Goal: Task Accomplishment & Management: Complete application form

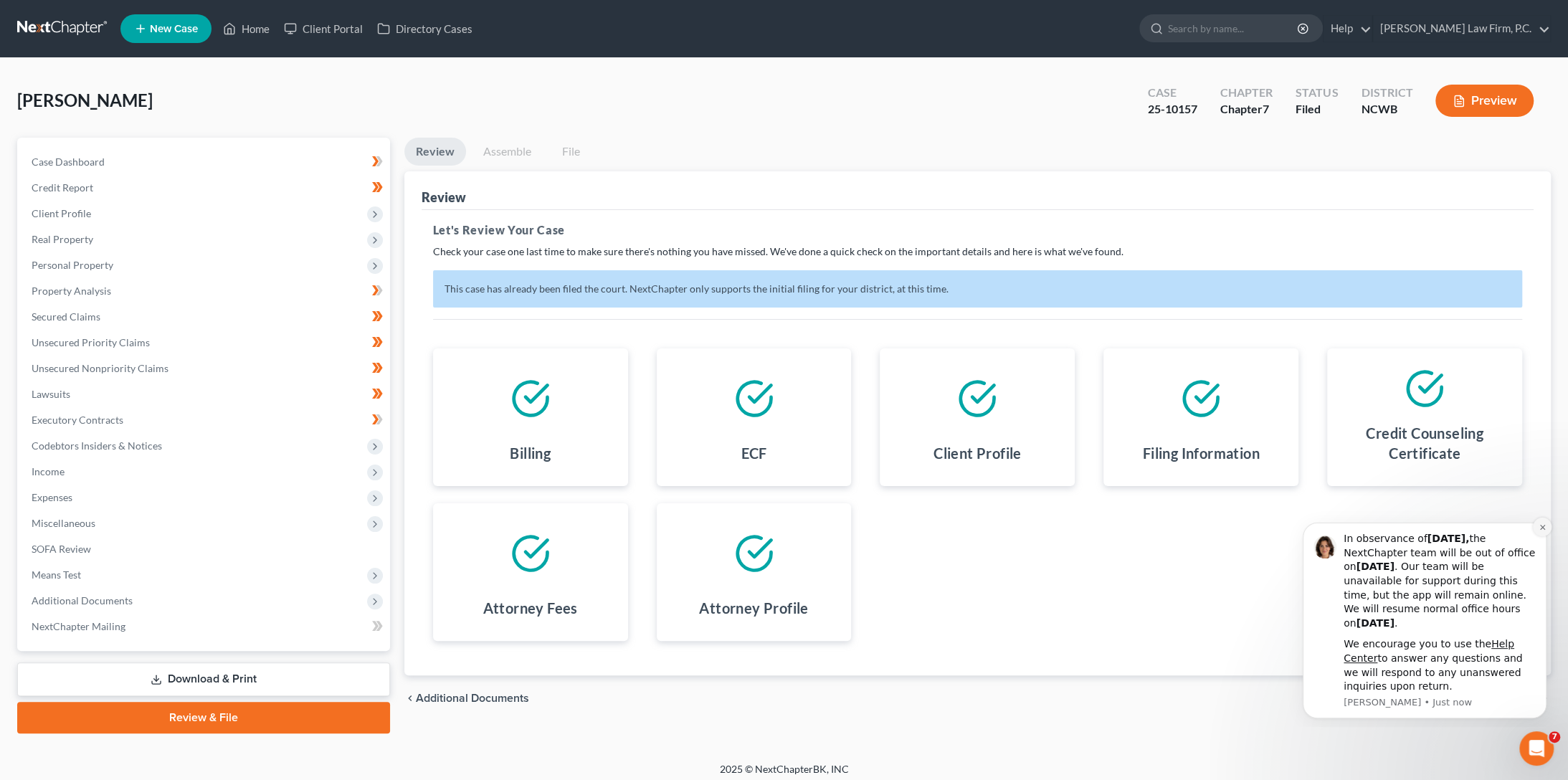
click at [1547, 528] on button "Dismiss notification" at bounding box center [1542, 527] width 19 height 19
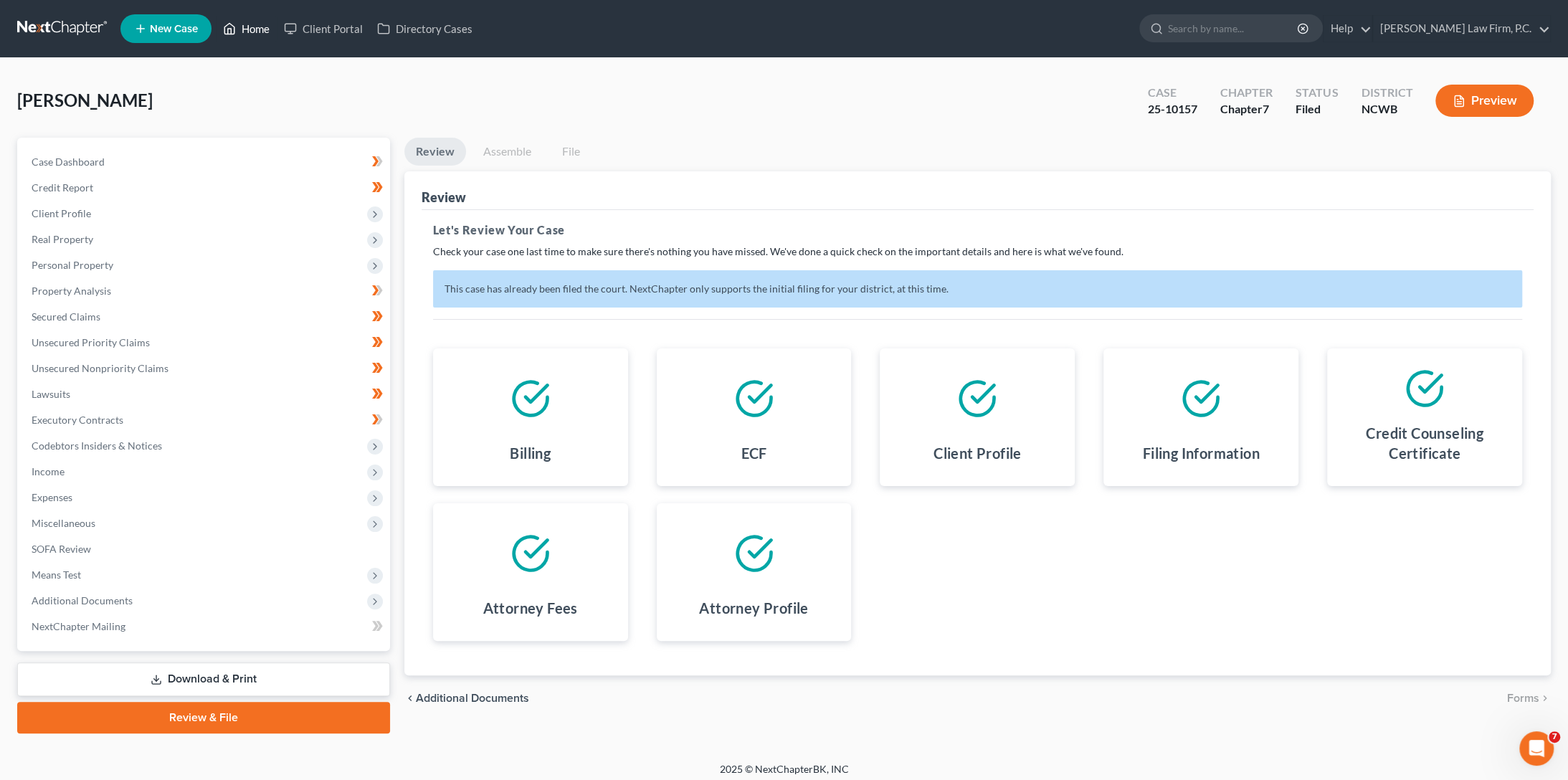
click at [250, 32] on link "Home" at bounding box center [246, 28] width 61 height 25
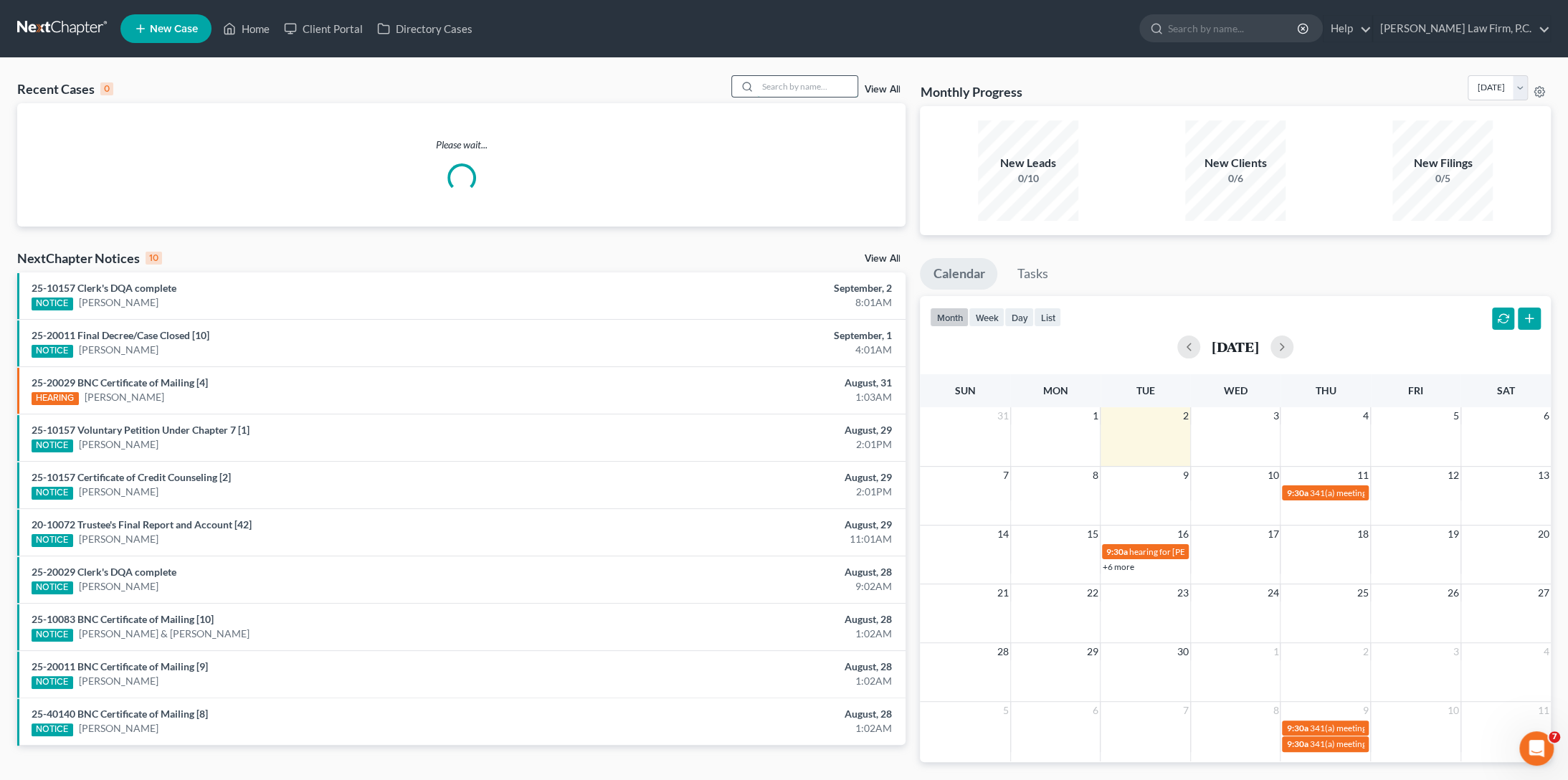
click at [798, 87] on input "search" at bounding box center [807, 86] width 100 height 21
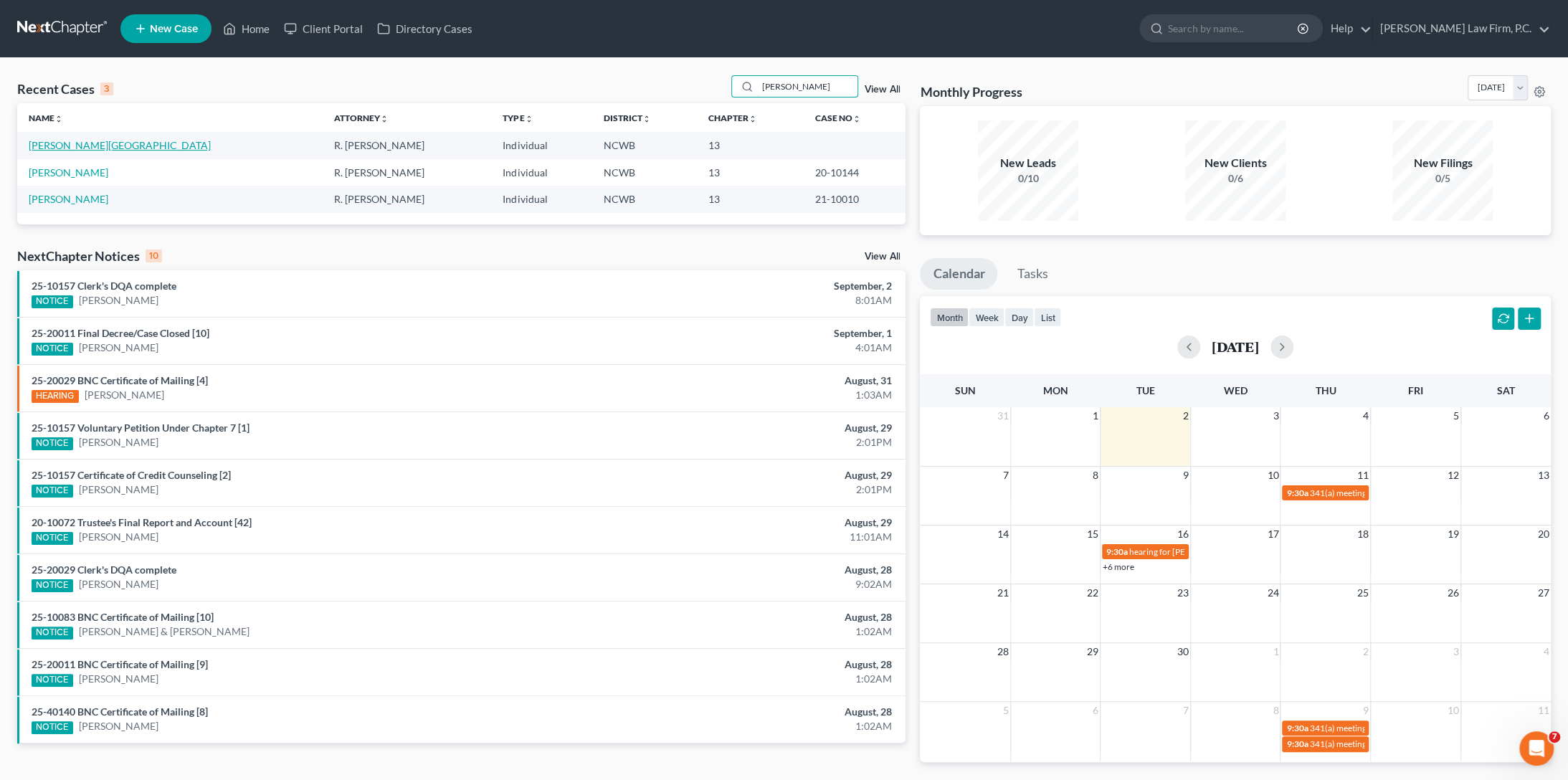
type input "[PERSON_NAME]"
click at [46, 147] on link "[PERSON_NAME][GEOGRAPHIC_DATA]" at bounding box center [120, 145] width 182 height 12
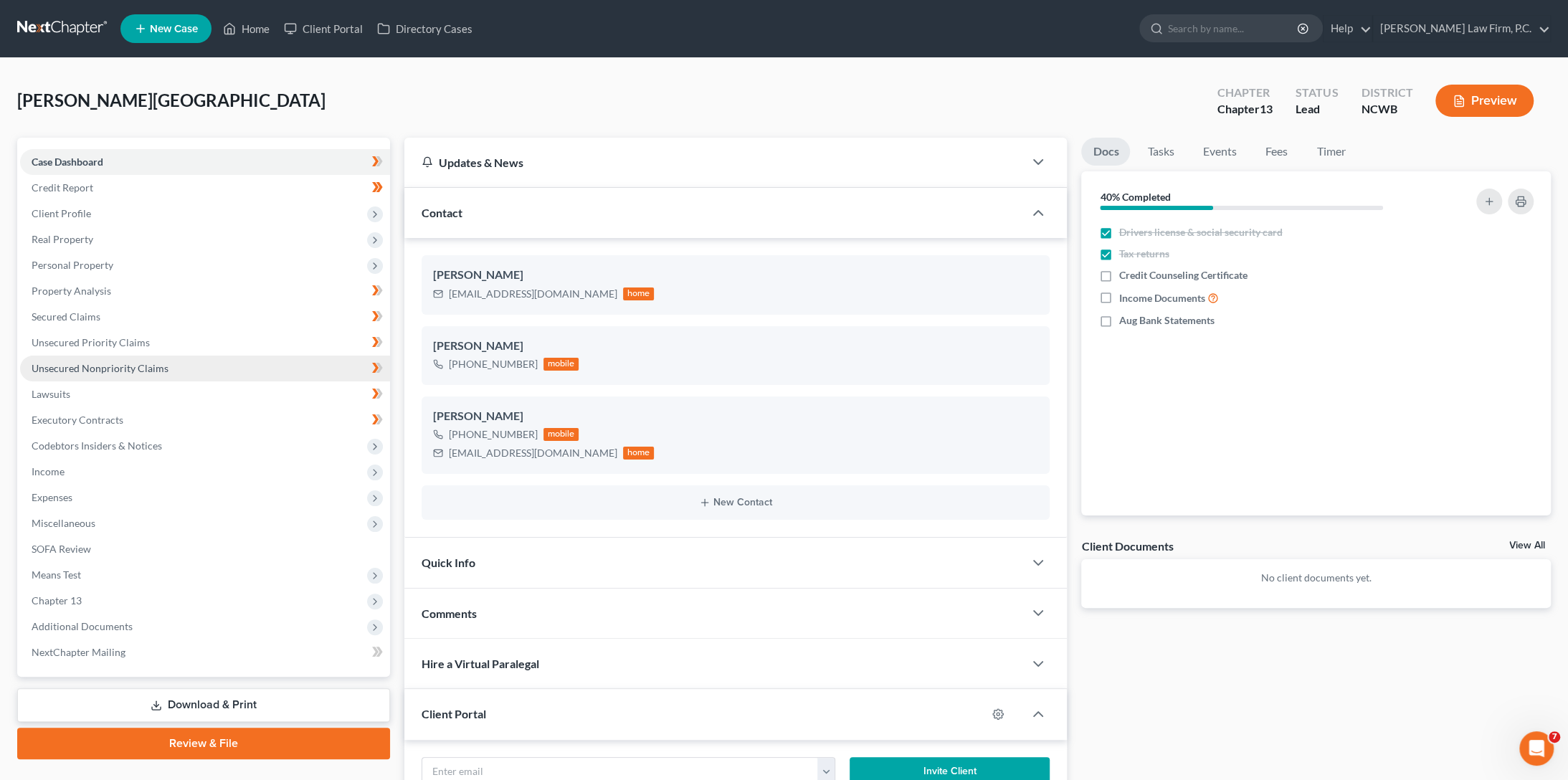
click at [78, 364] on span "Unsecured Nonpriority Claims" at bounding box center [99, 367] width 137 height 12
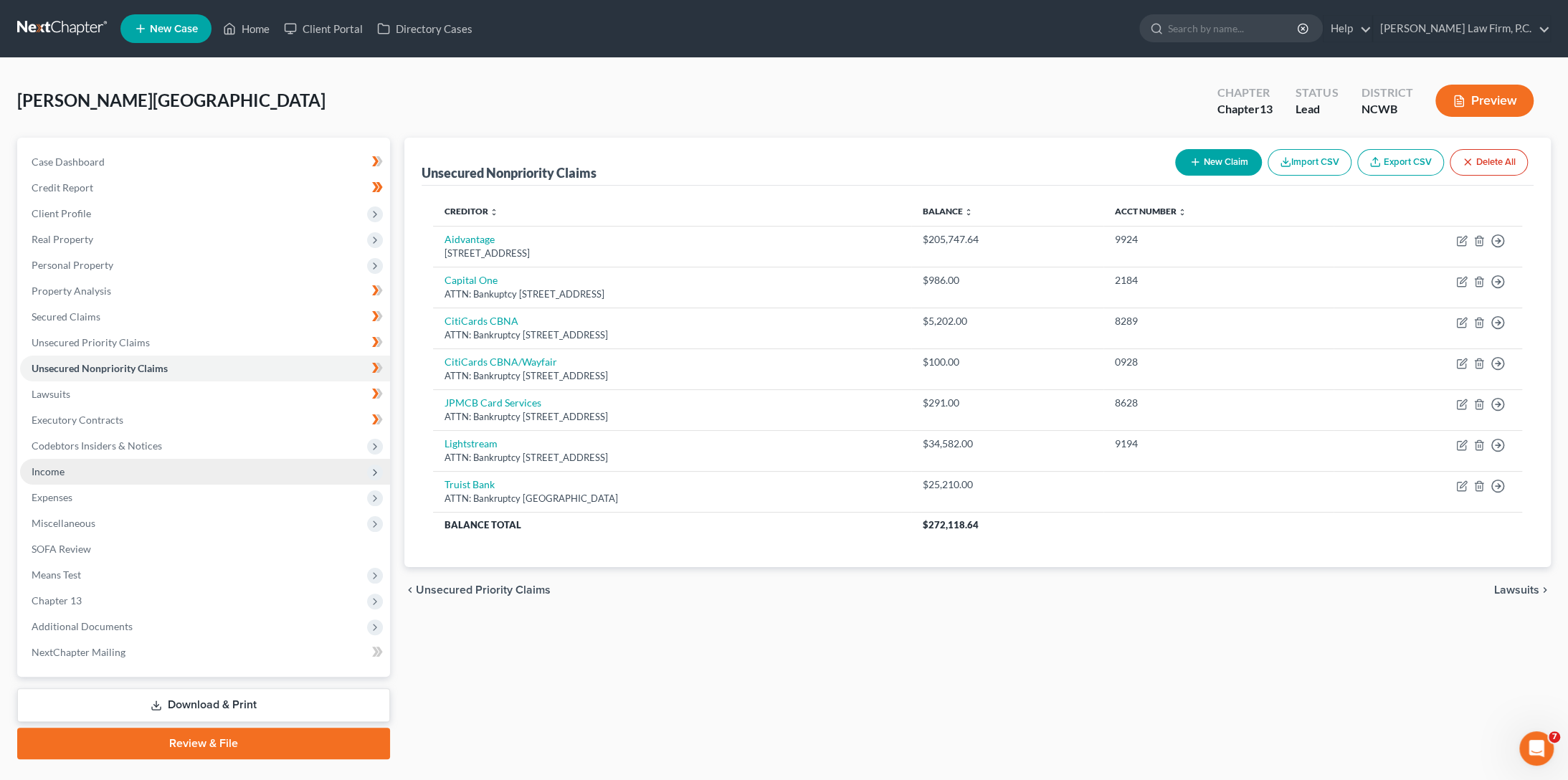
click at [47, 468] on span "Income" at bounding box center [48, 471] width 33 height 12
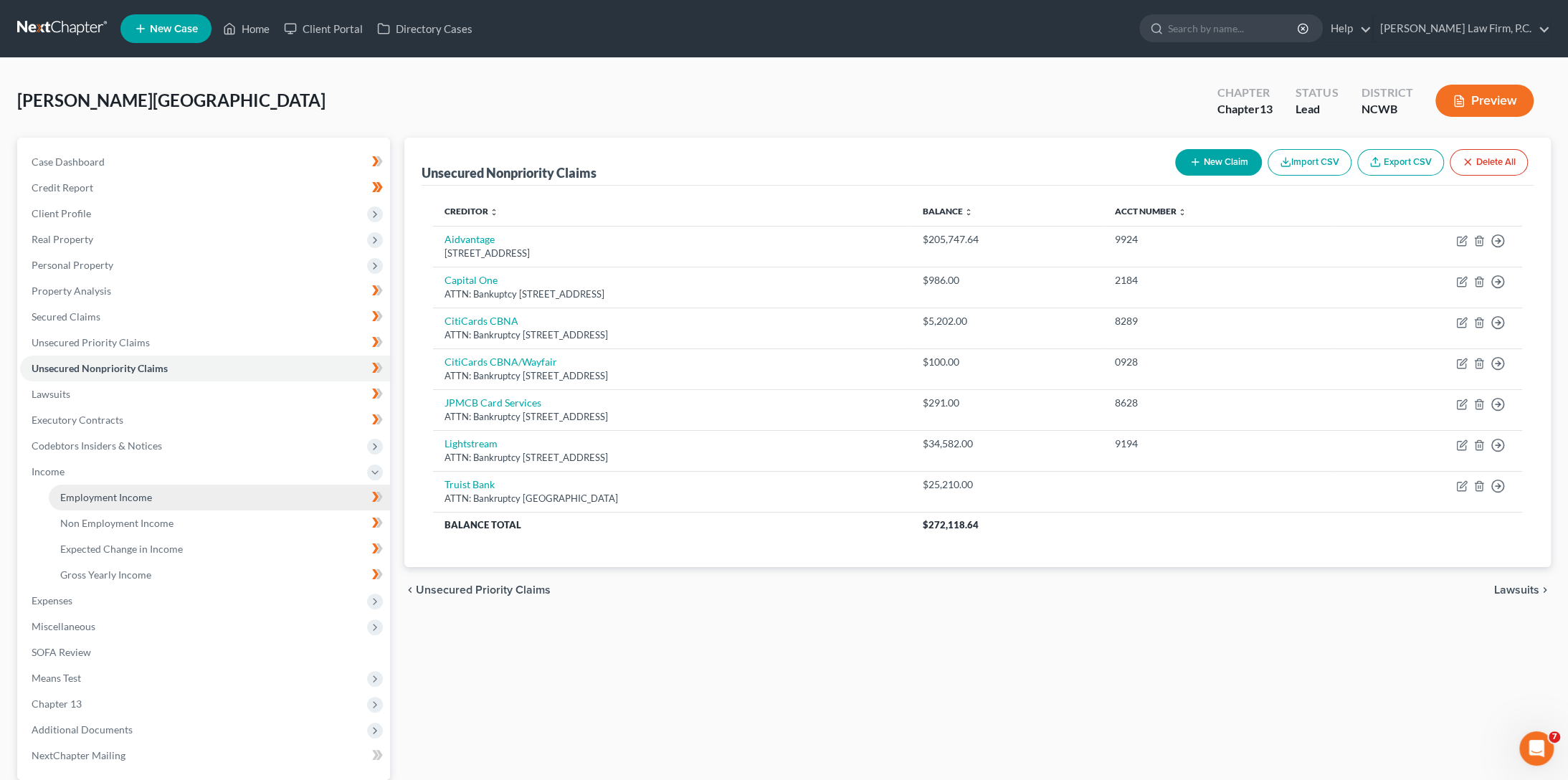
click at [81, 504] on link "Employment Income" at bounding box center [219, 497] width 341 height 25
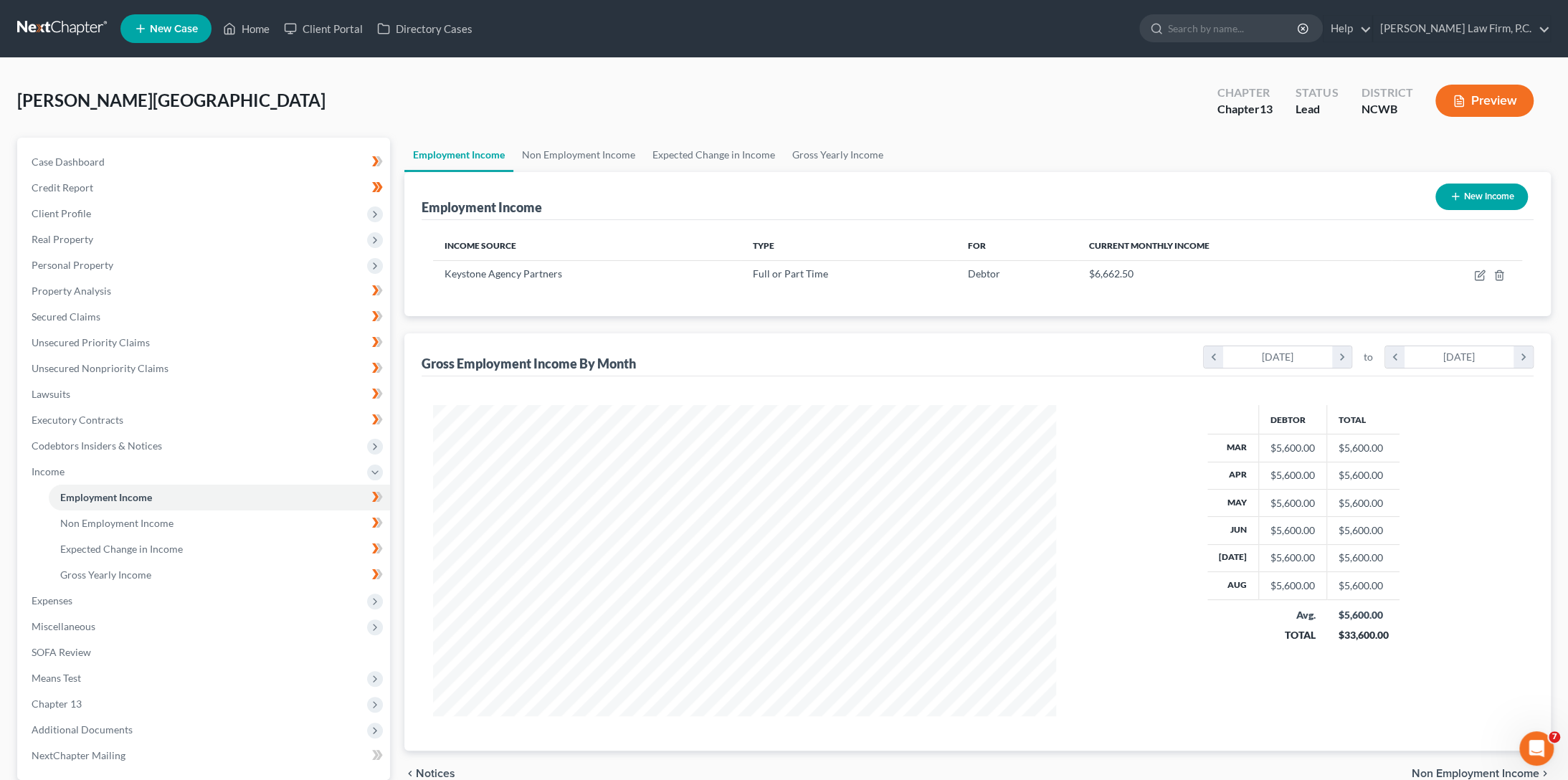
scroll to position [311, 651]
click at [38, 604] on span "Expenses" at bounding box center [52, 600] width 41 height 12
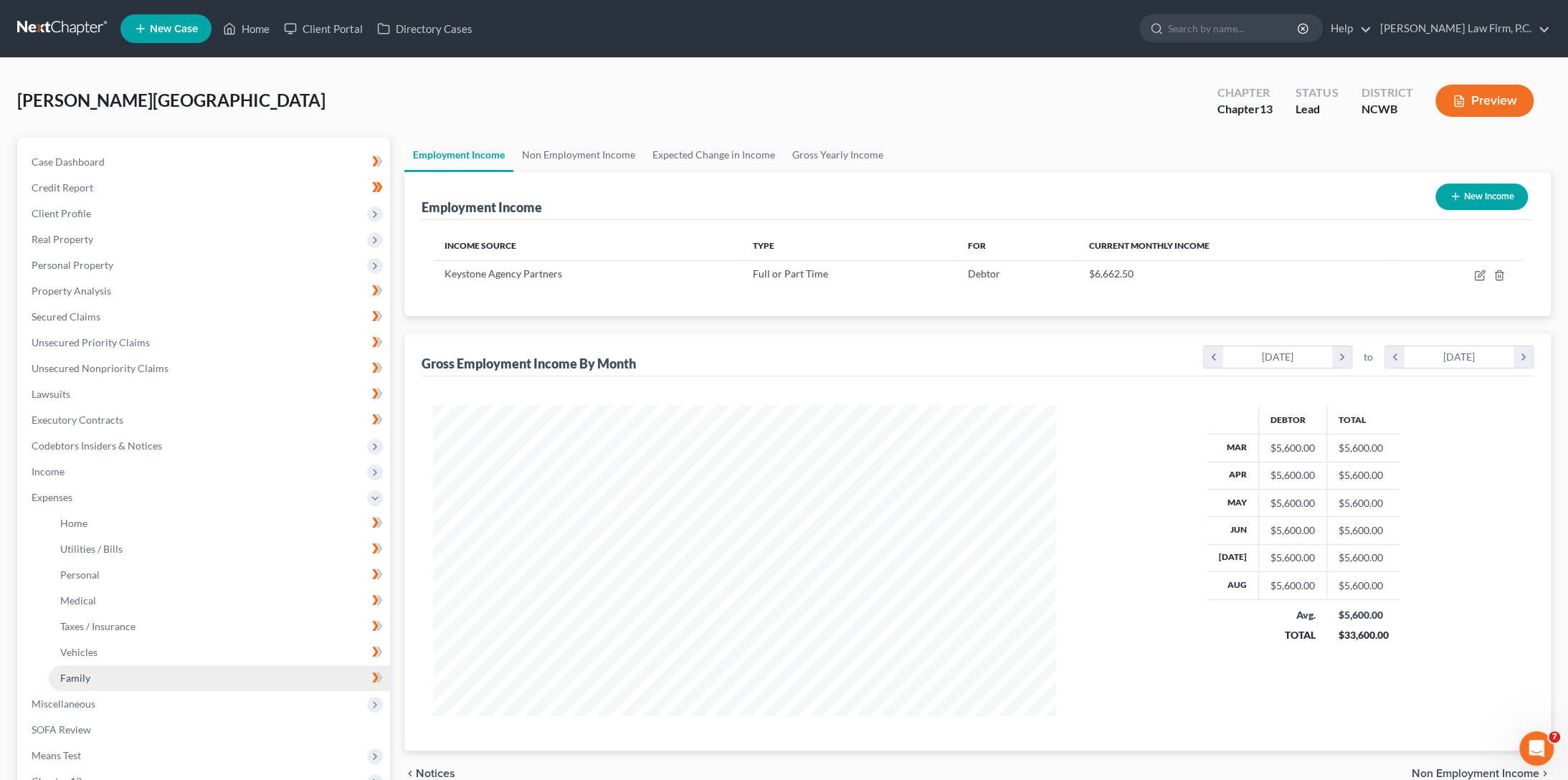
click at [58, 670] on link "Family" at bounding box center [219, 677] width 341 height 25
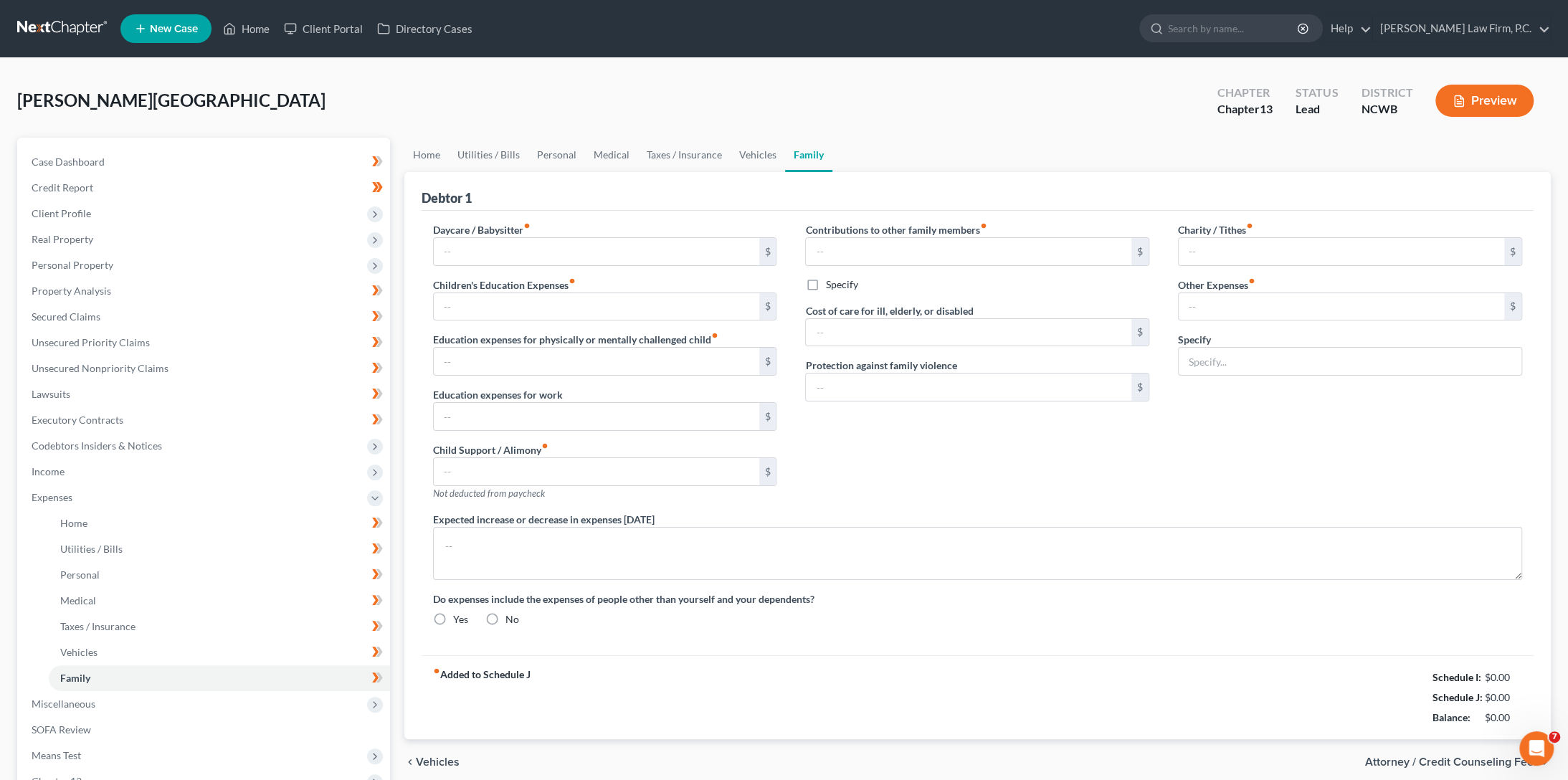
type input "0.00"
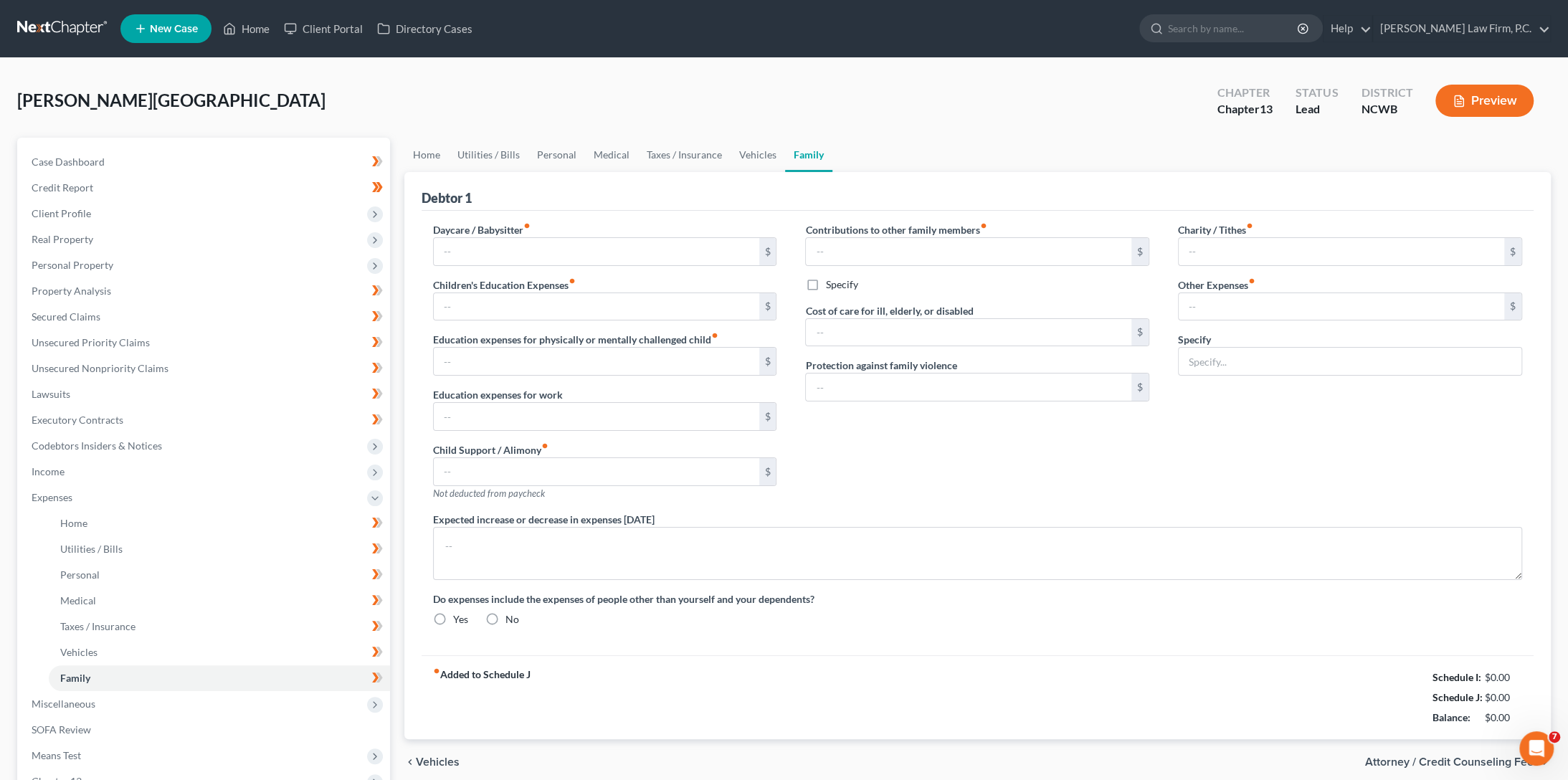
type input "0.00"
type input "186.25"
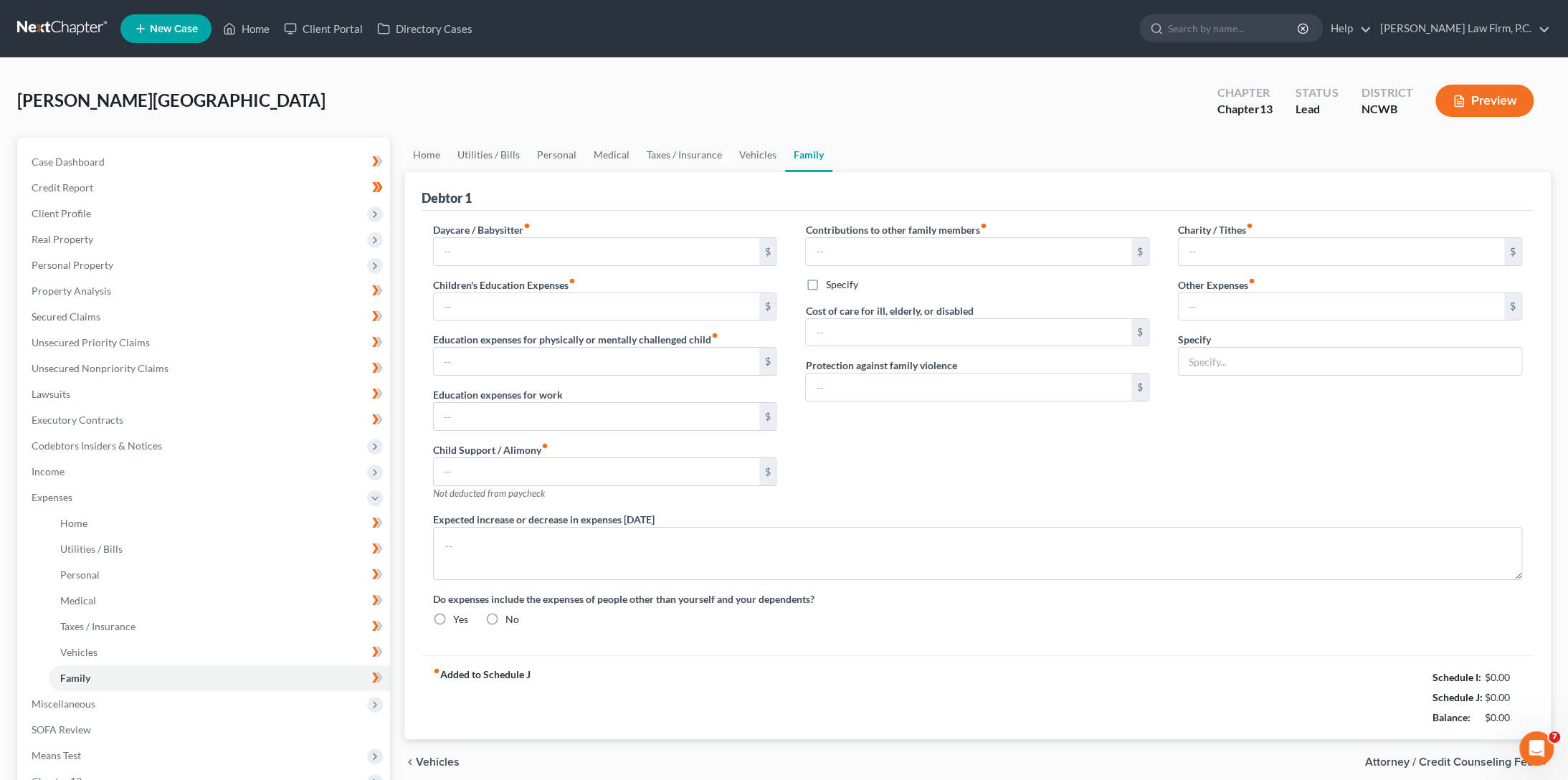
type input "Pet (monthly prescriptions, preventative, grooming, monthly vet, food, treats)"
type textarea "[PERSON_NAME]'s student loan was in forbearance with the SAVE program. She expe…"
radio input "true"
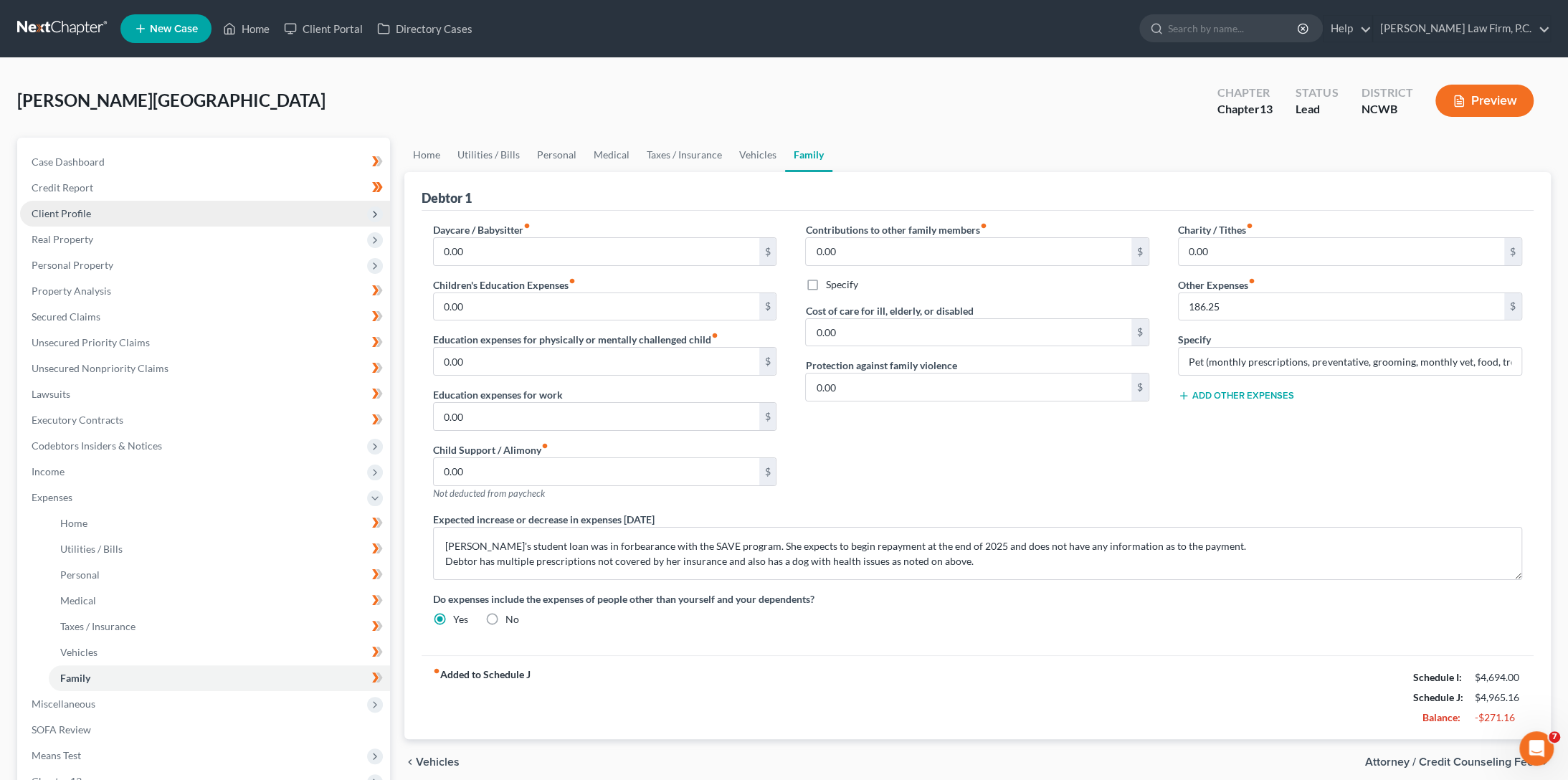
click at [48, 218] on span "Client Profile" at bounding box center [61, 213] width 60 height 12
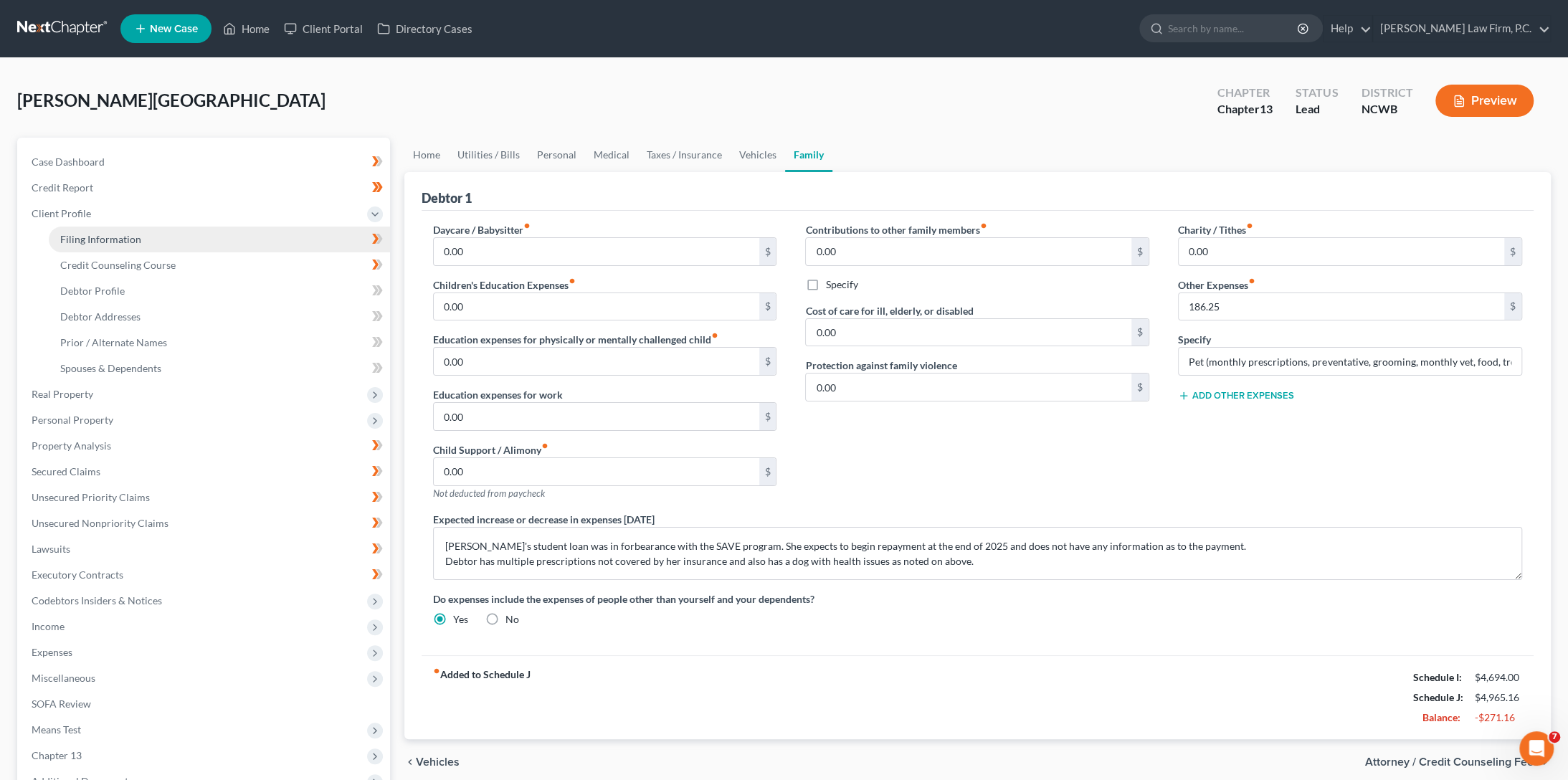
click at [85, 238] on span "Filing Information" at bounding box center [100, 239] width 81 height 12
select select "1"
select select "0"
select select "3"
select select "0"
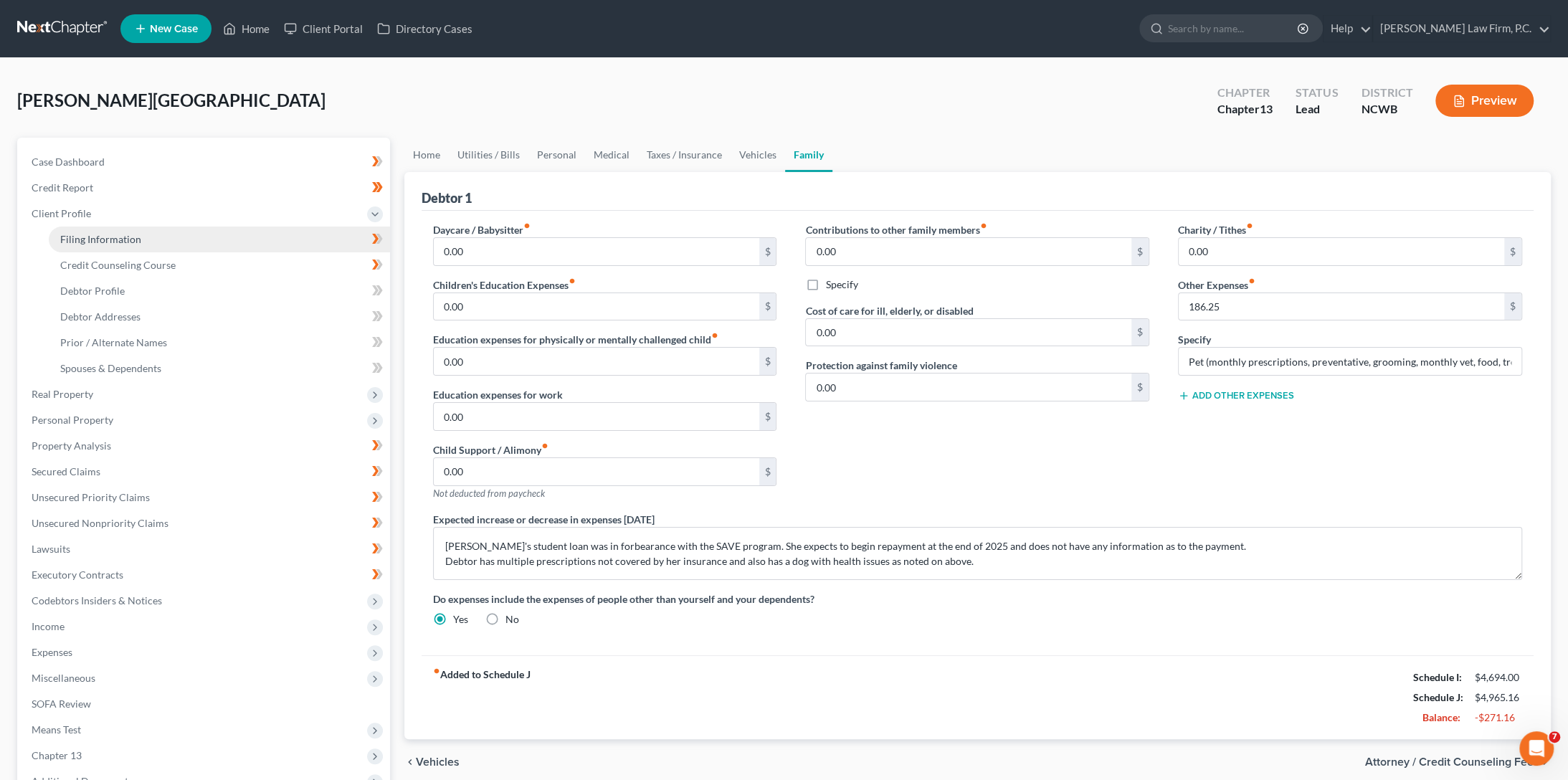
select select "28"
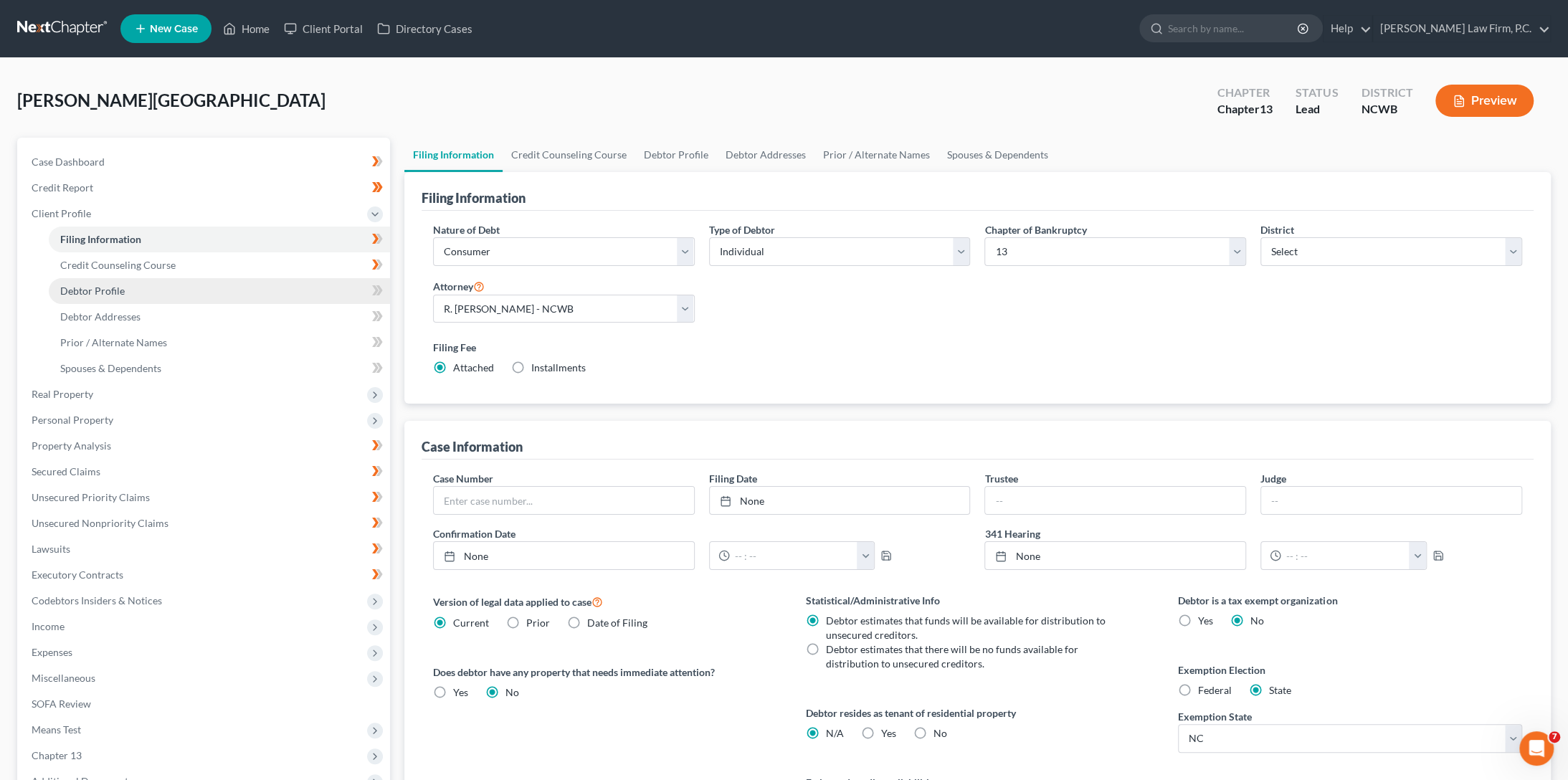
click at [88, 296] on span "Debtor Profile" at bounding box center [92, 290] width 65 height 12
select select "0"
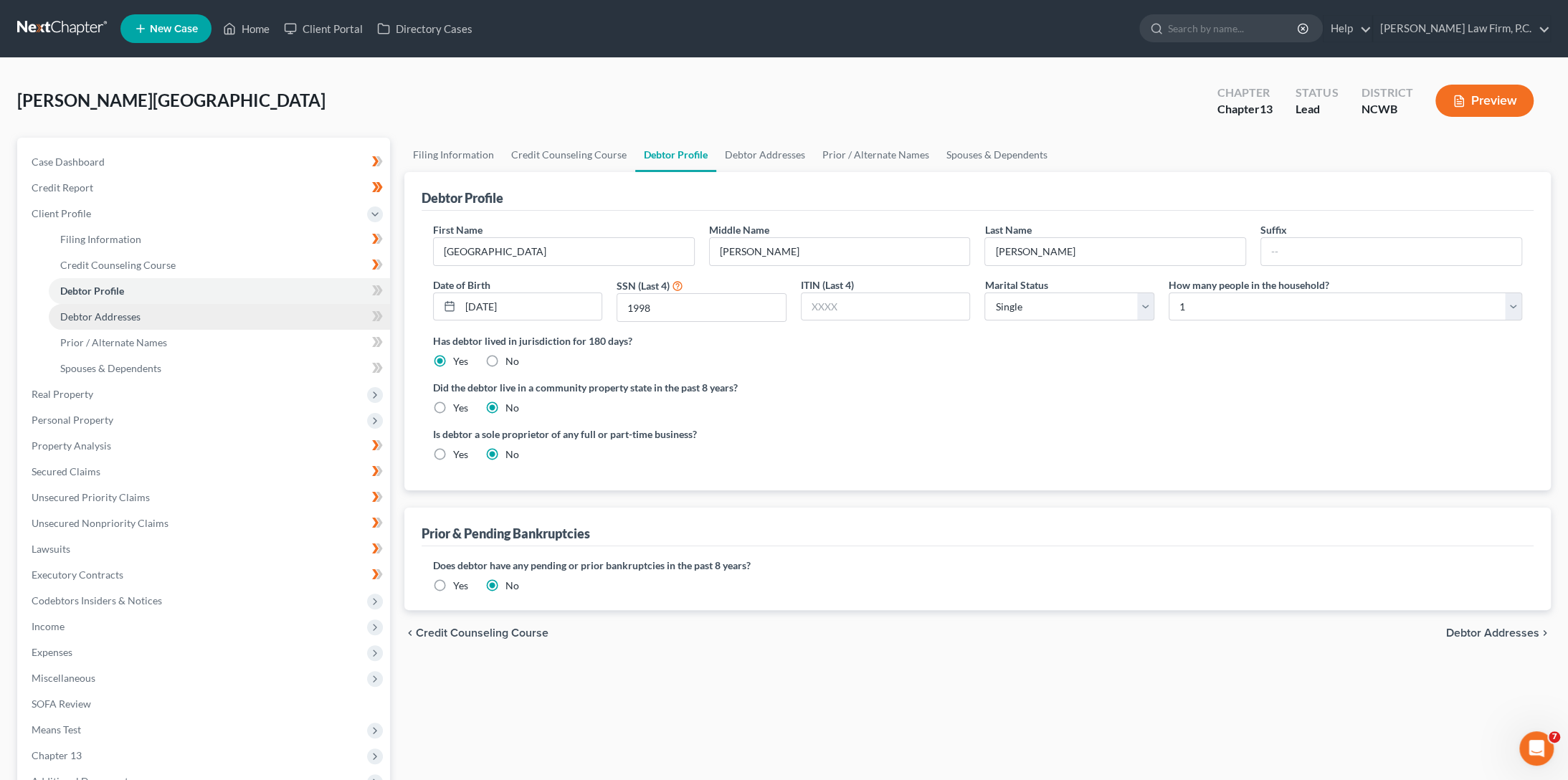
click at [88, 321] on span "Debtor Addresses" at bounding box center [100, 316] width 80 height 12
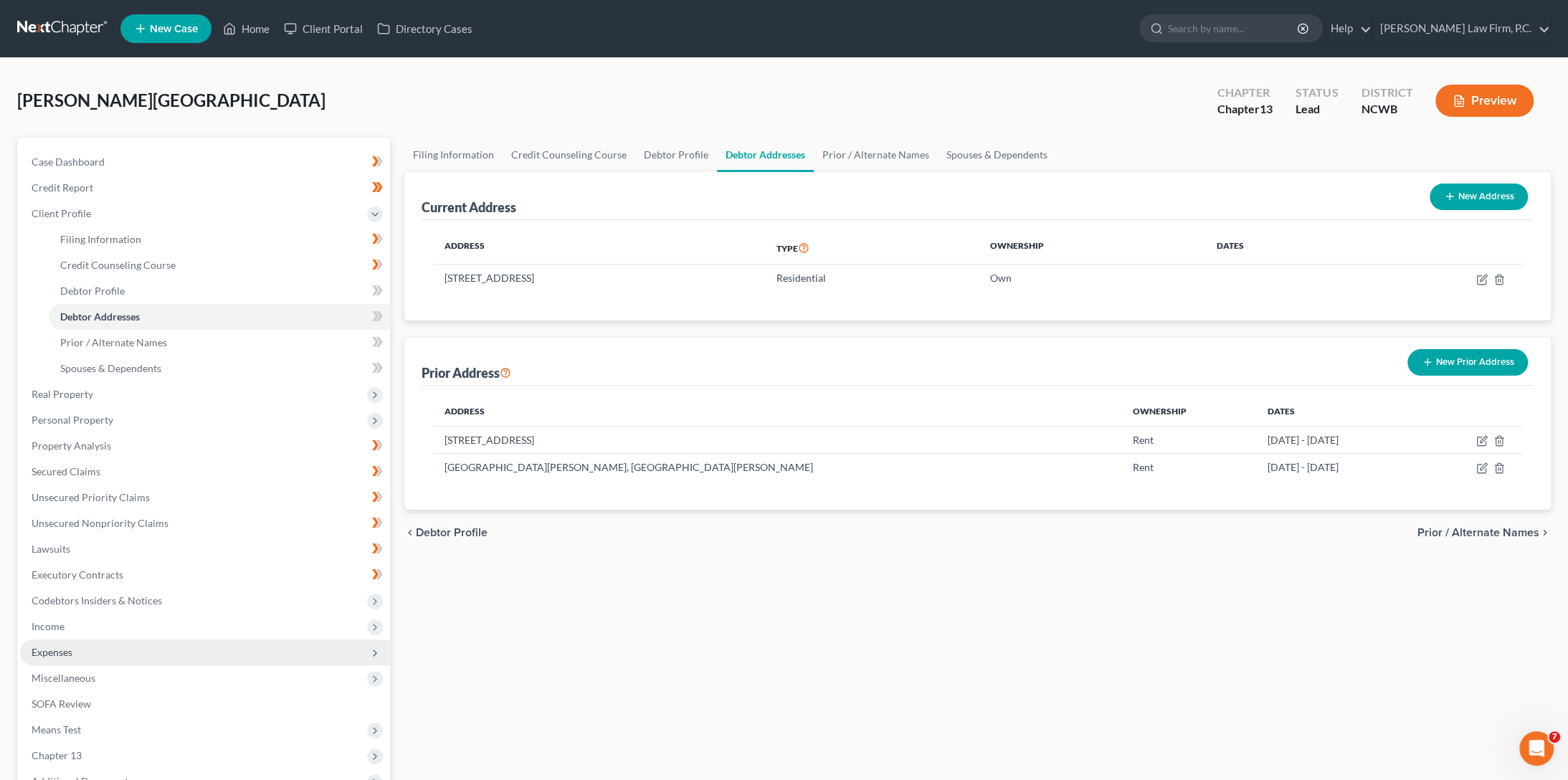
click at [42, 655] on span "Expenses" at bounding box center [52, 651] width 41 height 12
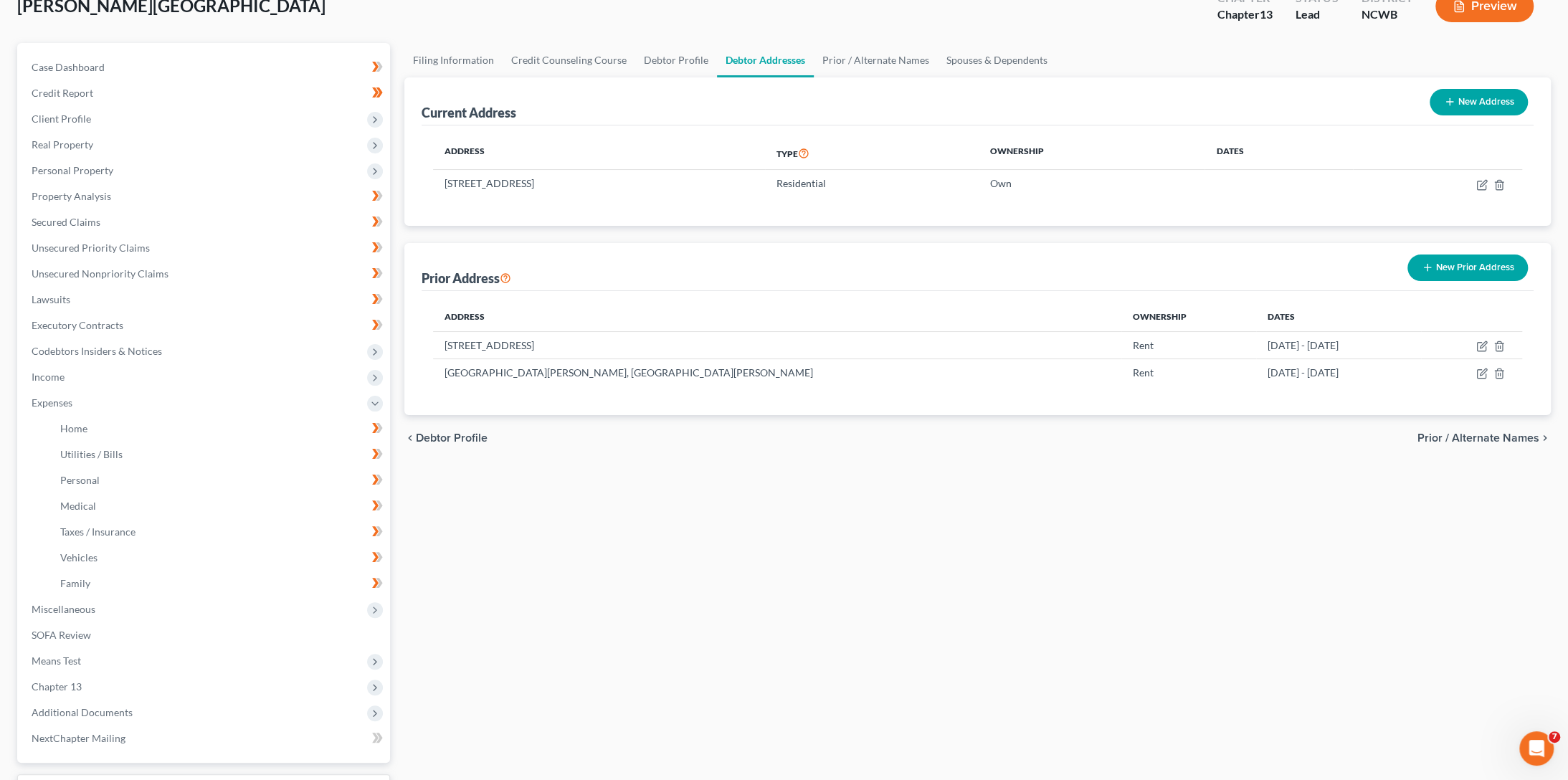
scroll to position [212, 0]
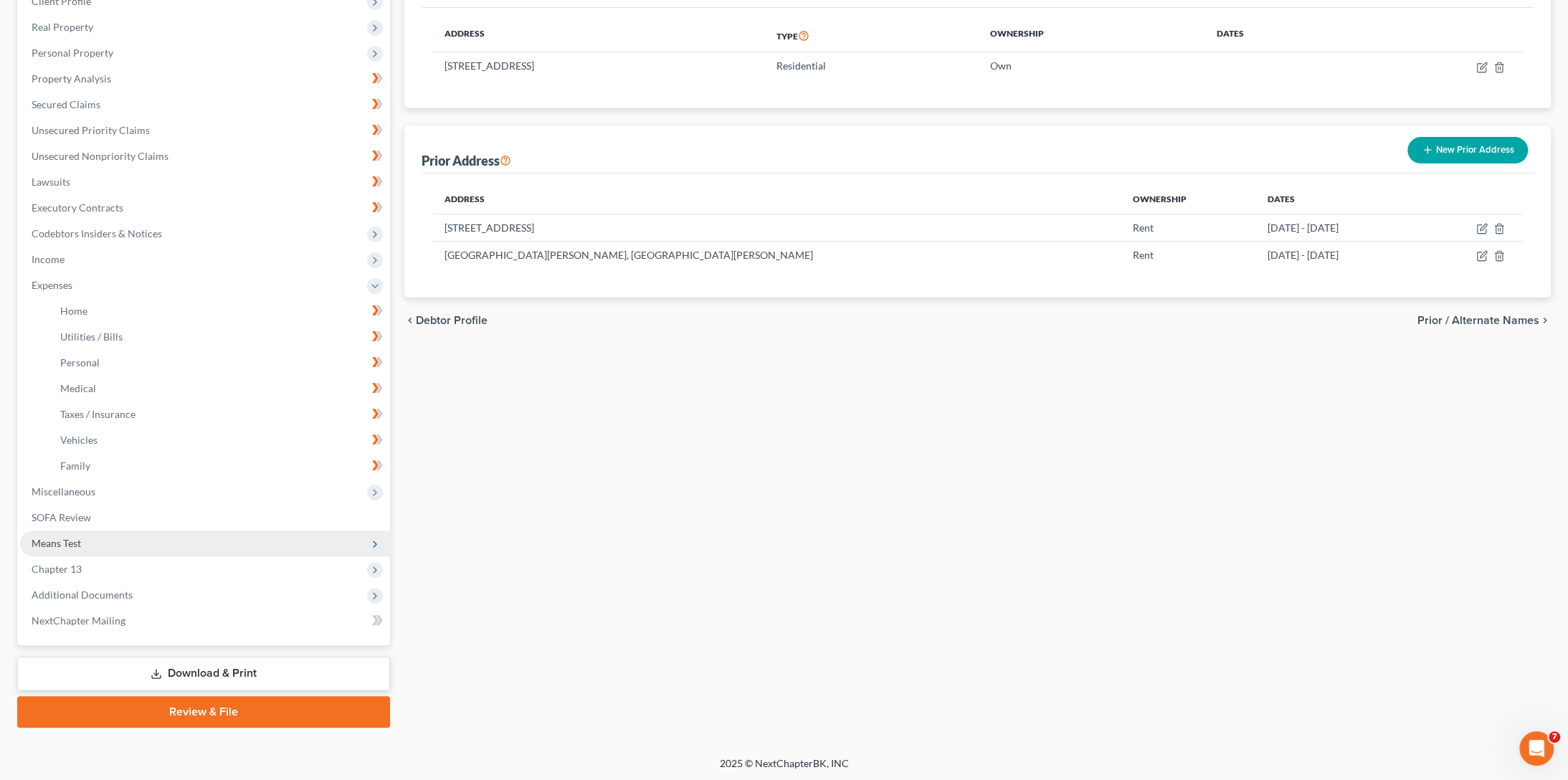
click at [70, 553] on span "Means Test" at bounding box center [204, 543] width 370 height 25
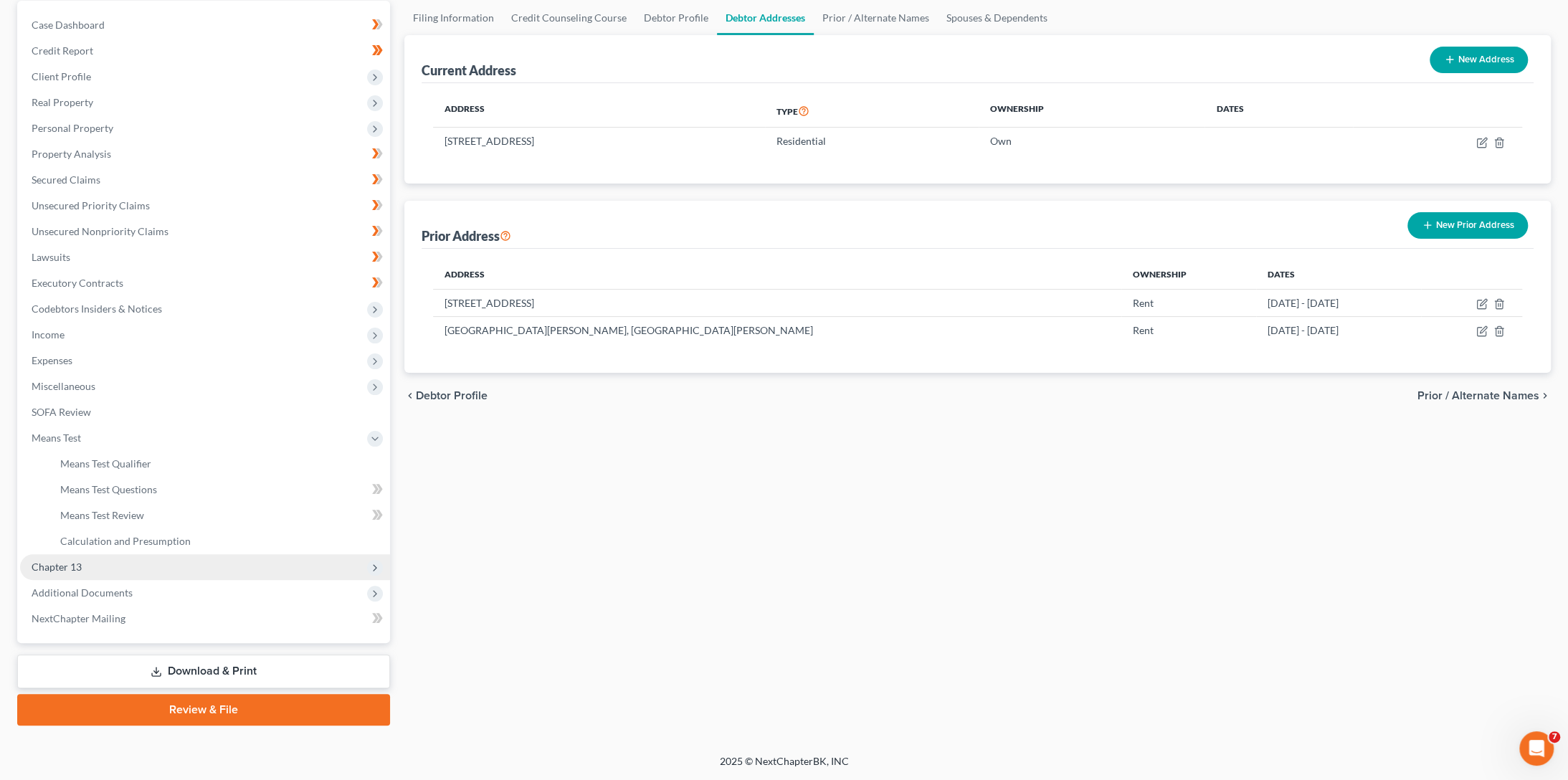
scroll to position [135, 0]
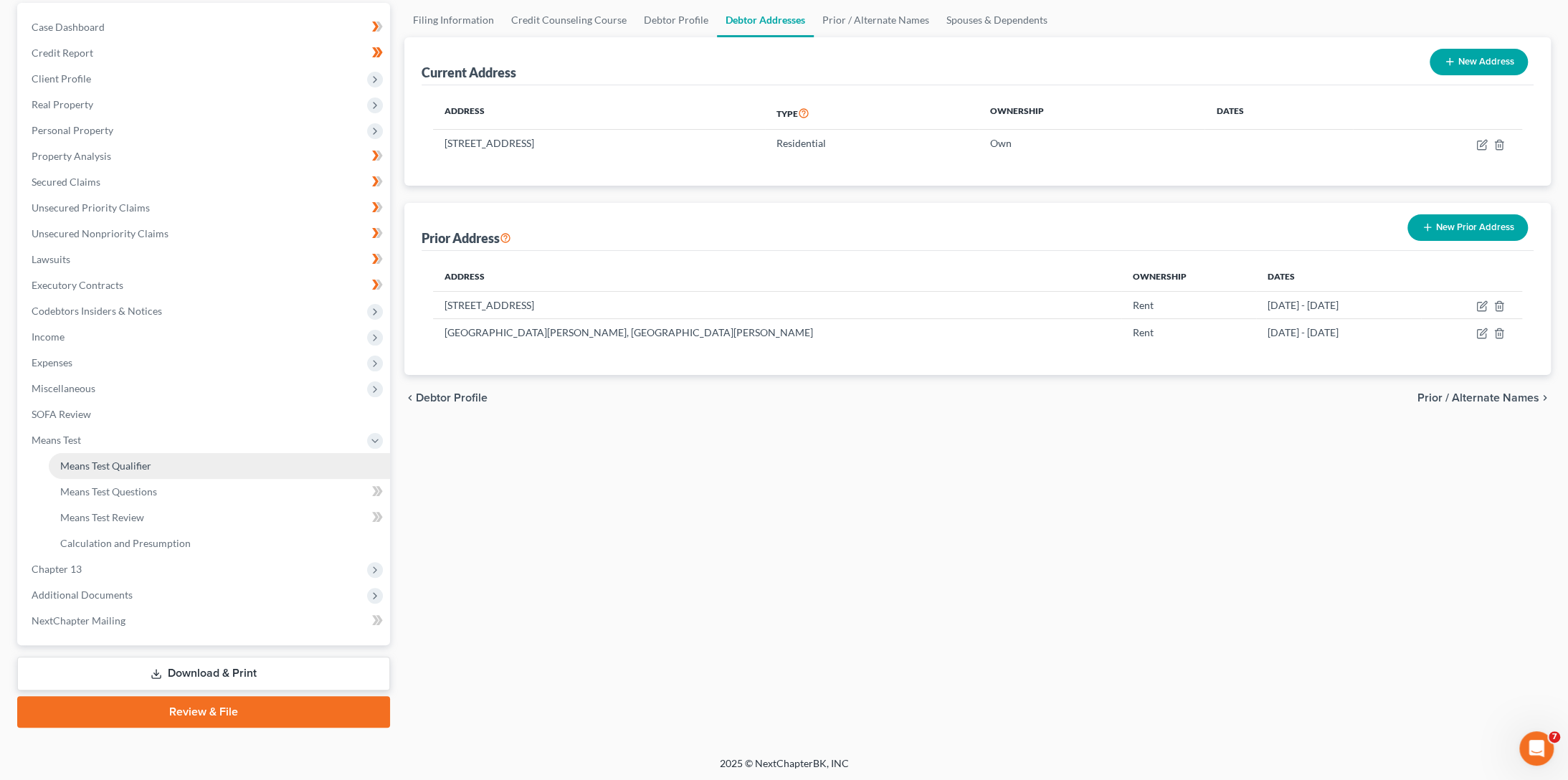
click at [113, 471] on link "Means Test Qualifier" at bounding box center [219, 465] width 341 height 25
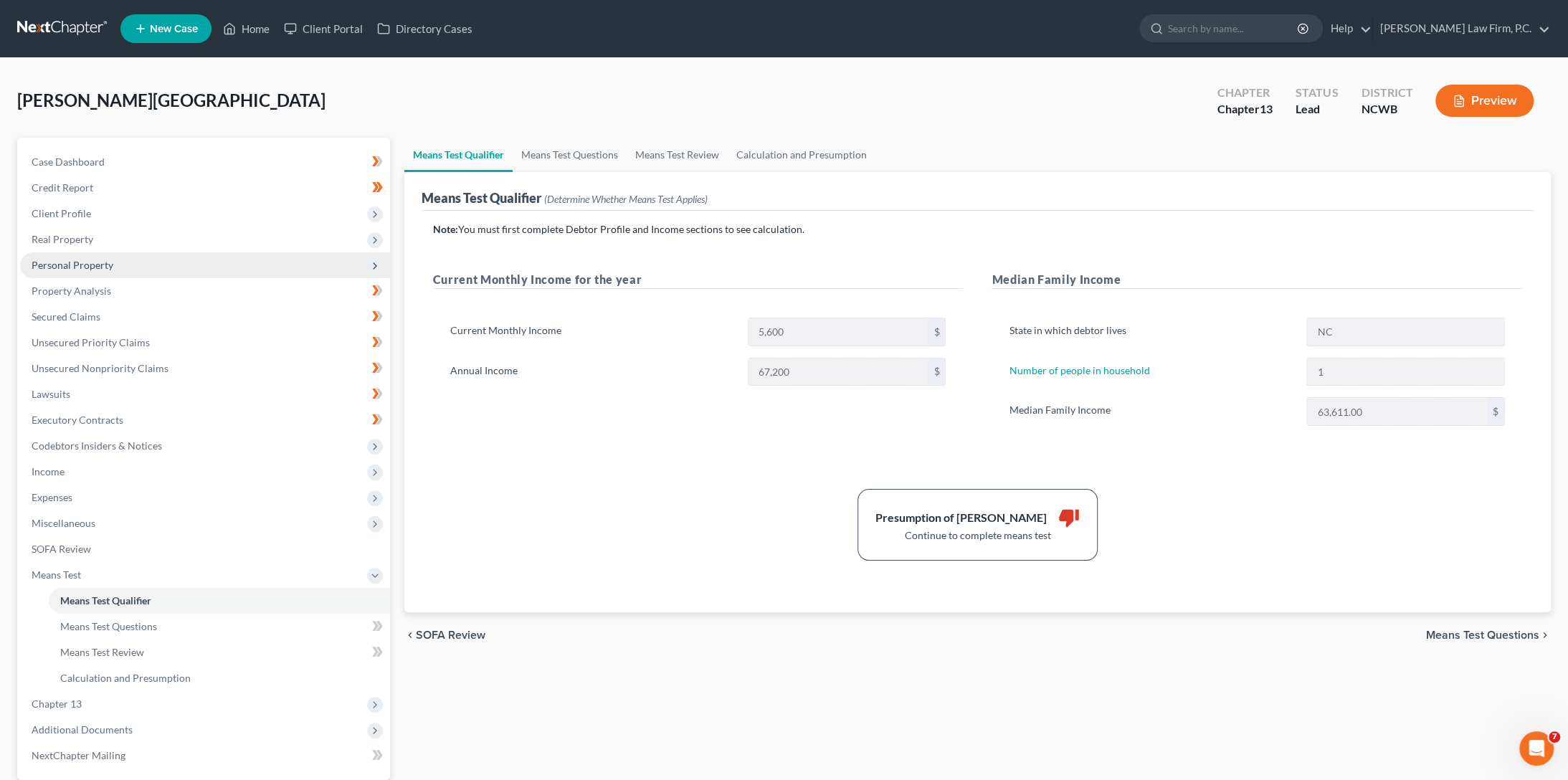
click at [72, 271] on span "Personal Property" at bounding box center [204, 265] width 370 height 25
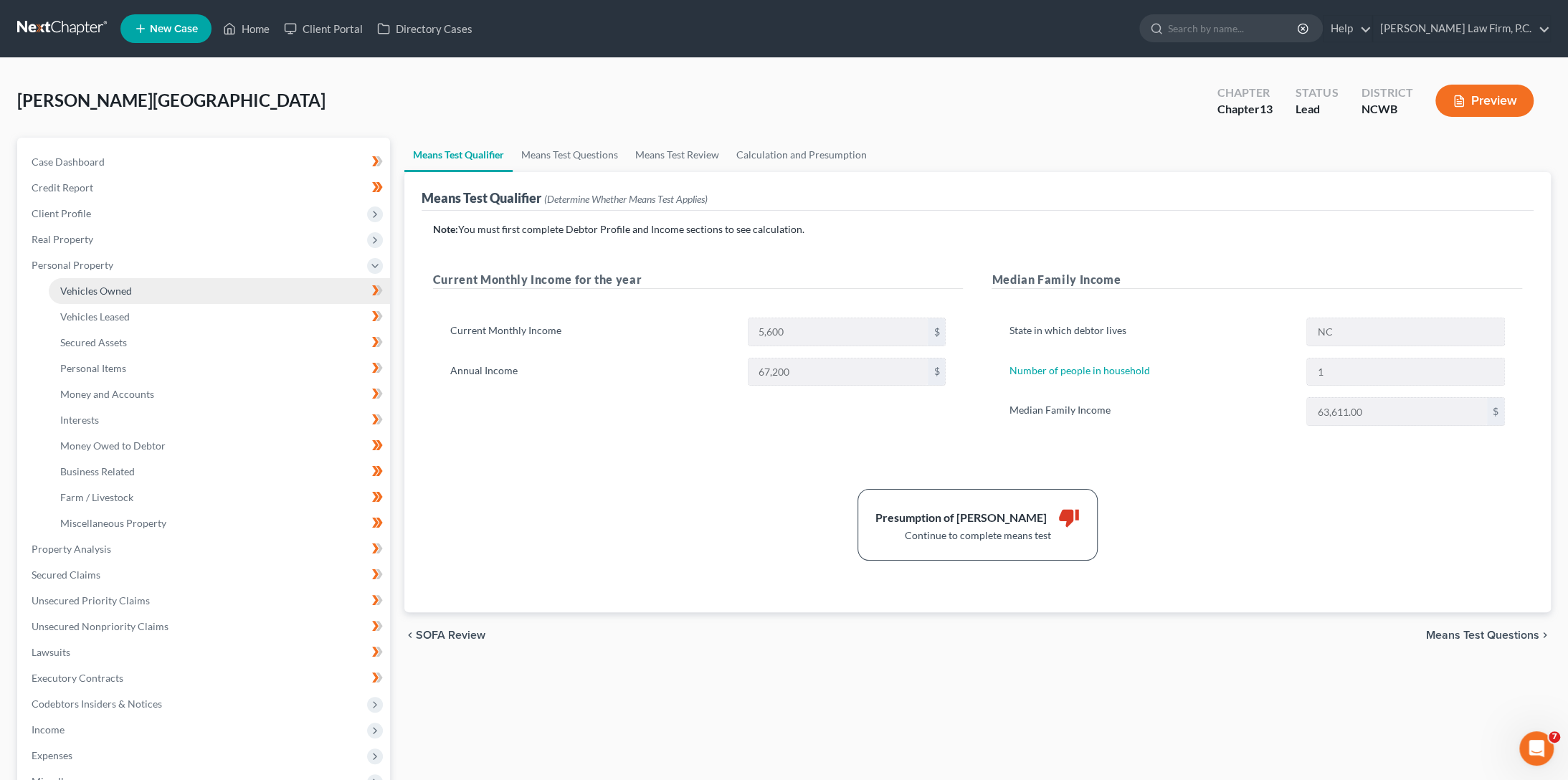
click at [90, 292] on span "Vehicles Owned" at bounding box center [95, 290] width 71 height 12
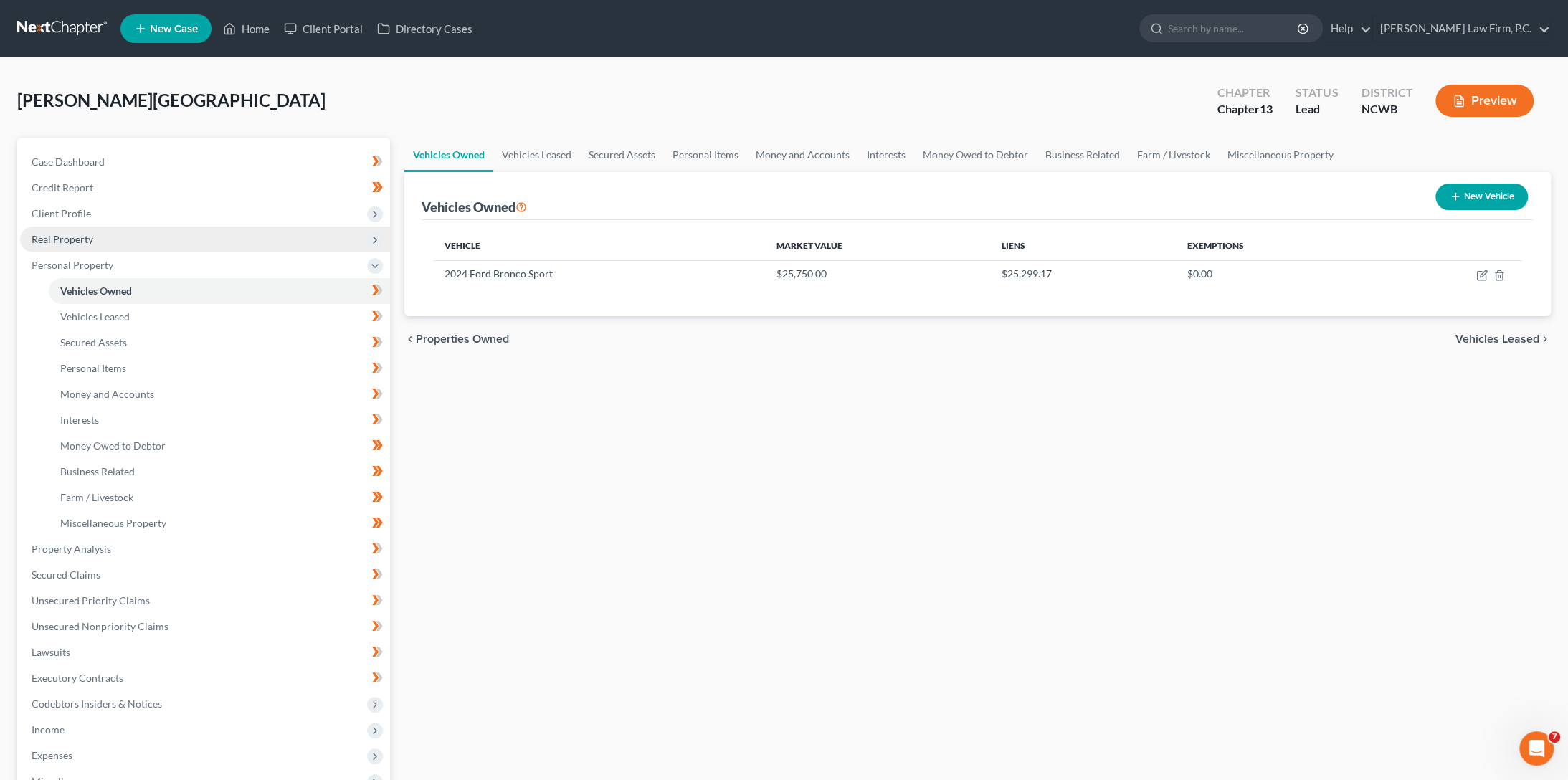
click at [57, 235] on span "Real Property" at bounding box center [62, 239] width 62 height 12
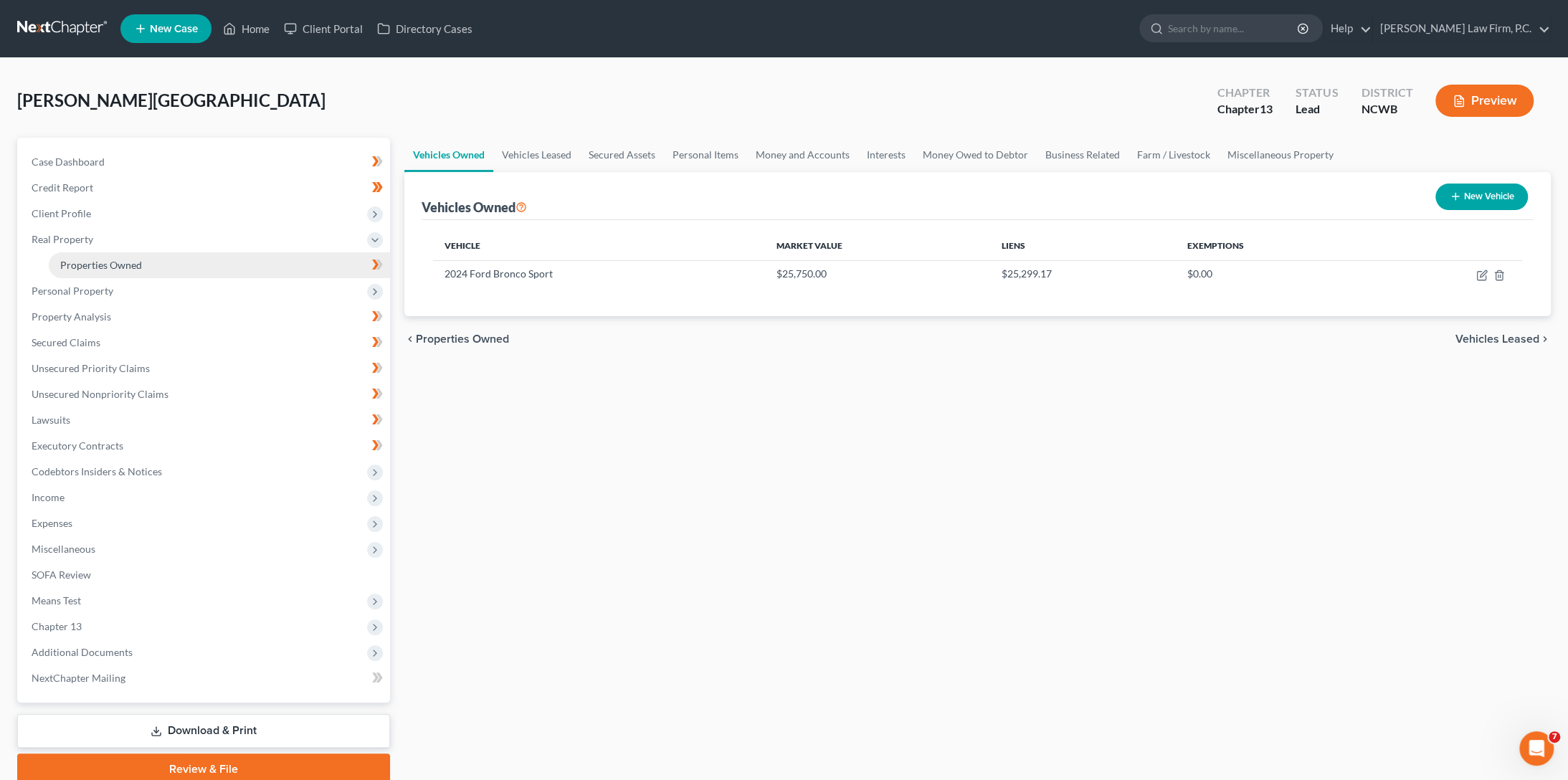
click at [73, 268] on span "Properties Owned" at bounding box center [101, 264] width 82 height 12
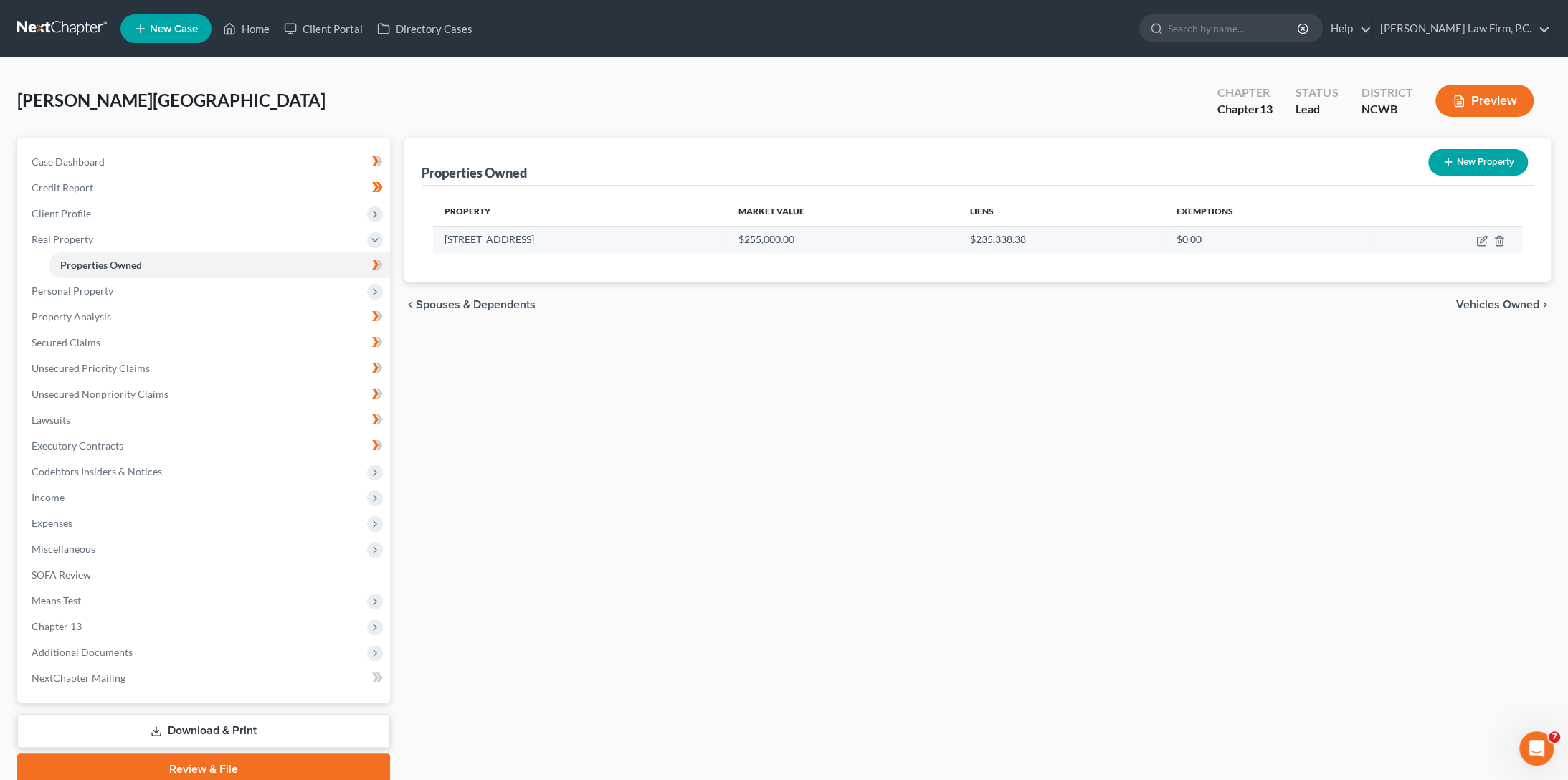
click at [1473, 240] on td at bounding box center [1447, 239] width 150 height 27
click at [1479, 241] on icon "button" at bounding box center [1482, 241] width 11 height 11
select select "28"
select select "43"
select select "0"
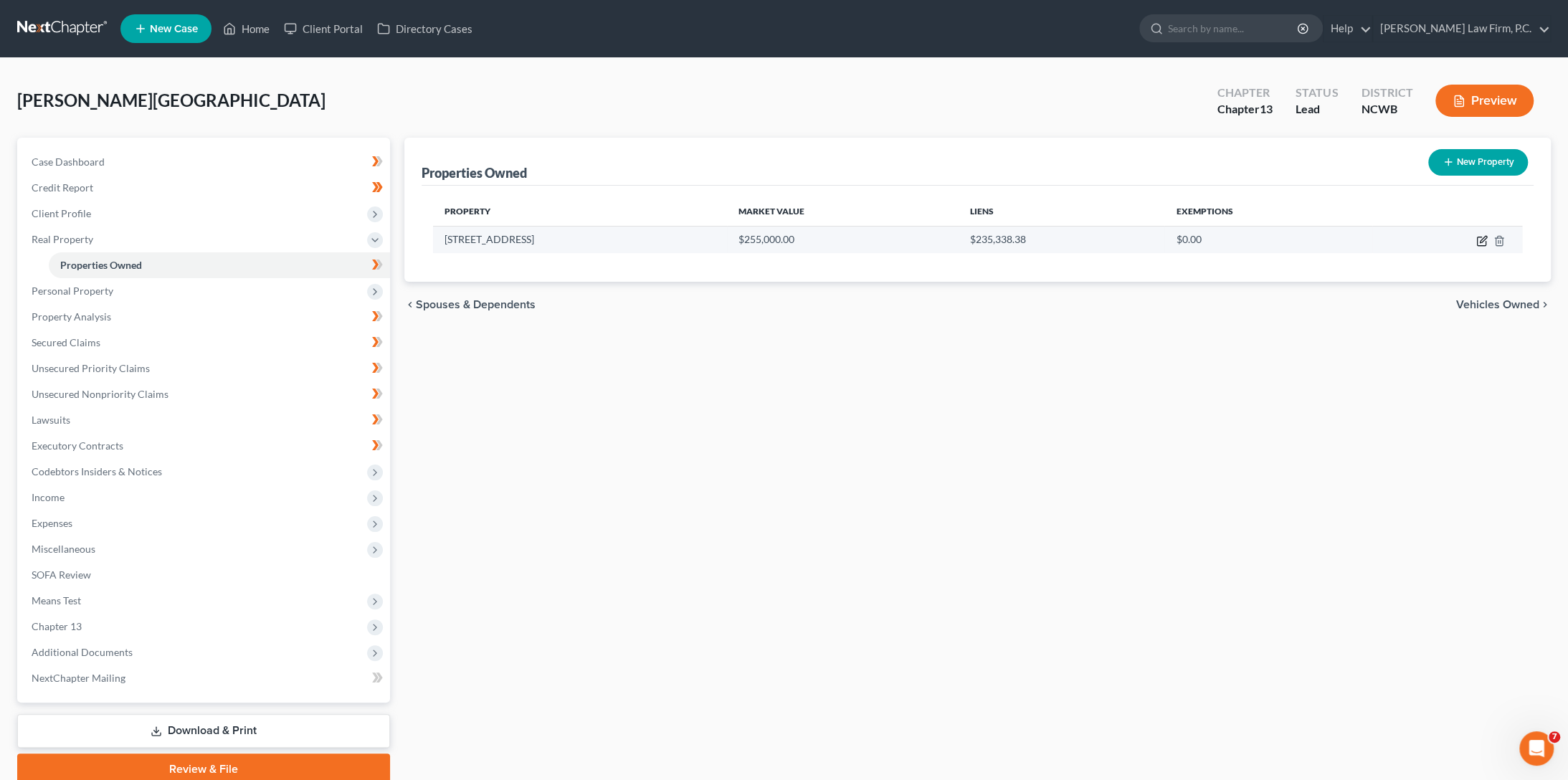
select select "0"
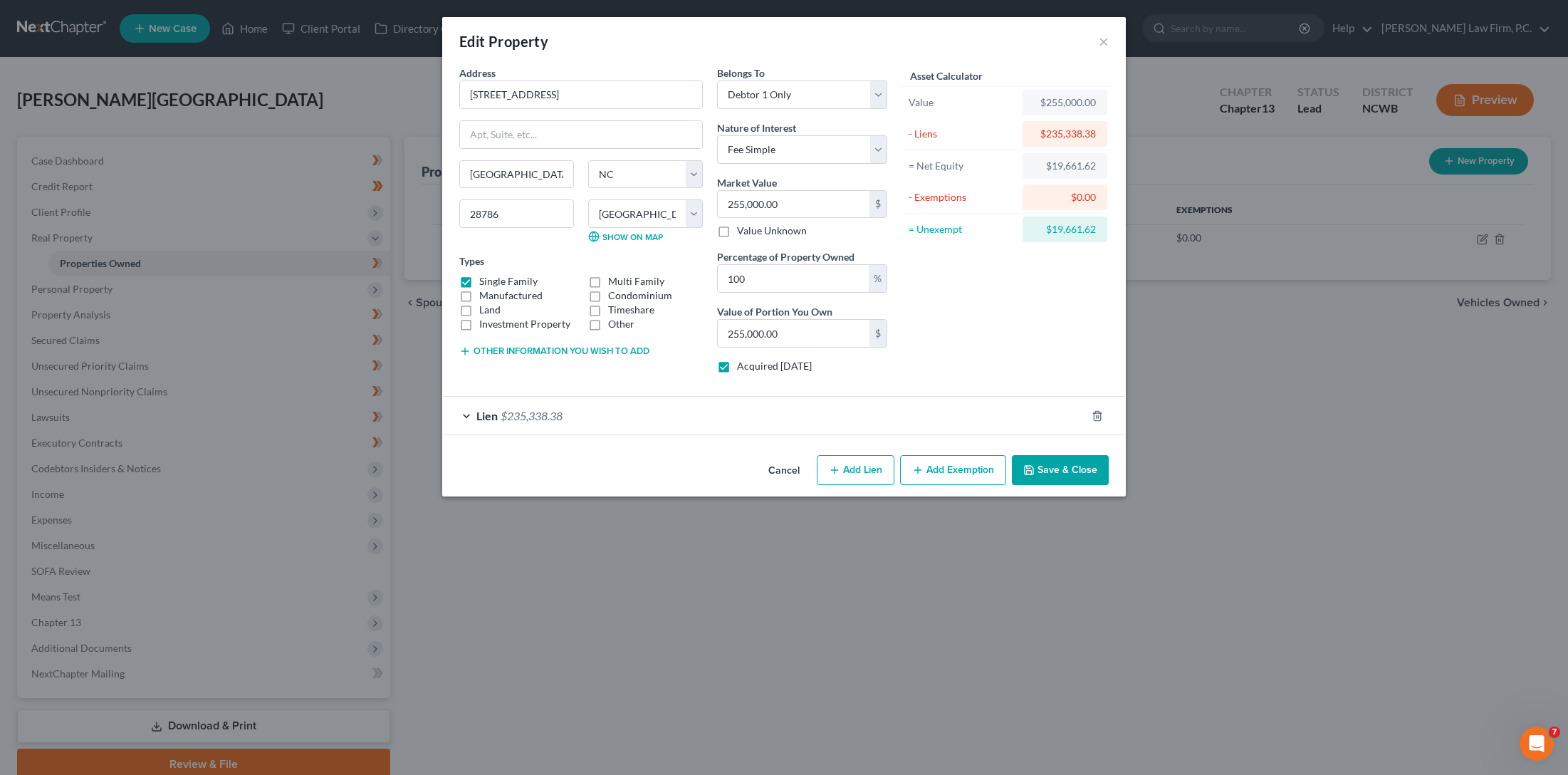
click at [789, 465] on button "Cancel" at bounding box center [784, 470] width 54 height 29
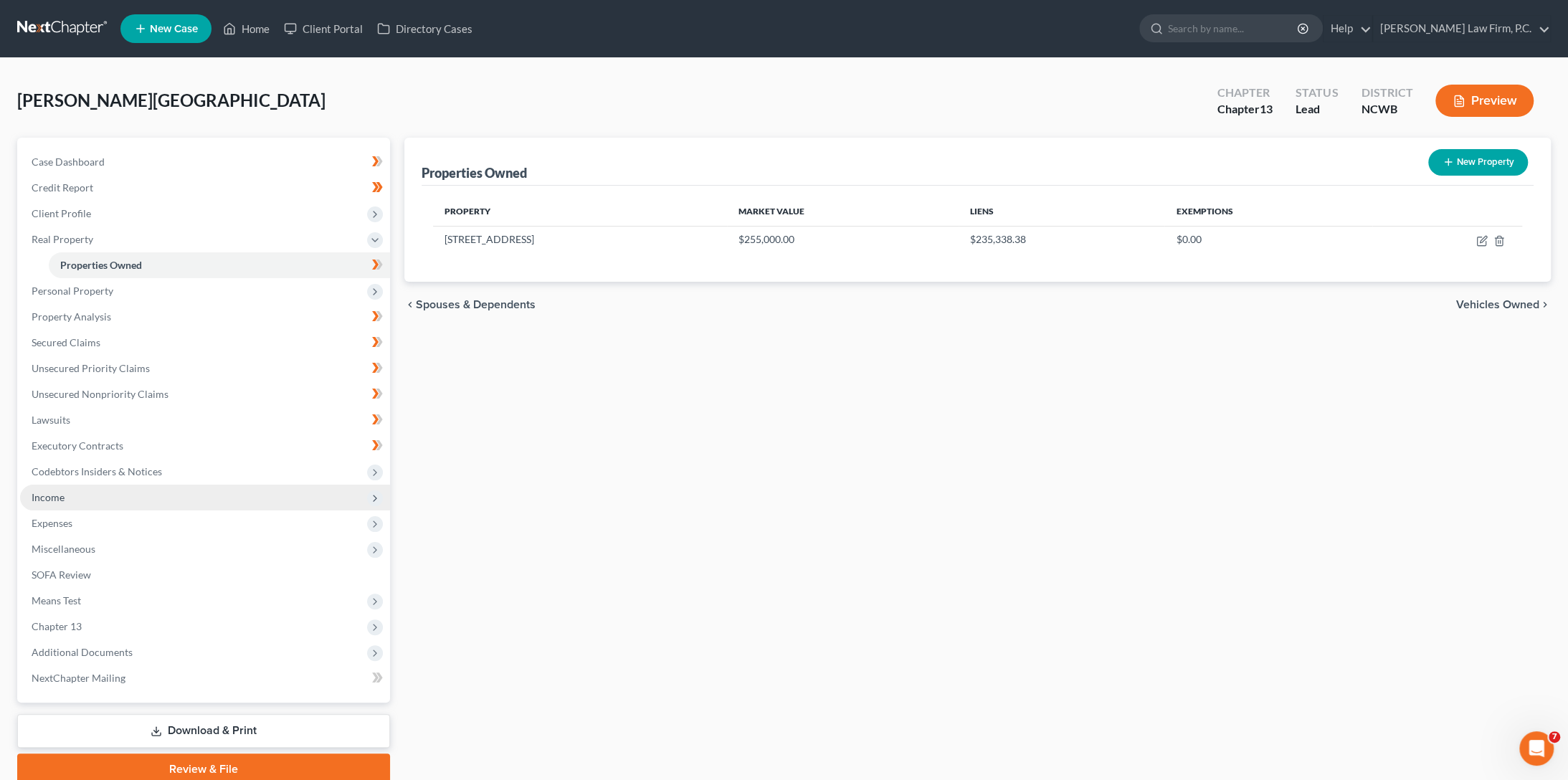
click at [43, 503] on span "Income" at bounding box center [204, 497] width 370 height 25
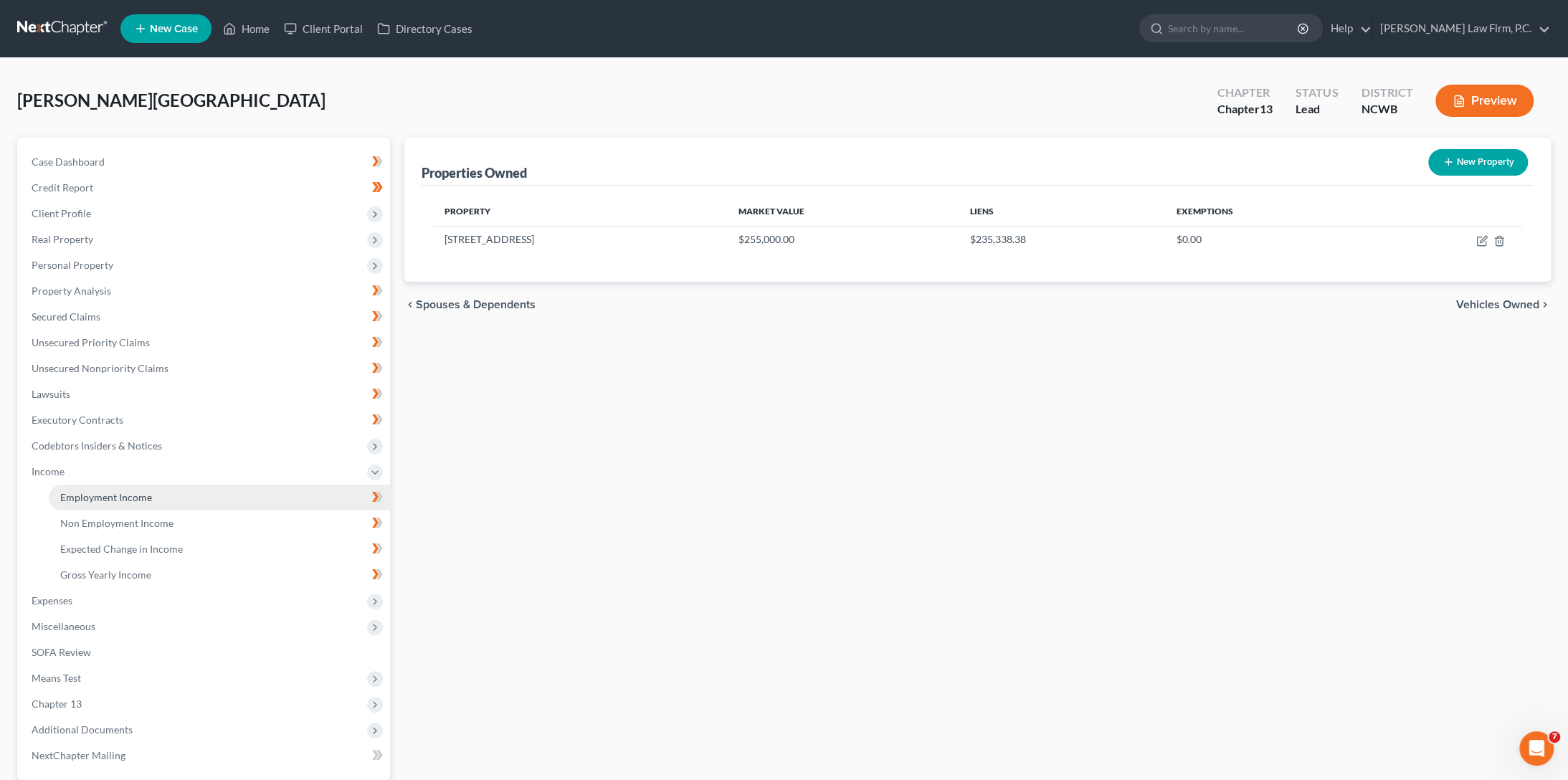
click at [93, 494] on span "Employment Income" at bounding box center [106, 497] width 92 height 12
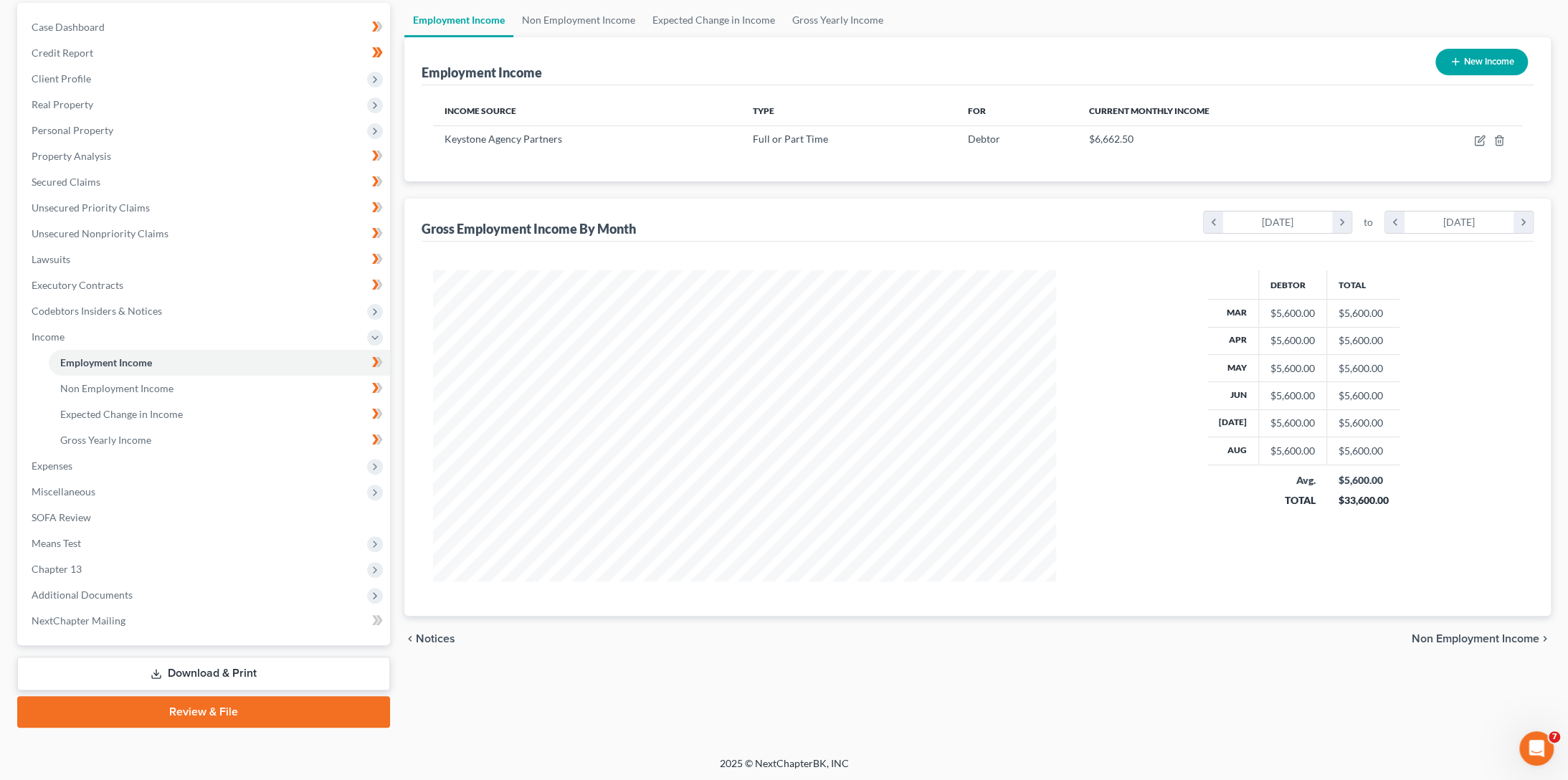
scroll to position [135, 0]
click at [79, 387] on span "Non Employment Income" at bounding box center [117, 388] width 113 height 12
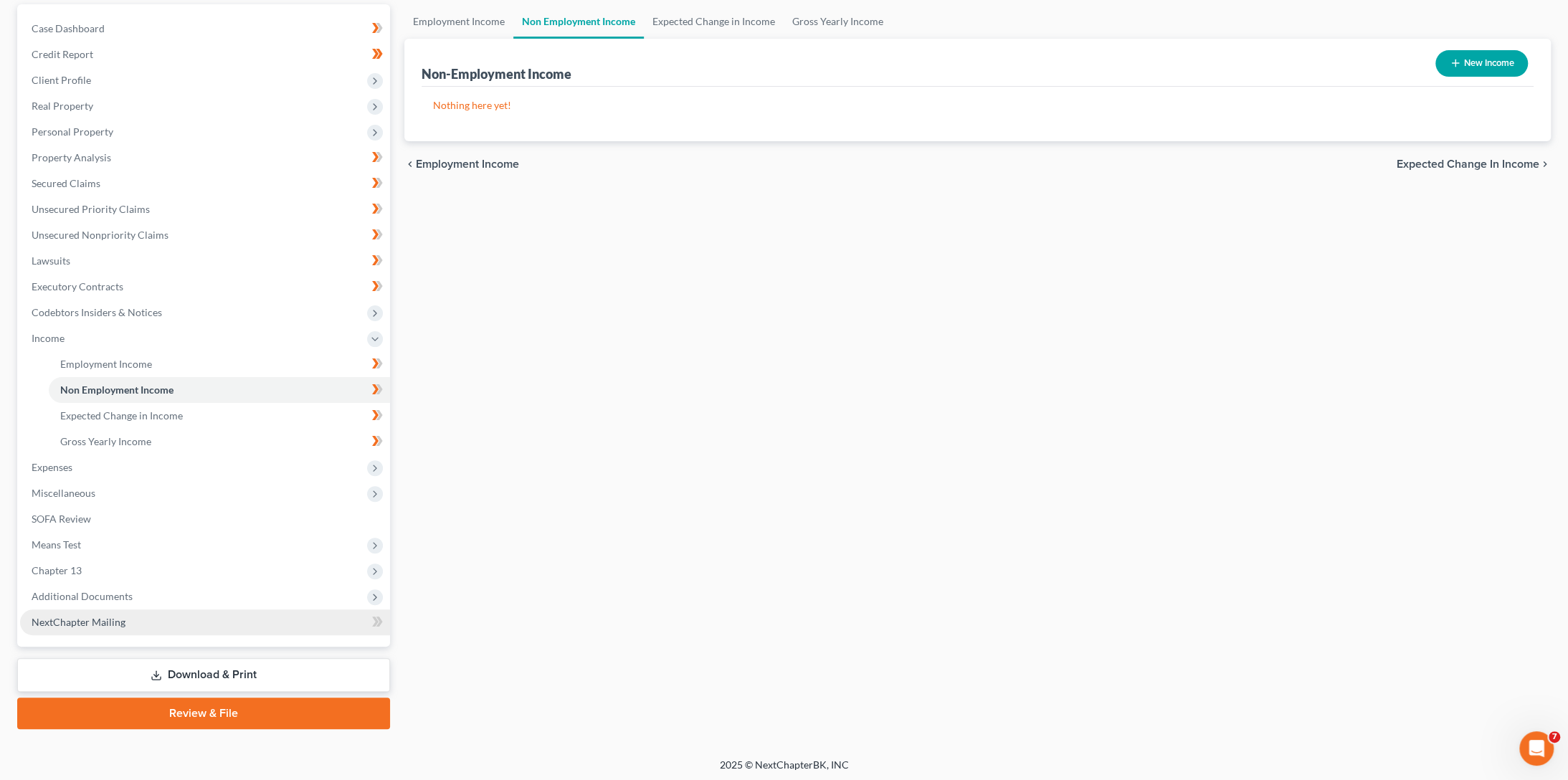
scroll to position [135, 0]
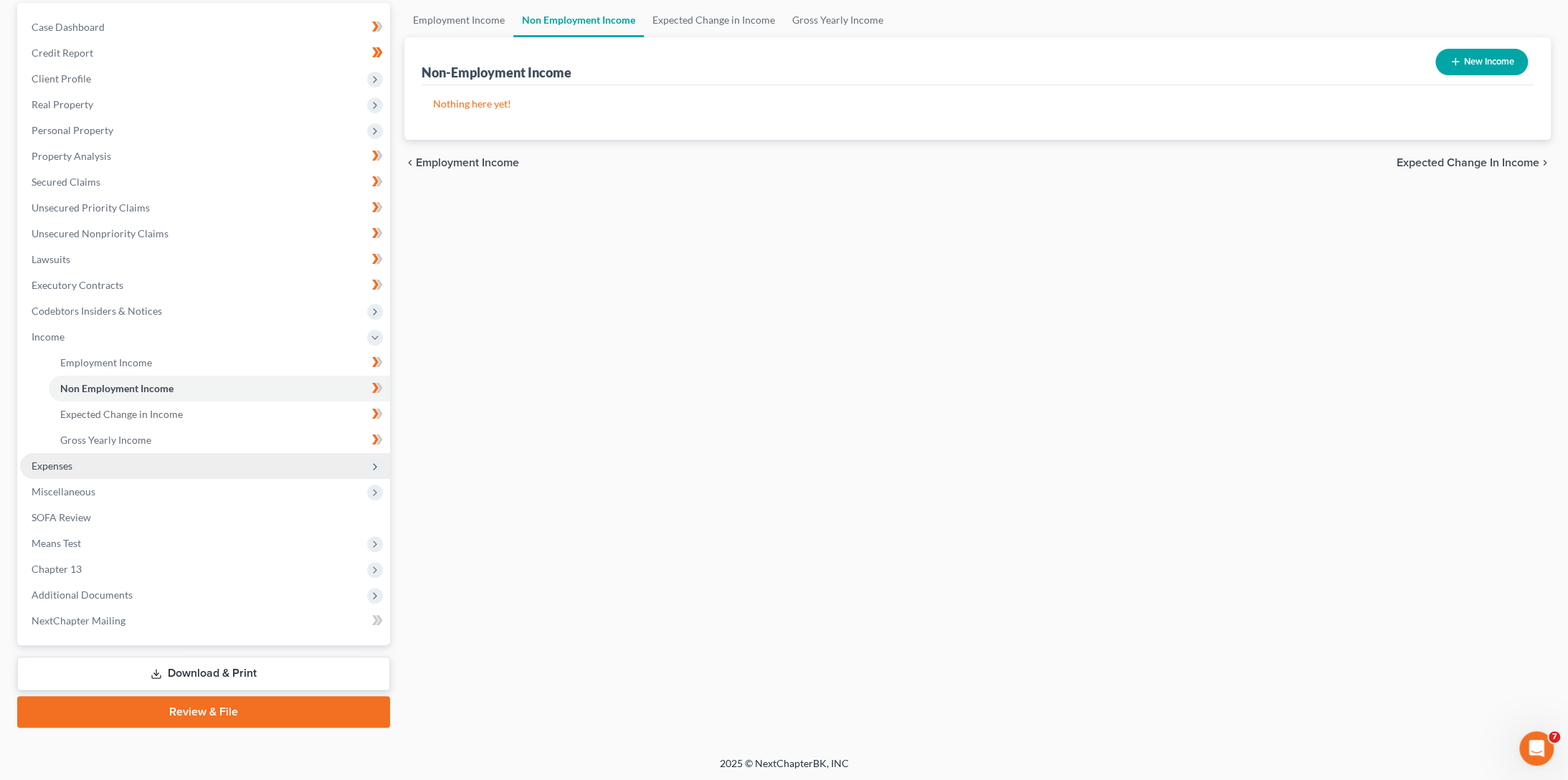
click at [48, 463] on span "Expenses" at bounding box center [52, 465] width 41 height 12
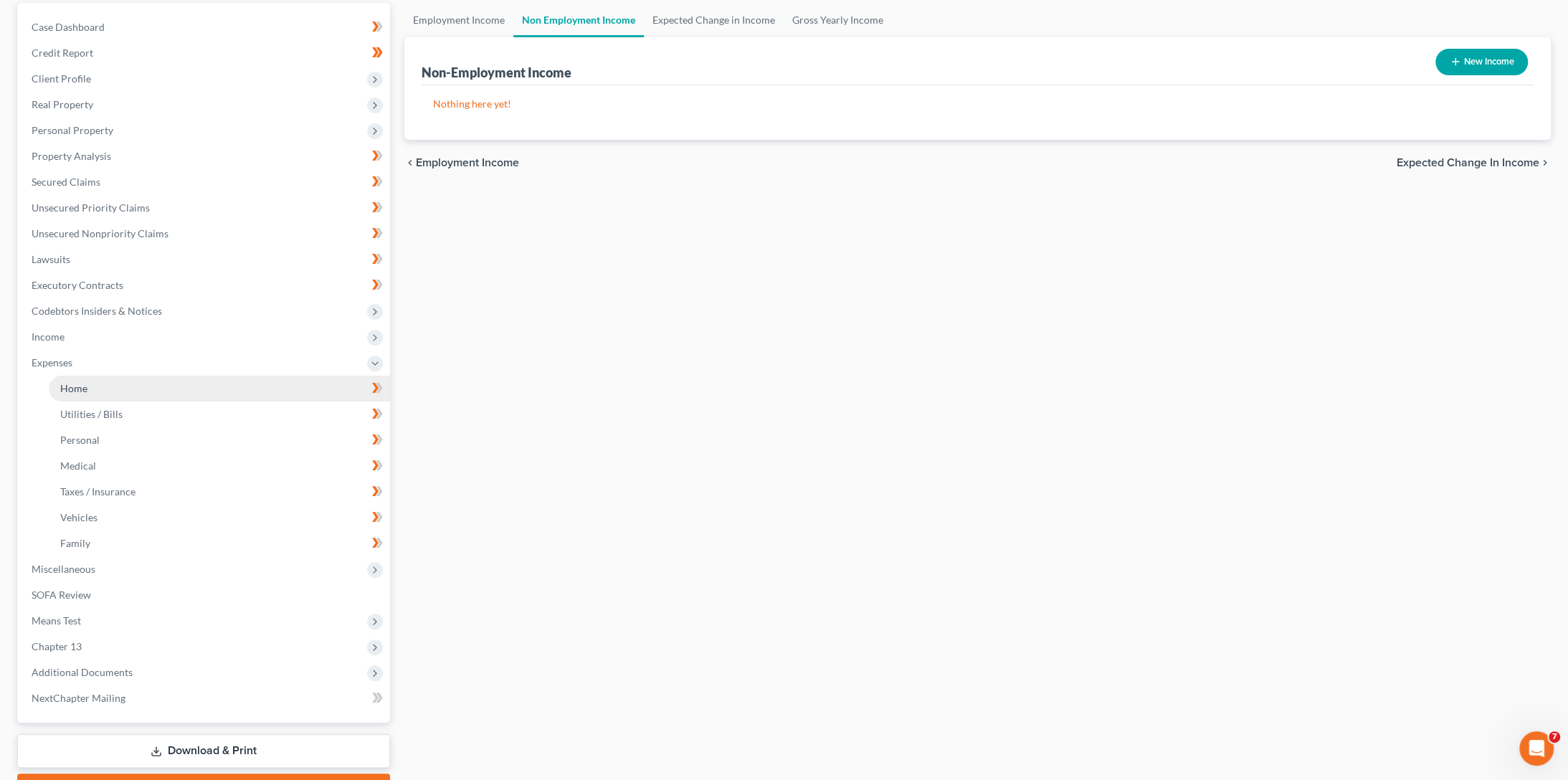
click at [73, 389] on span "Home" at bounding box center [73, 388] width 27 height 12
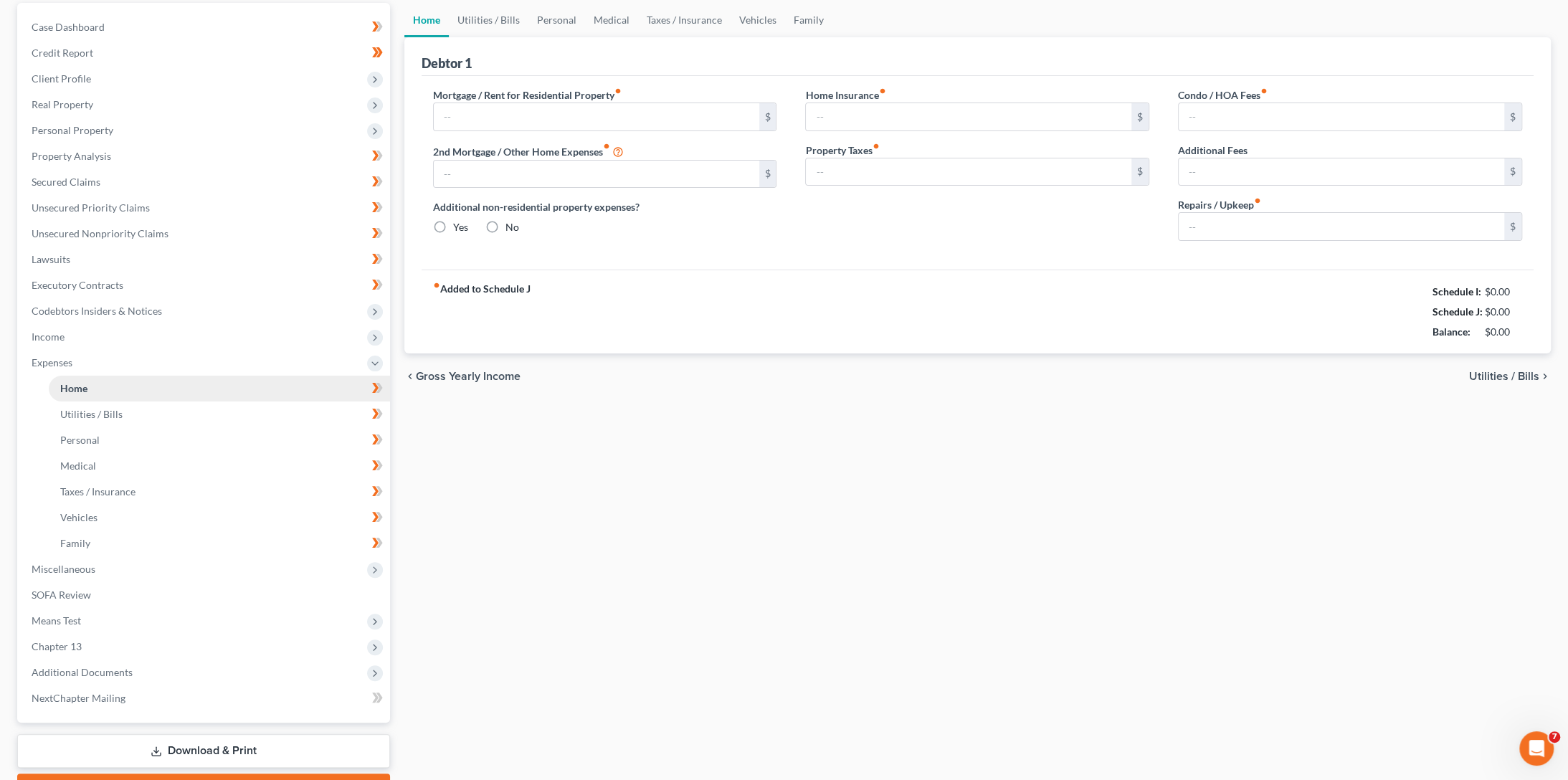
type input "1,685.51"
type input "0.00"
radio input "true"
type input "0.00"
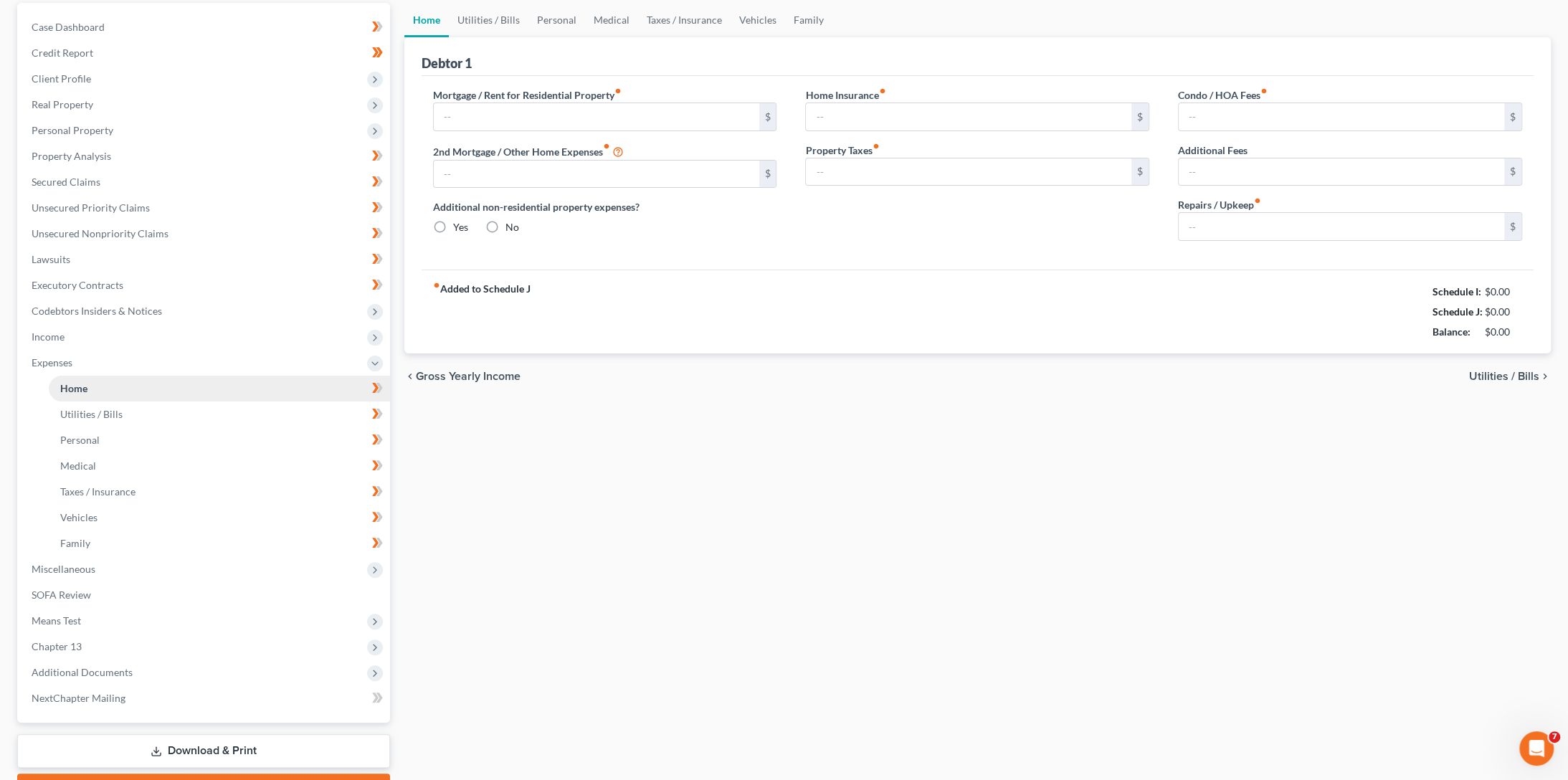
type input "0.00"
type input "270.00"
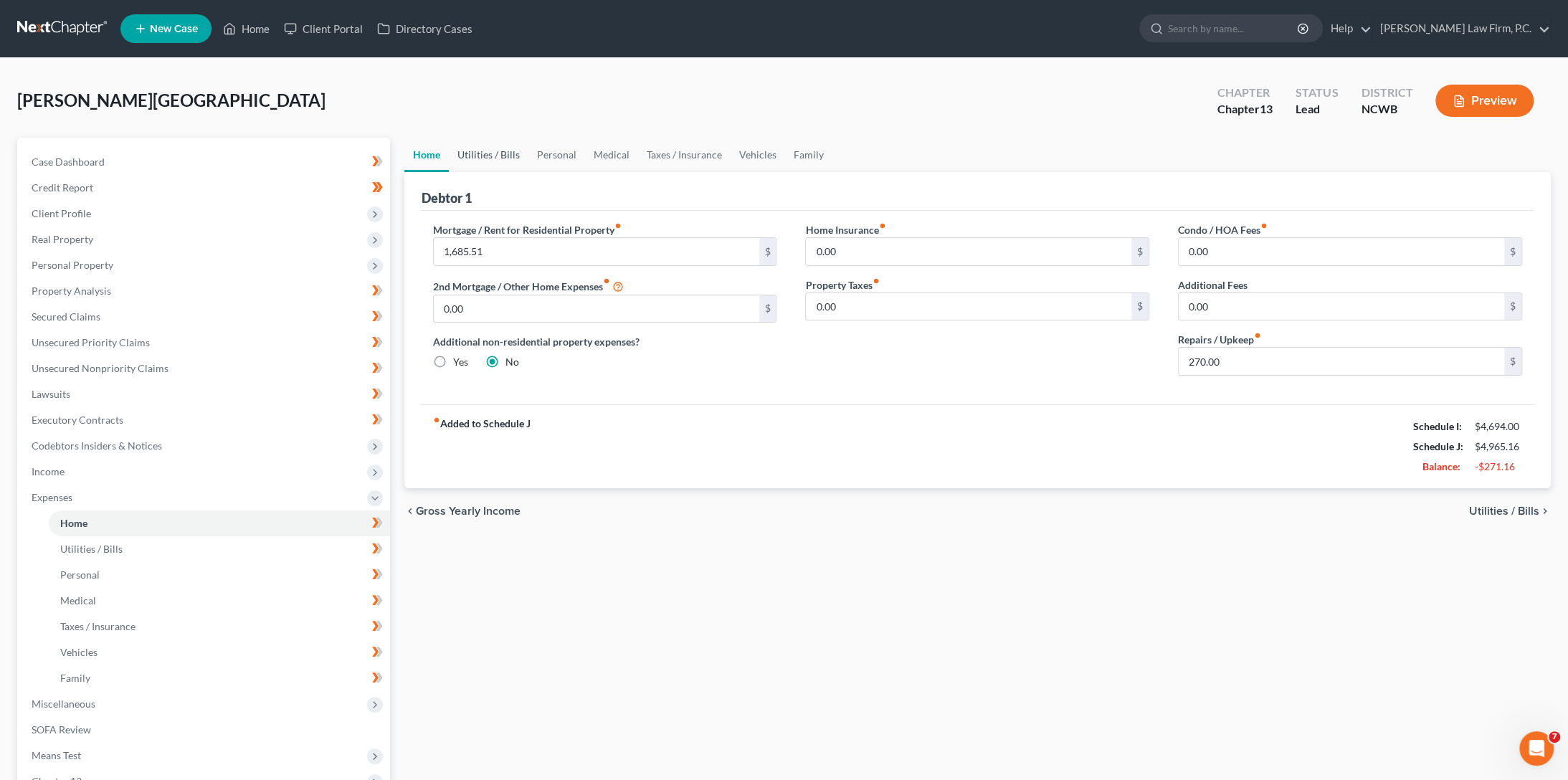
click at [469, 153] on link "Utilities / Bills" at bounding box center [488, 155] width 80 height 34
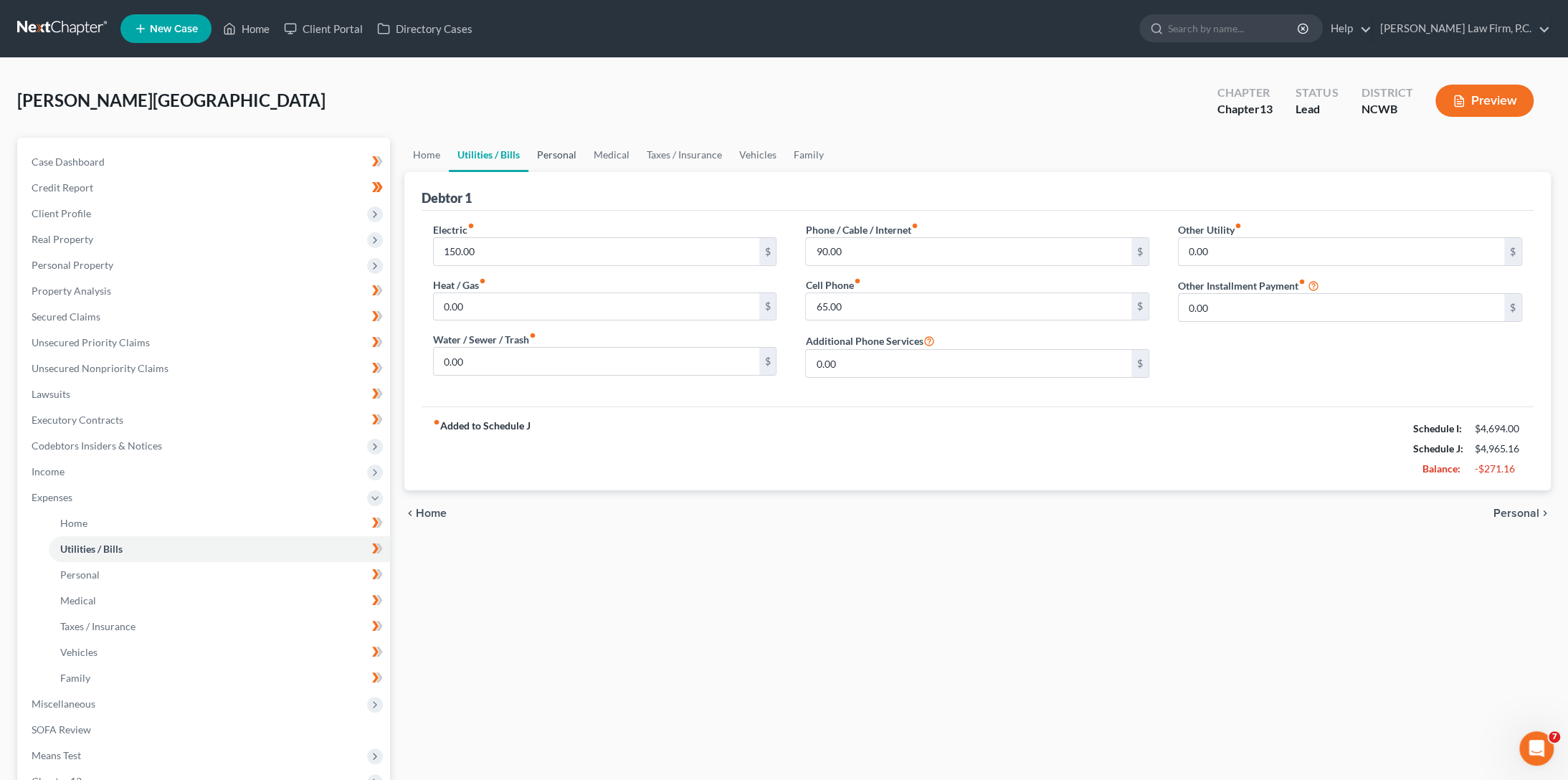
click at [564, 157] on link "Personal" at bounding box center [556, 155] width 57 height 34
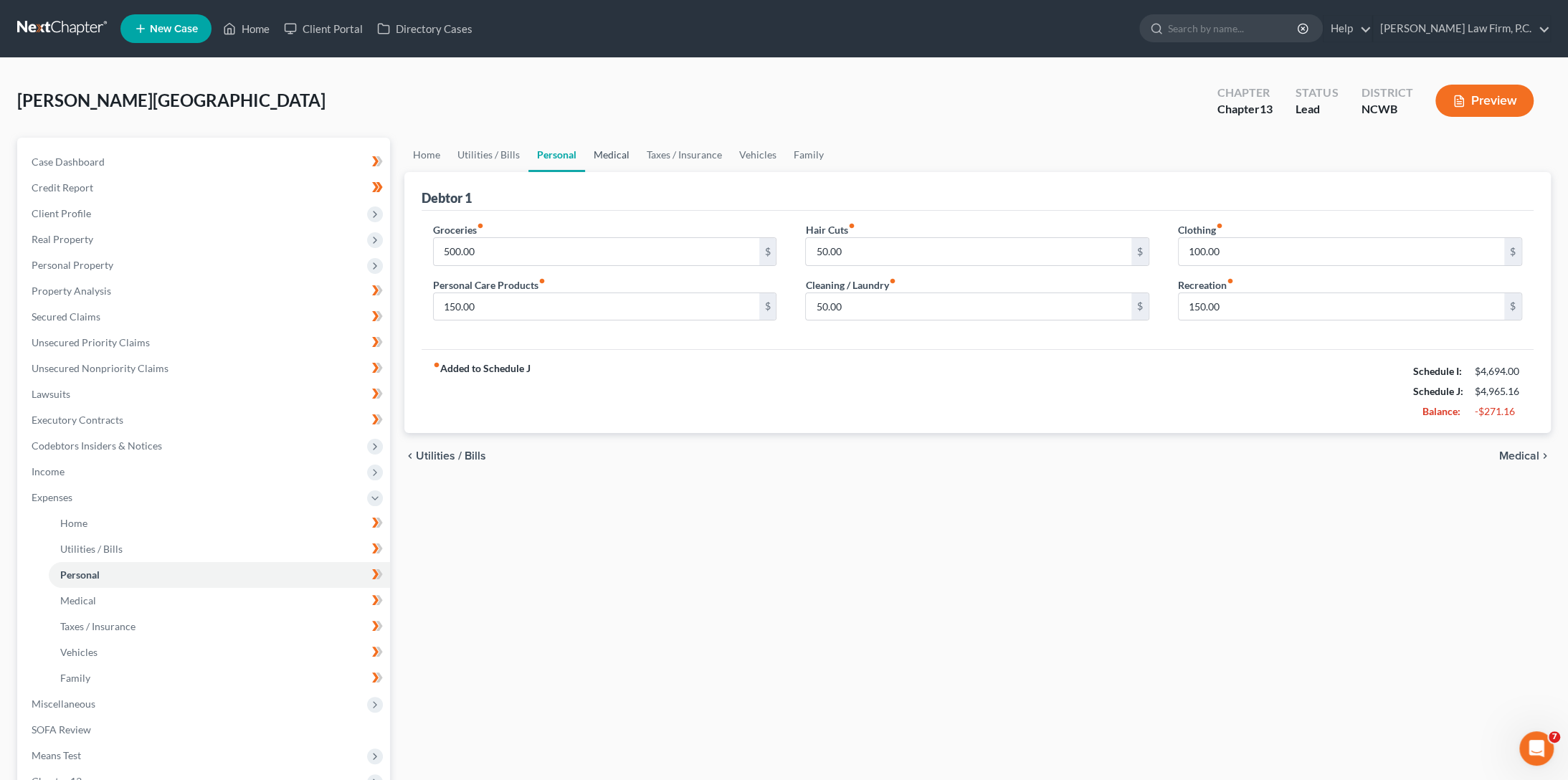
click at [612, 156] on link "Medical" at bounding box center [611, 155] width 53 height 34
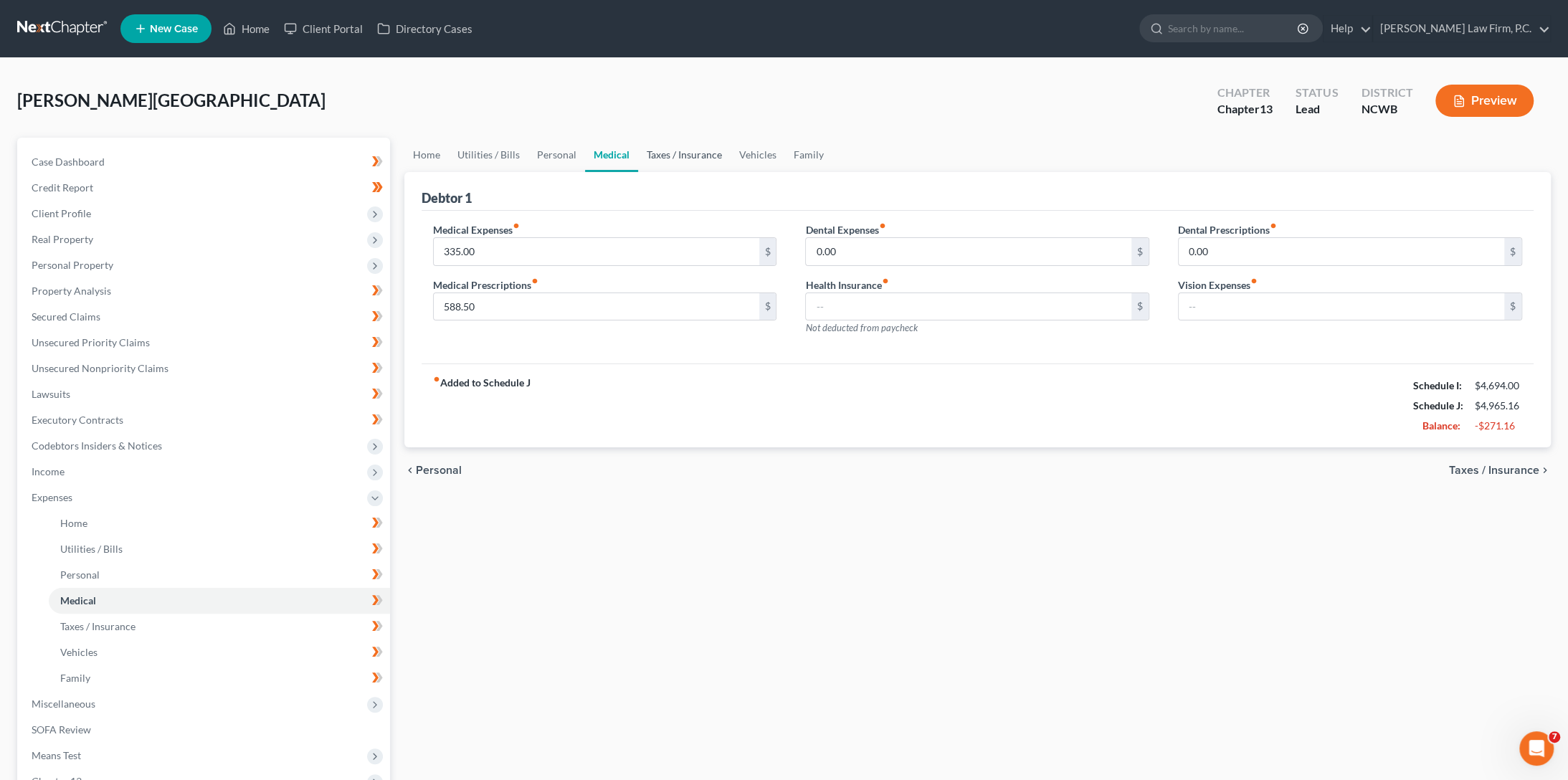
click at [681, 152] on link "Taxes / Insurance" at bounding box center [684, 155] width 93 height 34
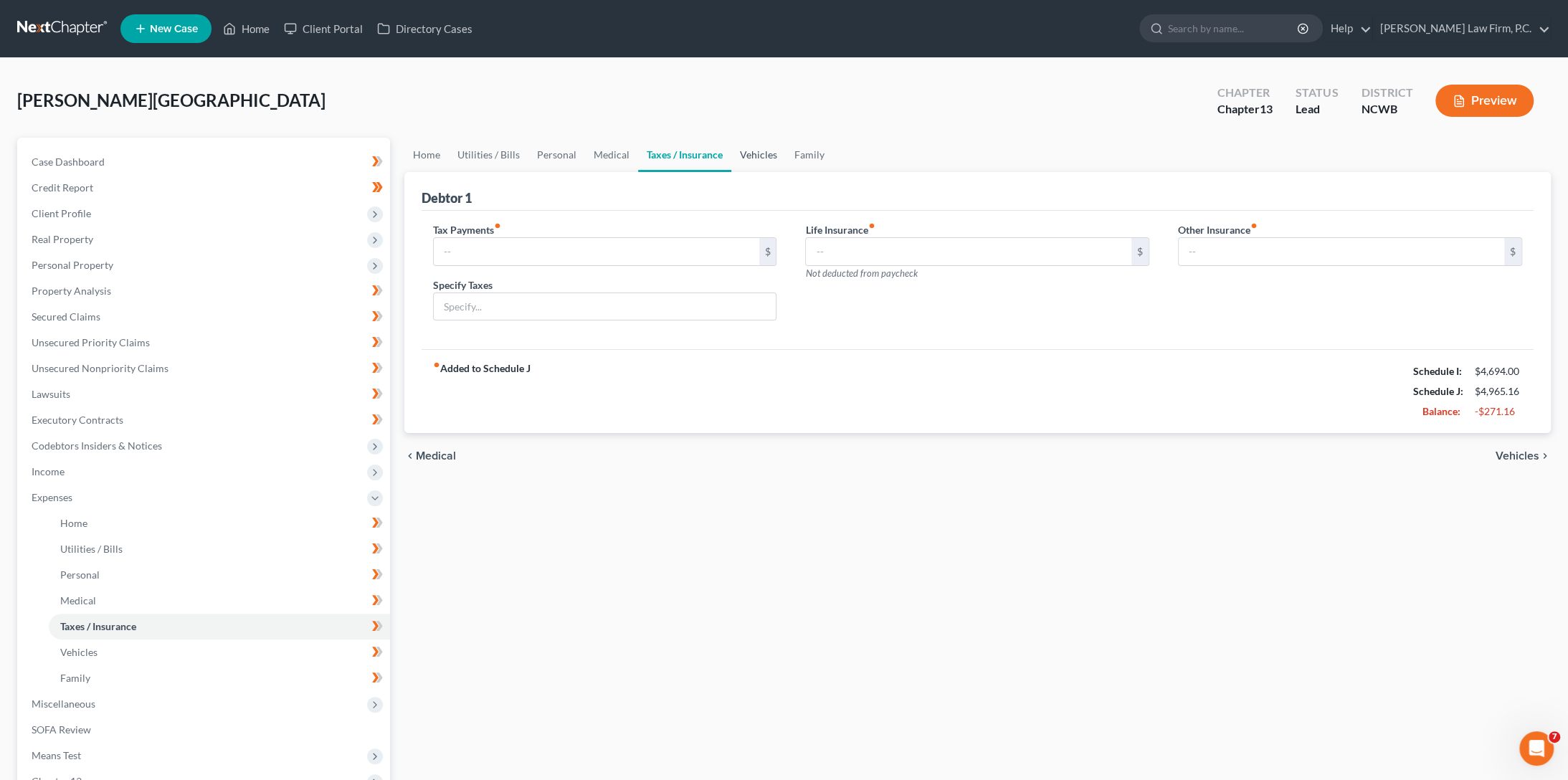
click at [761, 151] on link "Vehicles" at bounding box center [758, 155] width 54 height 34
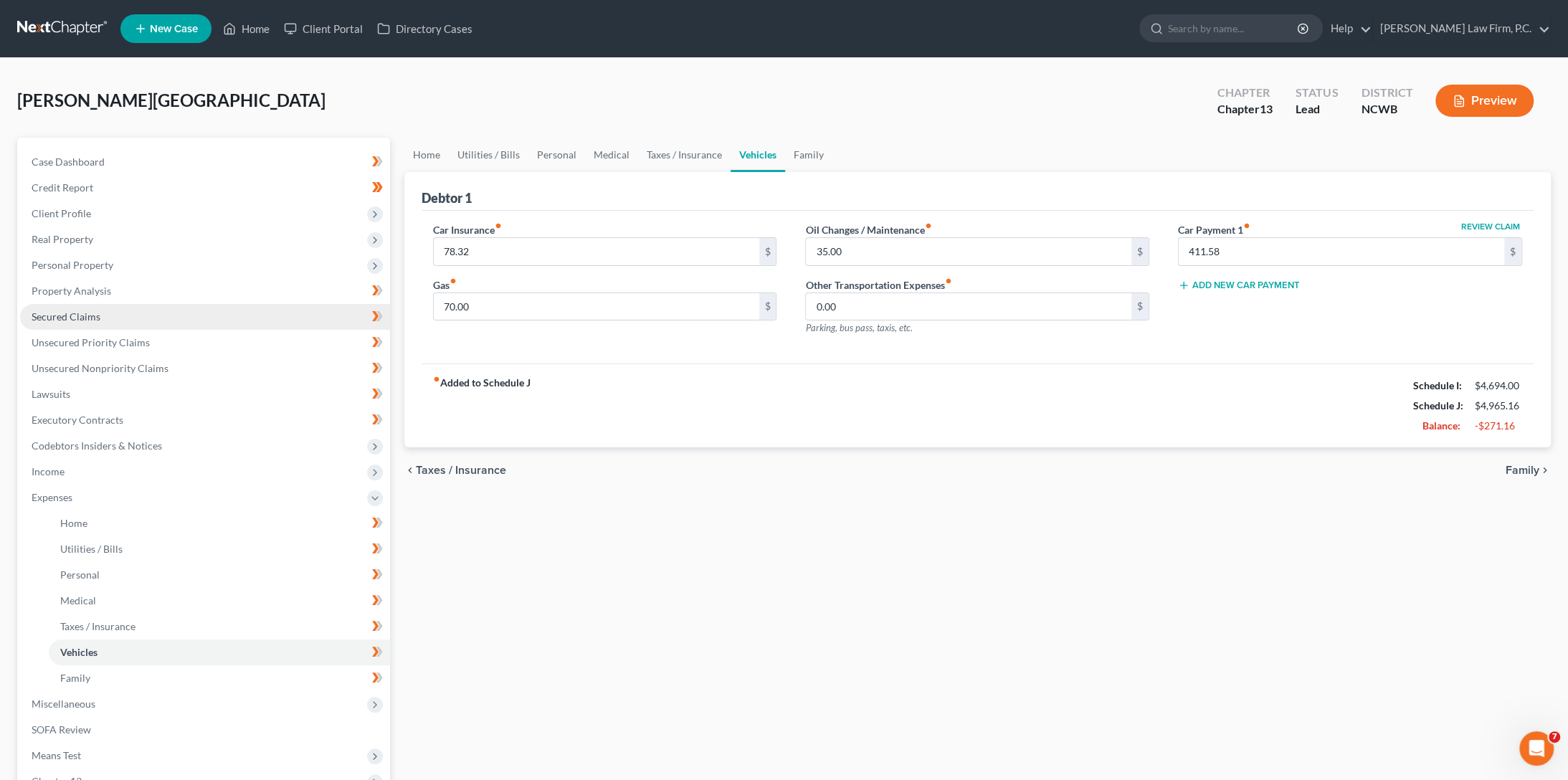
click at [54, 316] on span "Secured Claims" at bounding box center [66, 316] width 69 height 12
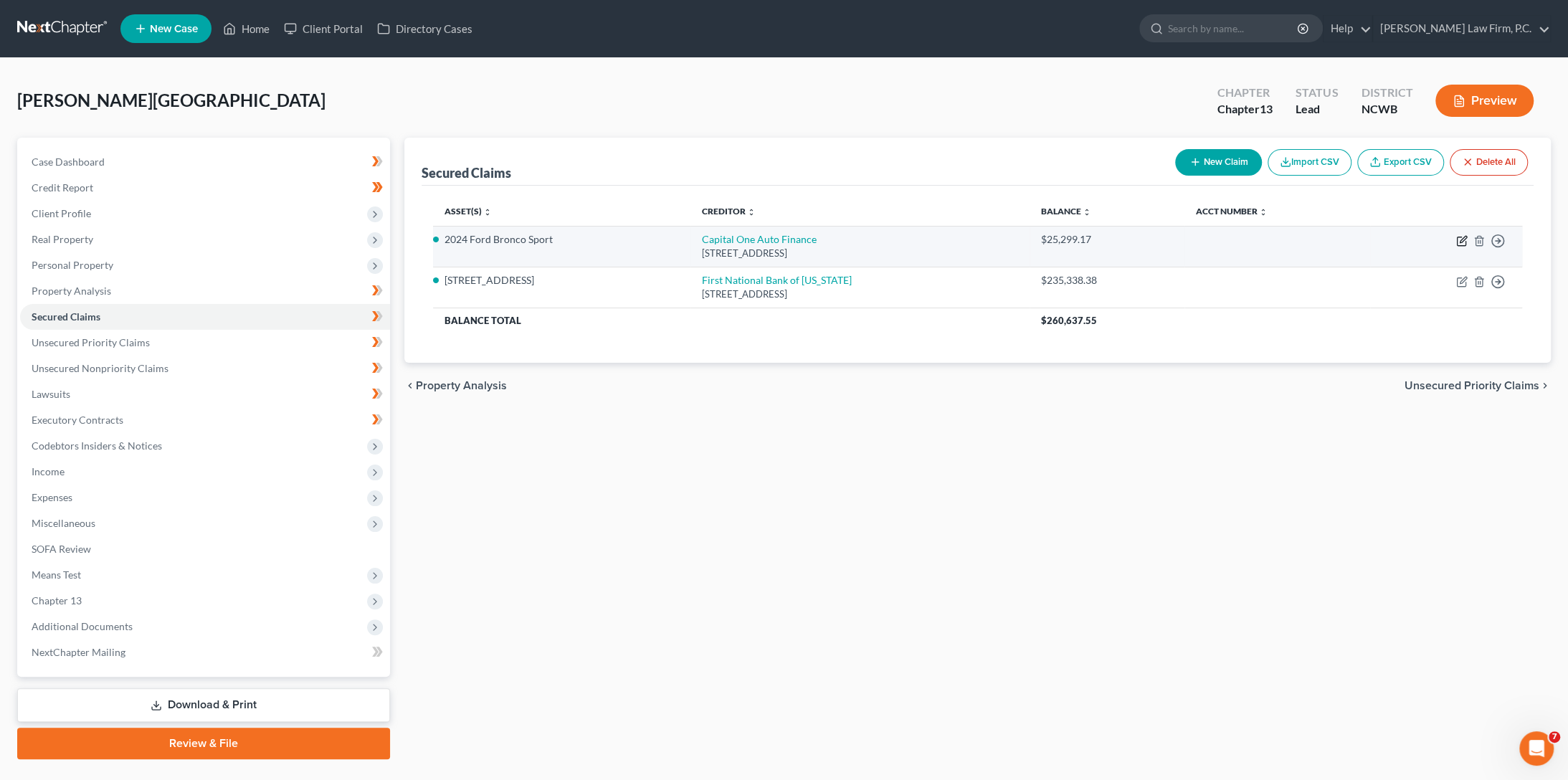
click at [1465, 239] on icon "button" at bounding box center [1462, 241] width 11 height 11
select select "45"
select select "4"
select select "0"
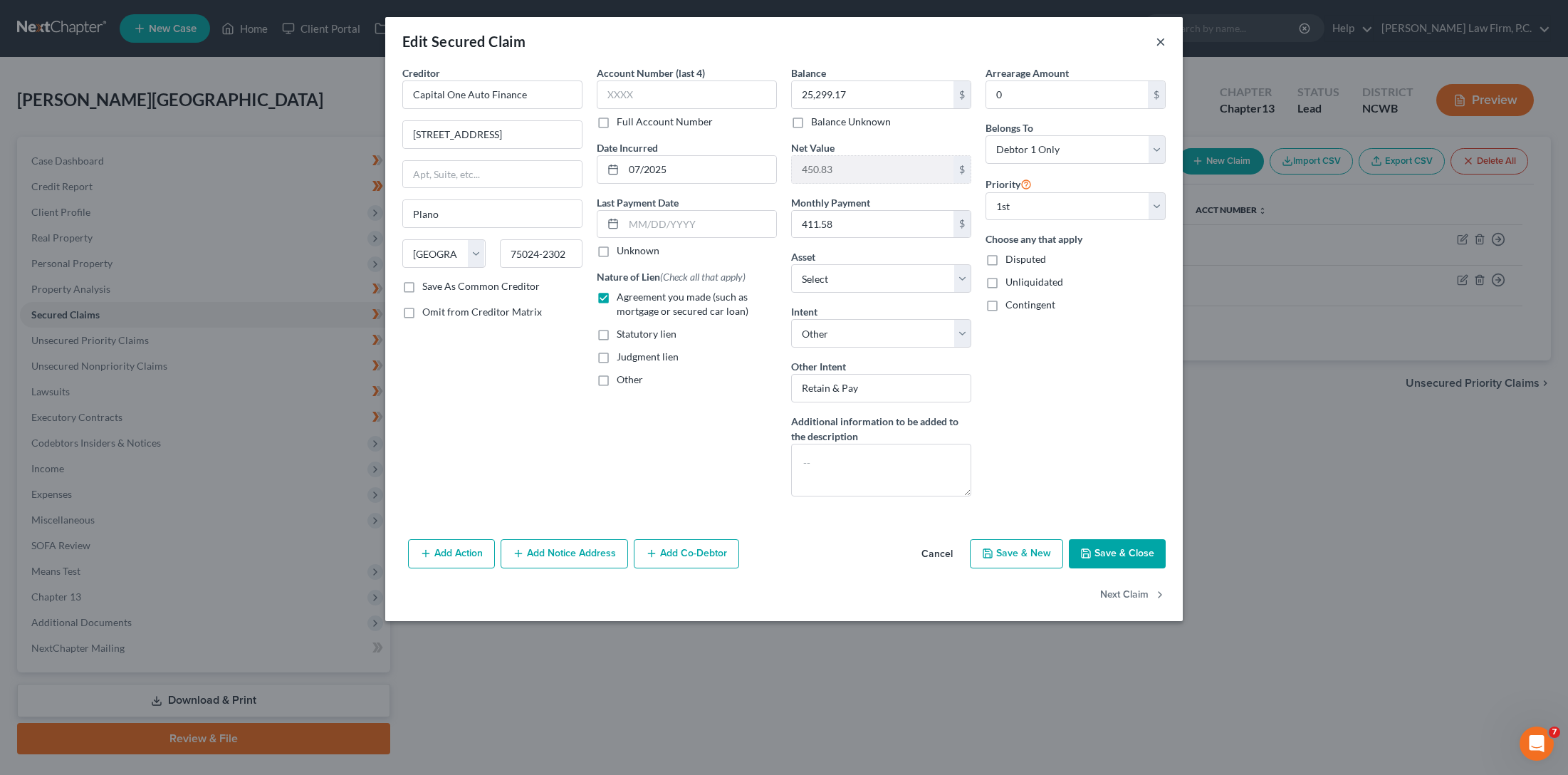
click at [1161, 39] on button "×" at bounding box center [1161, 41] width 10 height 17
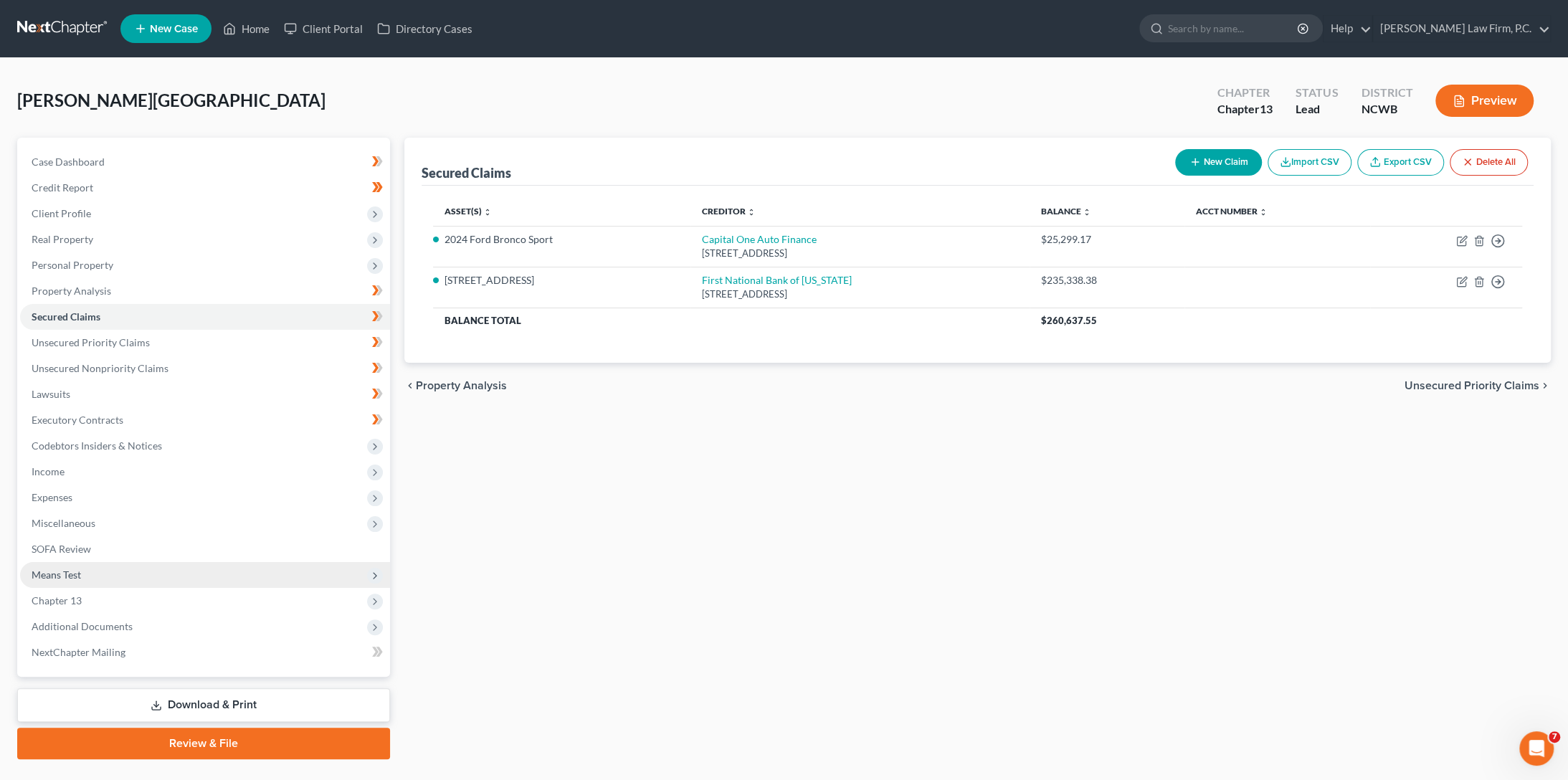
click at [40, 577] on span "Means Test" at bounding box center [56, 574] width 49 height 12
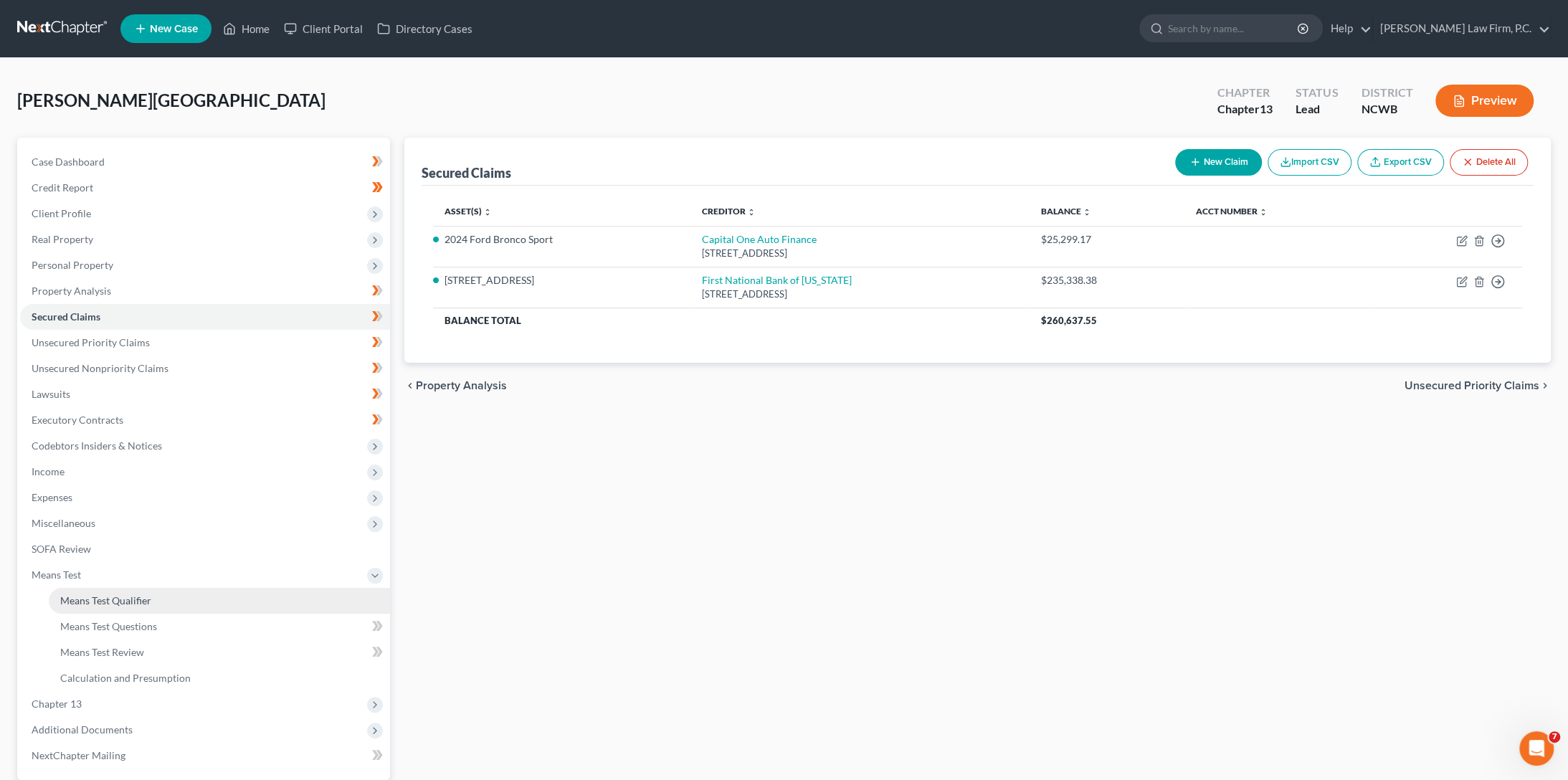
click at [83, 597] on span "Means Test Qualifier" at bounding box center [105, 600] width 91 height 12
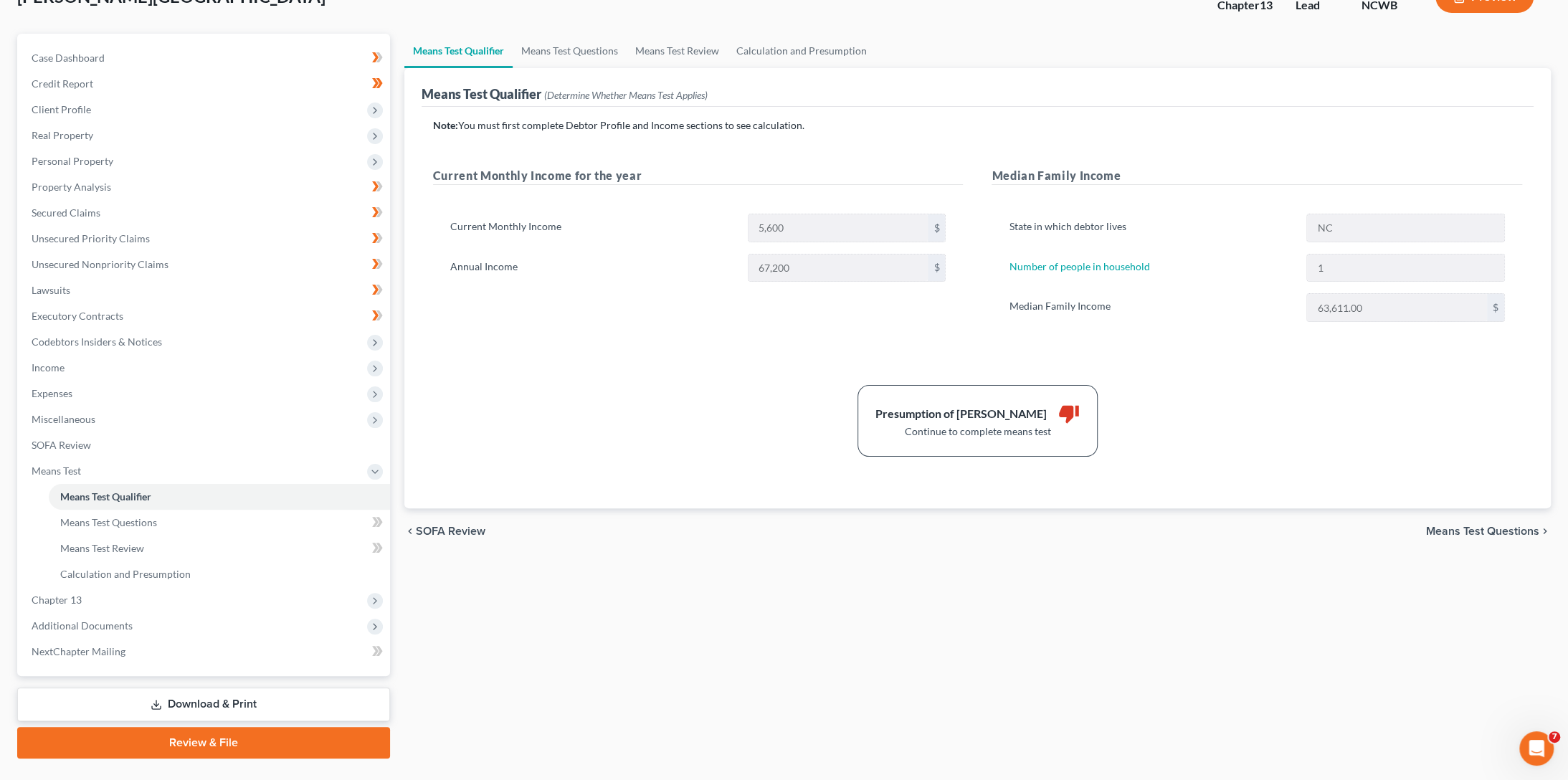
scroll to position [135, 0]
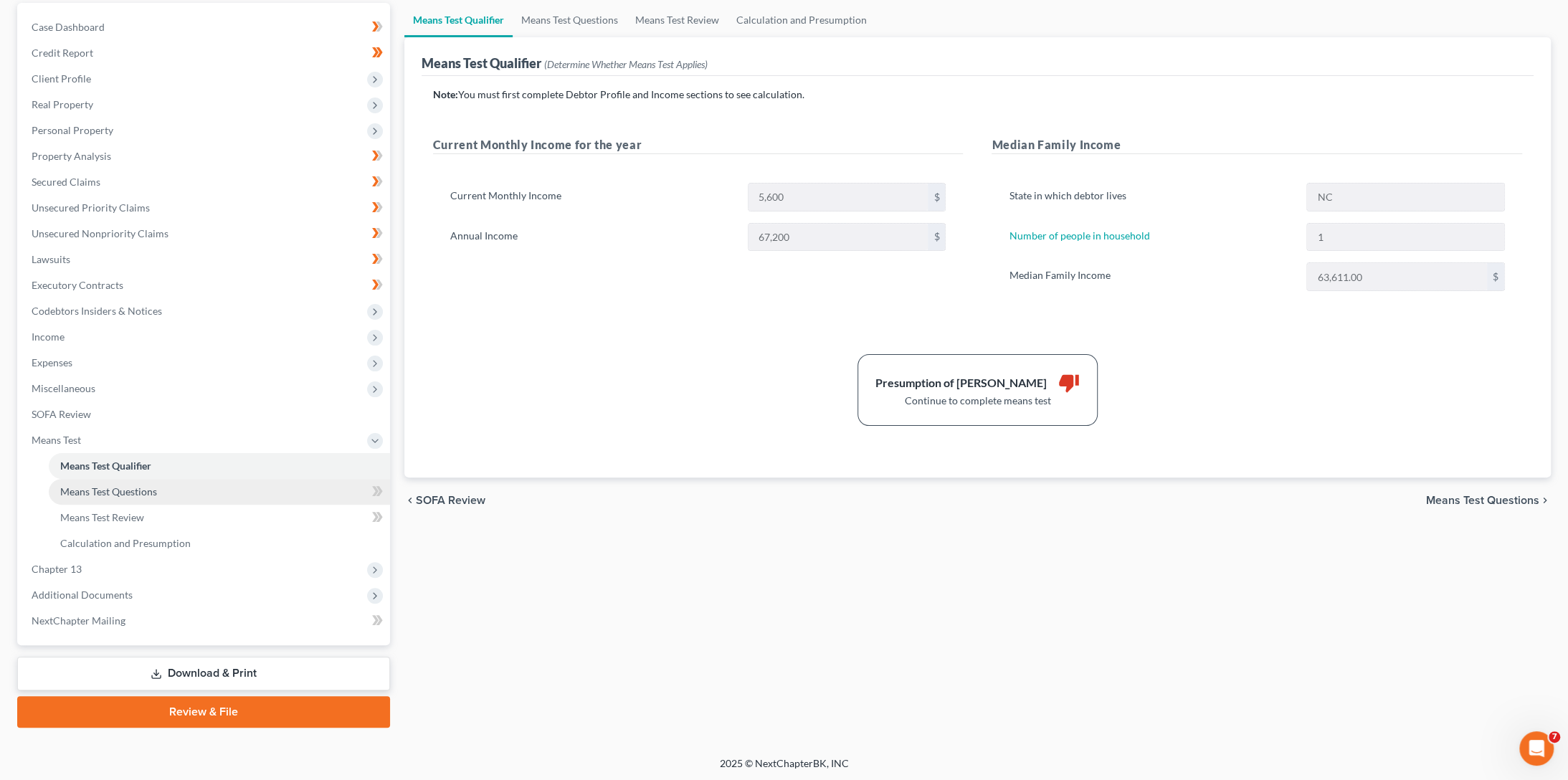
click at [96, 498] on link "Means Test Questions" at bounding box center [219, 491] width 341 height 25
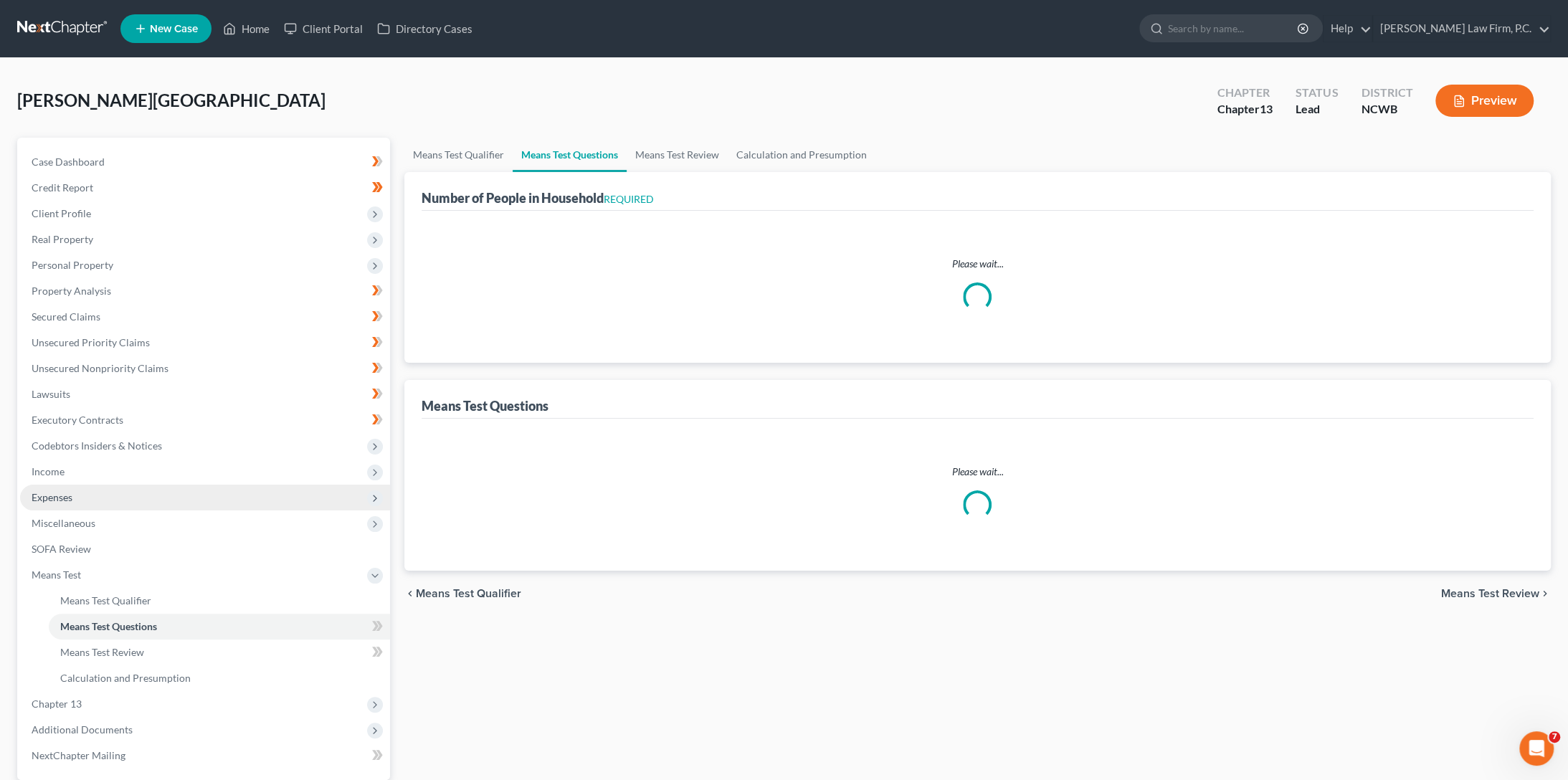
select select "1"
select select "60"
select select "0"
select select "60"
select select "1"
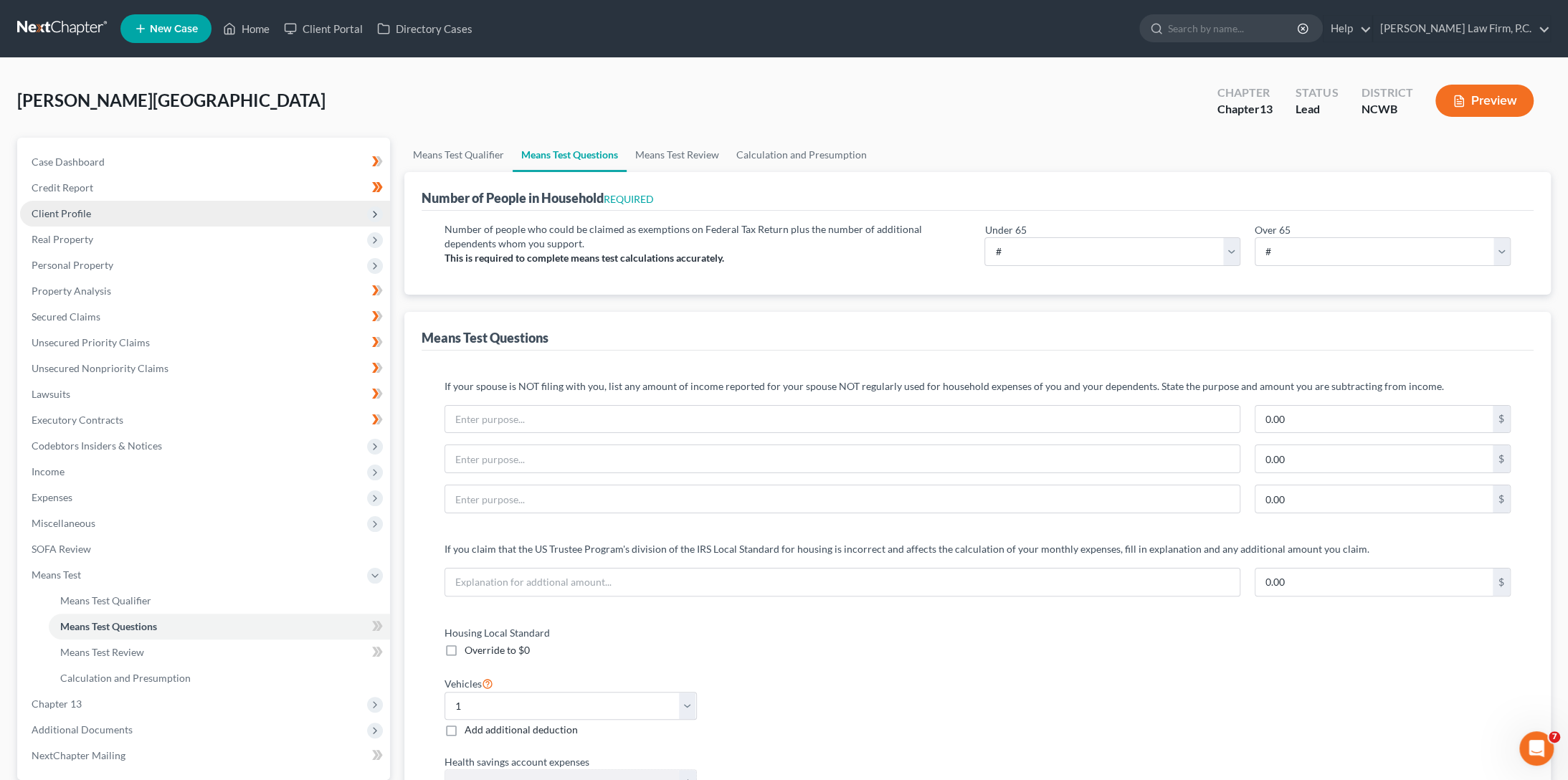
click at [55, 213] on span "Client Profile" at bounding box center [61, 213] width 60 height 12
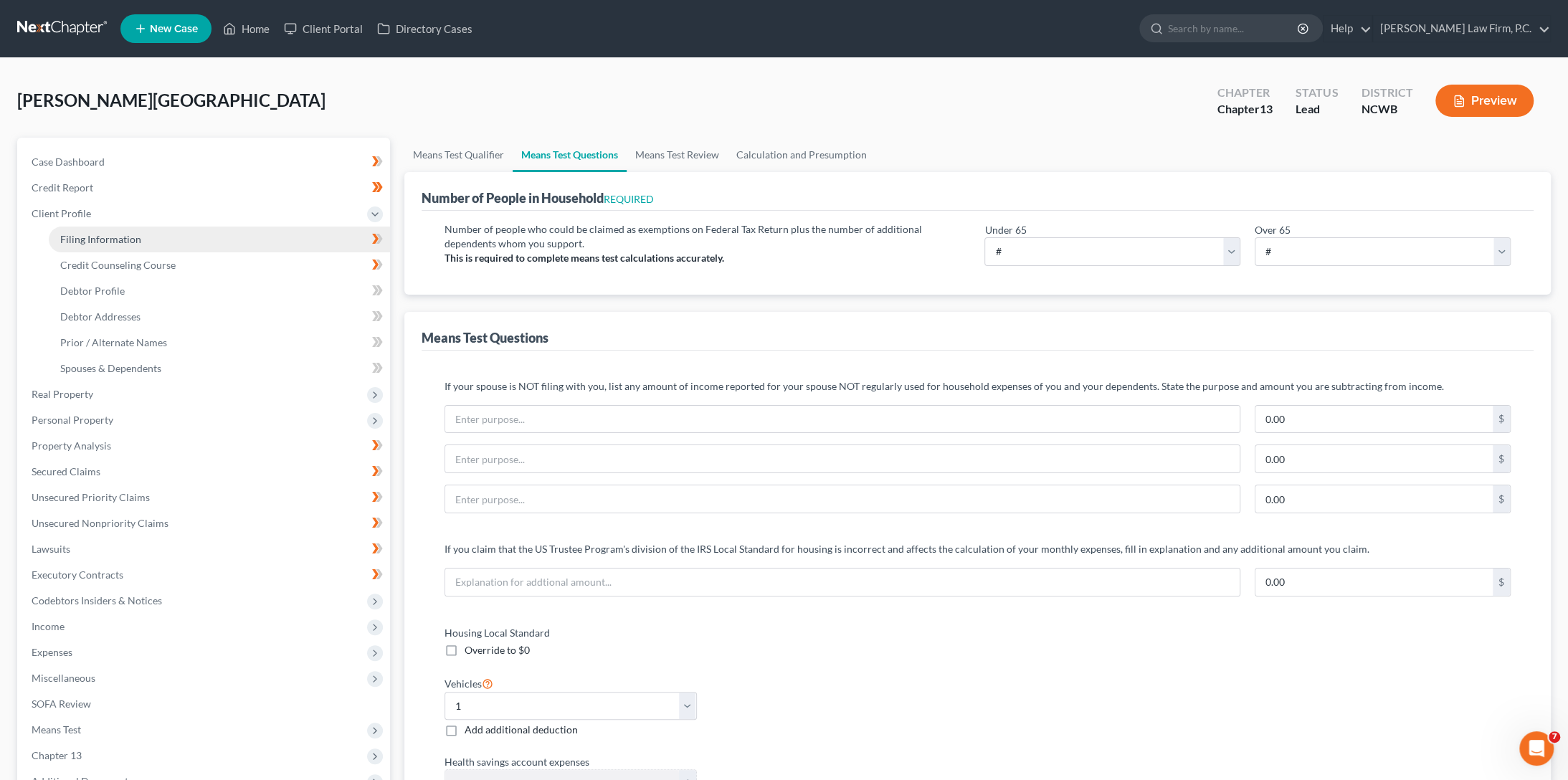
click at [89, 235] on span "Filing Information" at bounding box center [100, 239] width 81 height 12
select select "1"
select select "0"
select select "3"
select select "59"
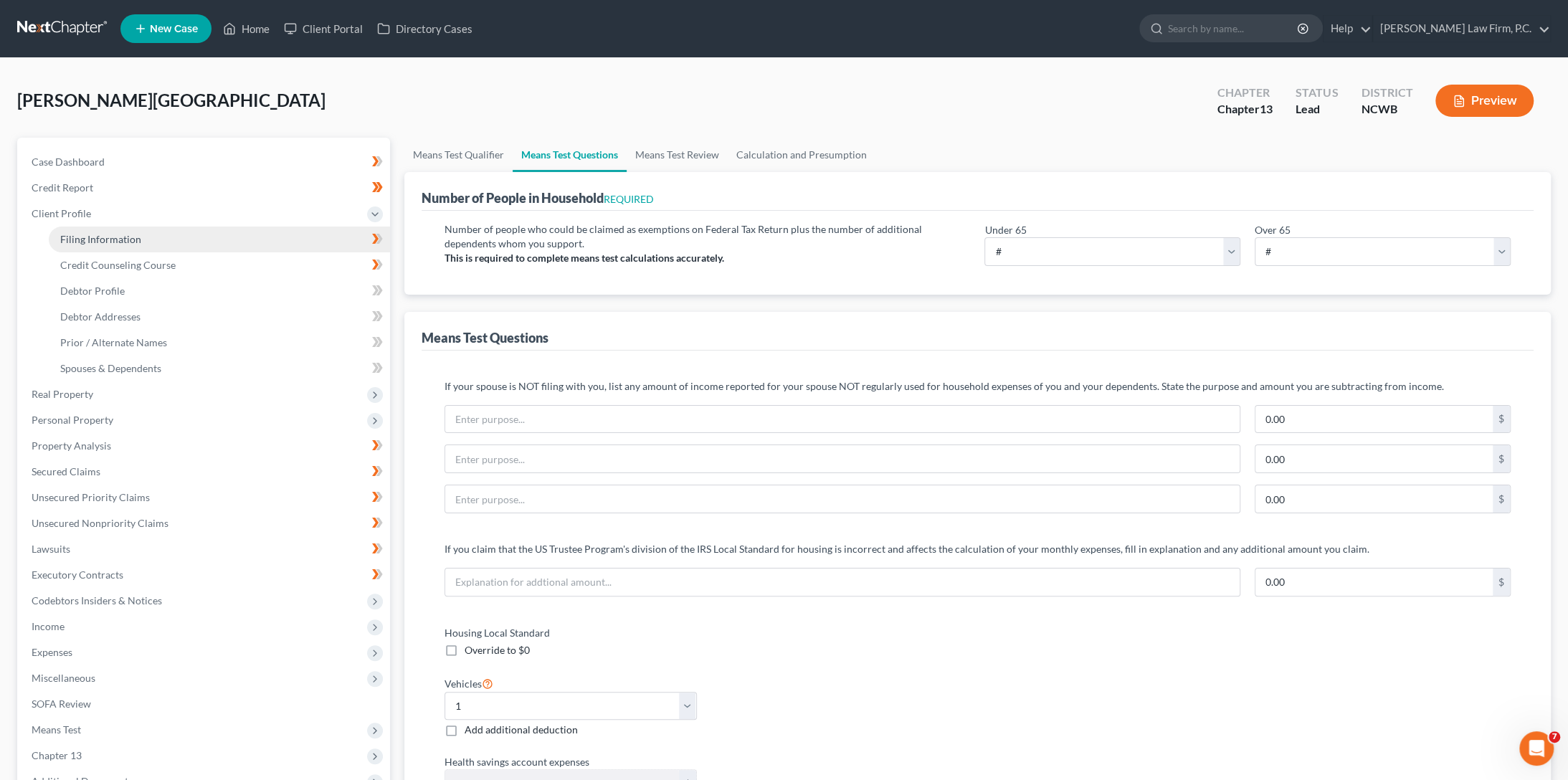
select select "0"
select select "28"
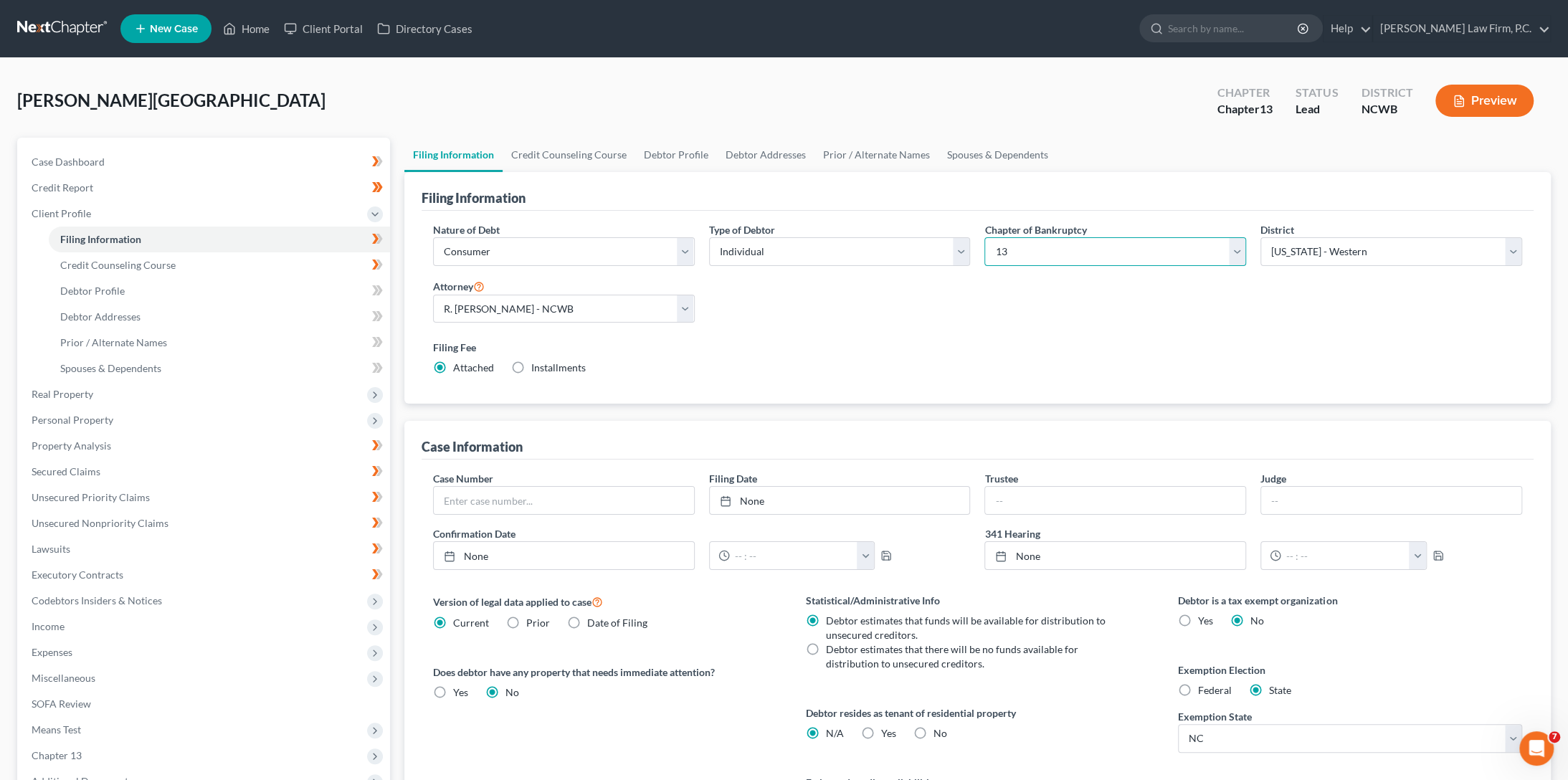
drag, startPoint x: 1065, startPoint y: 253, endPoint x: 1063, endPoint y: 262, distance: 9.2
click at [1065, 253] on select "Select 7 11 12 13" at bounding box center [1115, 251] width 262 height 29
select select "0"
click at [985, 237] on select "Select 7 11 12 13" at bounding box center [1115, 251] width 262 height 29
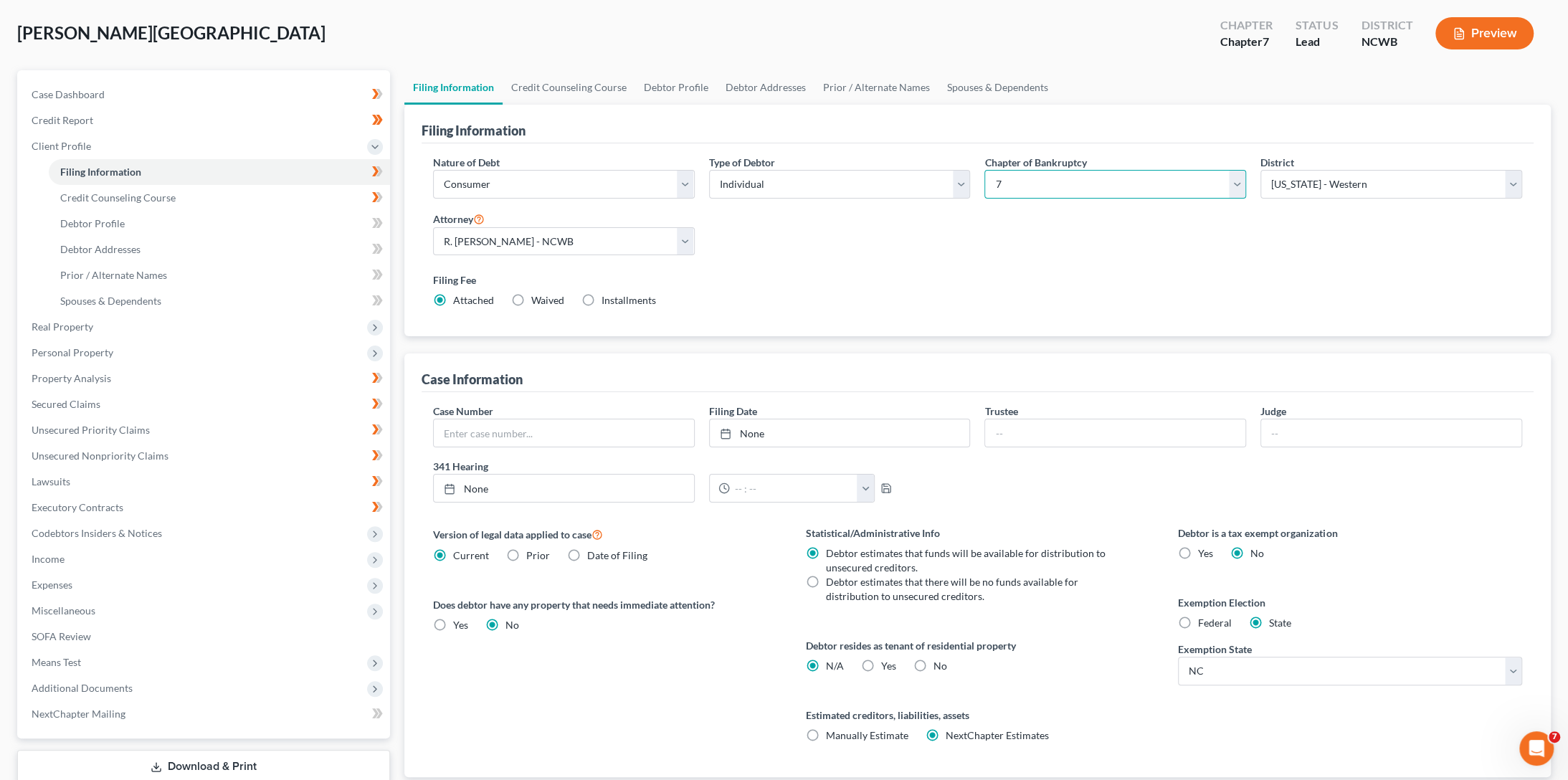
scroll to position [162, 0]
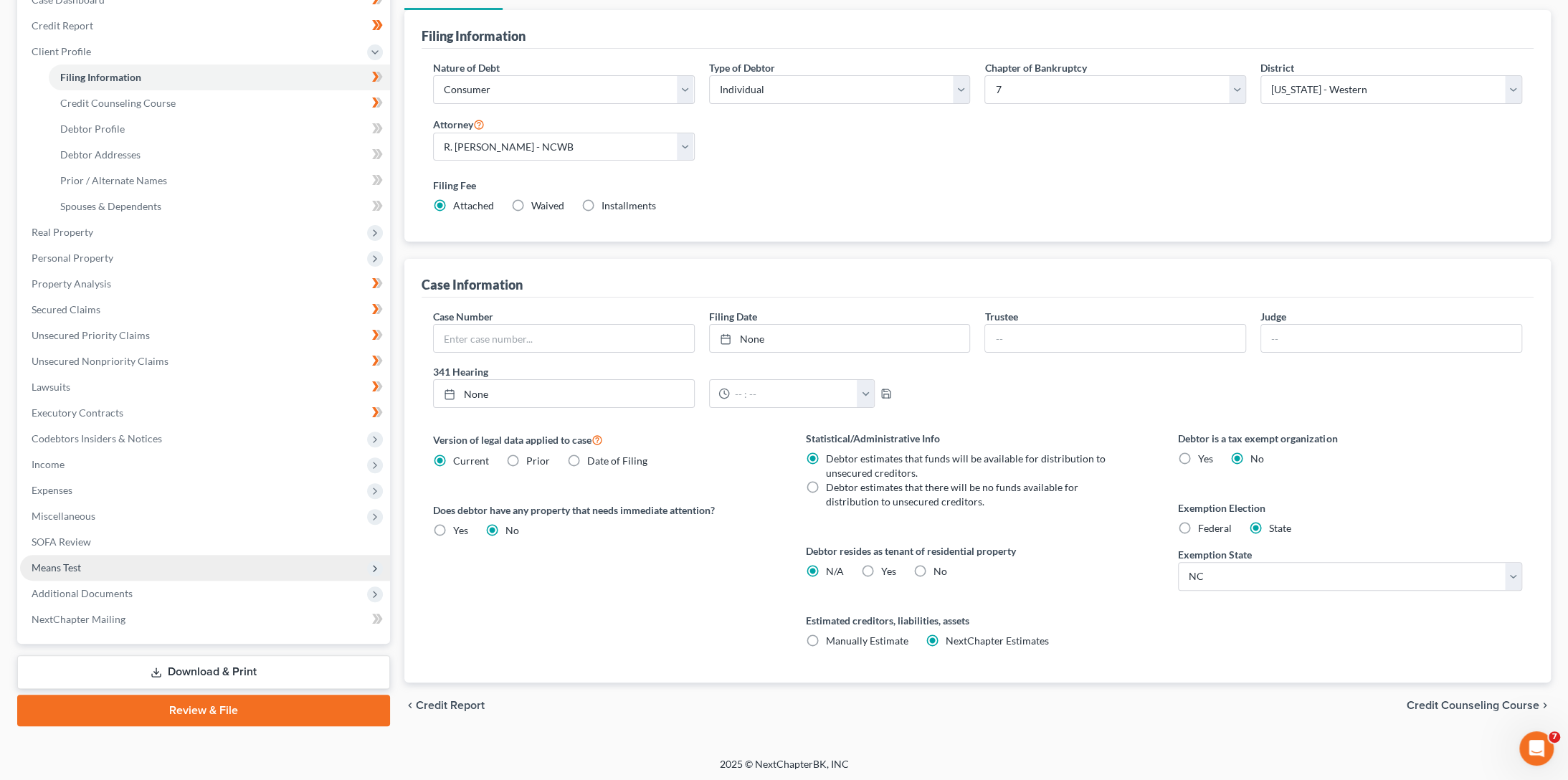
click at [48, 569] on span "Means Test" at bounding box center [56, 567] width 49 height 12
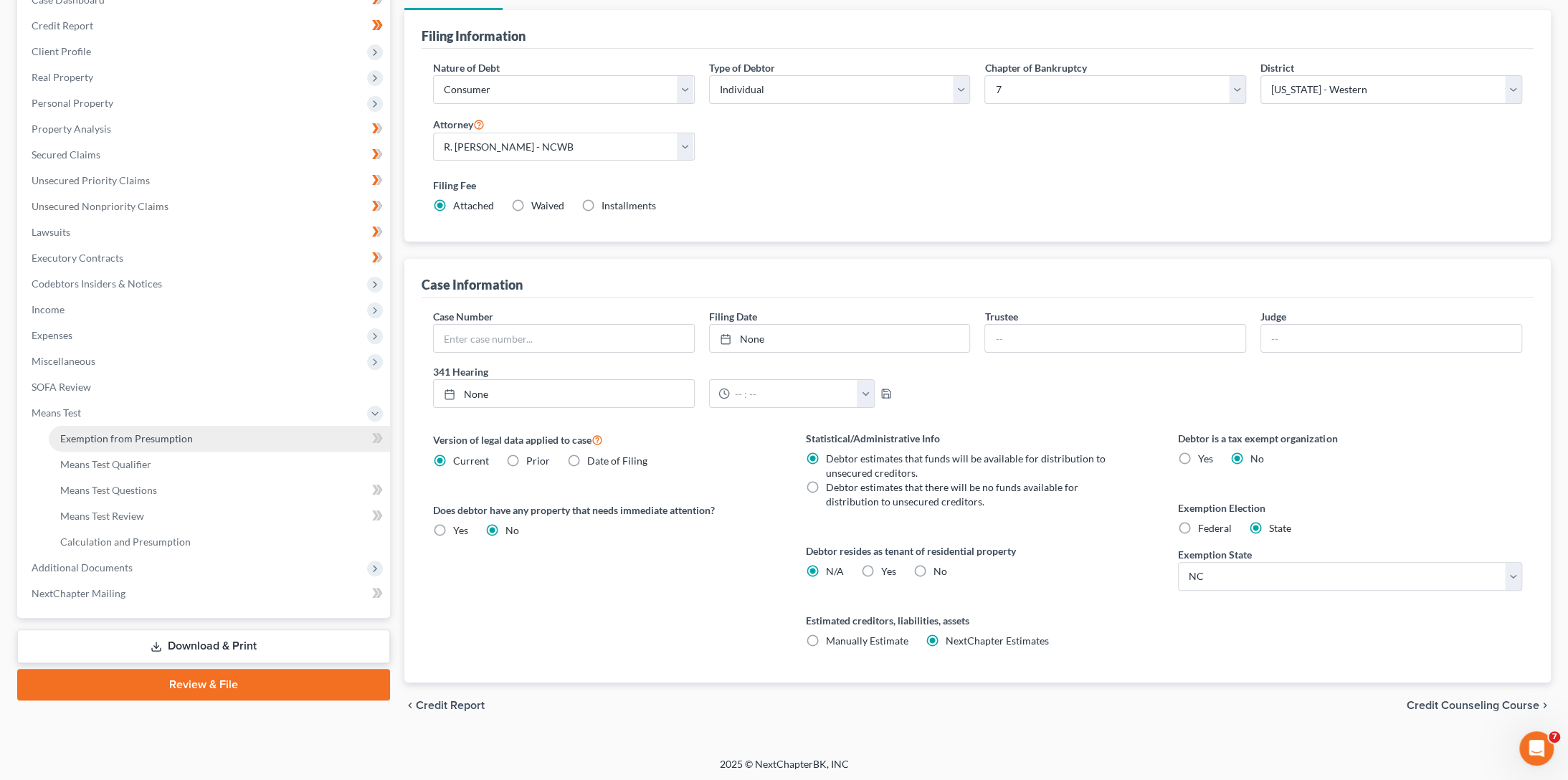
click at [117, 440] on span "Exemption from Presumption" at bounding box center [126, 438] width 133 height 12
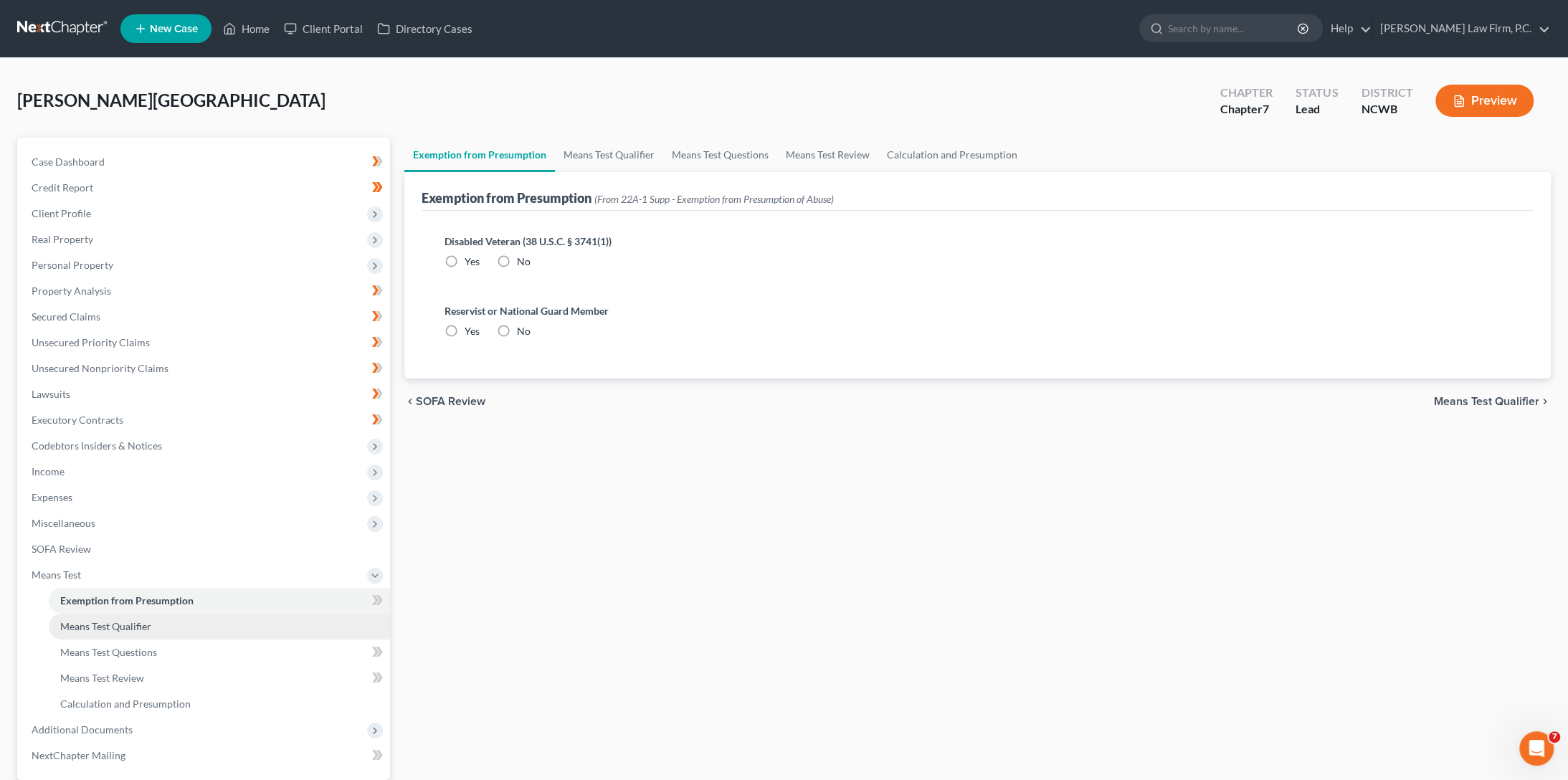
click at [128, 622] on span "Means Test Qualifier" at bounding box center [105, 626] width 91 height 12
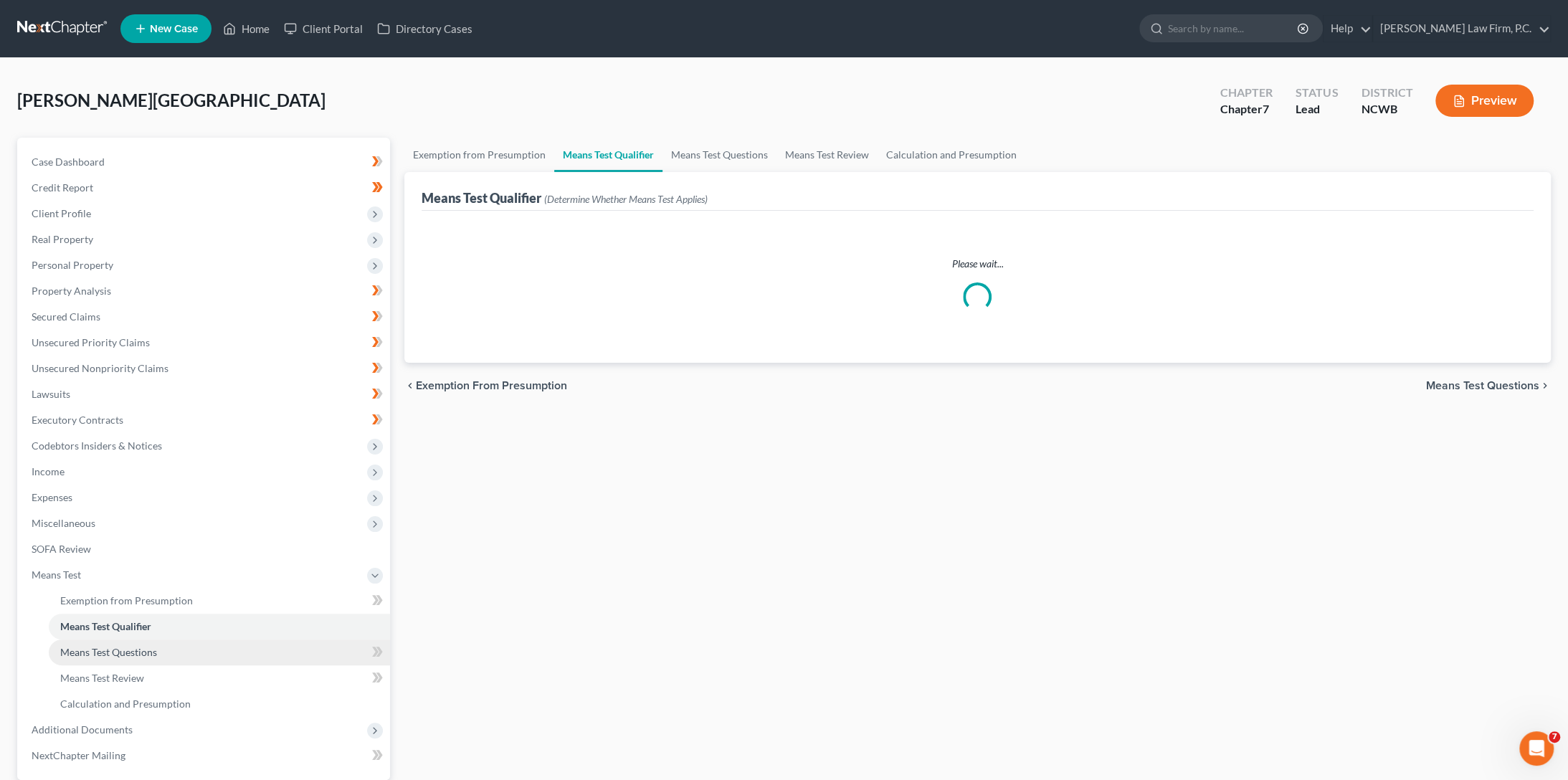
click at [94, 650] on span "Means Test Questions" at bounding box center [108, 651] width 97 height 12
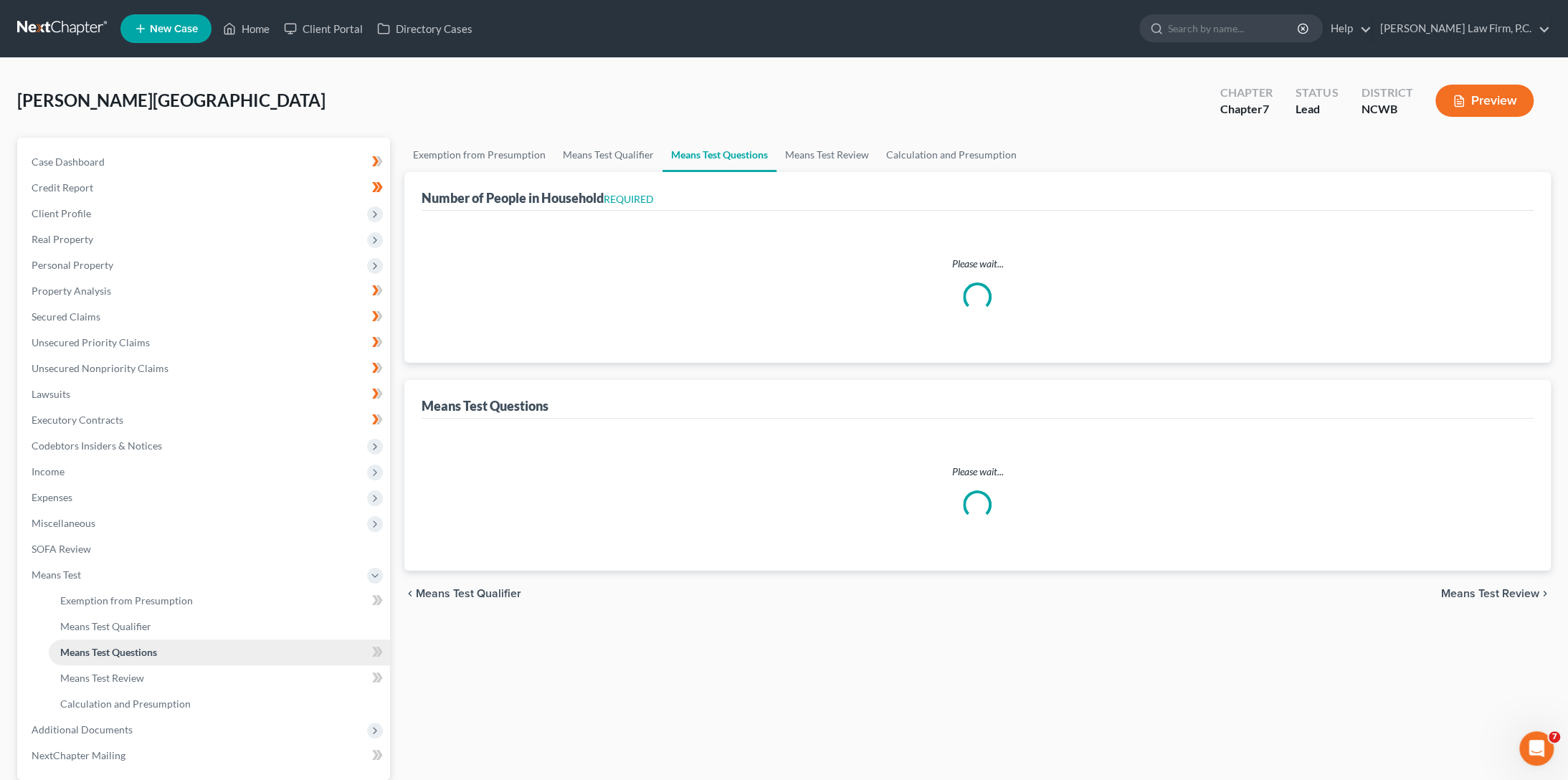
select select "1"
select select "60"
select select "0"
select select "60"
select select "1"
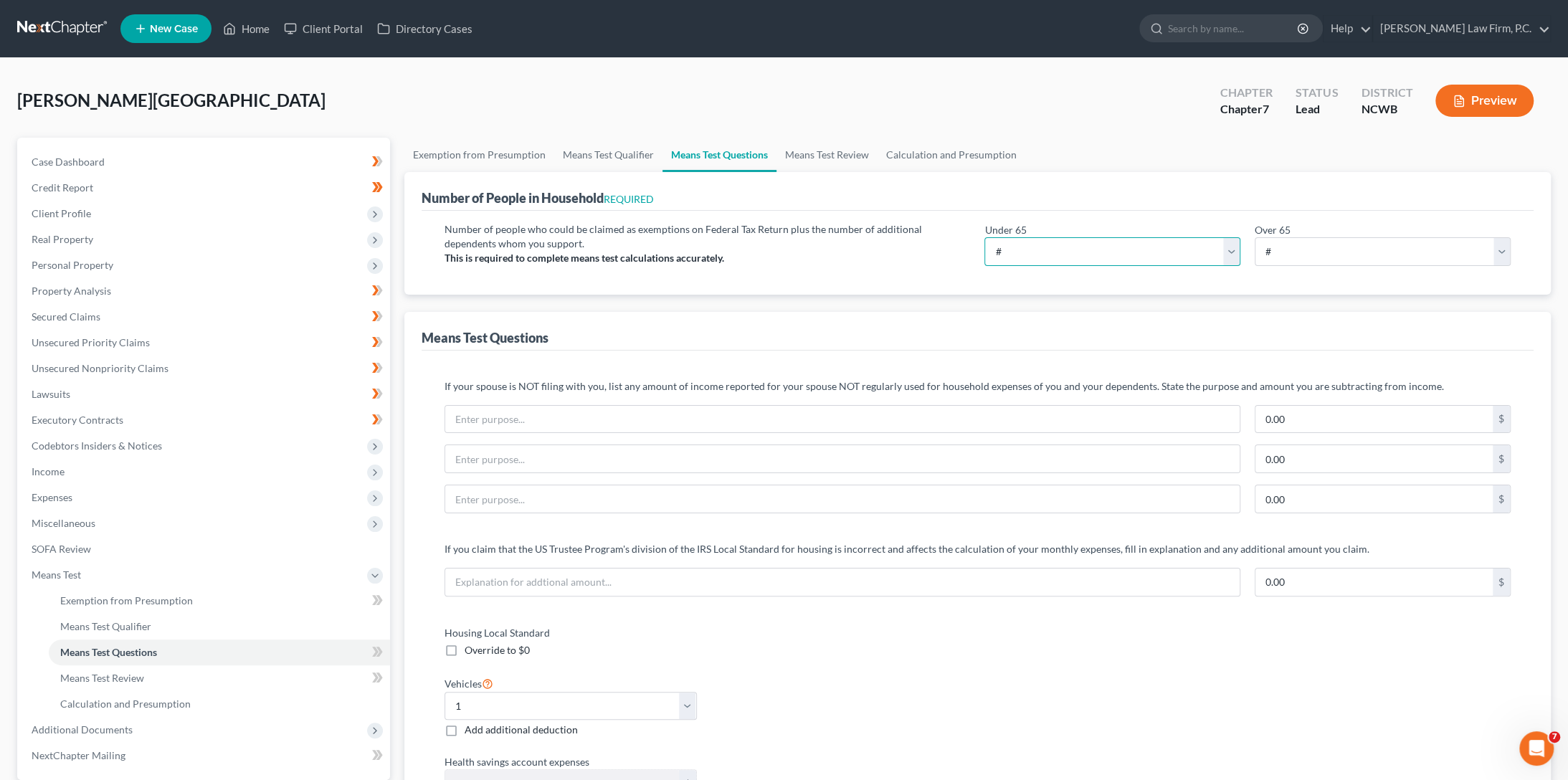
click at [1134, 249] on select "# 0 1 2 3 4 5 6 7 8 9 10" at bounding box center [1113, 251] width 256 height 29
select select "1"
click at [985, 237] on select "# 0 1 2 3 4 5 6 7 8 9 10" at bounding box center [1113, 251] width 256 height 29
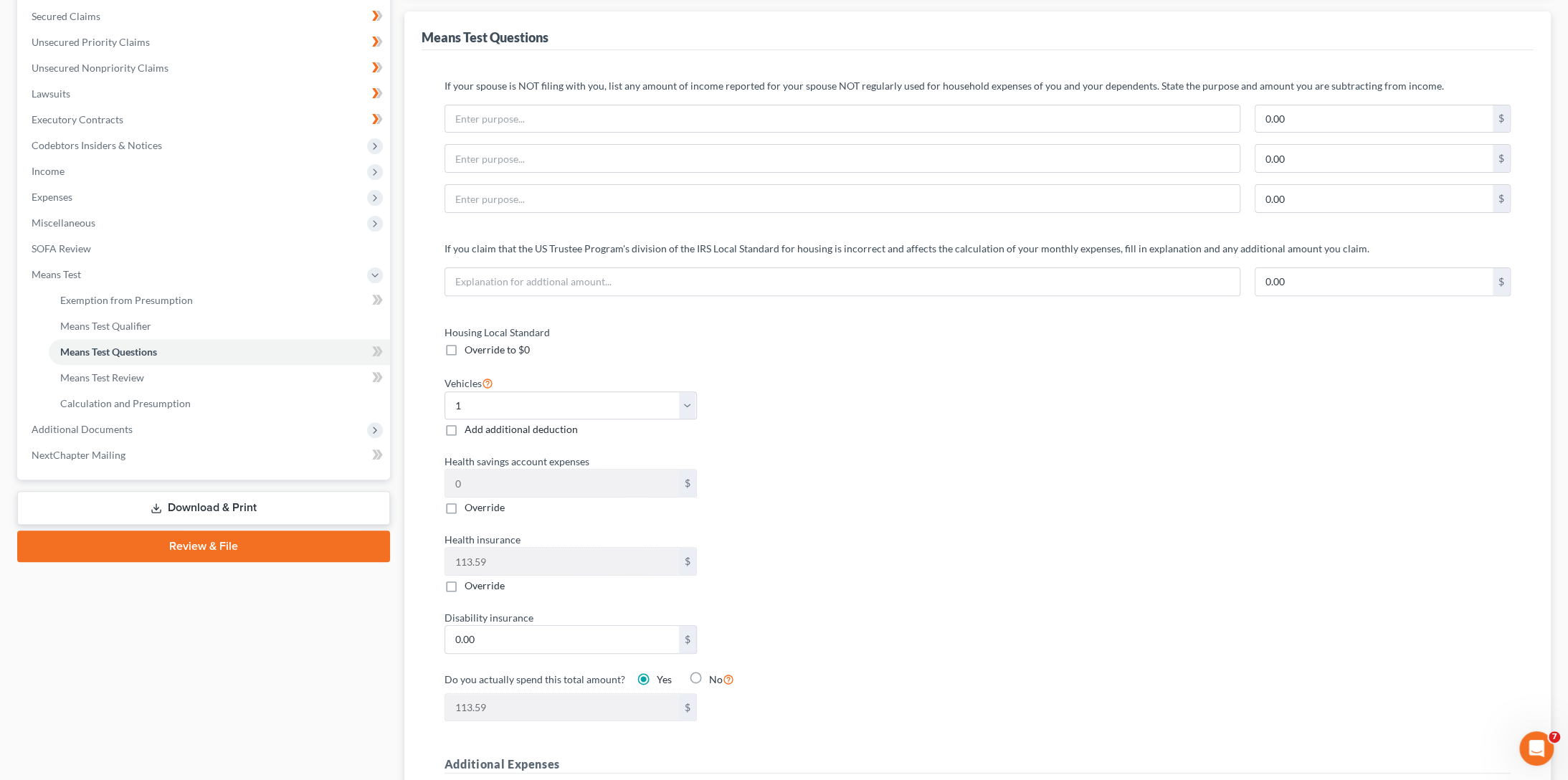
scroll to position [287, 0]
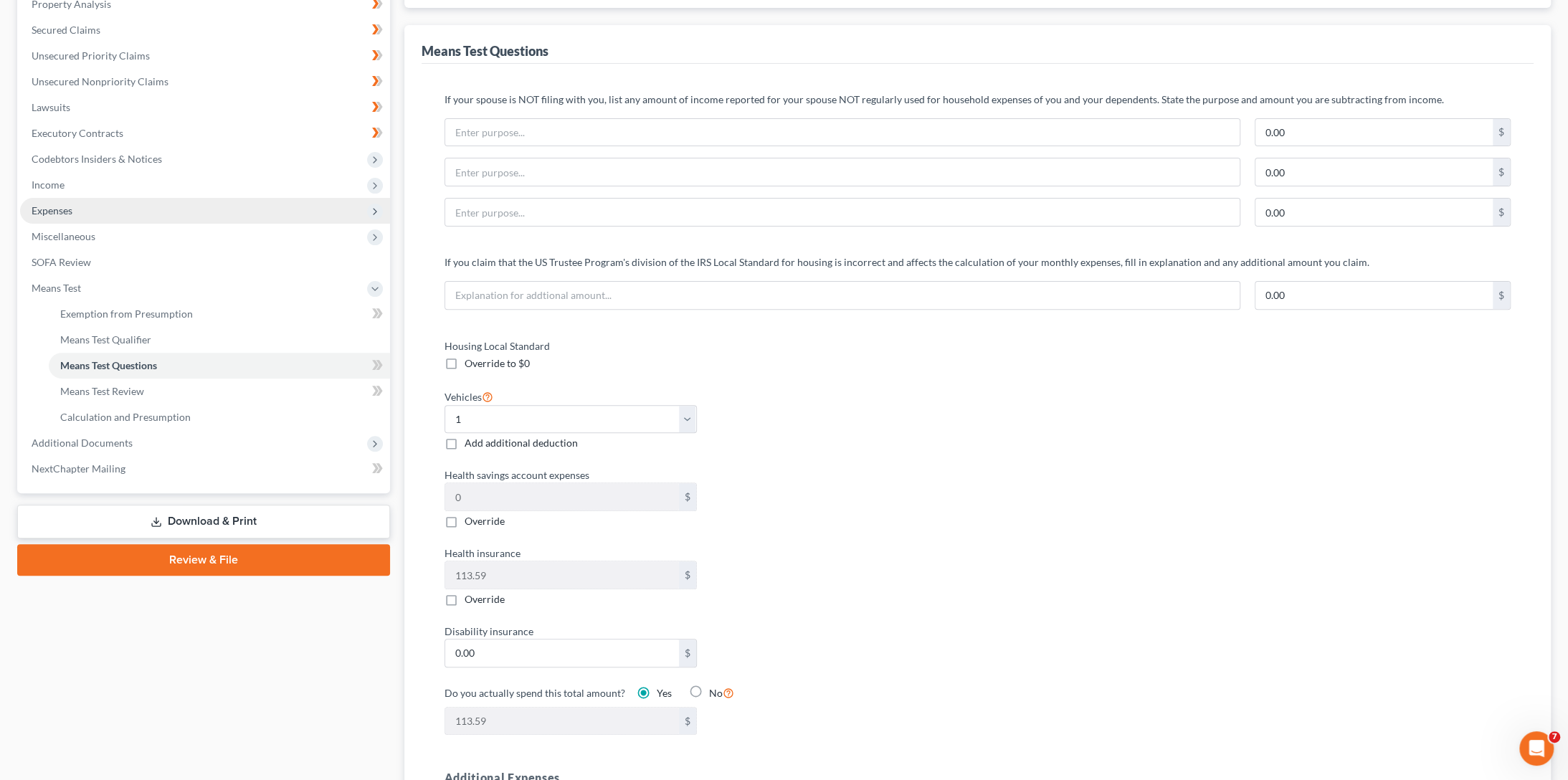
click at [53, 212] on span "Expenses" at bounding box center [52, 210] width 41 height 12
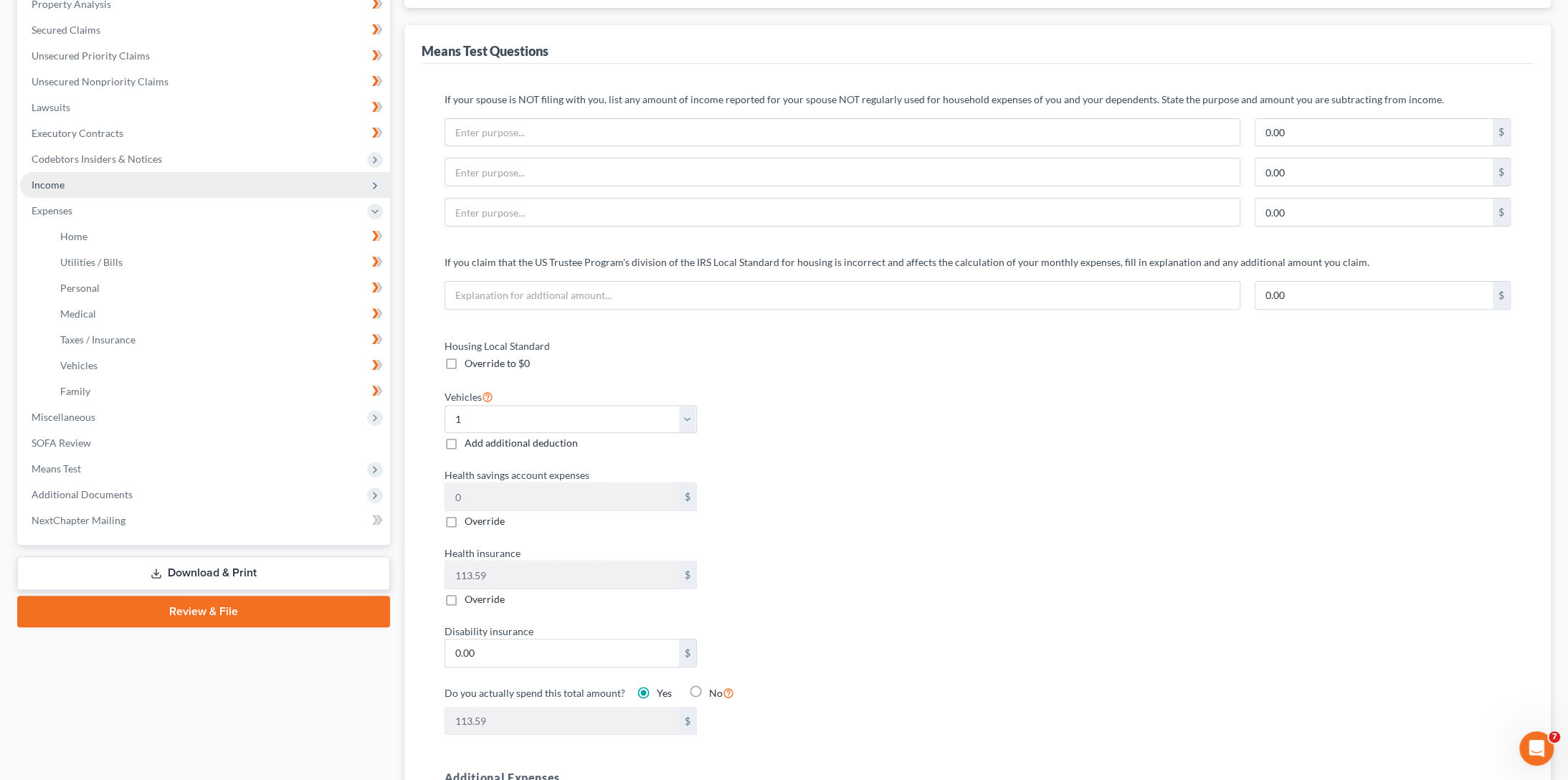
click at [53, 185] on span "Income" at bounding box center [48, 185] width 33 height 12
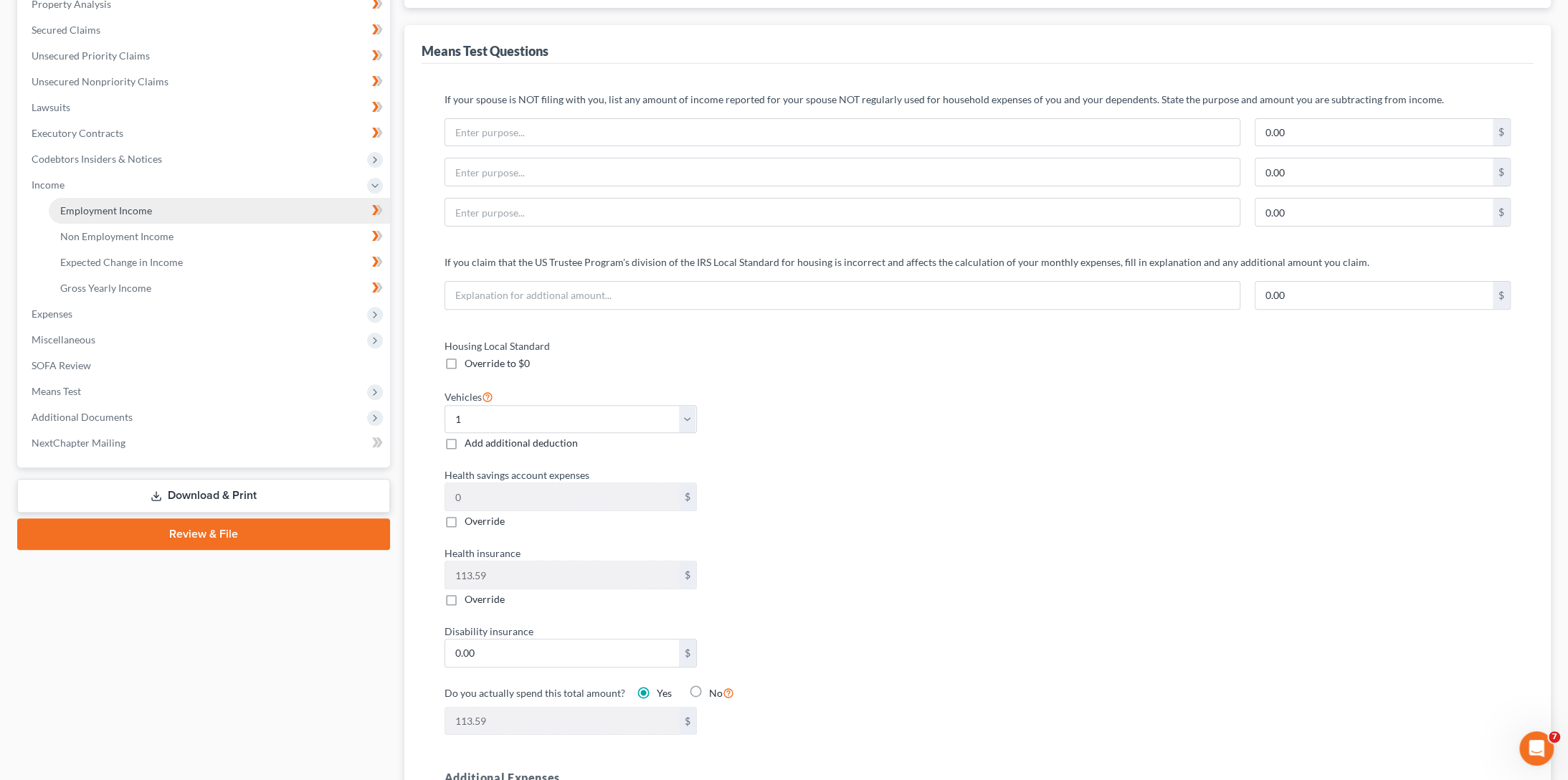
click at [91, 209] on span "Employment Income" at bounding box center [106, 210] width 92 height 12
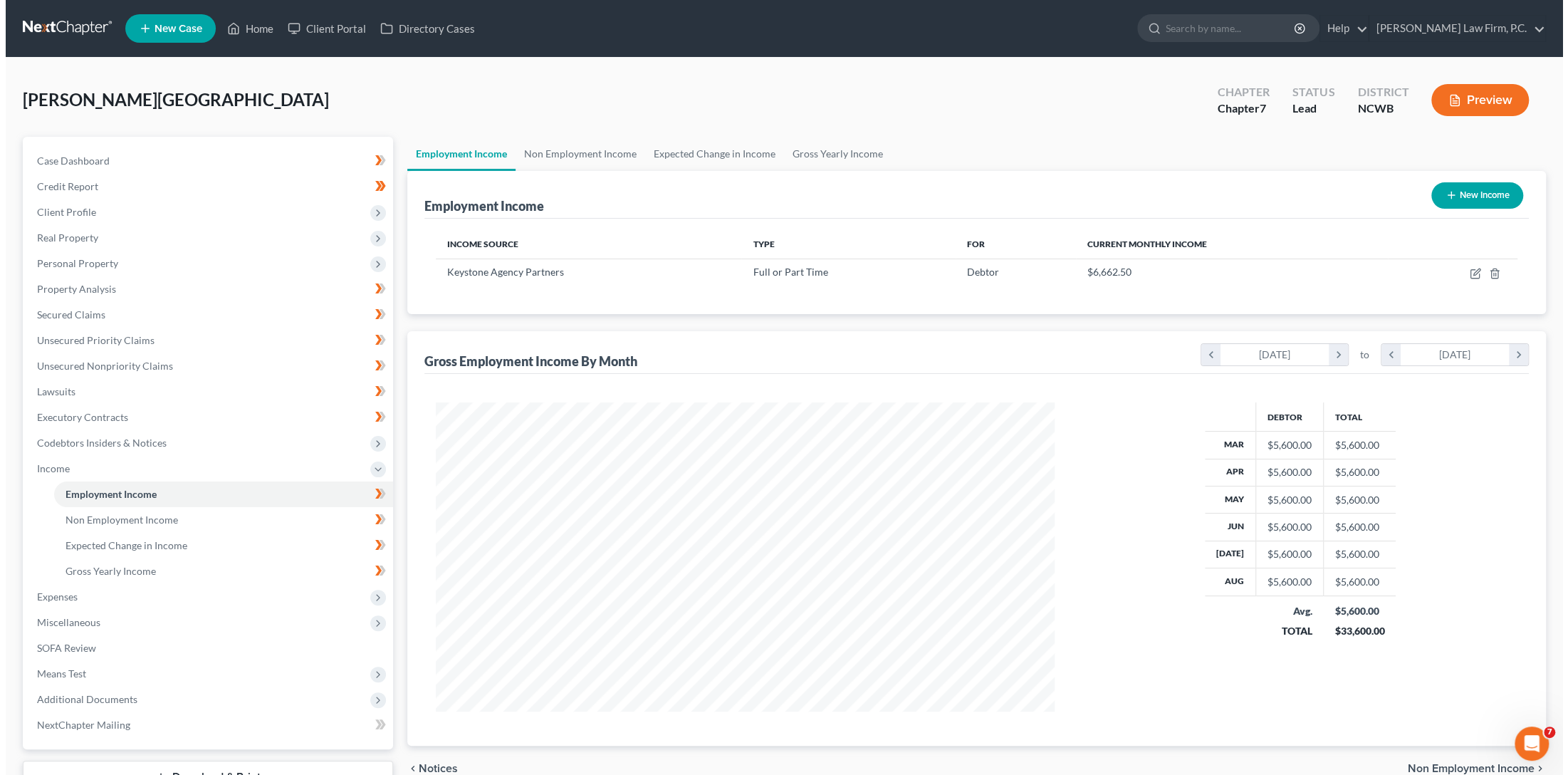
scroll to position [309, 647]
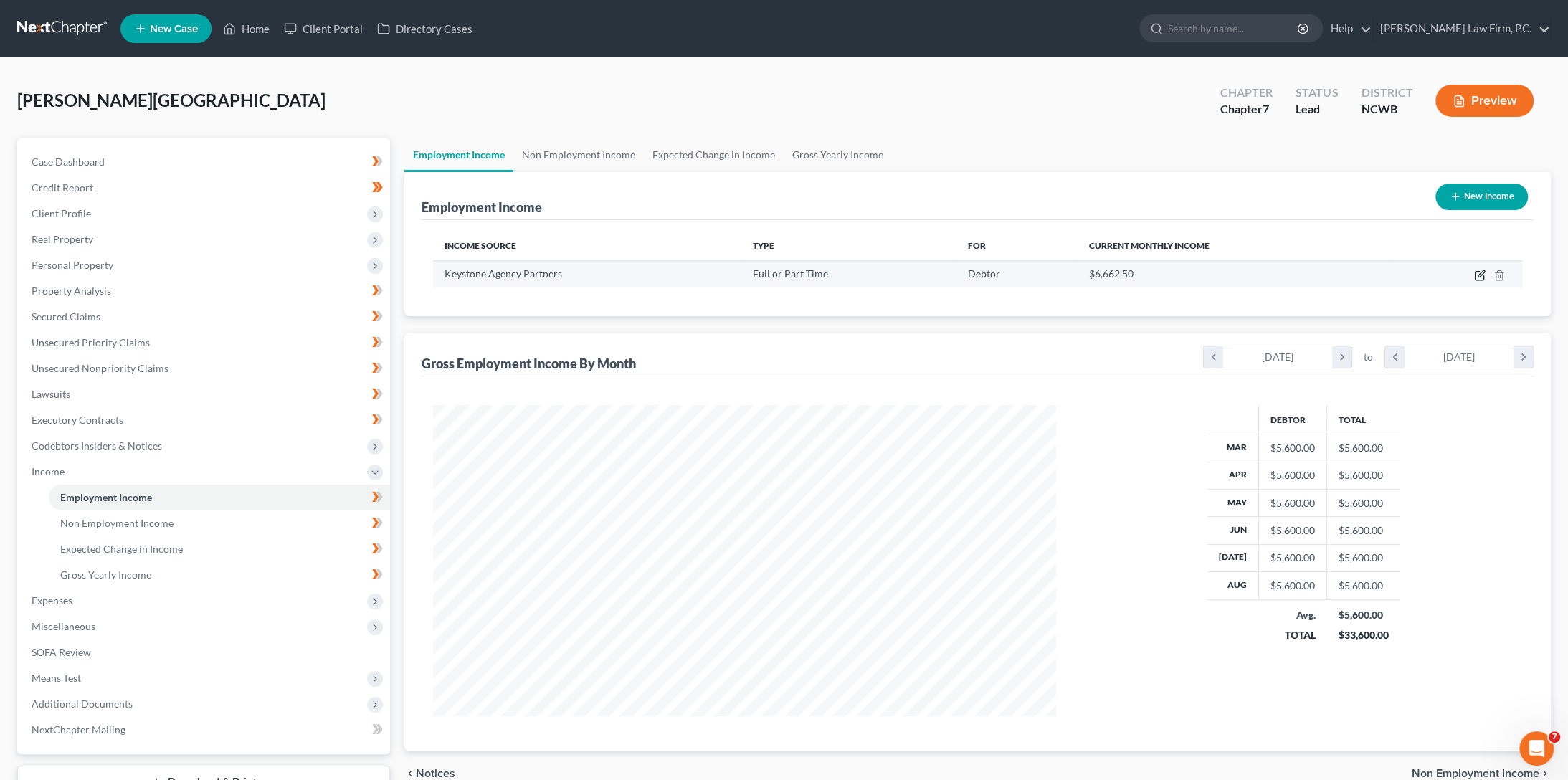
click at [1483, 271] on icon "button" at bounding box center [1481, 273] width 7 height 7
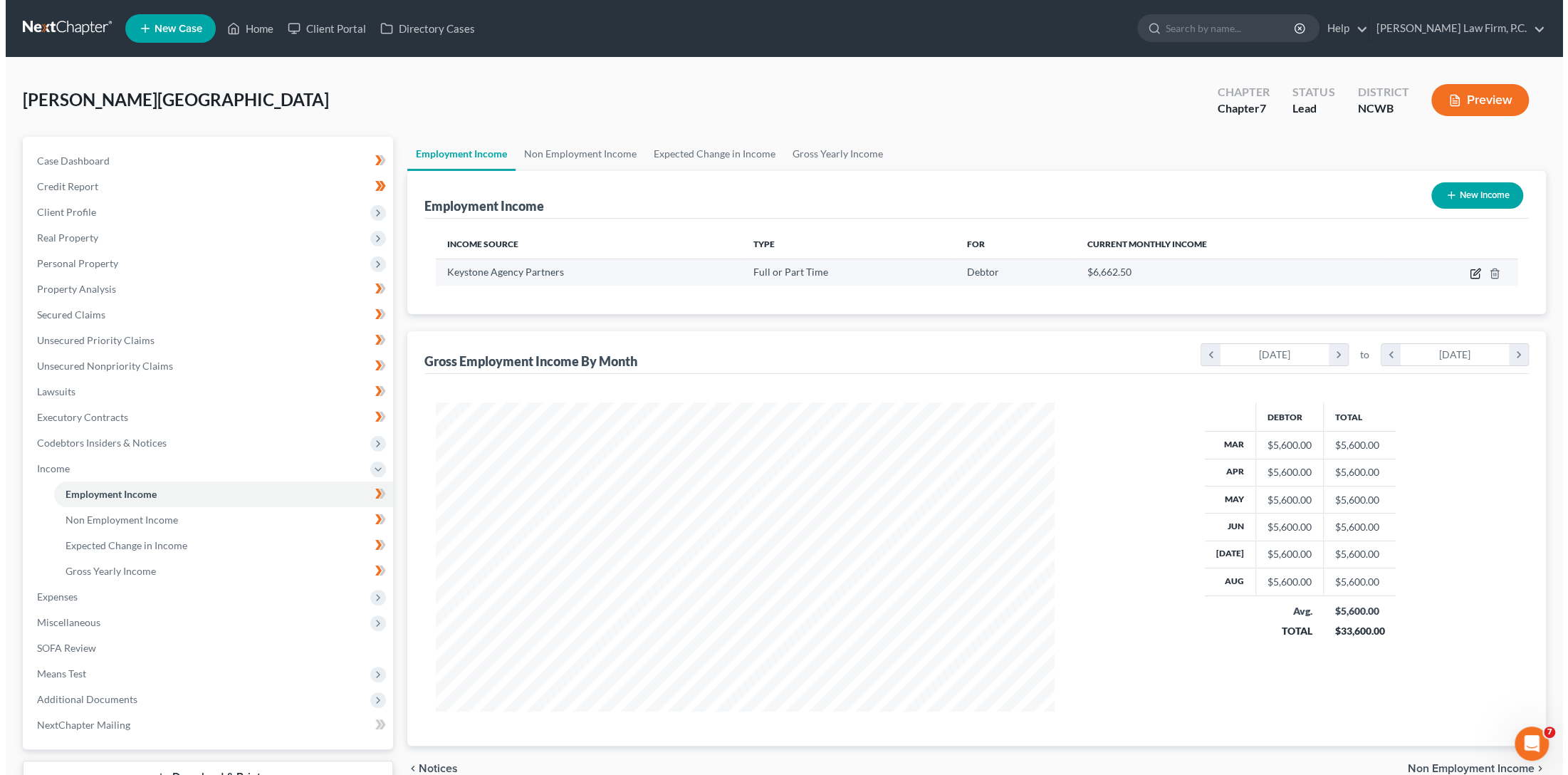
scroll to position [312, 652]
select select "0"
select select "39"
select select "2"
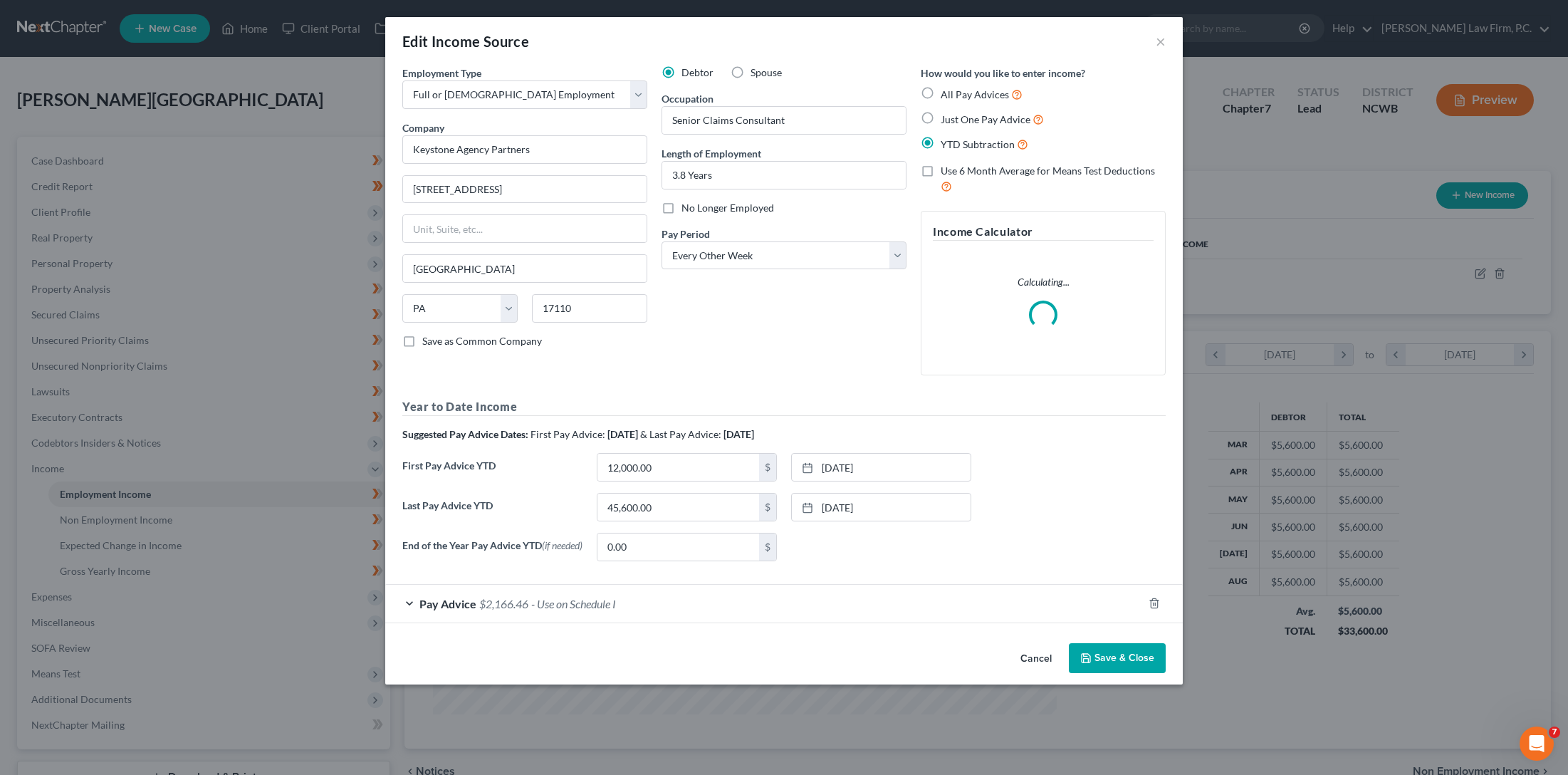
click at [766, 607] on div "Pay Advice $2,166.46 - Use on Schedule I" at bounding box center [764, 603] width 758 height 37
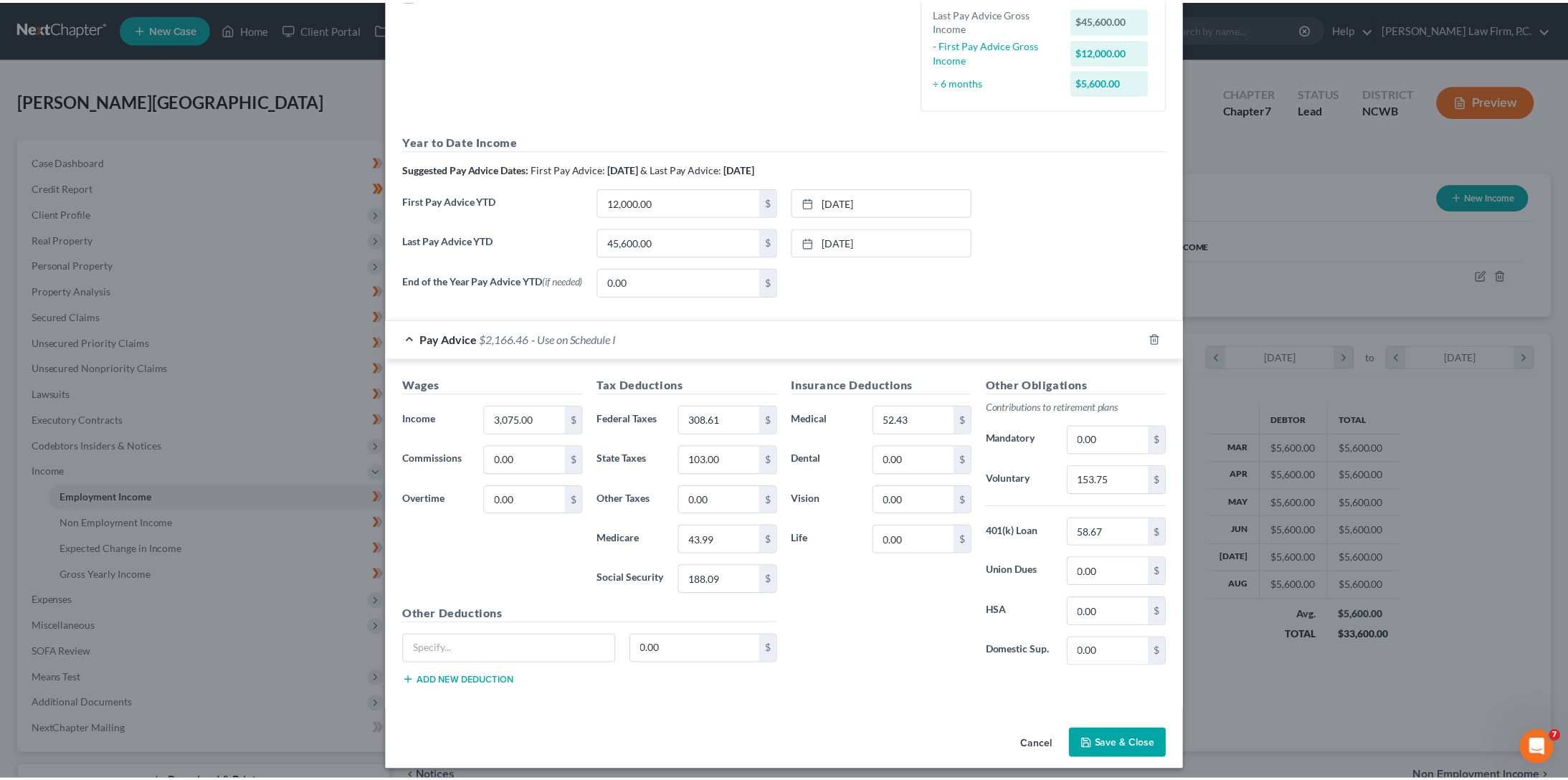
scroll to position [354, 0]
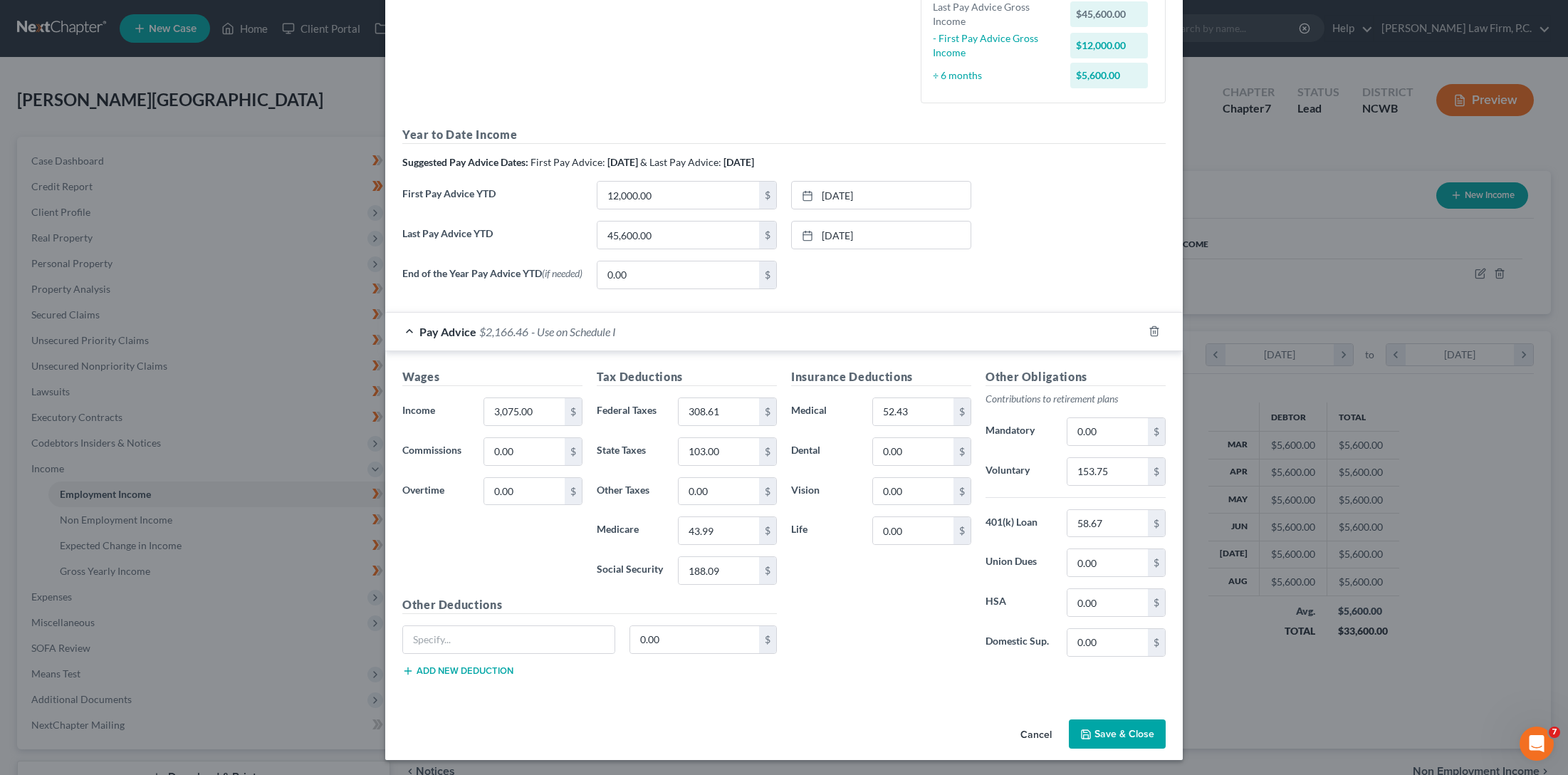
click at [1038, 732] on button "Cancel" at bounding box center [1036, 734] width 54 height 29
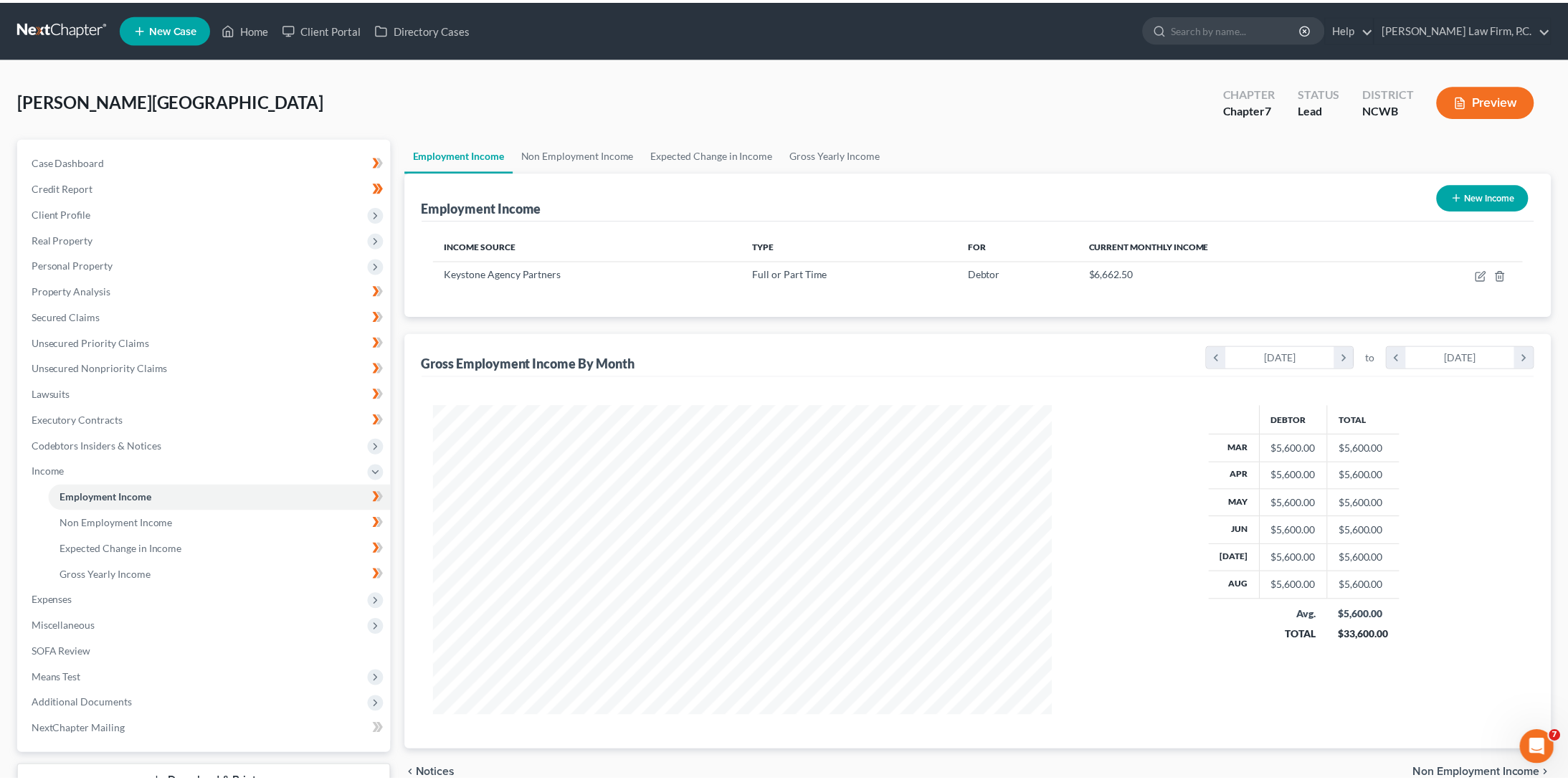
scroll to position [716372, 716313]
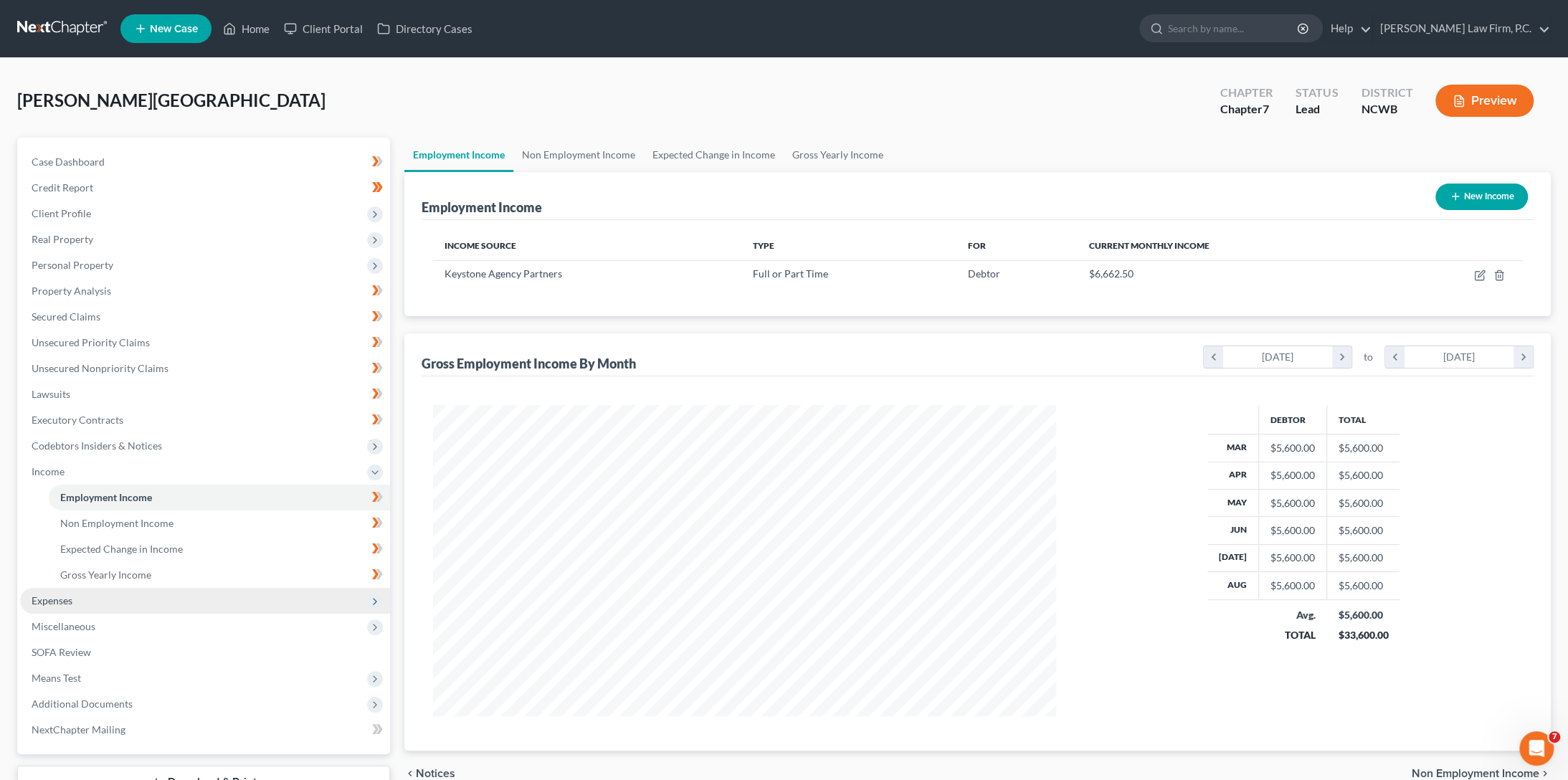
click at [66, 601] on span "Expenses" at bounding box center [52, 600] width 41 height 12
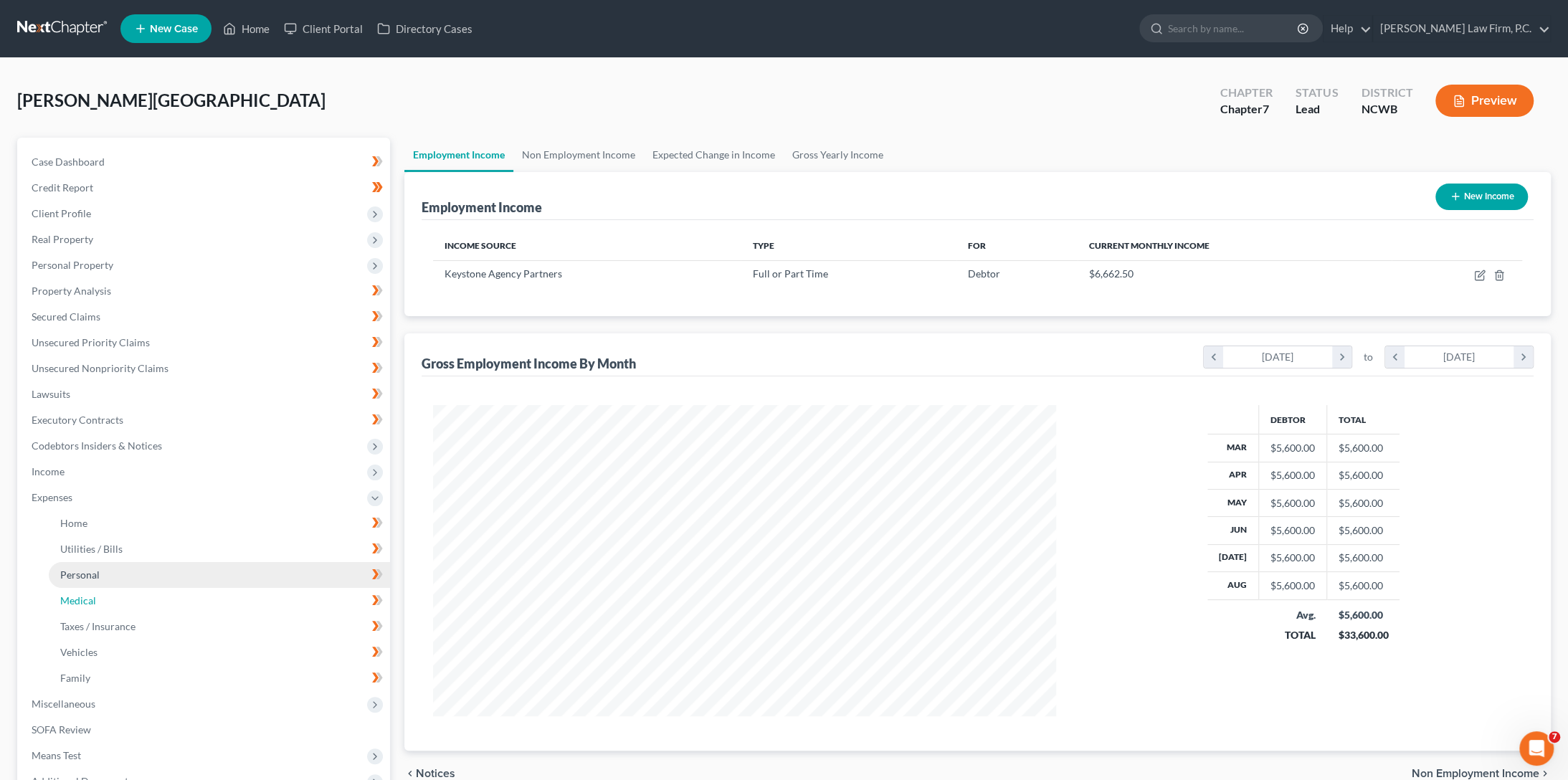
drag, startPoint x: 86, startPoint y: 597, endPoint x: 109, endPoint y: 582, distance: 27.5
click at [86, 595] on span "Medical" at bounding box center [78, 600] width 36 height 12
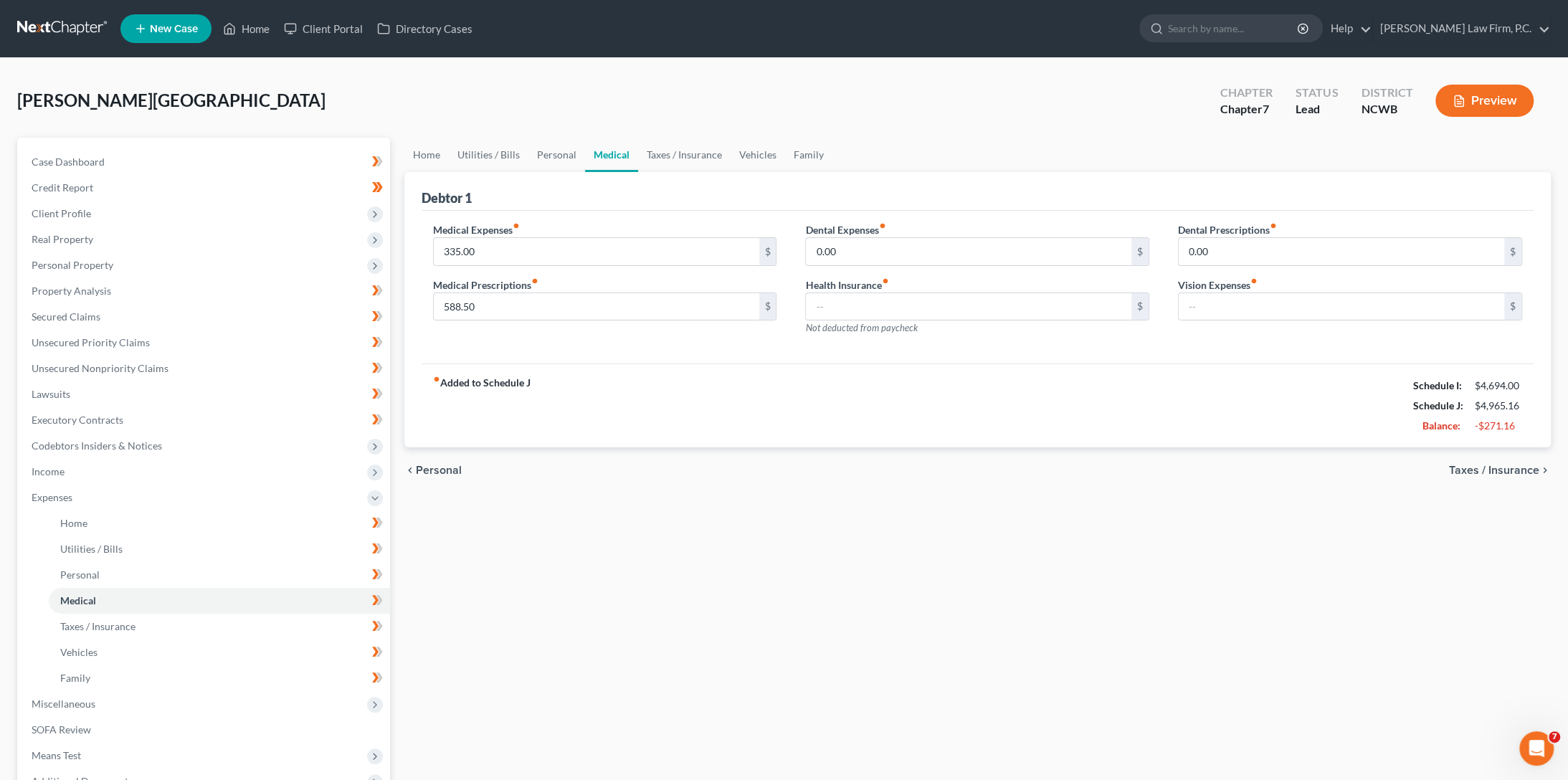
click at [695, 571] on div "Home Utilities / Bills Personal Medical Taxes / Insurance Vehicles Family Debto…" at bounding box center [977, 526] width 1161 height 776
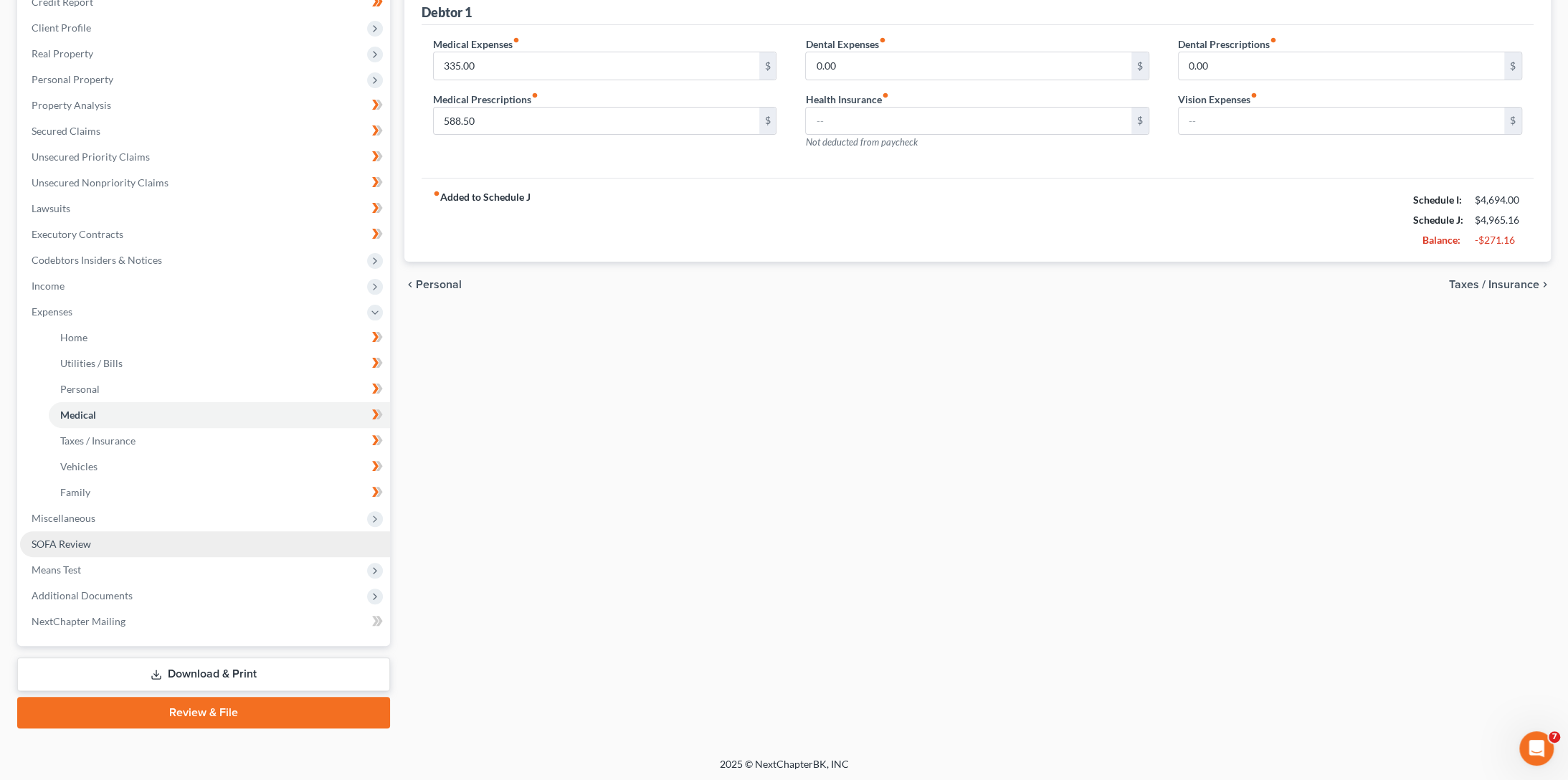
scroll to position [186, 0]
click at [44, 570] on span "Means Test" at bounding box center [56, 568] width 49 height 12
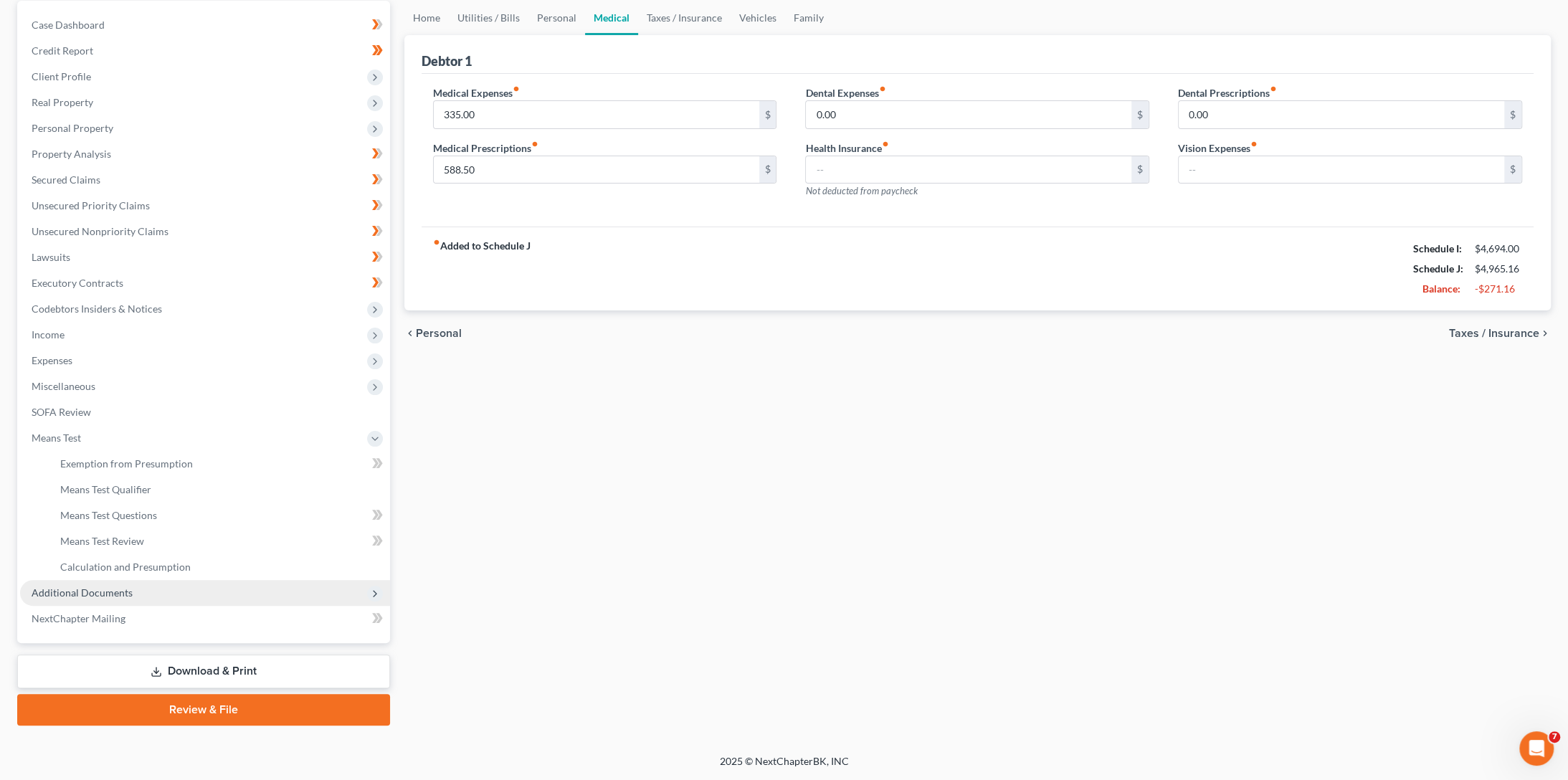
scroll to position [135, 0]
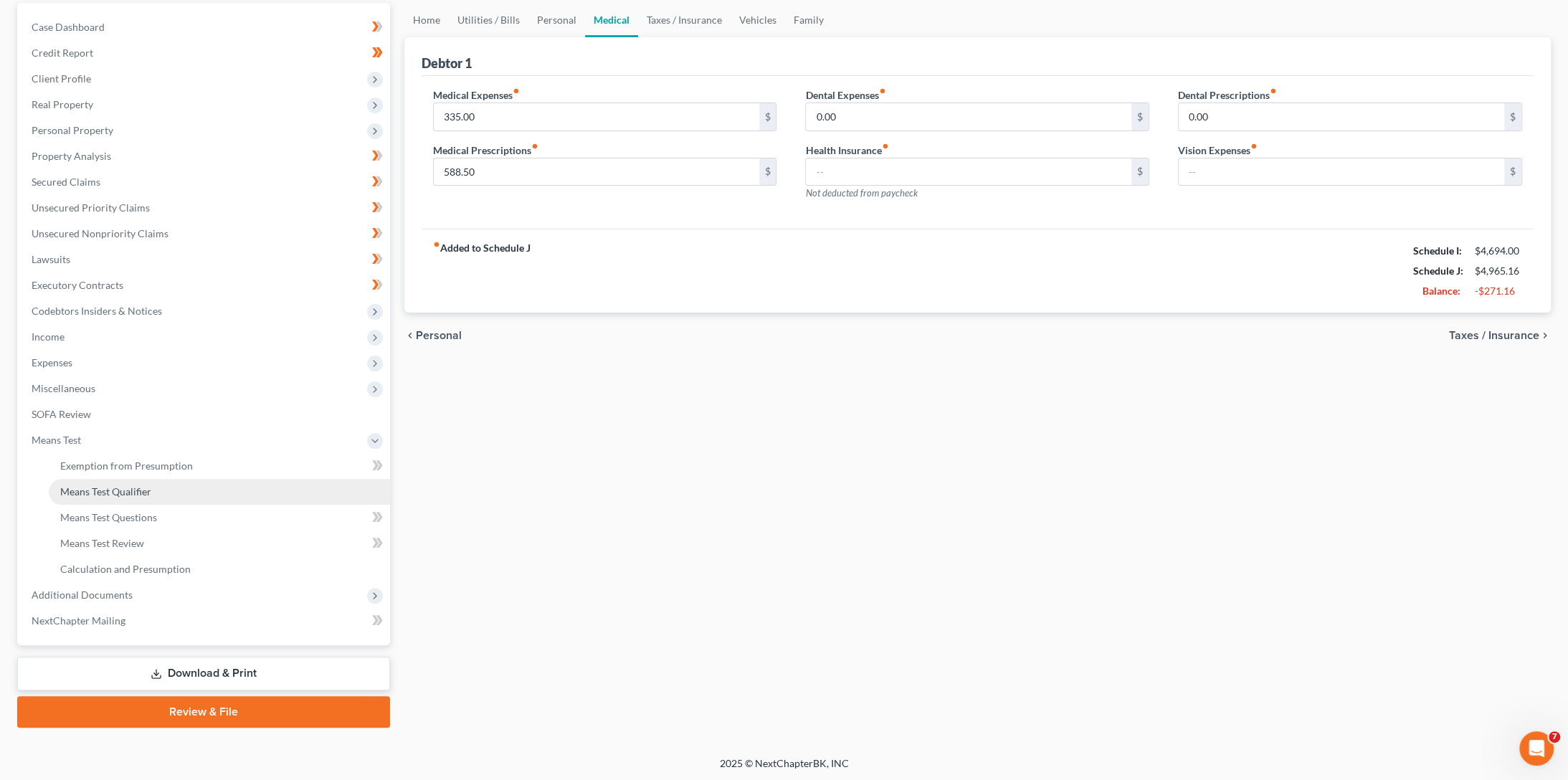
click at [94, 490] on span "Means Test Qualifier" at bounding box center [105, 491] width 91 height 12
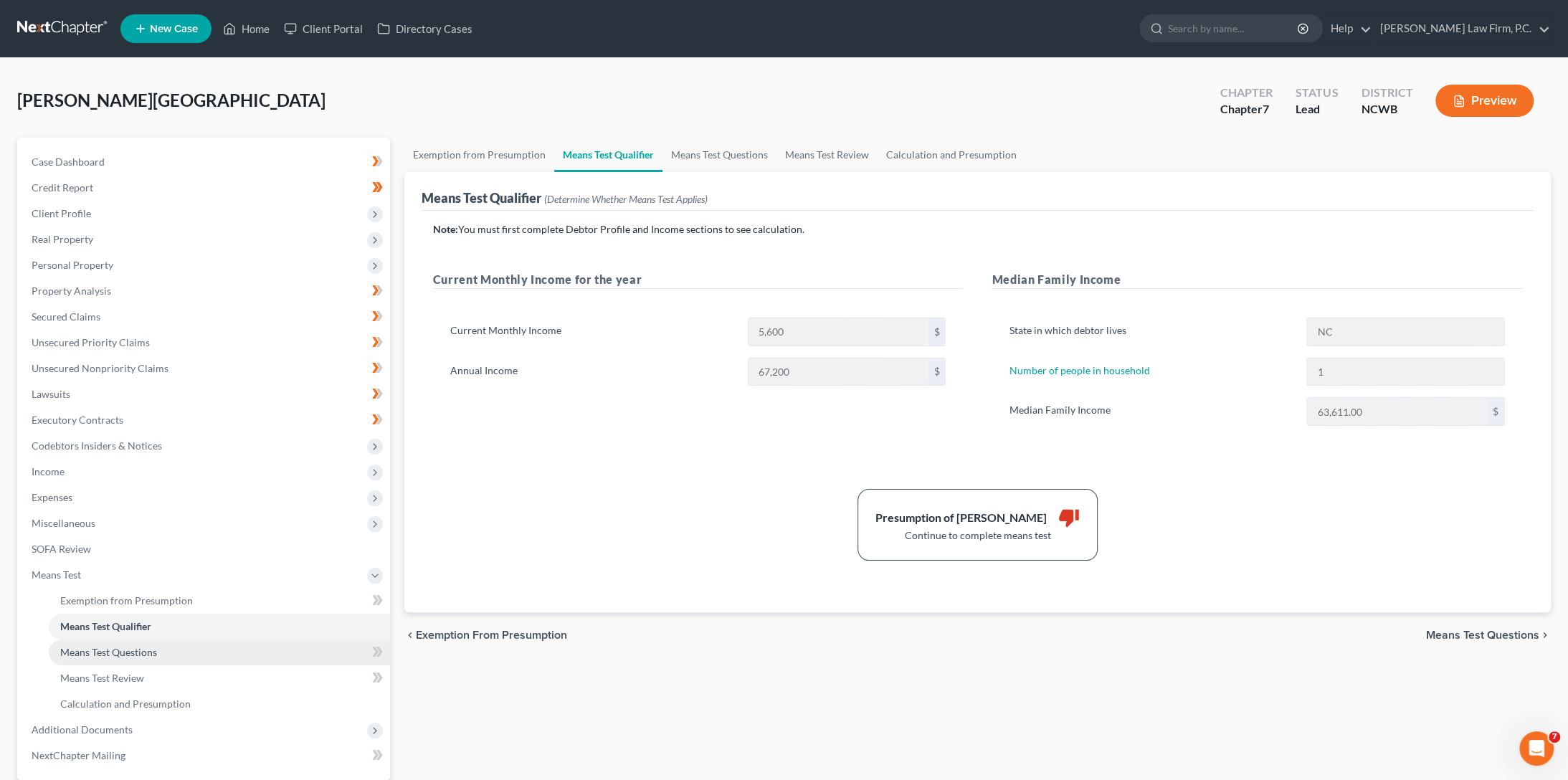
click at [111, 651] on span "Means Test Questions" at bounding box center [108, 651] width 97 height 12
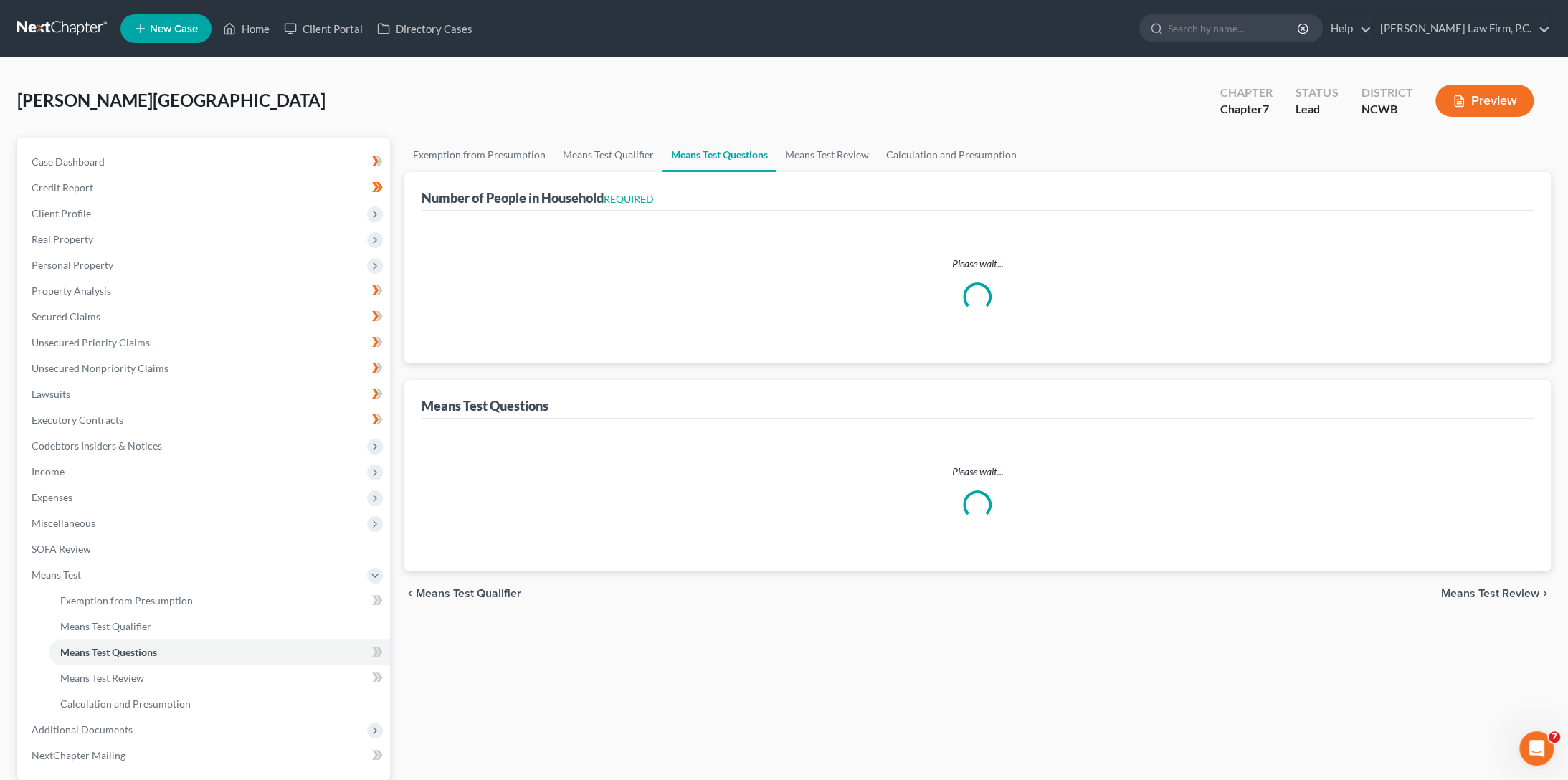
select select "1"
select select "60"
select select "0"
select select "60"
select select "1"
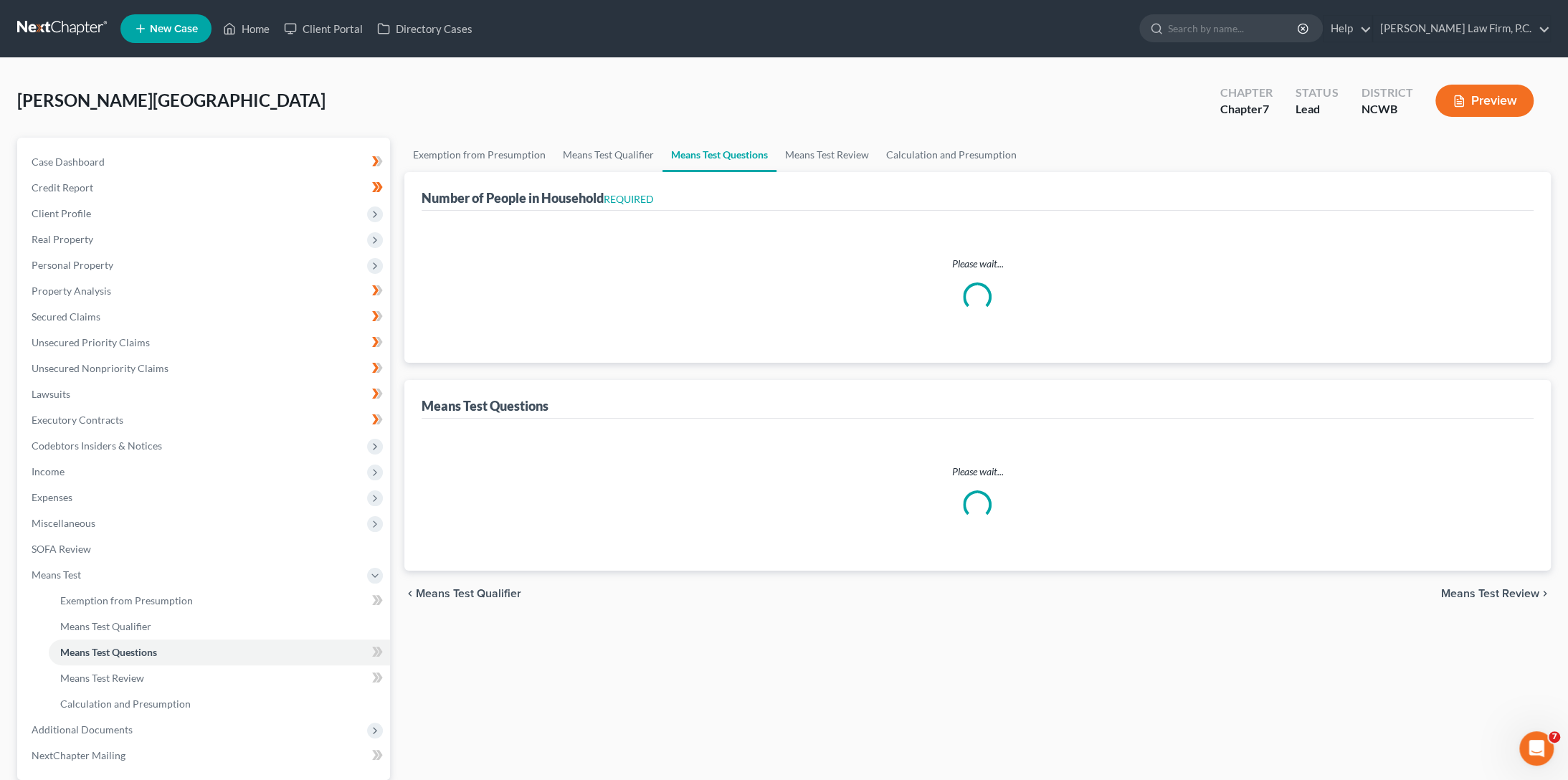
select select "1"
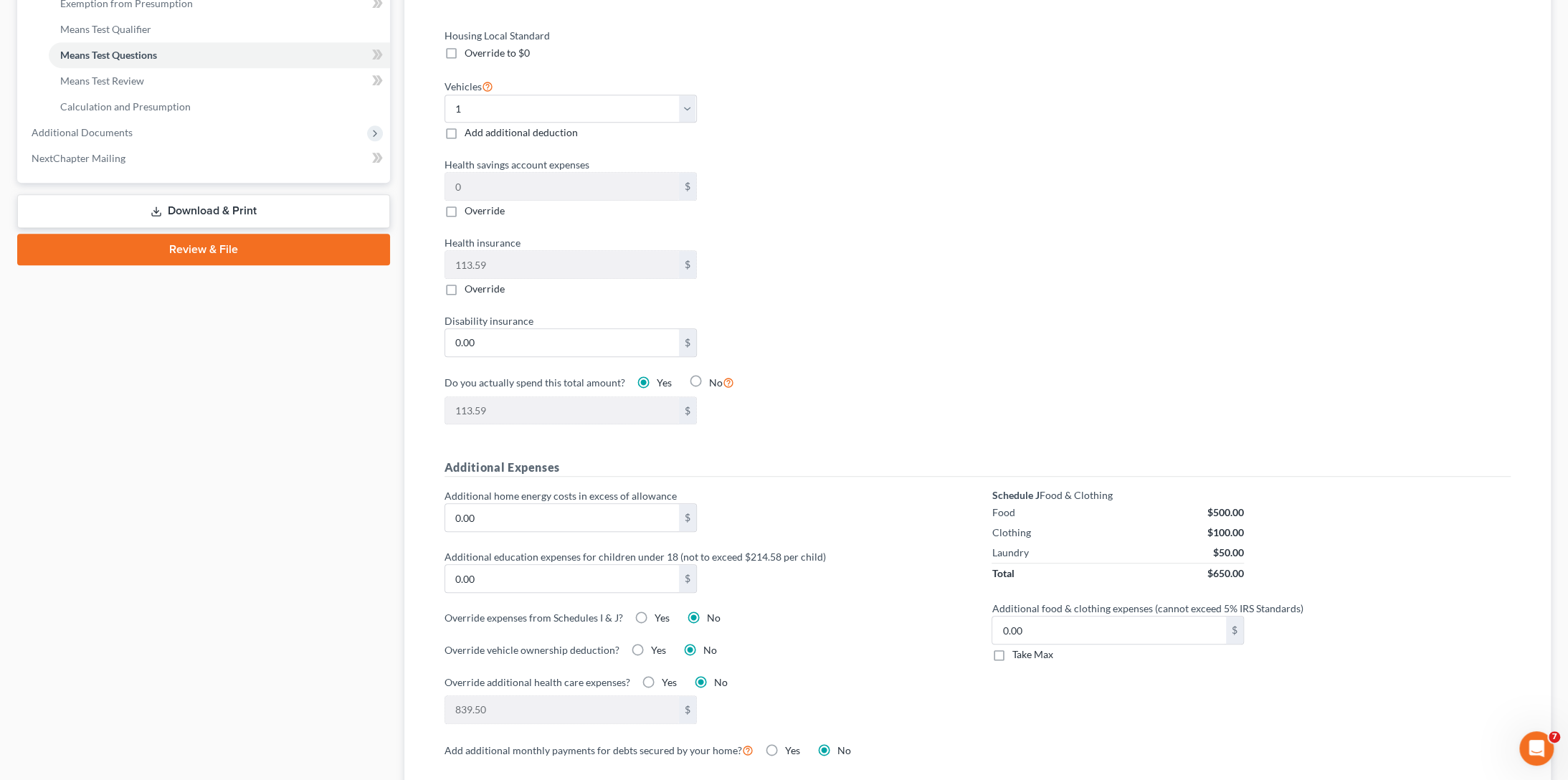
scroll to position [645, 0]
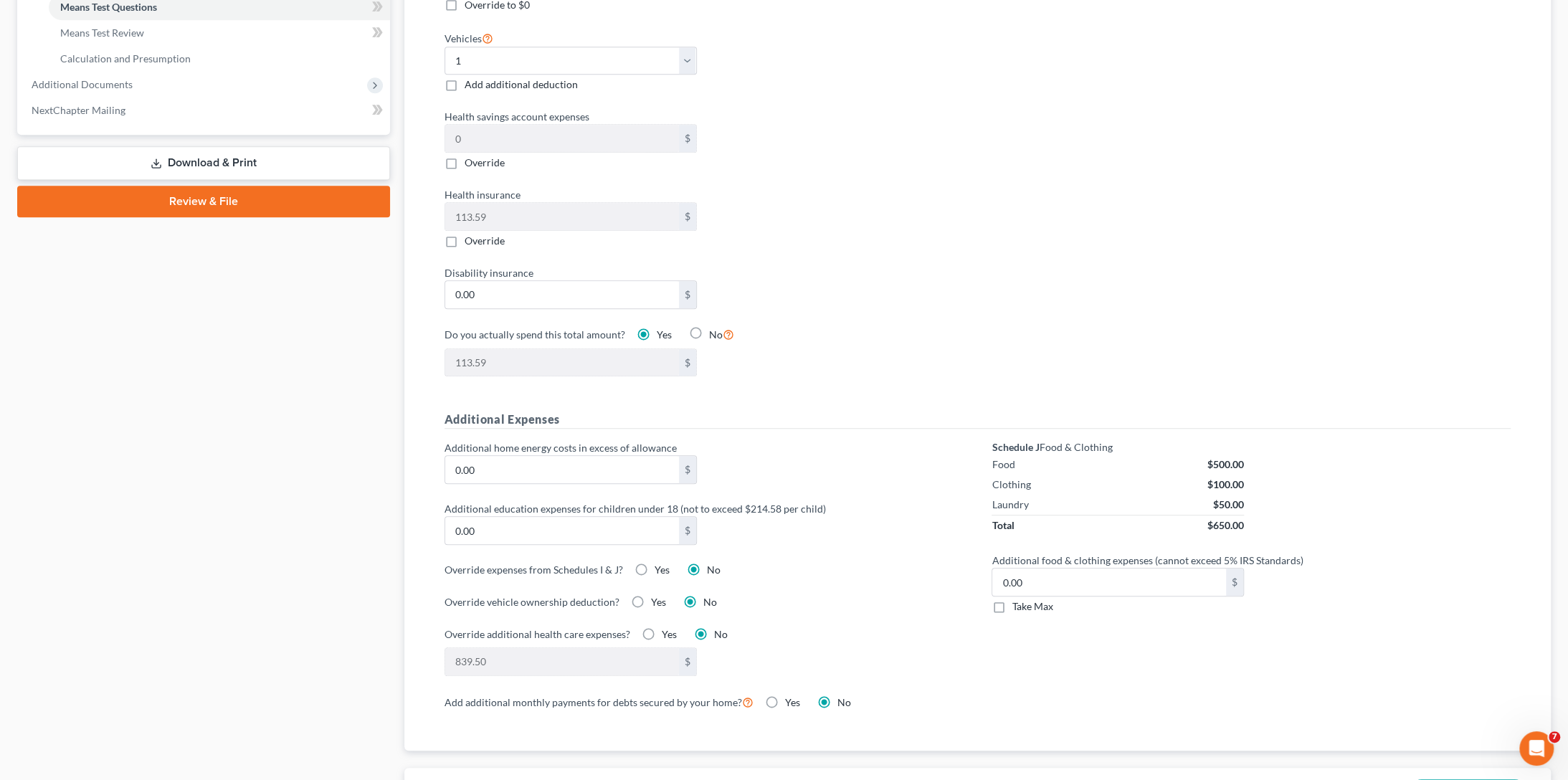
click at [662, 627] on label "Yes" at bounding box center [670, 634] width 15 height 14
click at [668, 627] on input "Yes" at bounding box center [672, 632] width 9 height 9
radio input "true"
click at [714, 627] on label "No" at bounding box center [720, 634] width 14 height 14
click at [720, 627] on input "No" at bounding box center [724, 632] width 9 height 9
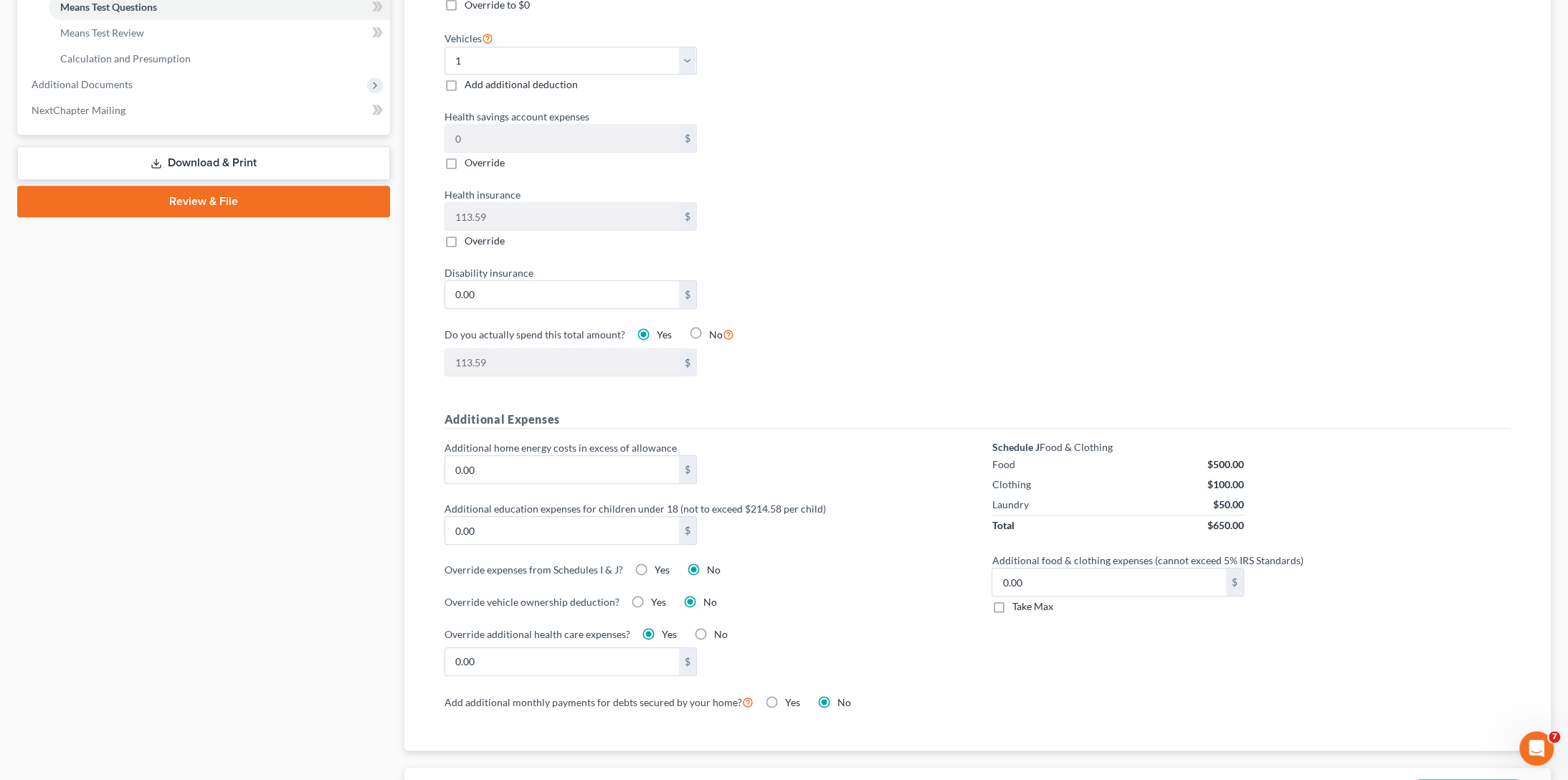
radio input "true"
click at [662, 627] on label "Yes" at bounding box center [670, 634] width 15 height 14
click at [668, 627] on input "Yes" at bounding box center [672, 632] width 9 height 9
radio input "true"
click at [519, 659] on input "0.00" at bounding box center [562, 661] width 234 height 27
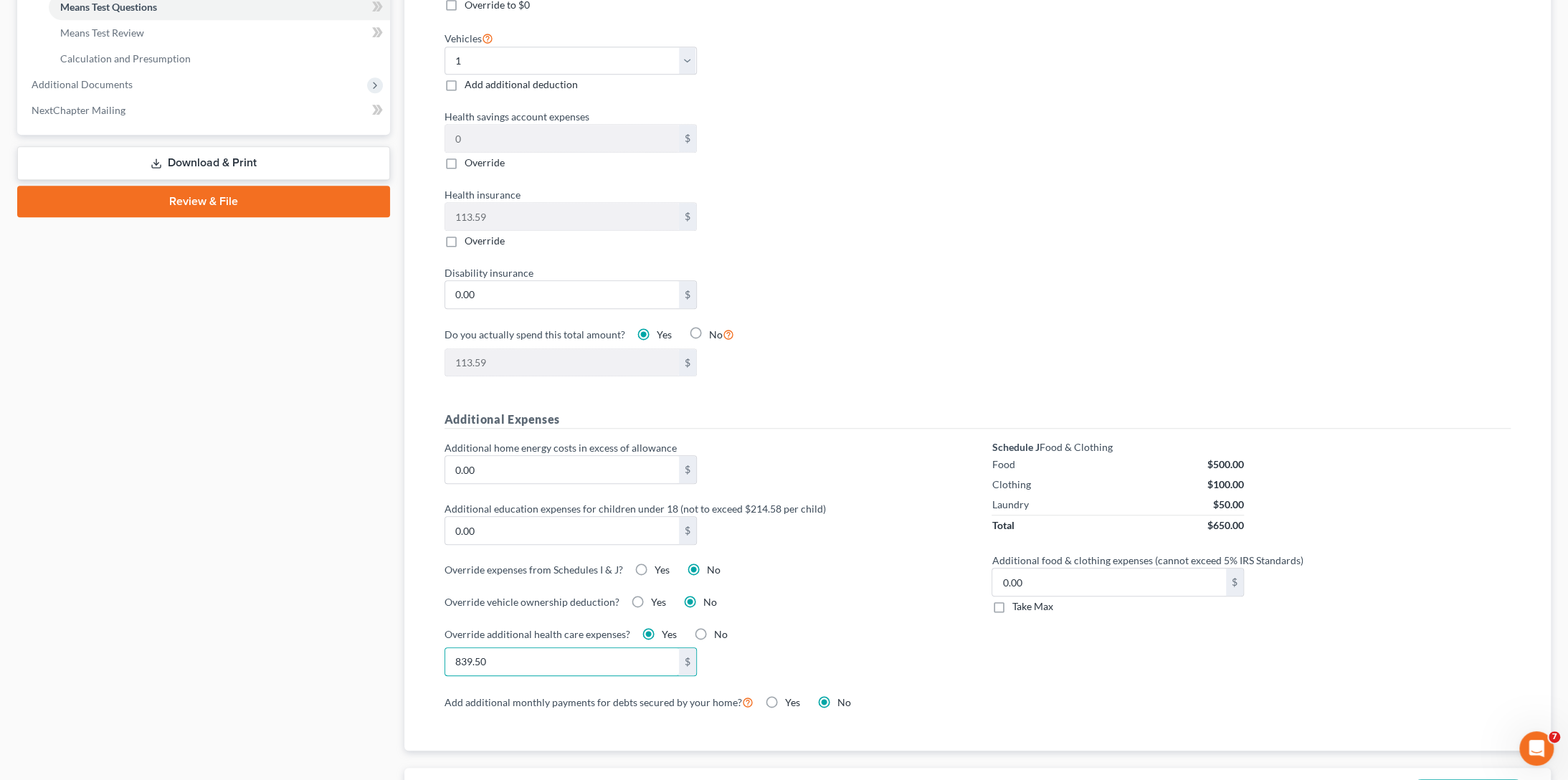
type input "839.50"
click at [898, 550] on div "Additional home energy costs in excess of allowance 0.00 $ Additional education…" at bounding box center [704, 567] width 548 height 253
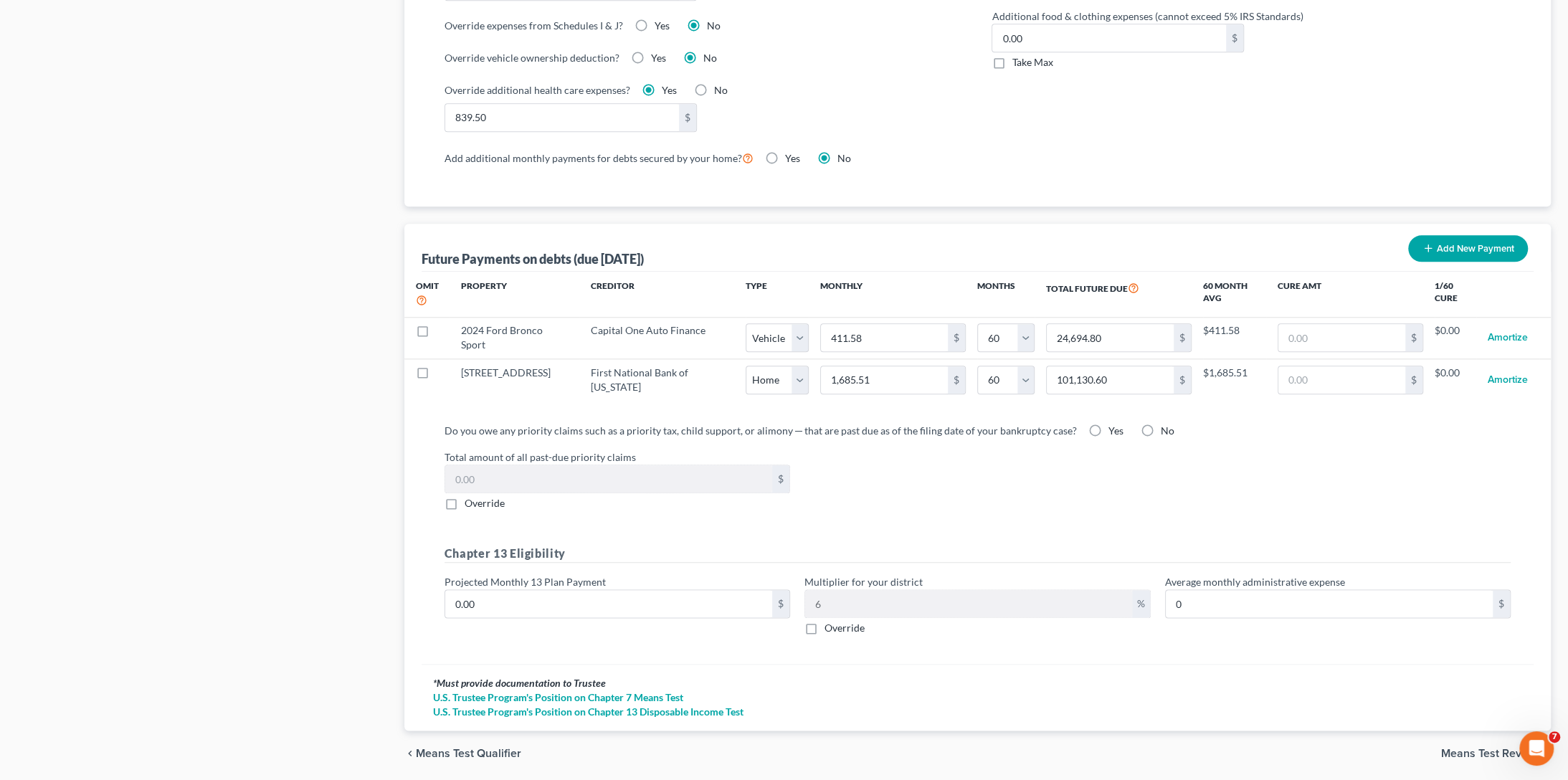
scroll to position [1229, 0]
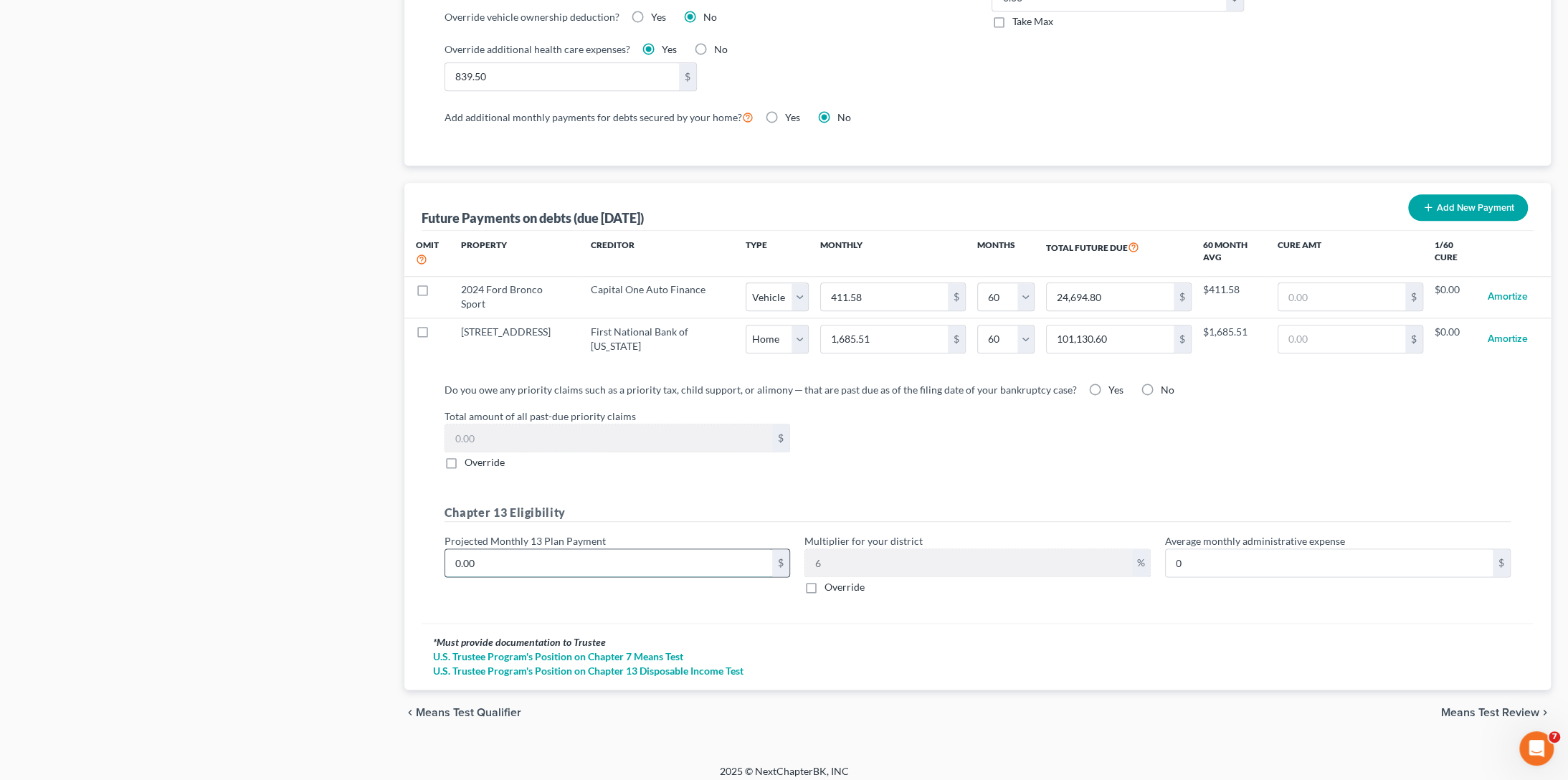
type input "2"
type input "0.12"
type input "21"
type input "1.26"
type input "217"
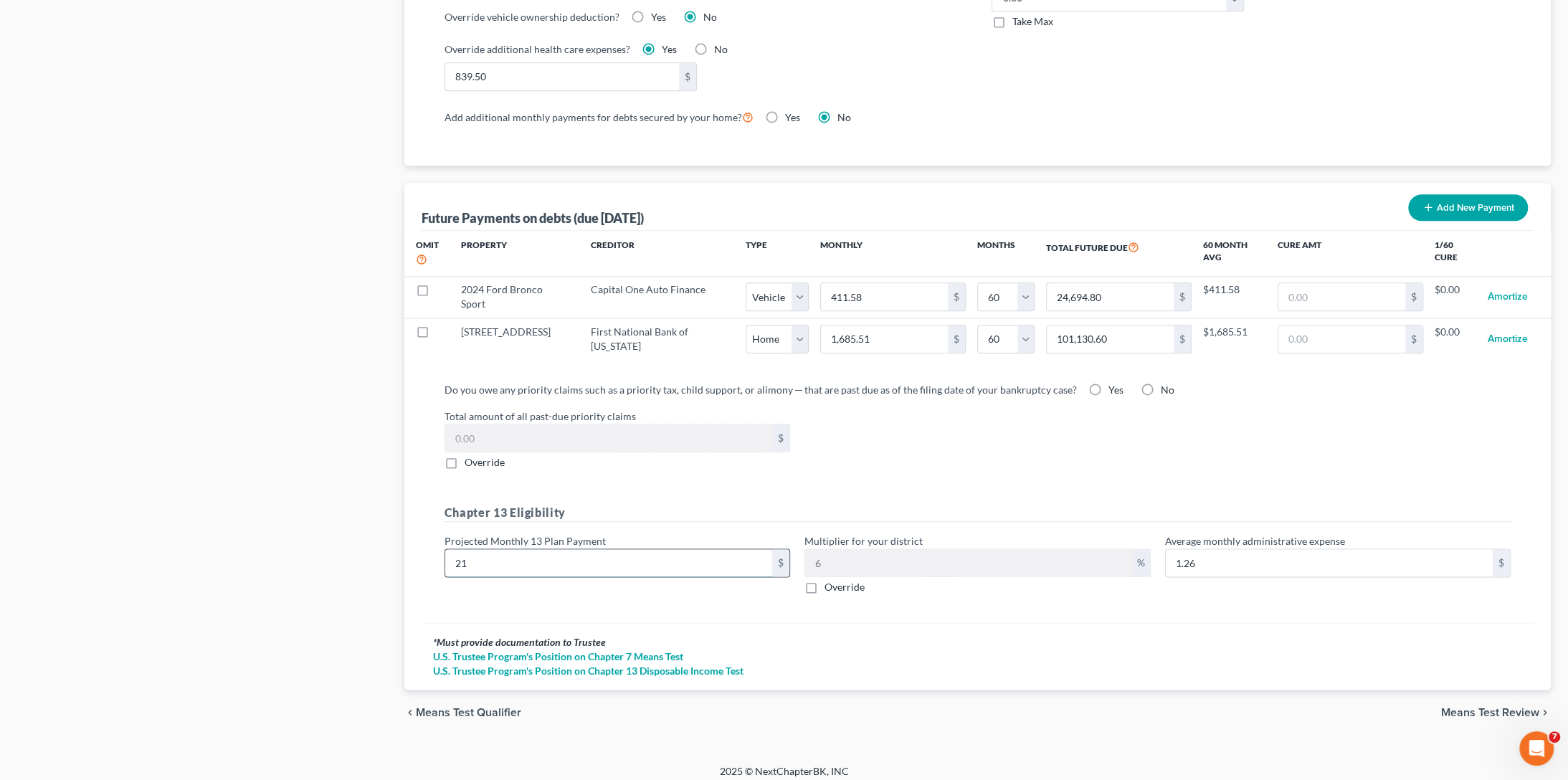
type input "13.02"
type input "2171"
type input "130.26"
type input "2,171"
click at [825, 580] on label "Override" at bounding box center [844, 586] width 40 height 14
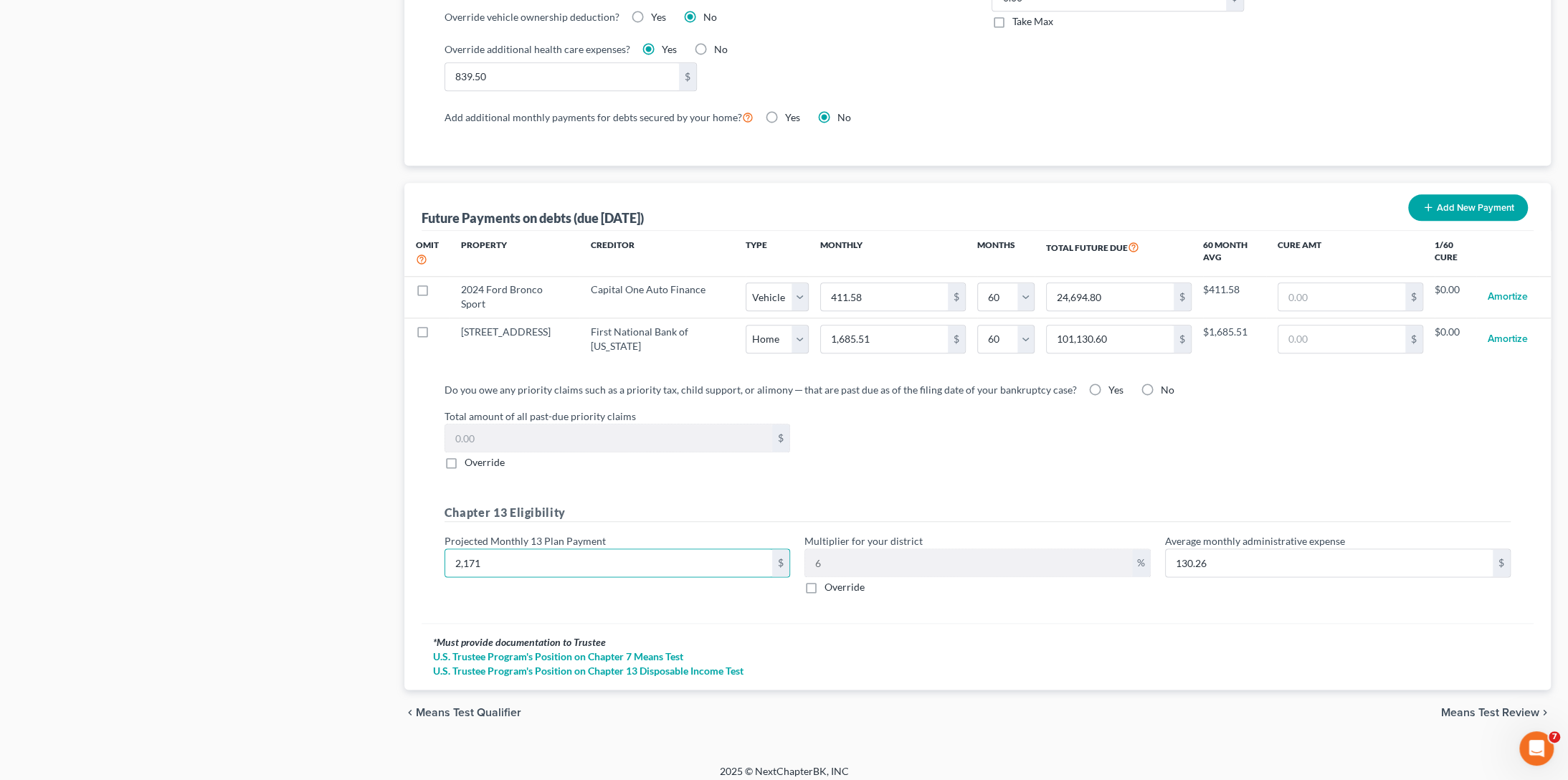
click at [830, 580] on input "Override" at bounding box center [834, 584] width 9 height 9
checkbox input "true"
click at [832, 559] on input "text" at bounding box center [968, 562] width 327 height 27
type input "173.68"
type input "8."
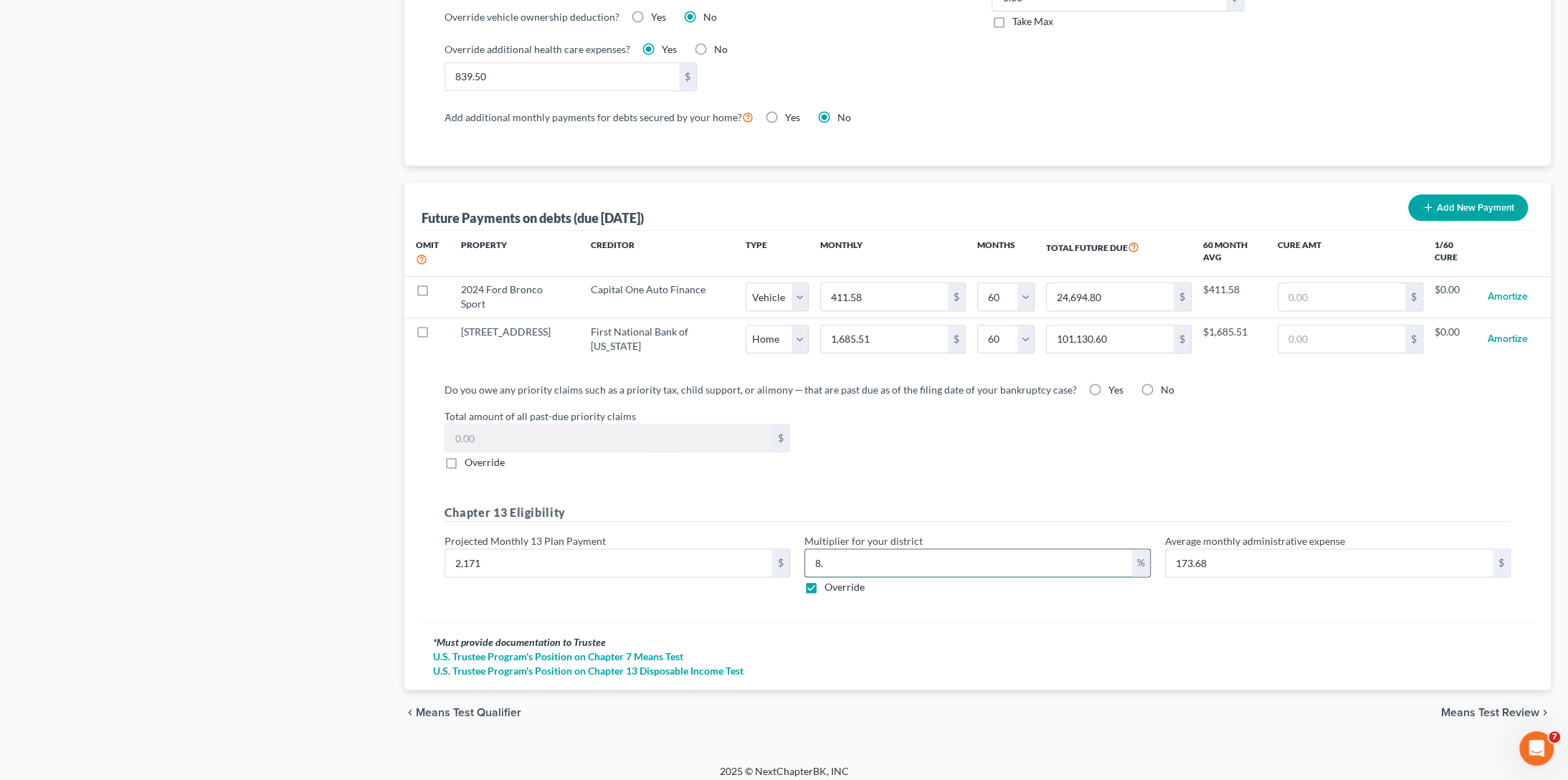
type input "184.53"
type input "8.5"
click at [862, 458] on div "Total amount of all past-due priority claims $ Override" at bounding box center [977, 439] width 1081 height 61
click at [985, 605] on div "Do you owe any priority claims such as a priority tax, child support, or alimon…" at bounding box center [977, 497] width 1112 height 253
click at [1451, 707] on span "Means Test Review" at bounding box center [1490, 713] width 98 height 11
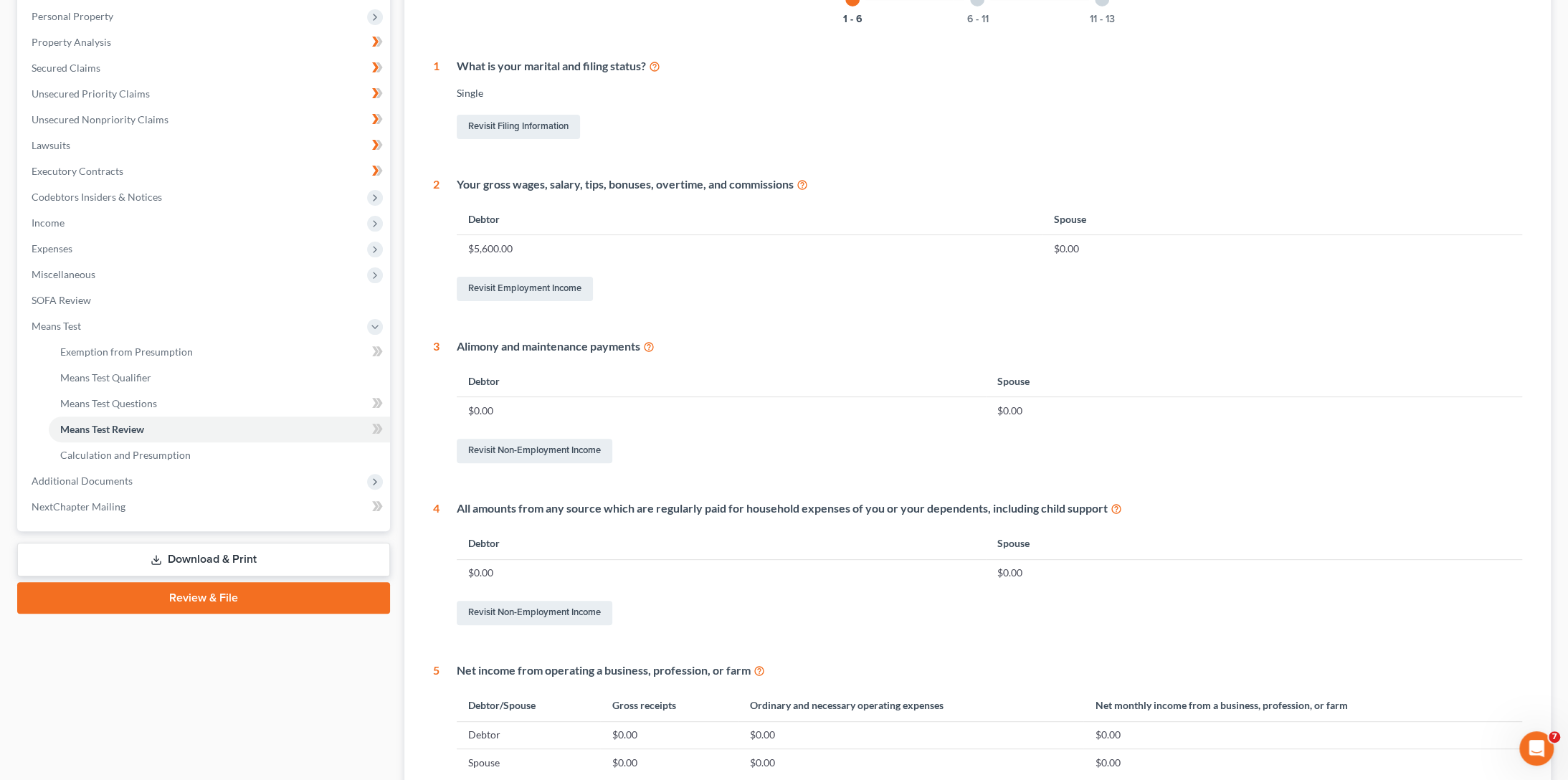
scroll to position [287, 0]
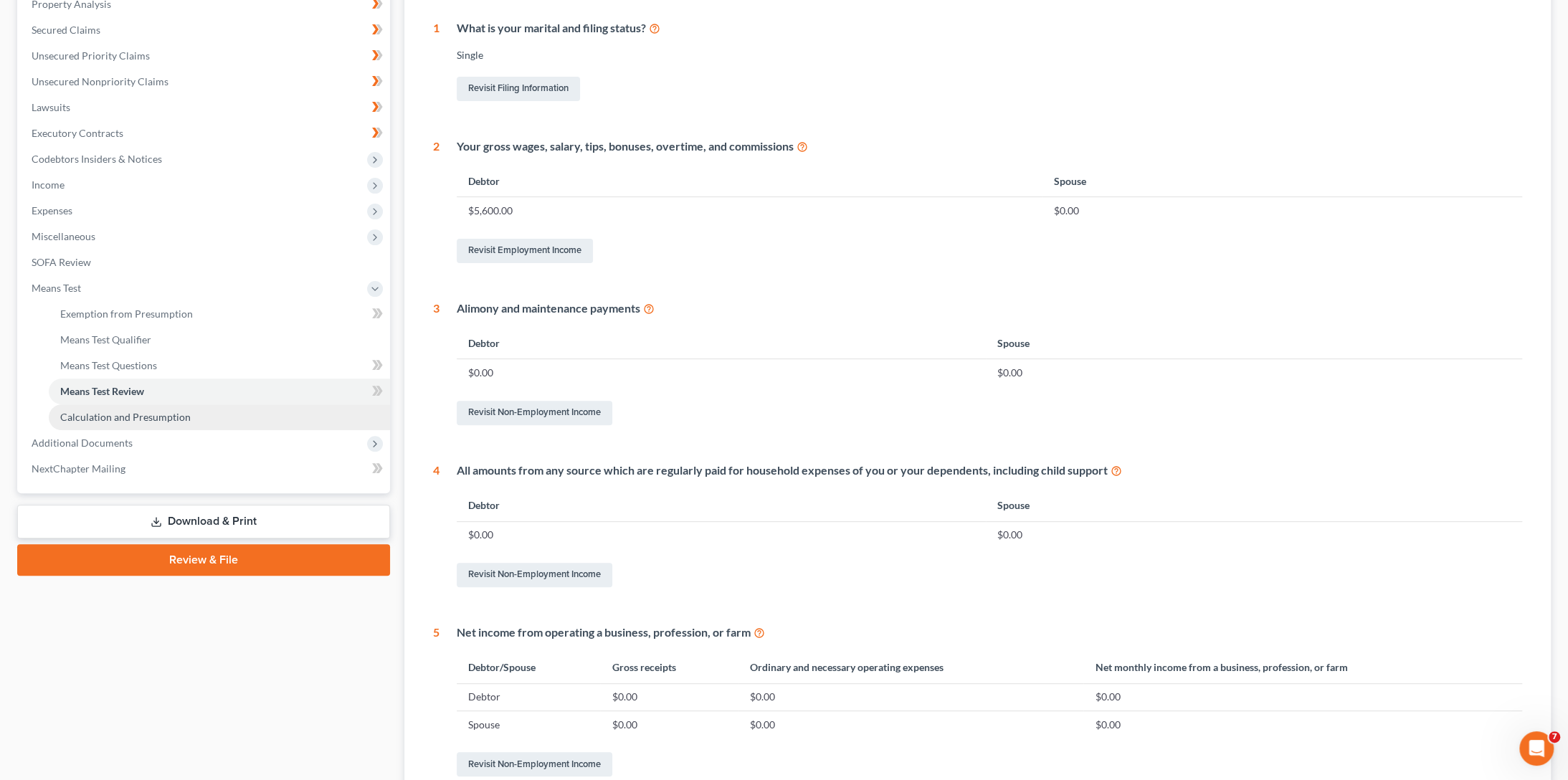
click at [159, 420] on span "Calculation and Presumption" at bounding box center [125, 417] width 130 height 12
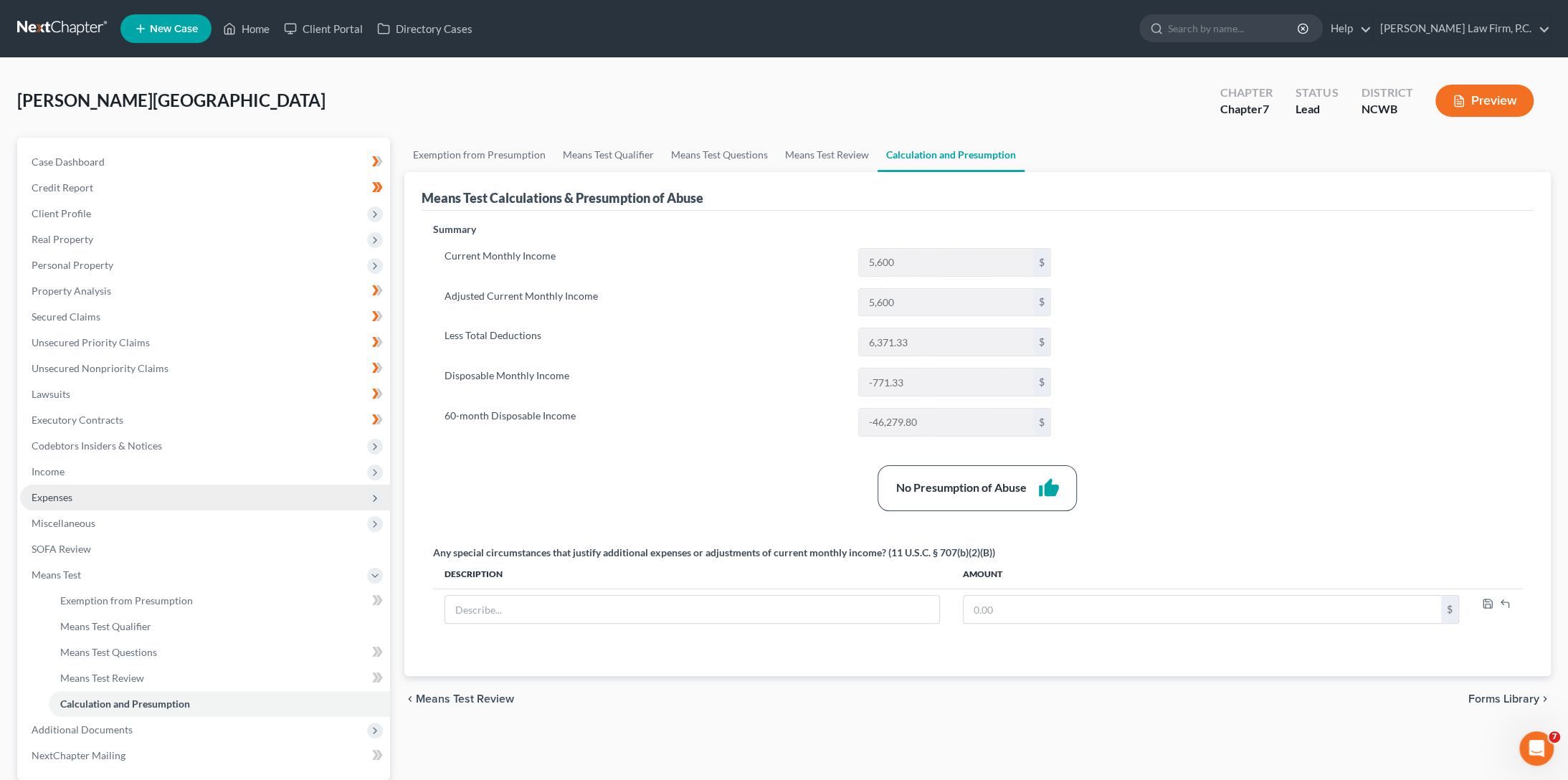
click at [48, 500] on span "Expenses" at bounding box center [52, 497] width 41 height 12
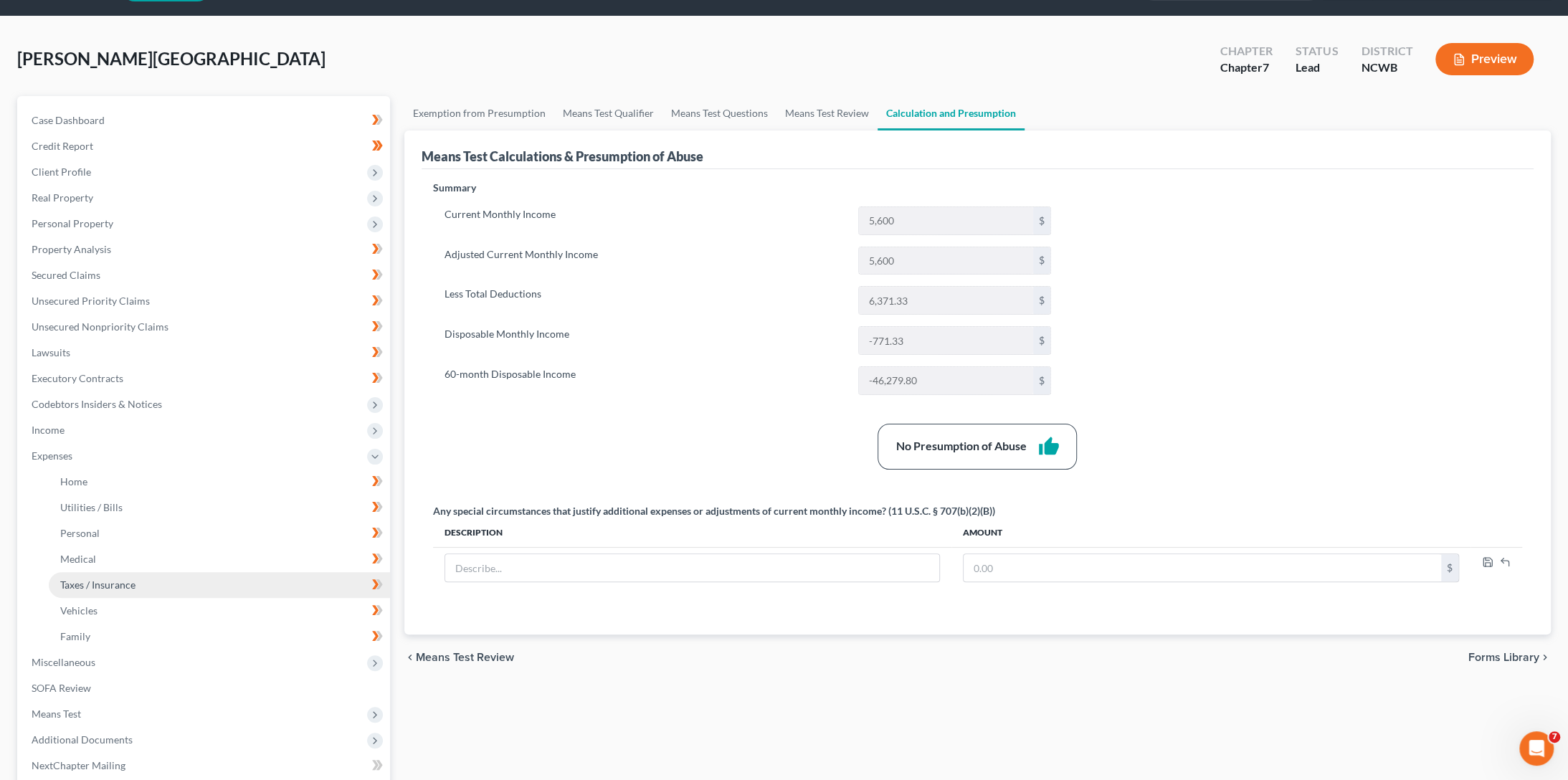
scroll to position [71, 0]
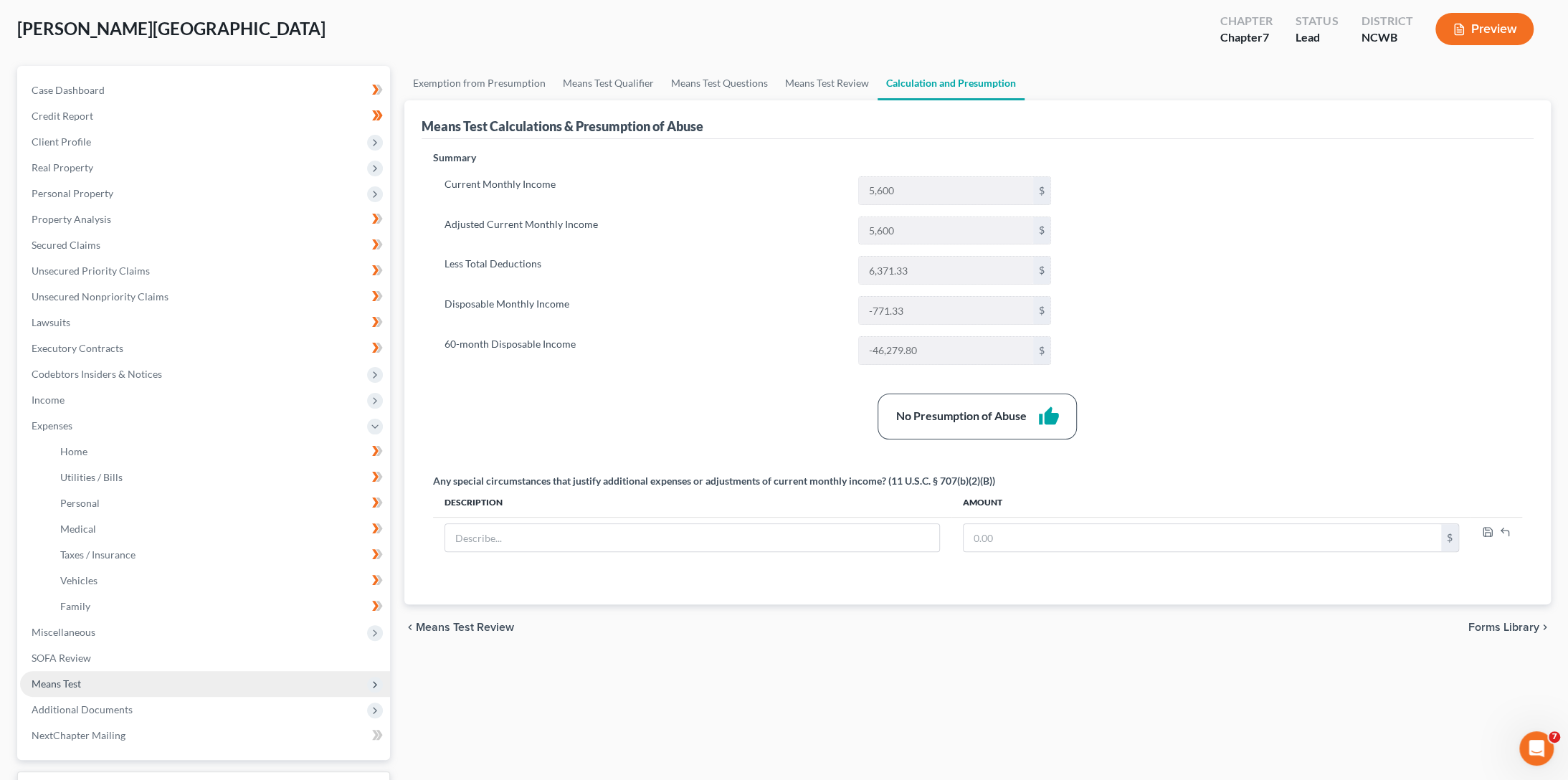
click at [65, 687] on span "Means Test" at bounding box center [56, 683] width 49 height 12
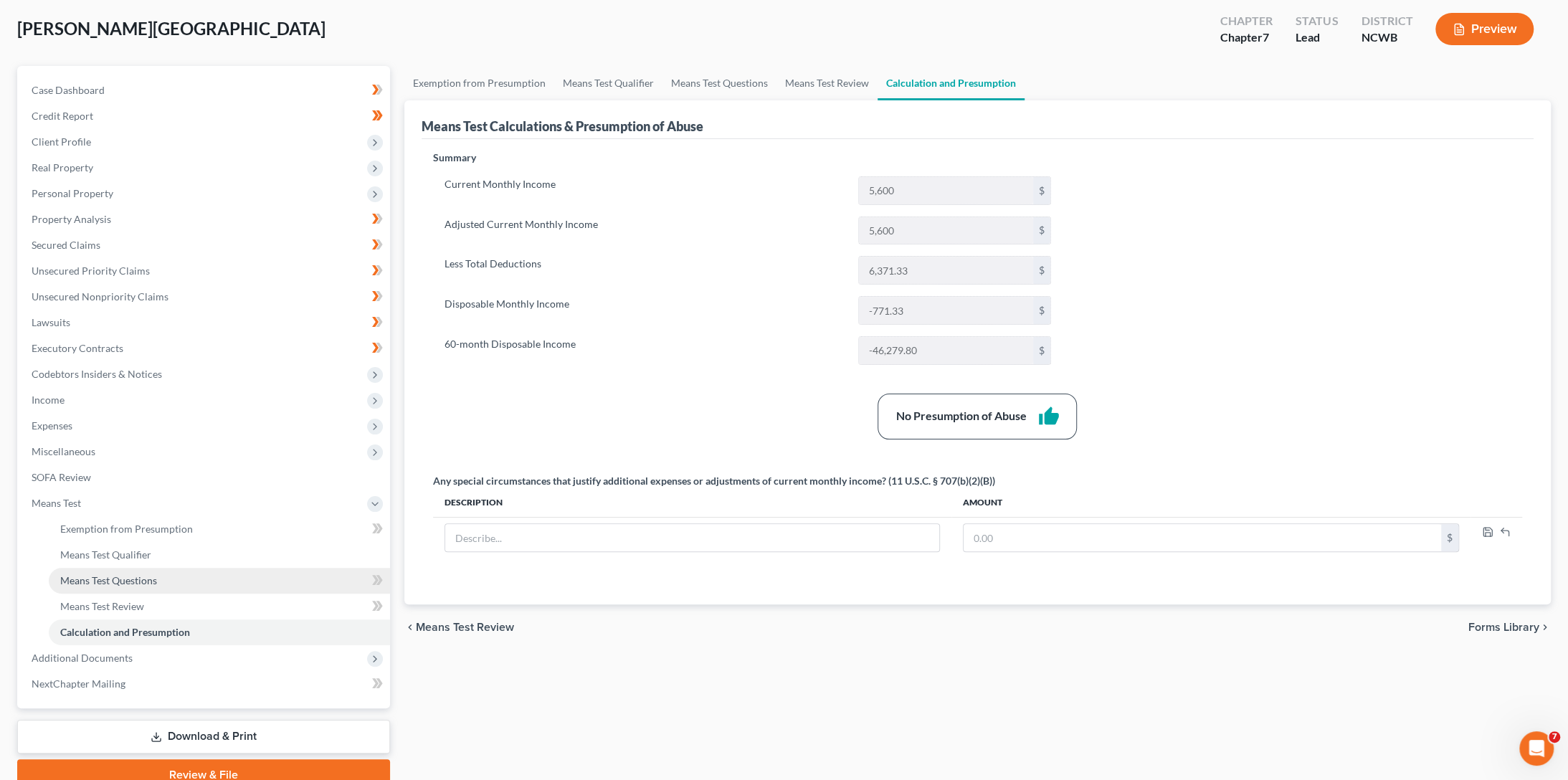
click at [99, 576] on span "Means Test Questions" at bounding box center [108, 580] width 97 height 12
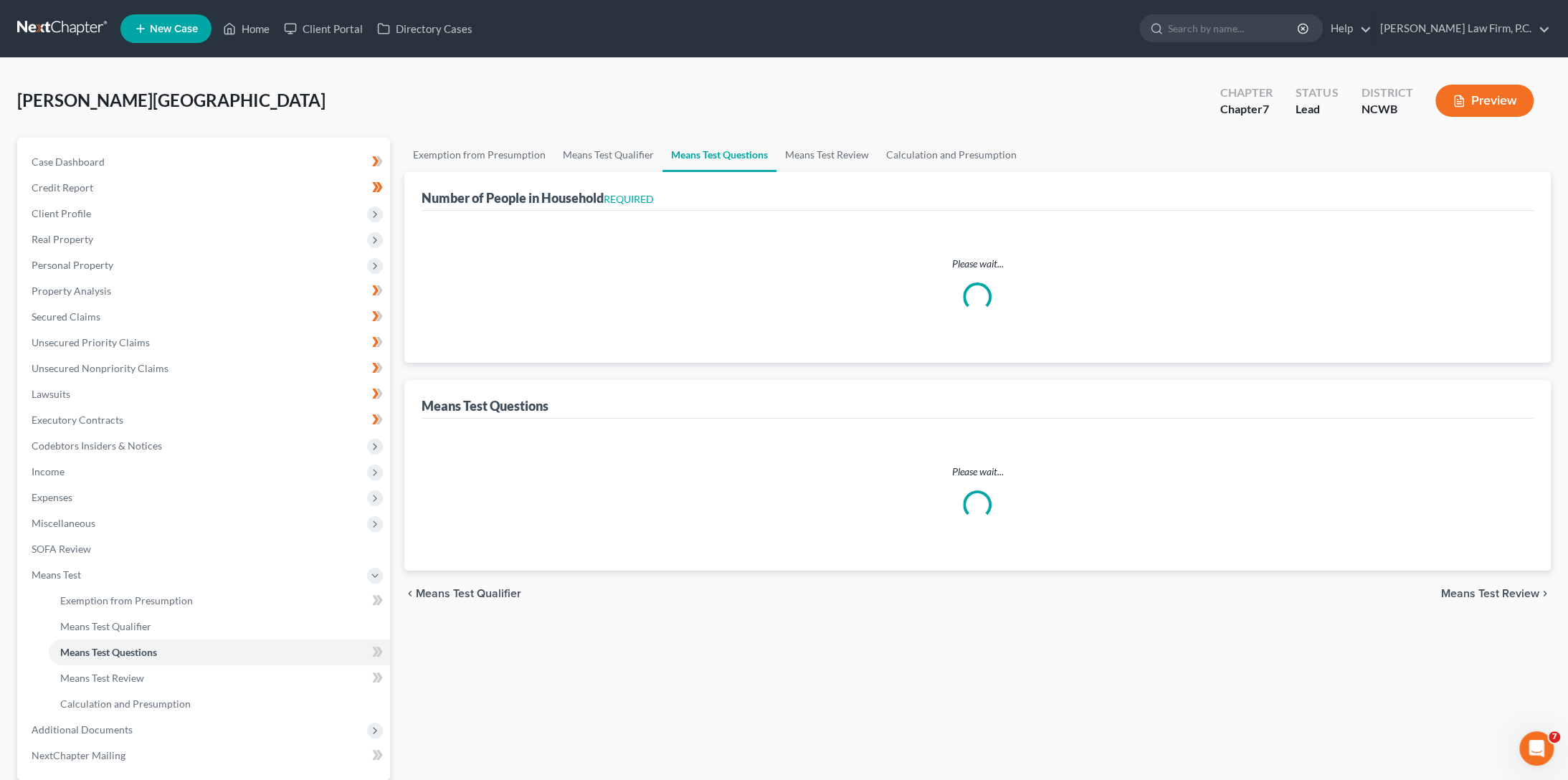
select select "1"
select select "60"
select select "0"
select select "60"
select select "1"
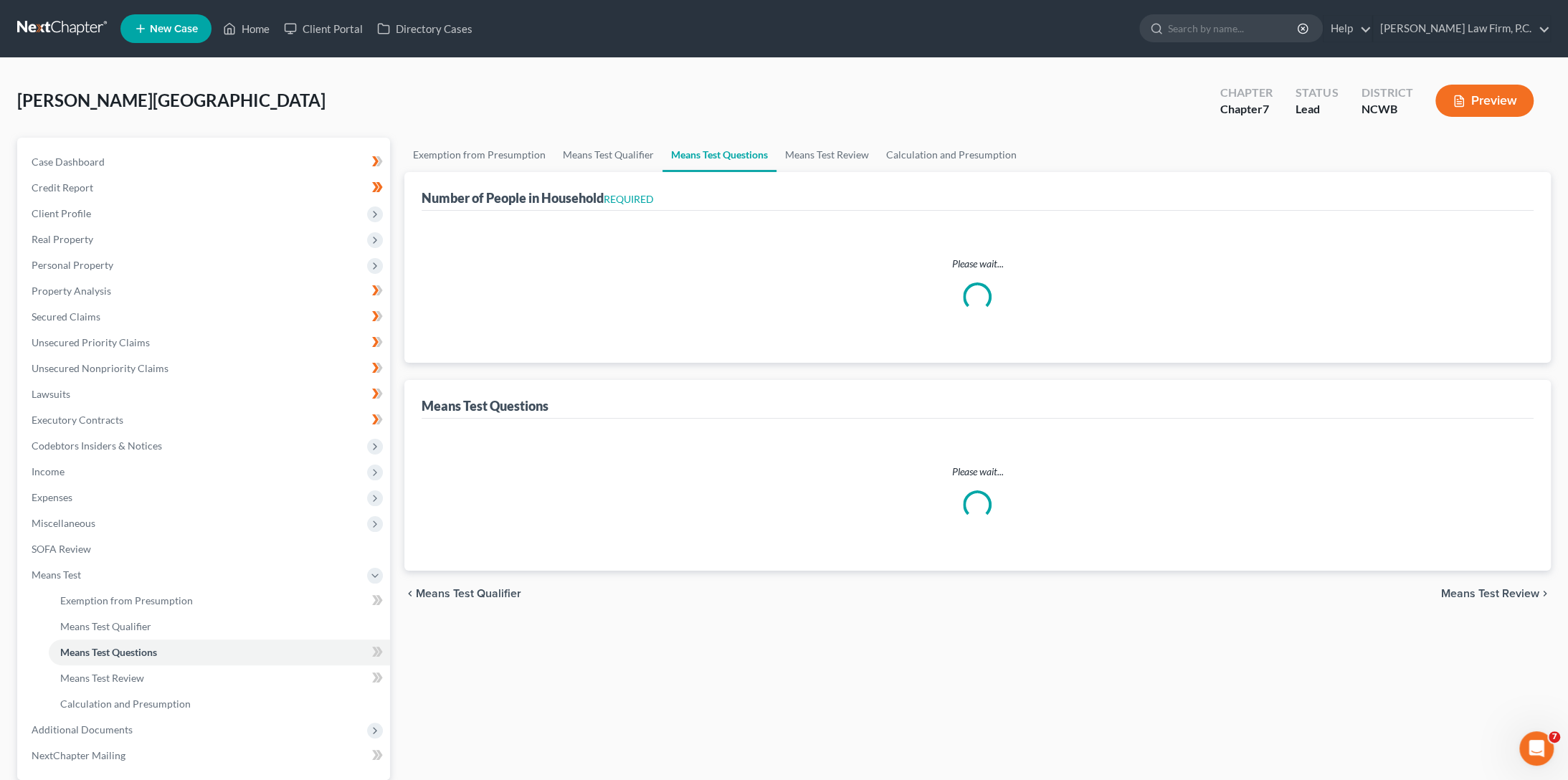
select select "1"
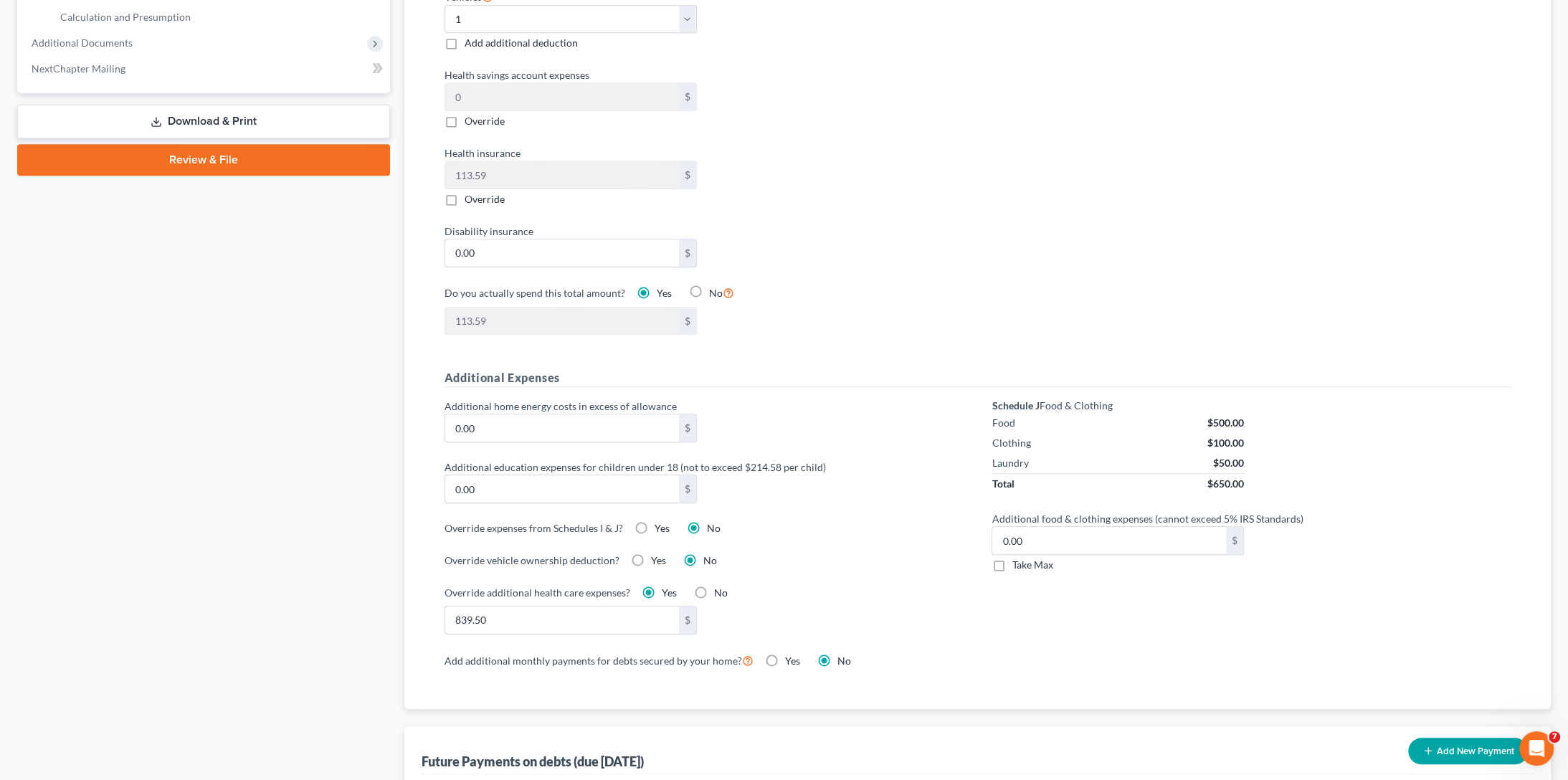
scroll to position [932, 0]
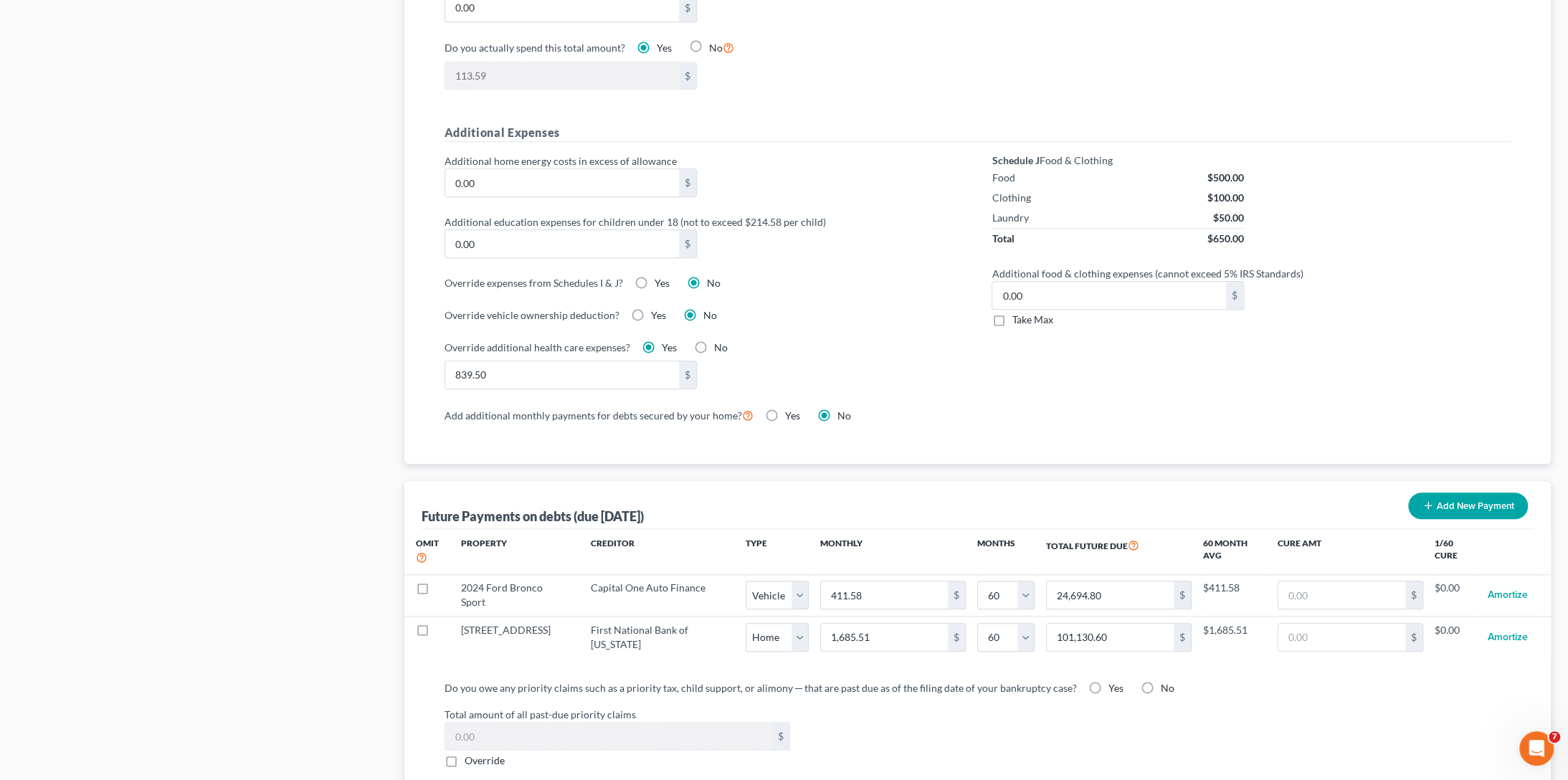
click at [714, 340] on label "No" at bounding box center [720, 347] width 14 height 14
click at [720, 340] on input "No" at bounding box center [724, 344] width 9 height 9
radio input "true"
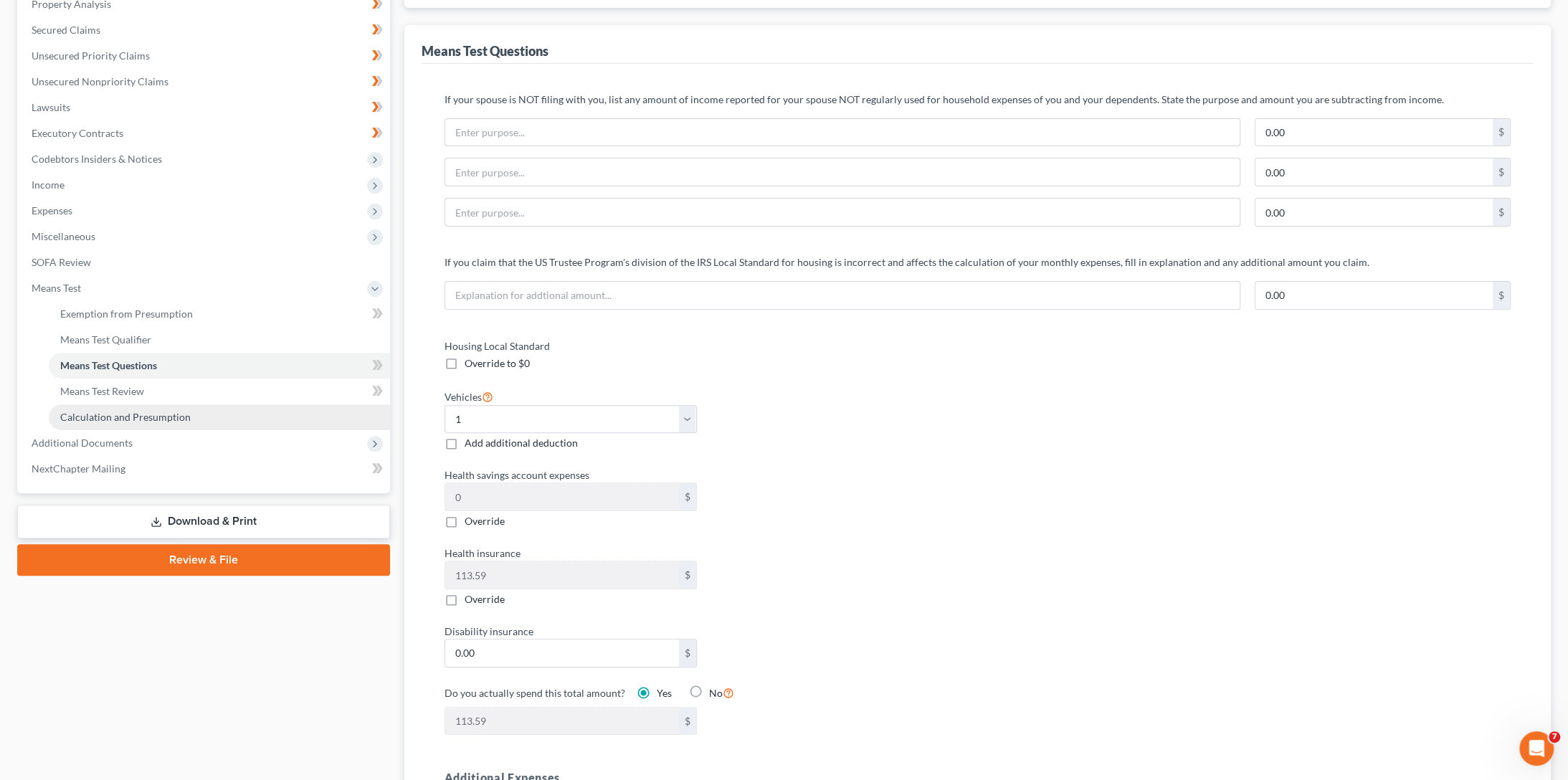
click at [142, 411] on span "Calculation and Presumption" at bounding box center [125, 417] width 130 height 12
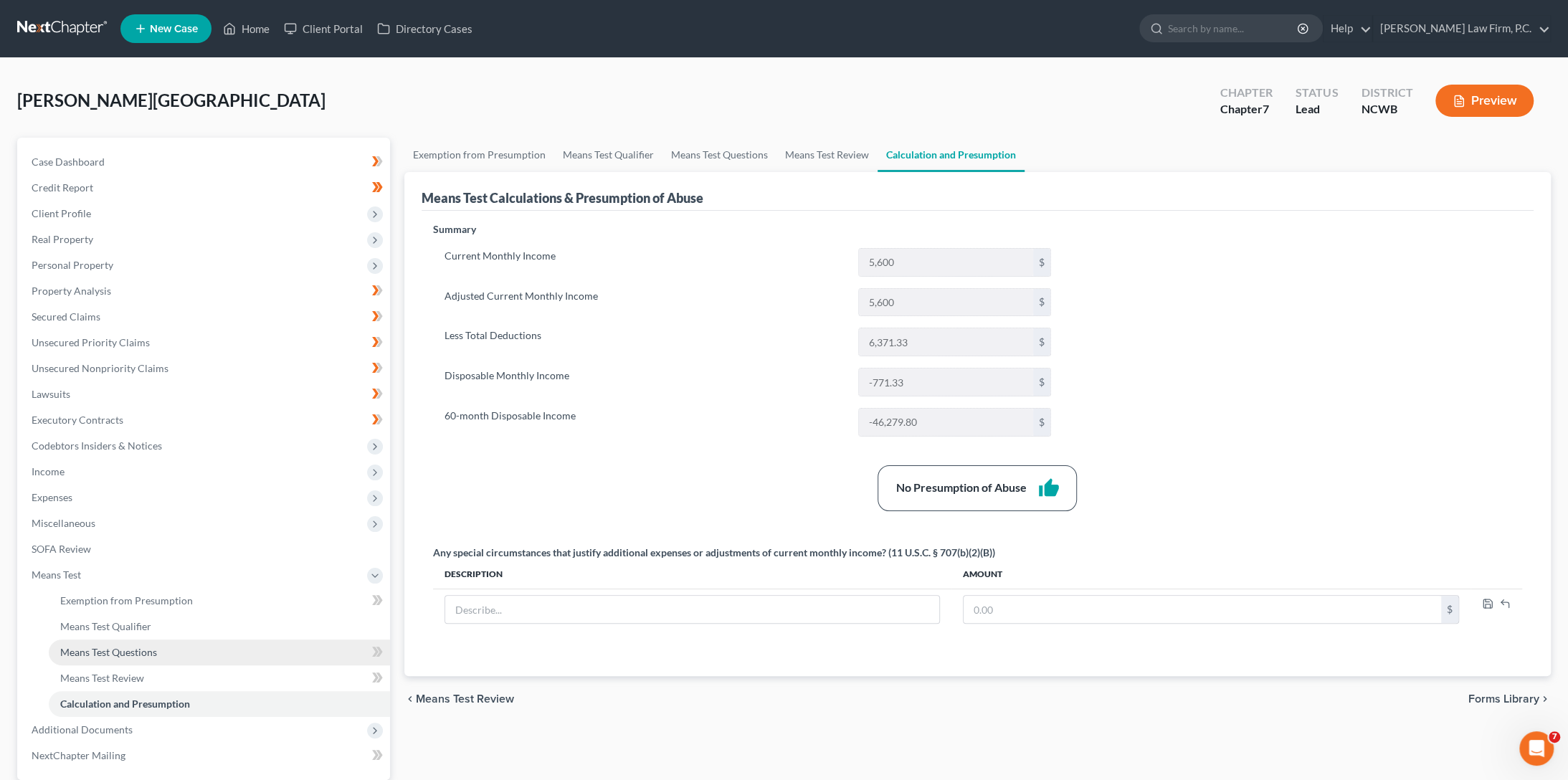
click at [107, 656] on span "Means Test Questions" at bounding box center [108, 651] width 97 height 12
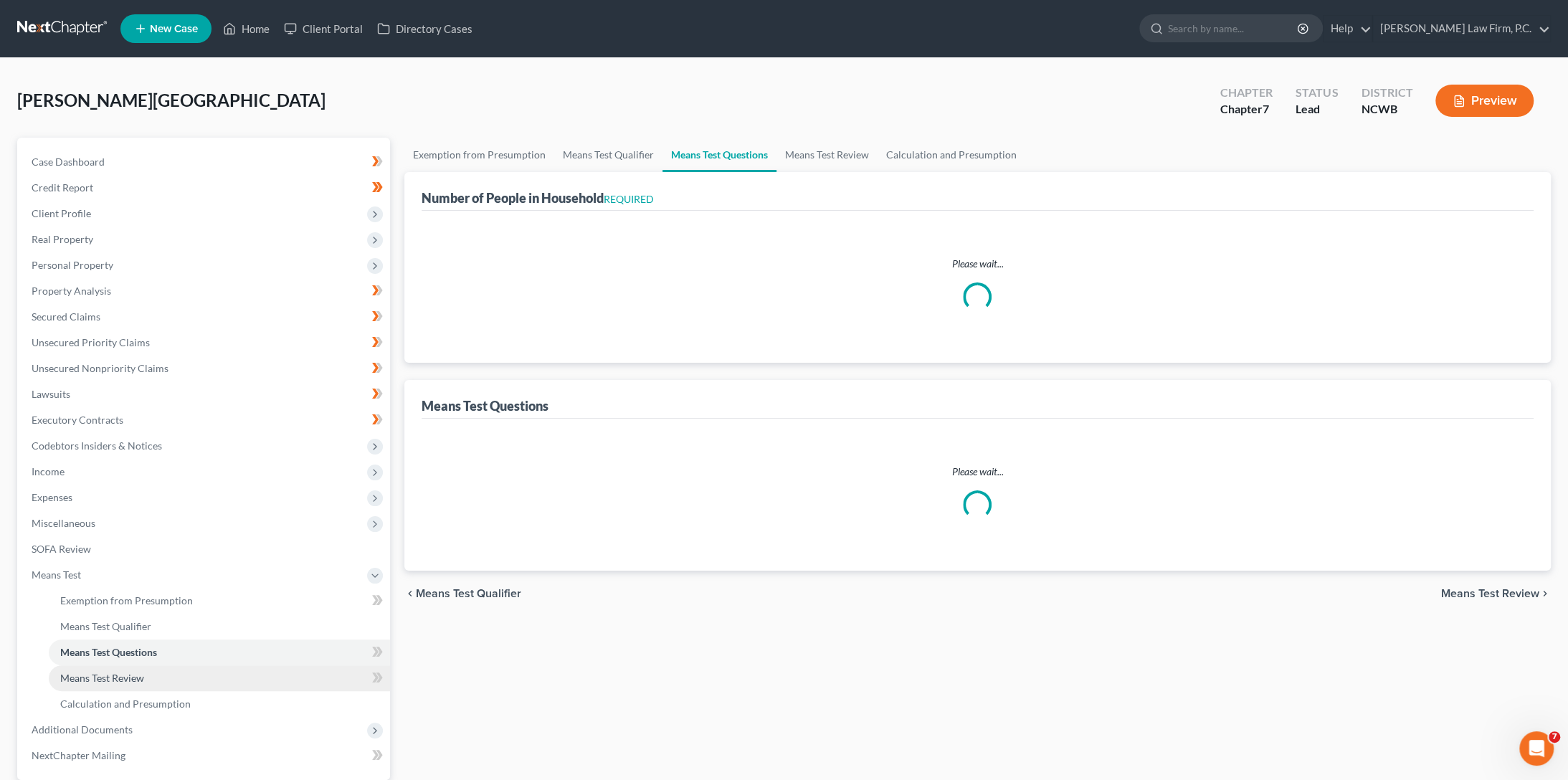
select select "1"
select select "60"
select select "0"
select select "60"
select select "1"
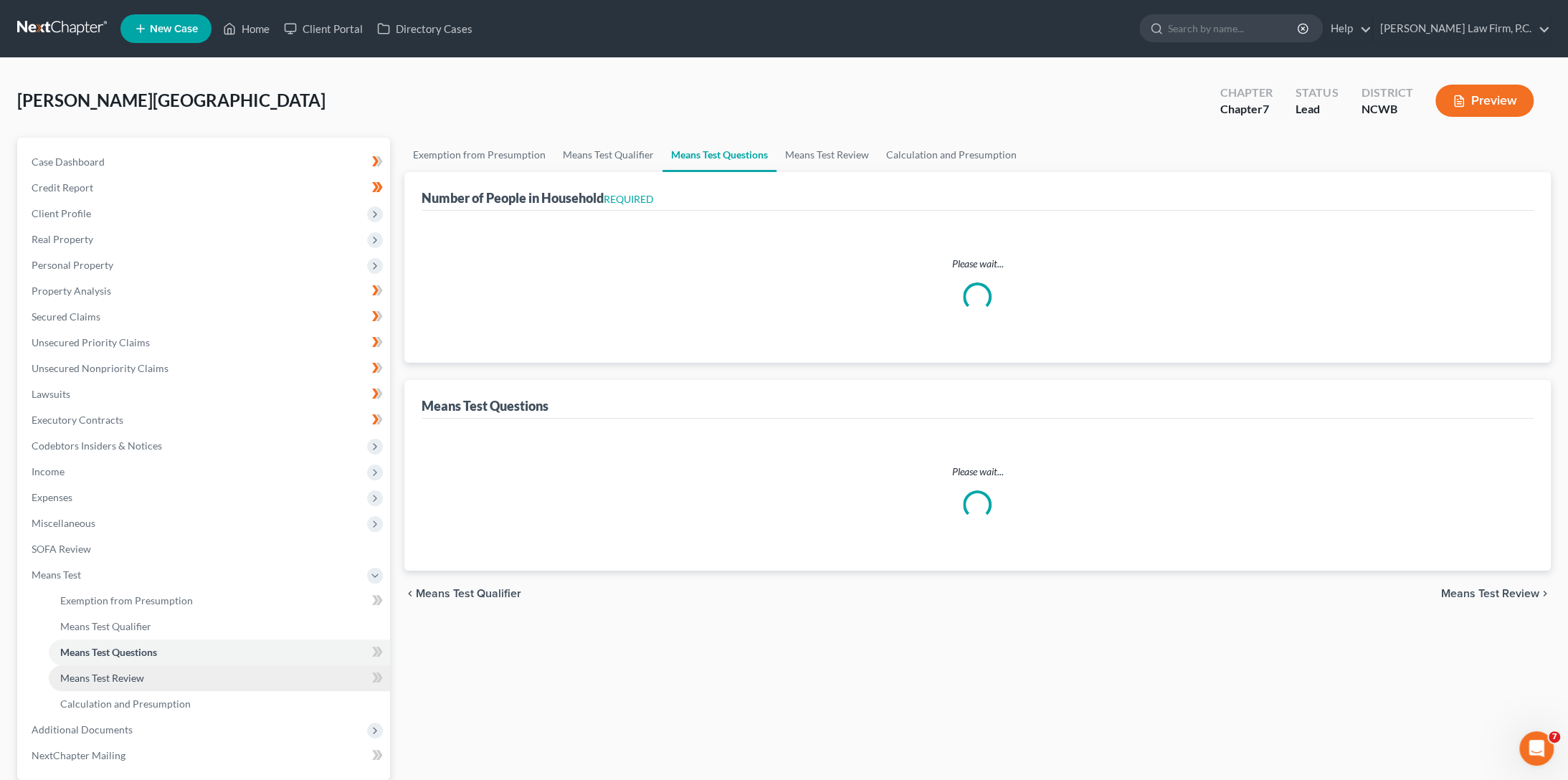
select select "1"
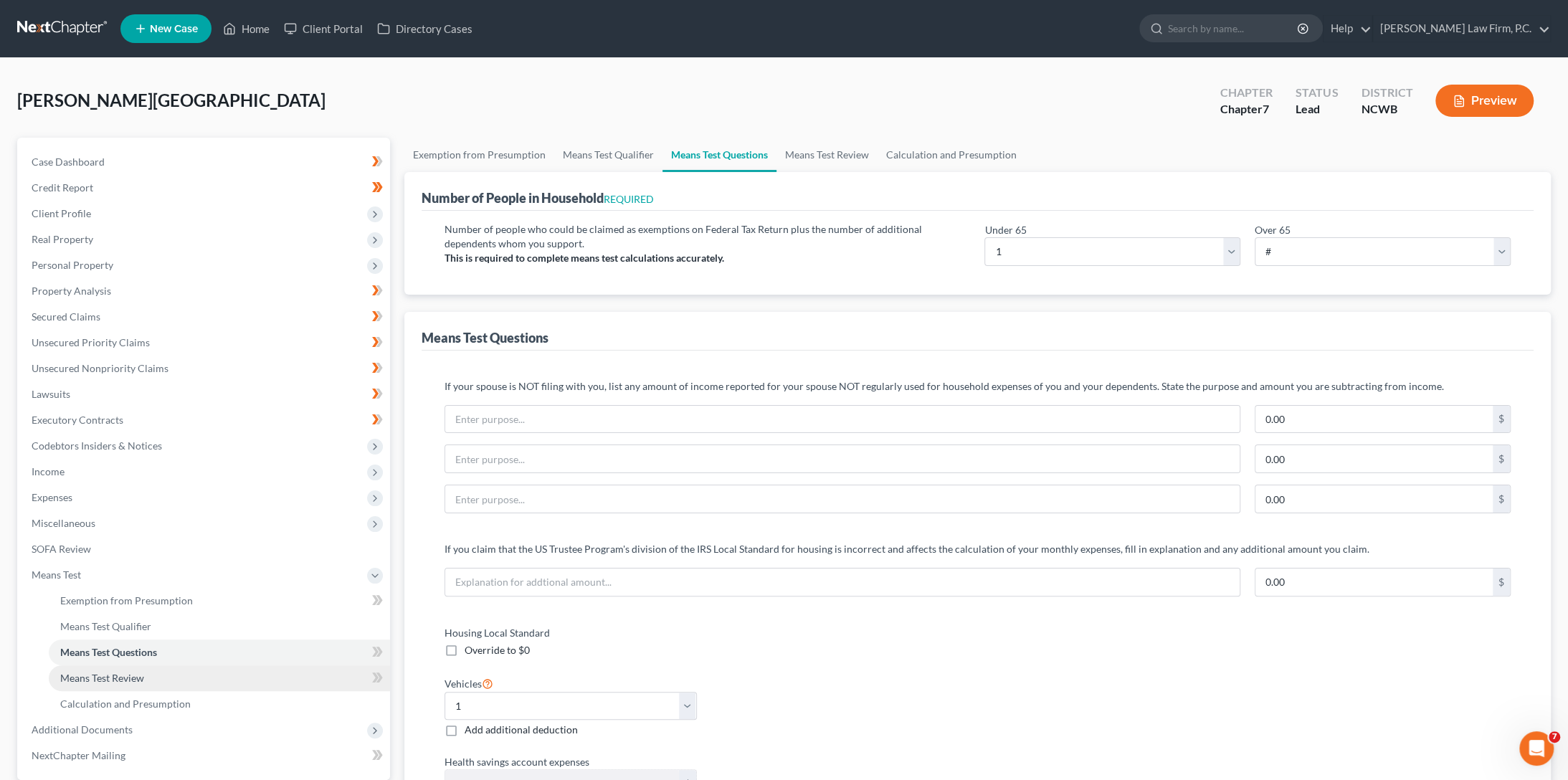
click at [100, 678] on span "Means Test Review" at bounding box center [102, 677] width 84 height 12
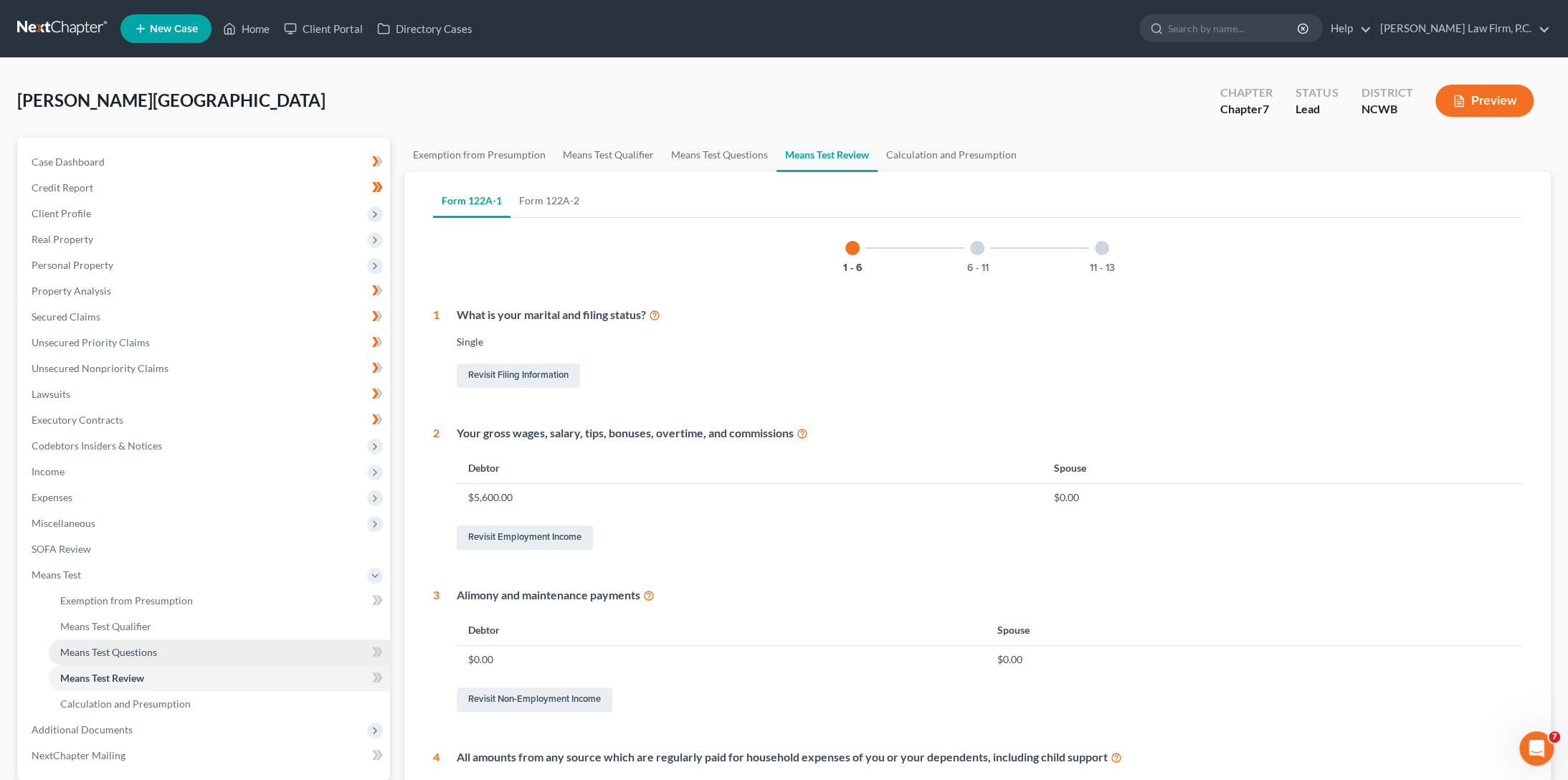
click at [98, 653] on span "Means Test Questions" at bounding box center [108, 651] width 97 height 12
select select "1"
select select "60"
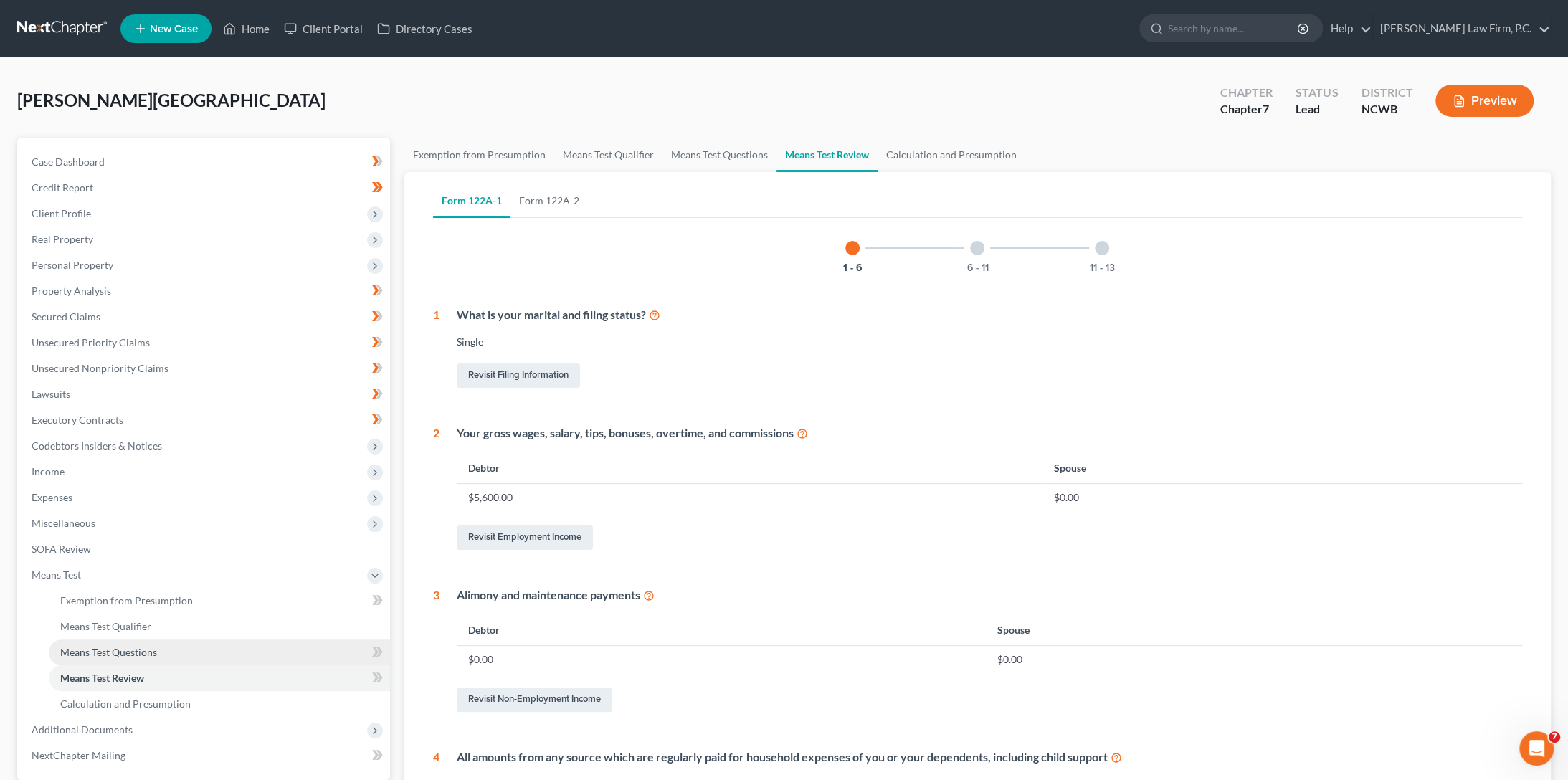
select select "0"
select select "60"
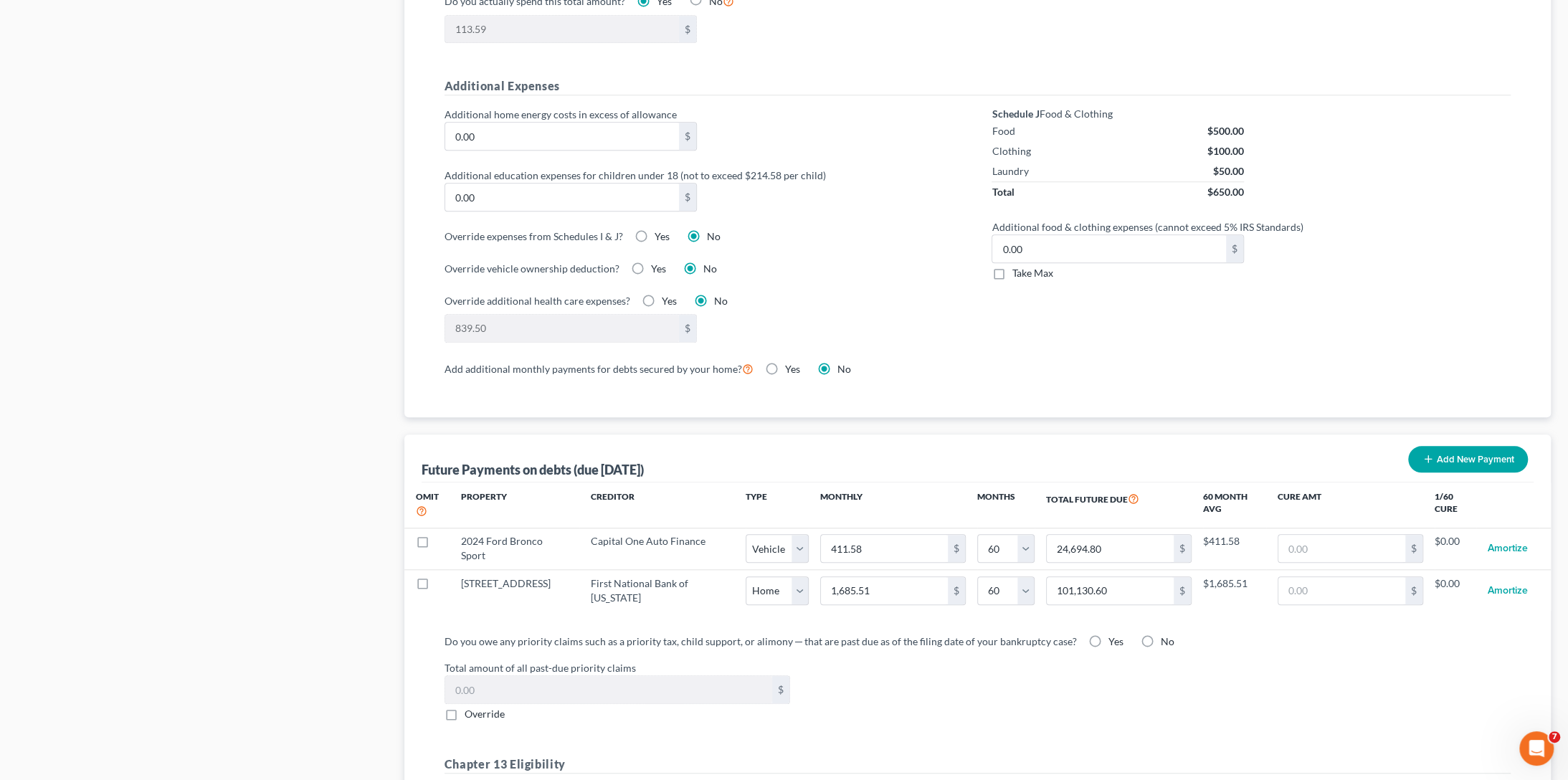
scroll to position [943, 0]
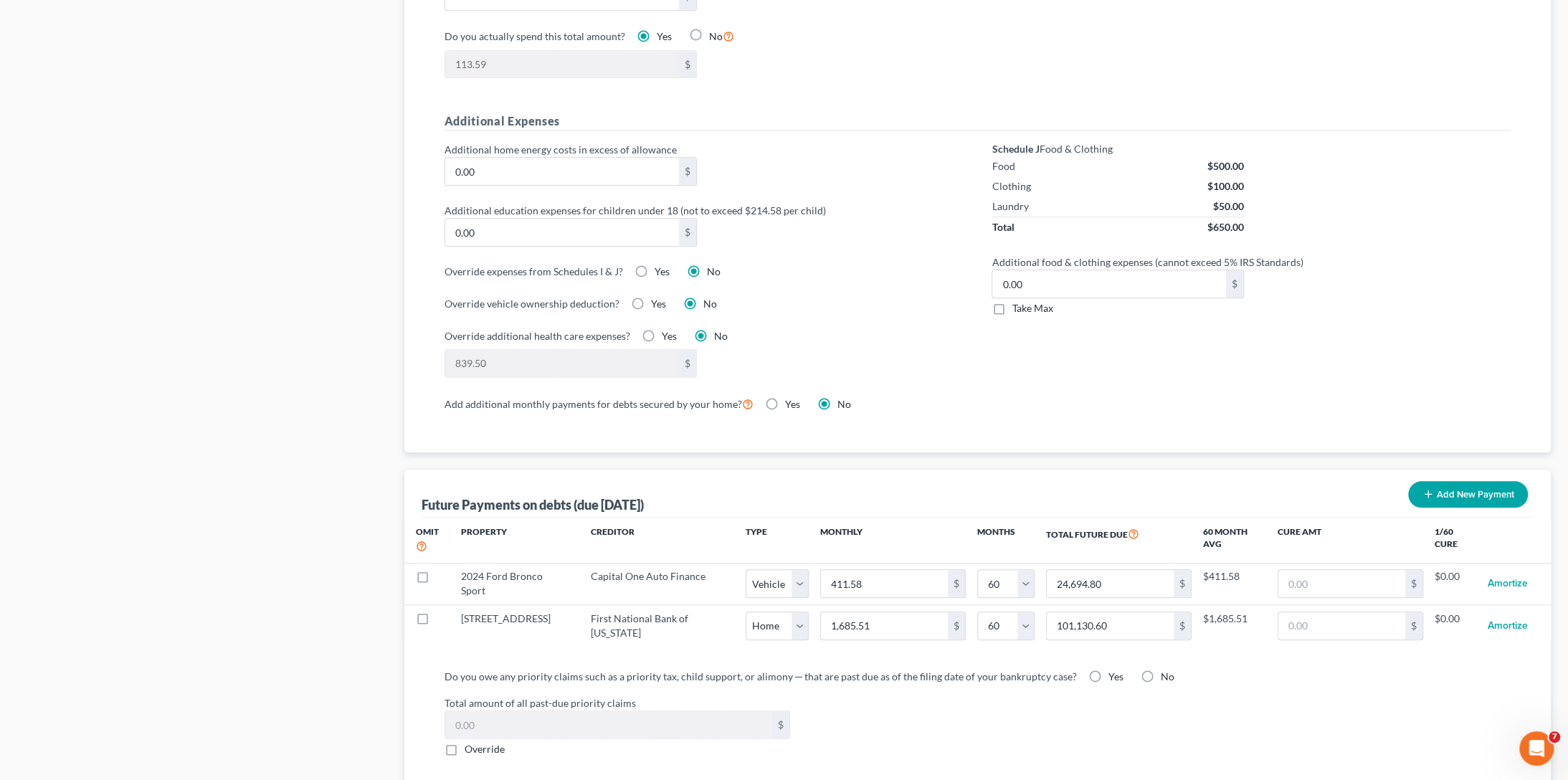
drag, startPoint x: 887, startPoint y: 346, endPoint x: 863, endPoint y: 347, distance: 24.0
click at [880, 349] on div "839.50 $" at bounding box center [704, 363] width 533 height 29
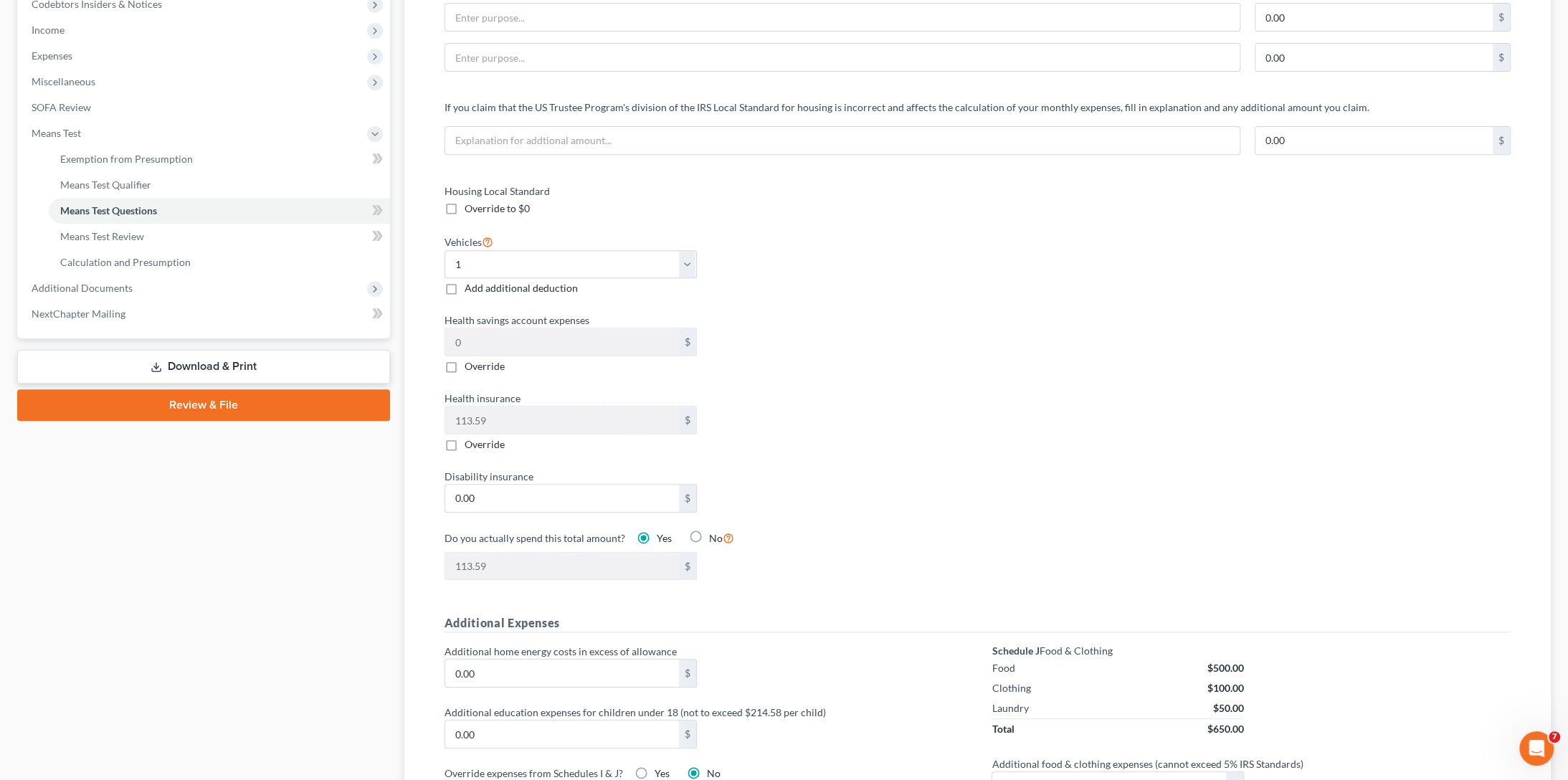
scroll to position [83, 0]
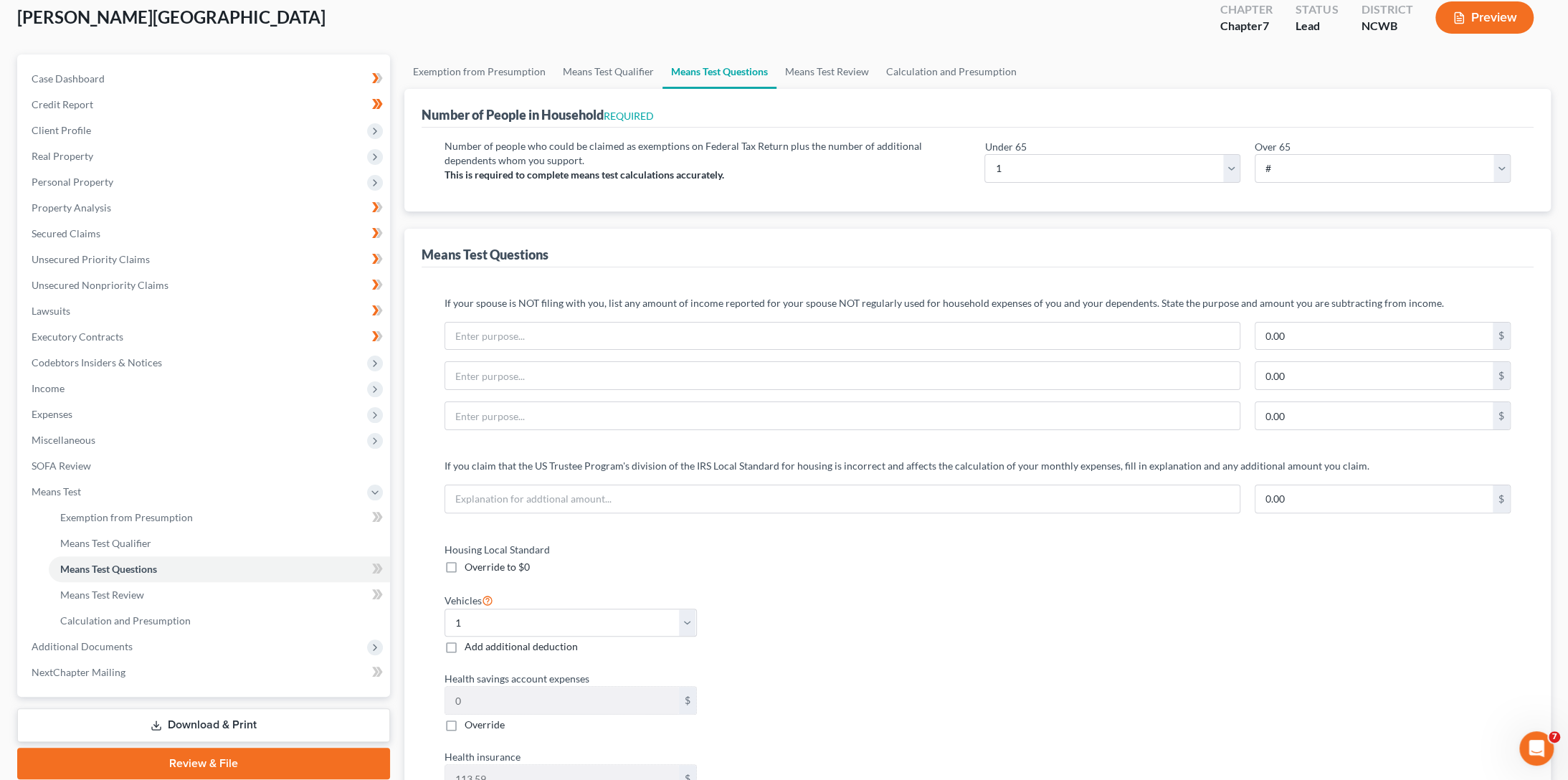
click at [1479, 17] on button "Preview" at bounding box center [1484, 17] width 98 height 32
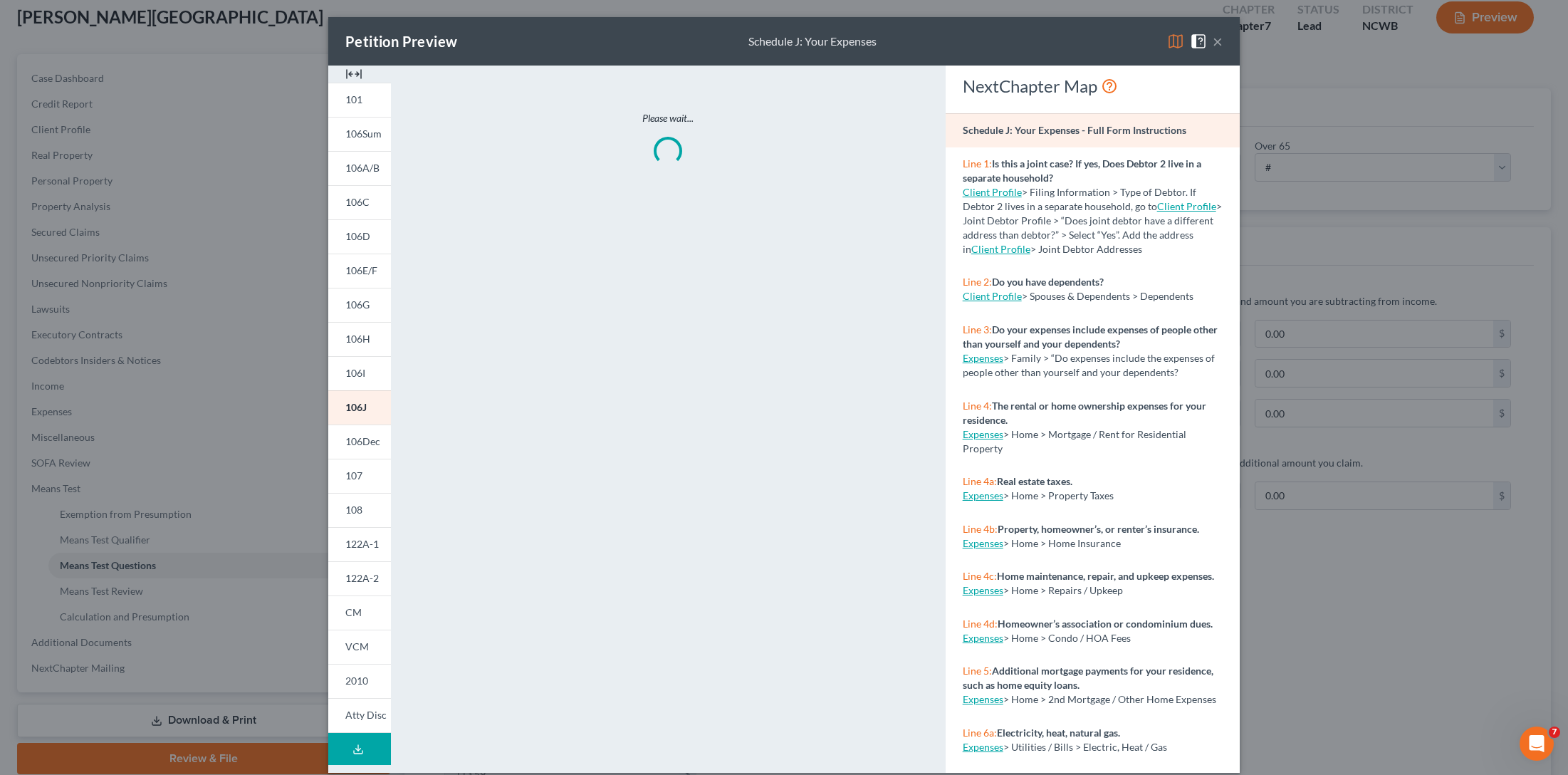
drag, startPoint x: 359, startPoint y: 575, endPoint x: 443, endPoint y: 548, distance: 88.2
click at [359, 574] on span "122A-2" at bounding box center [362, 578] width 33 height 12
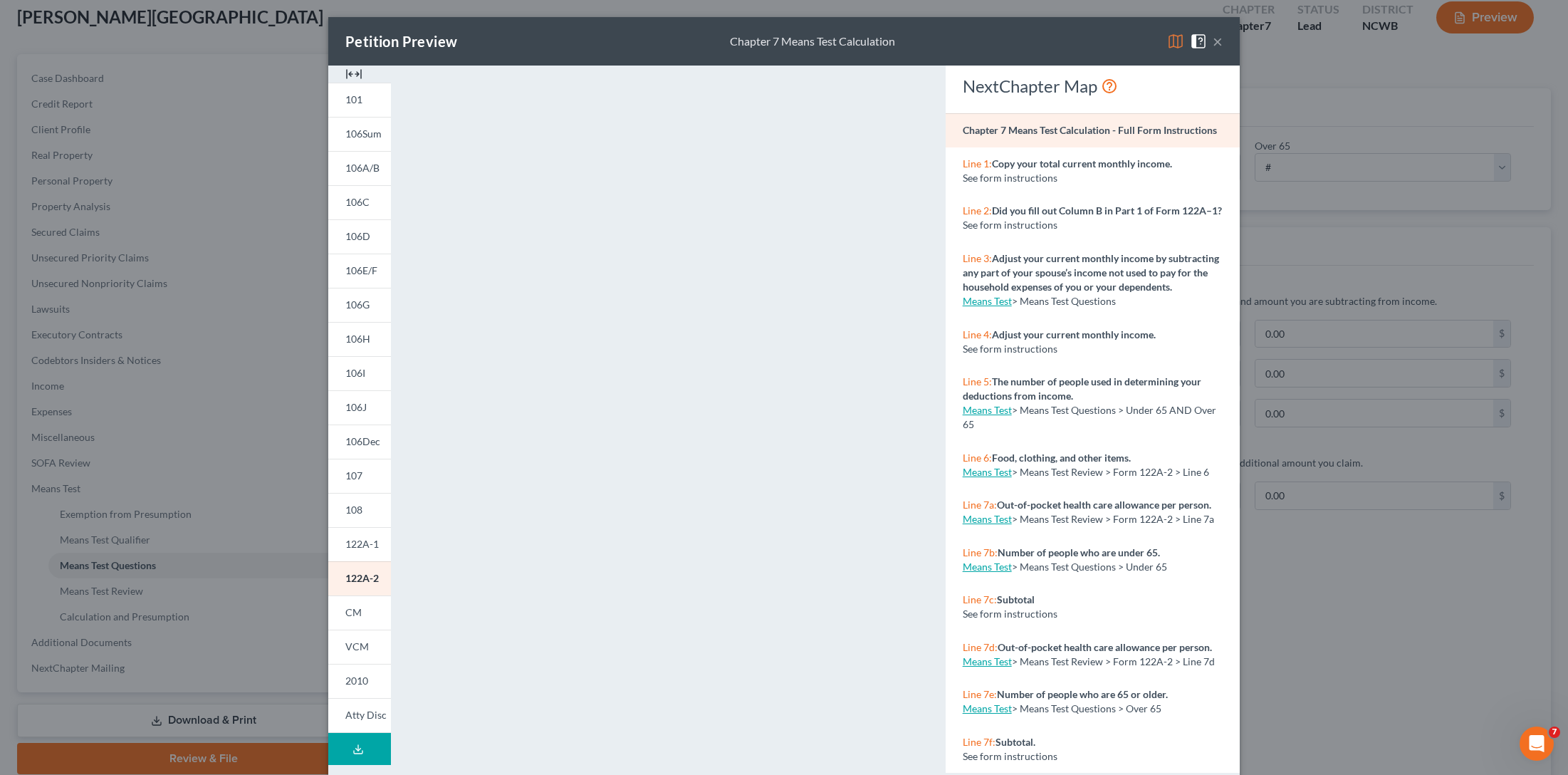
click at [1213, 42] on button "×" at bounding box center [1218, 41] width 10 height 17
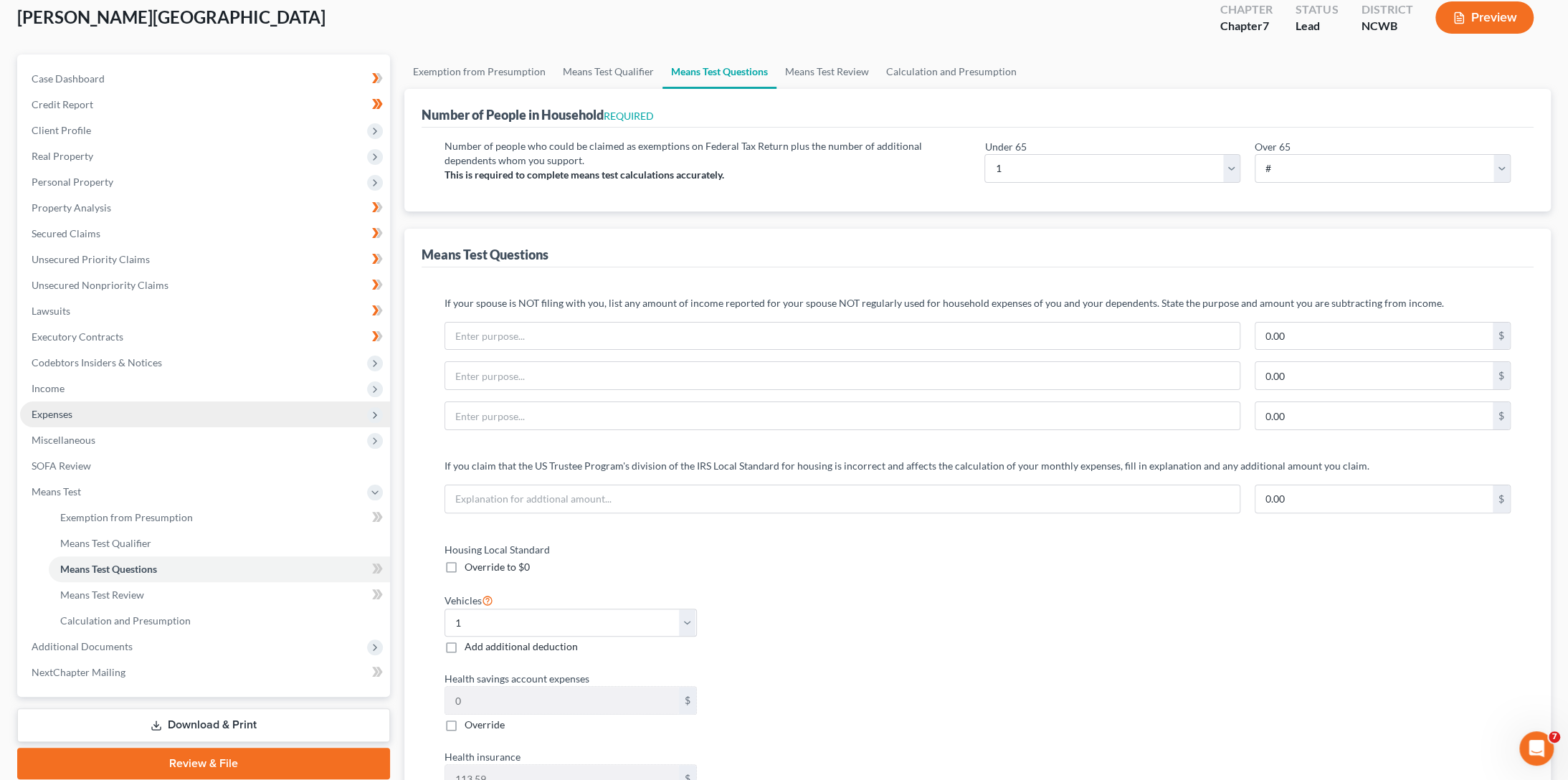
click at [39, 416] on span "Expenses" at bounding box center [52, 413] width 41 height 12
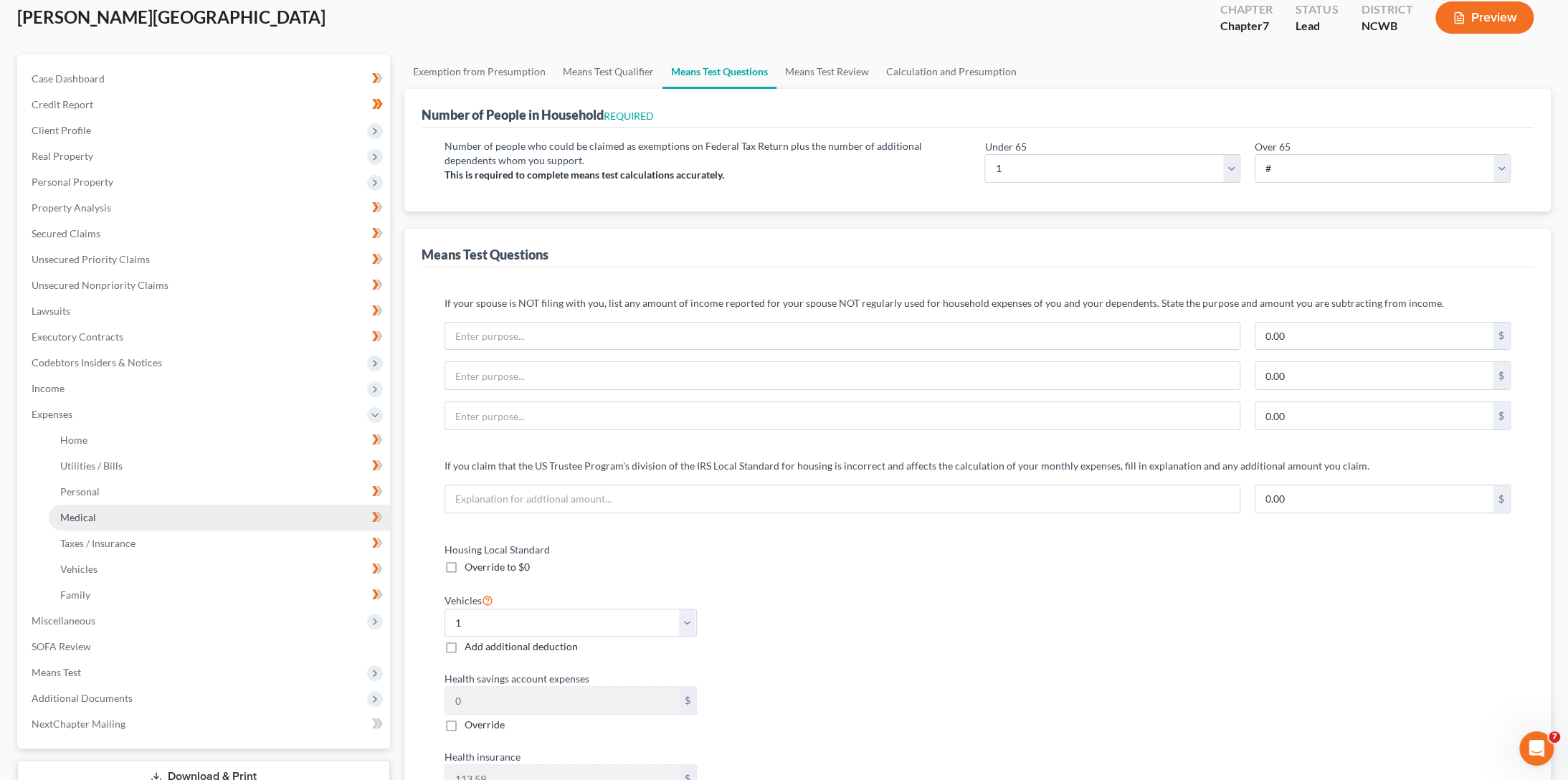
click at [86, 518] on span "Medical" at bounding box center [78, 517] width 36 height 12
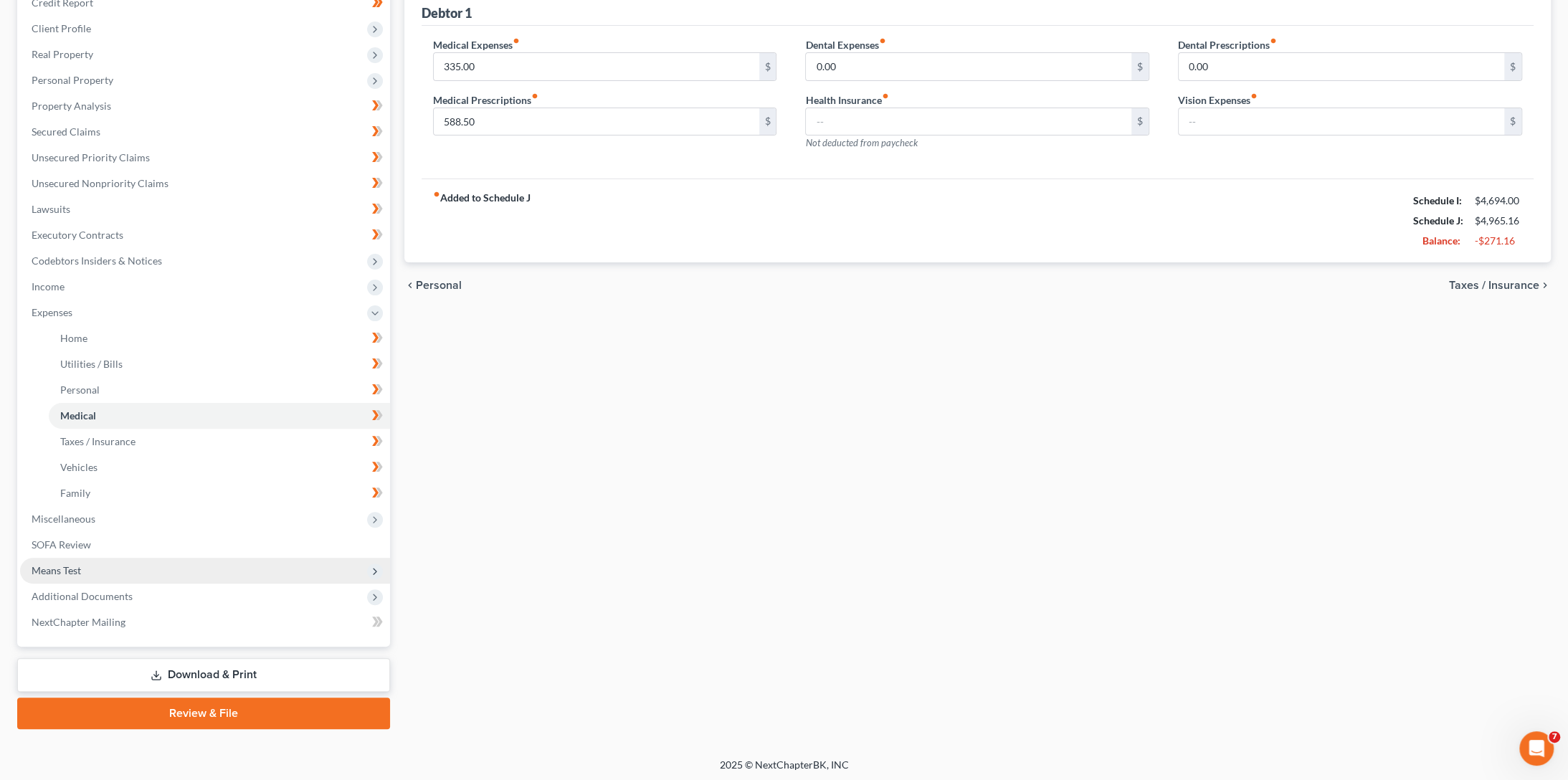
scroll to position [186, 0]
click at [50, 570] on span "Means Test" at bounding box center [56, 568] width 49 height 12
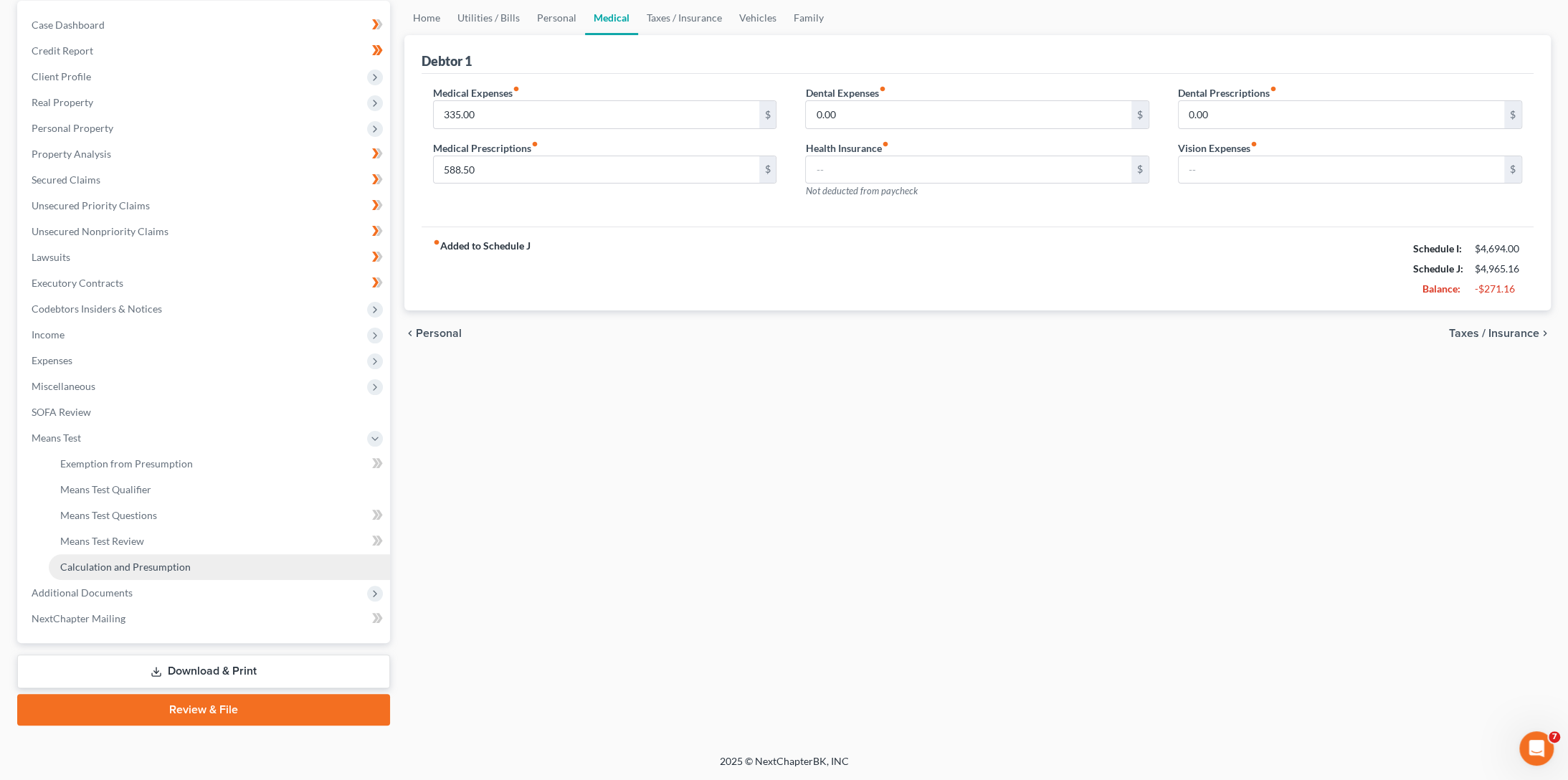
scroll to position [135, 0]
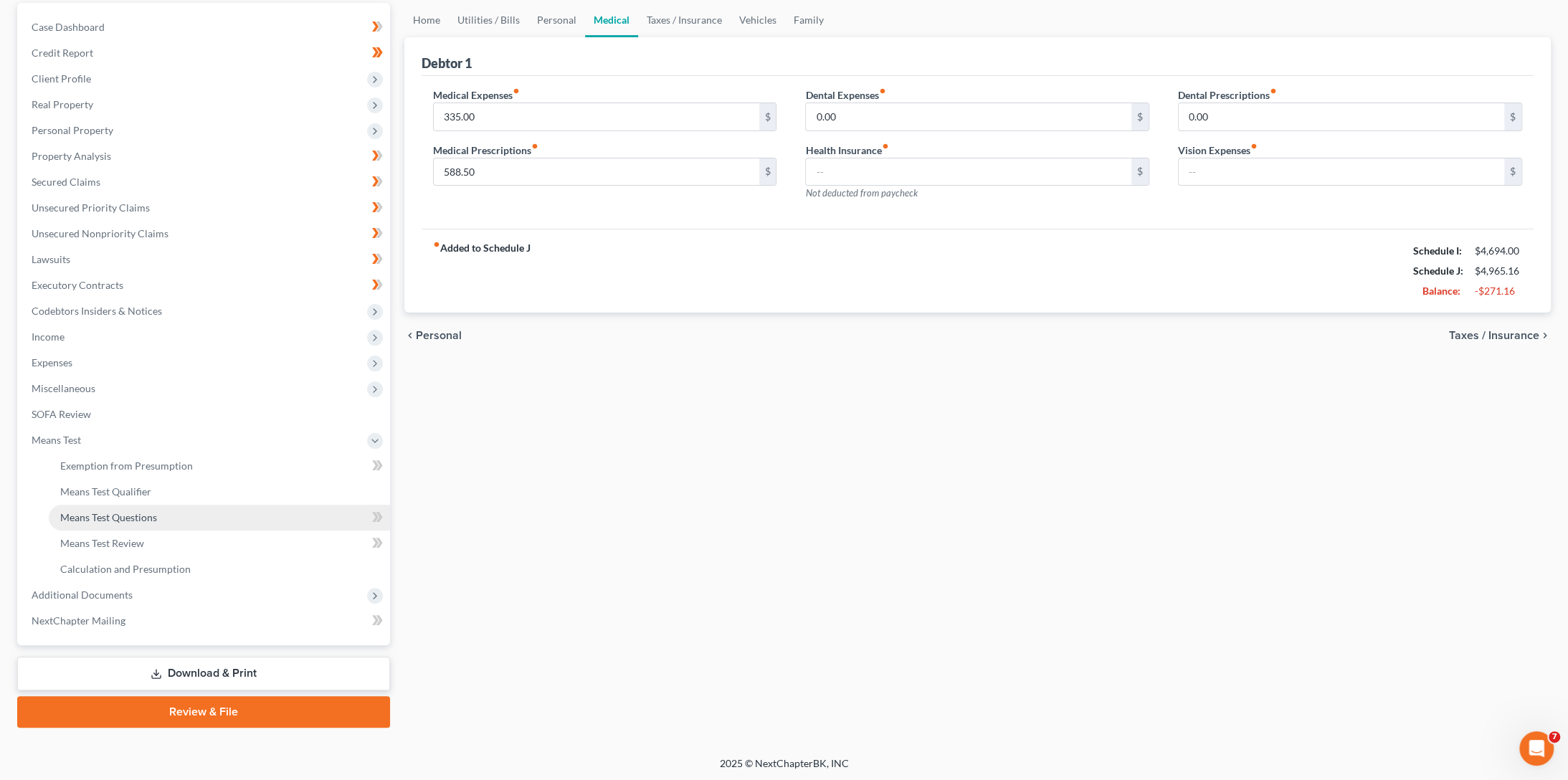
click at [91, 513] on span "Means Test Questions" at bounding box center [108, 517] width 97 height 12
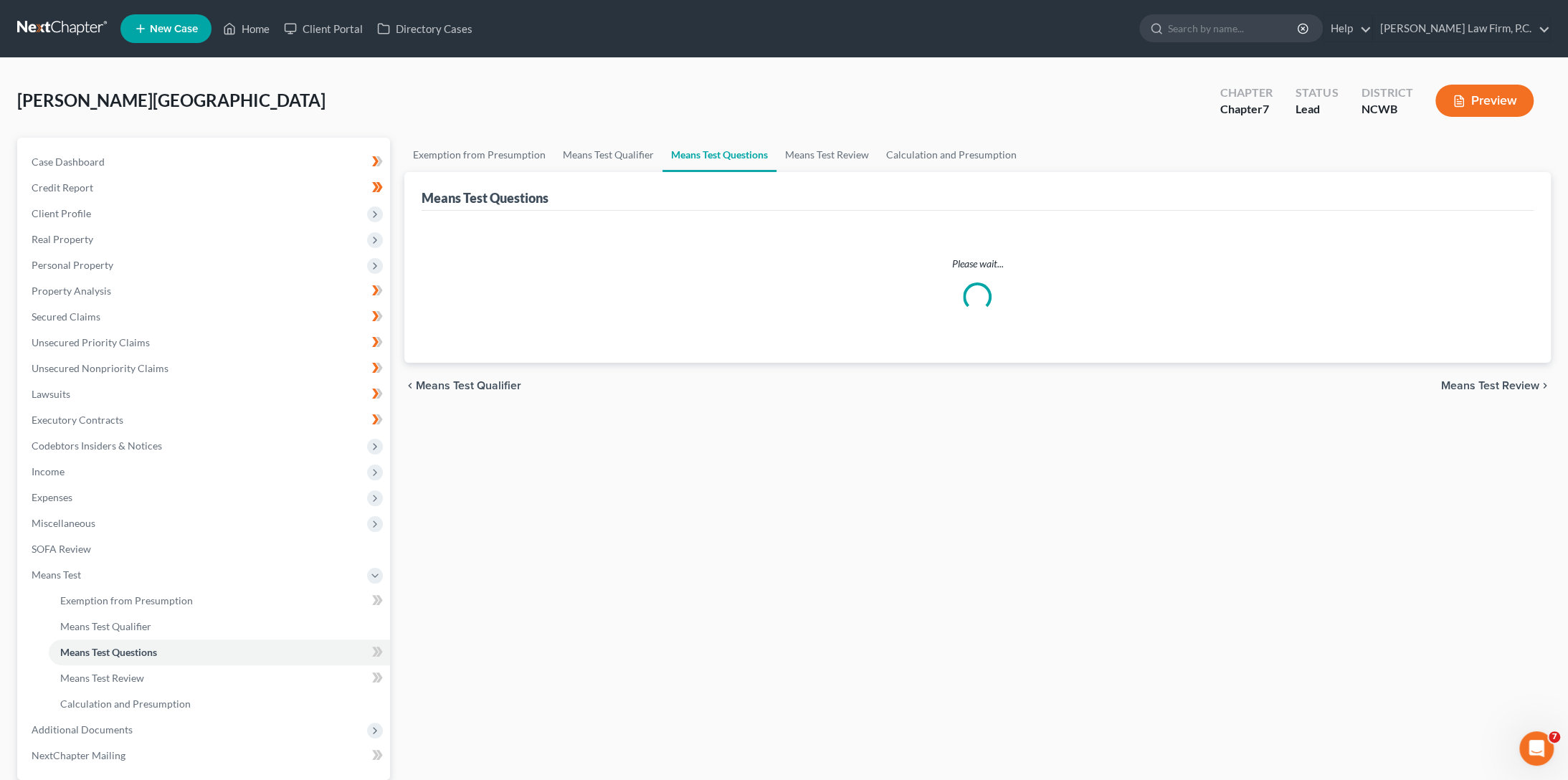
select select "1"
select select "60"
select select "0"
select select "60"
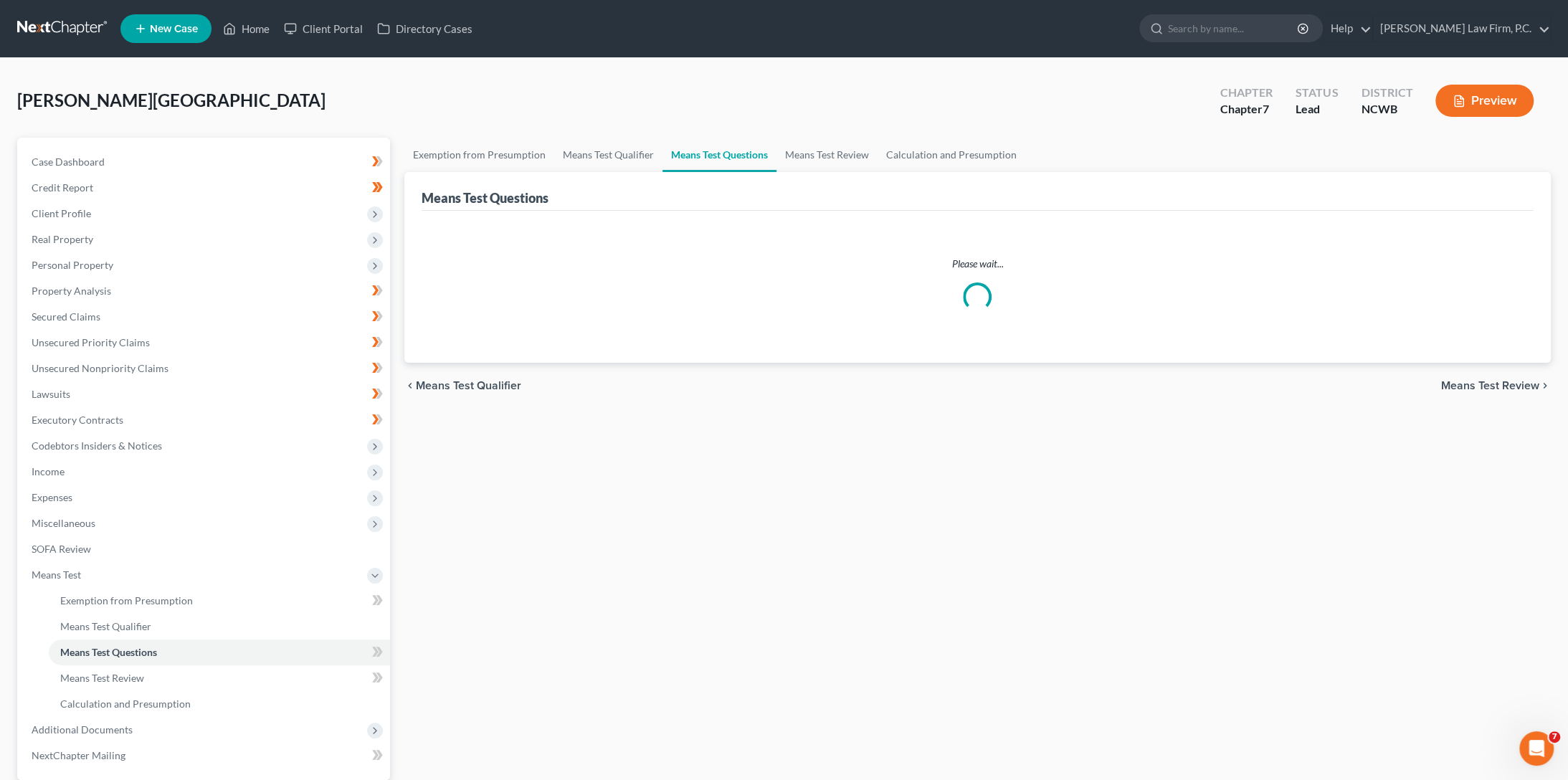
select select "1"
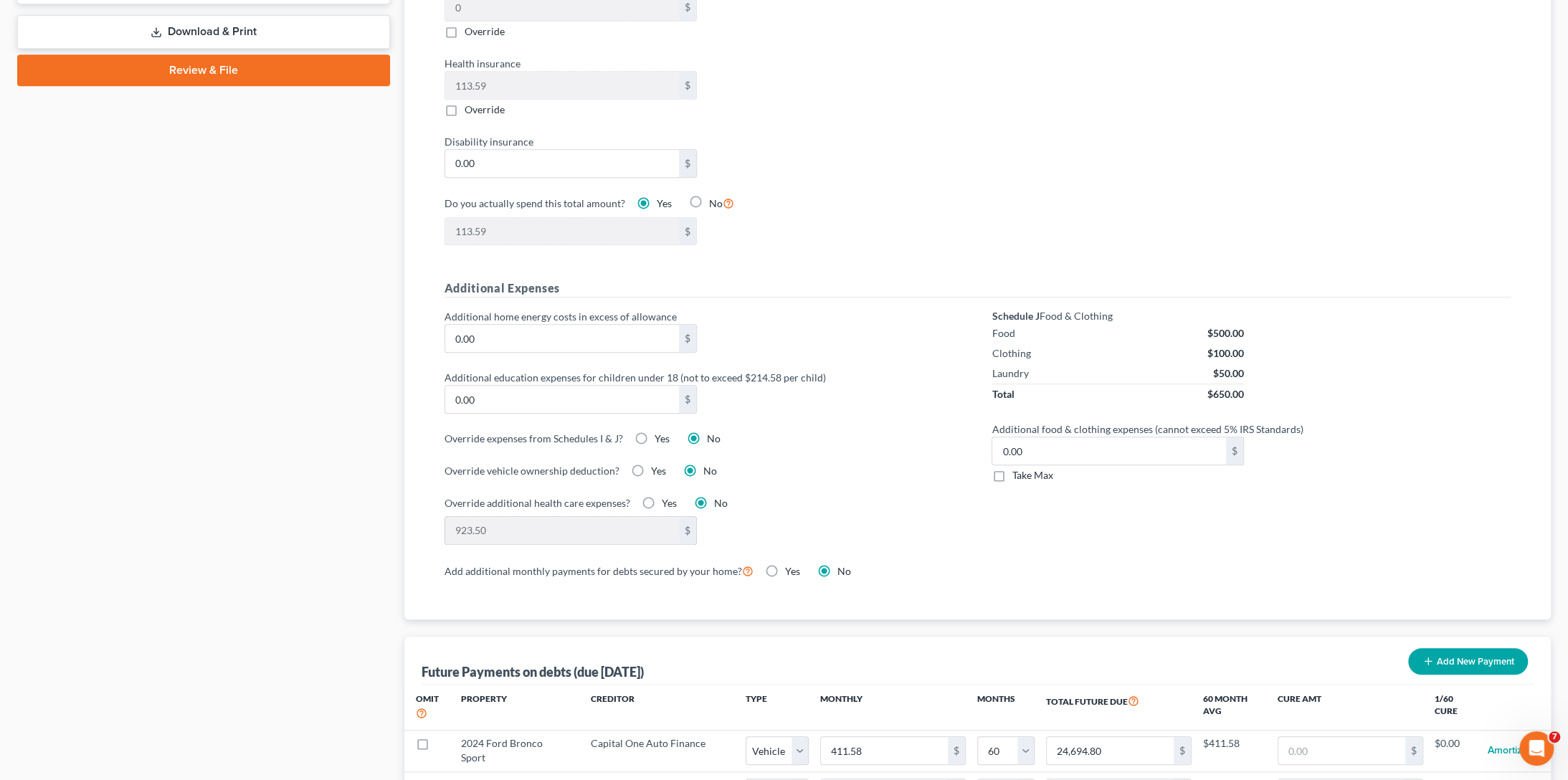
scroll to position [860, 0]
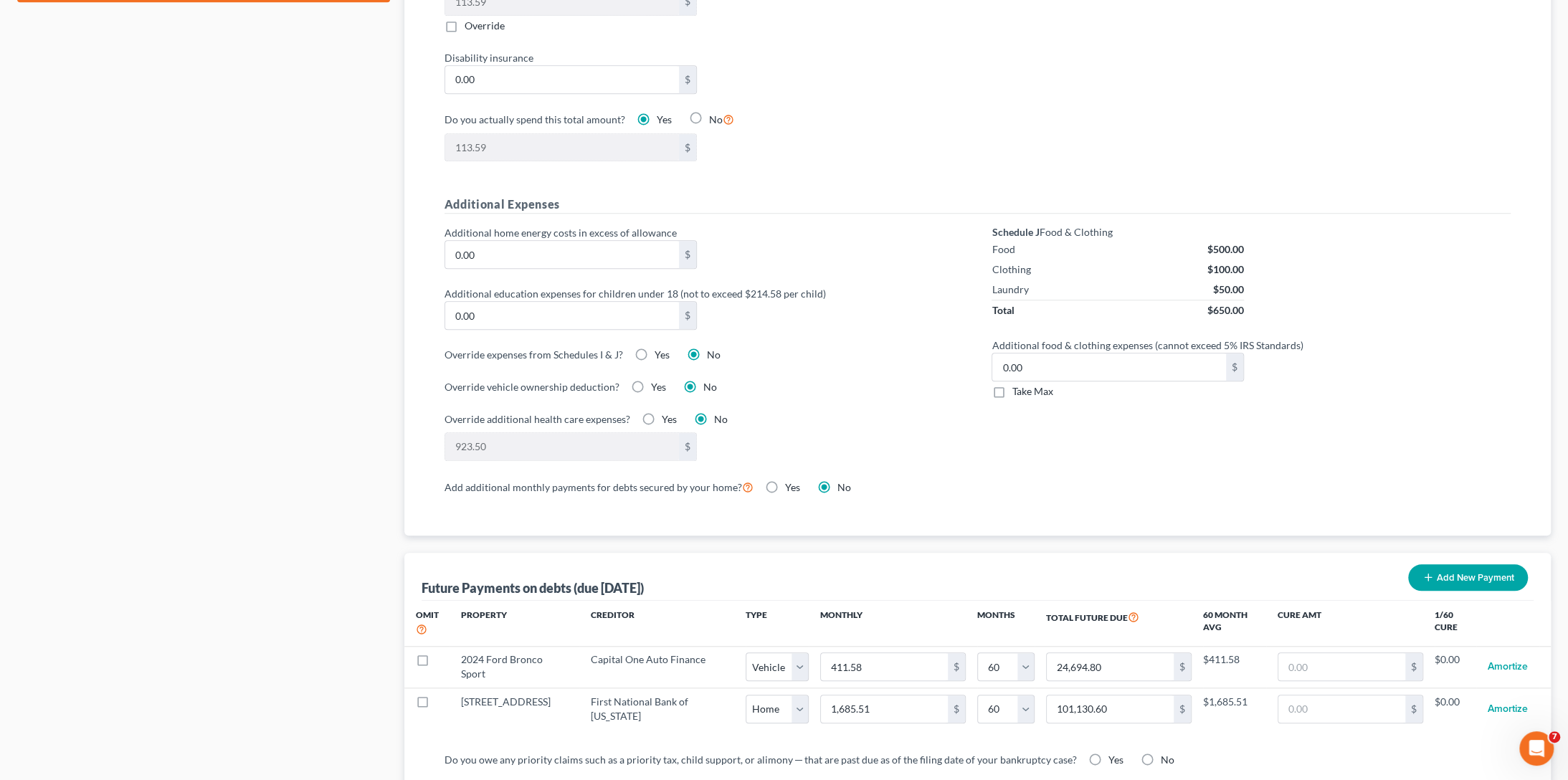
click at [662, 415] on label "Yes" at bounding box center [670, 418] width 15 height 14
click at [668, 415] on input "Yes" at bounding box center [672, 416] width 9 height 9
radio input "true"
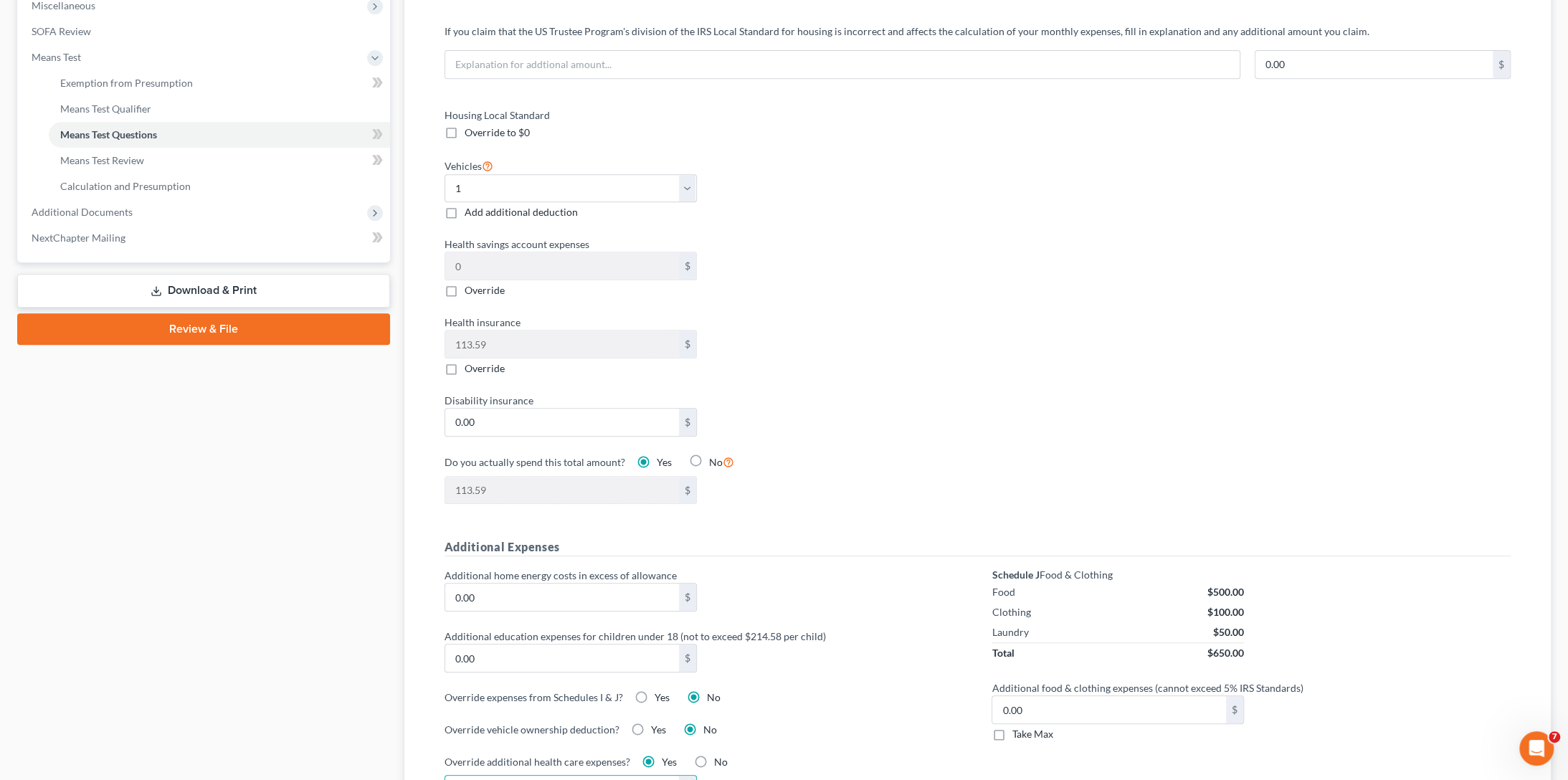
scroll to position [441, 0]
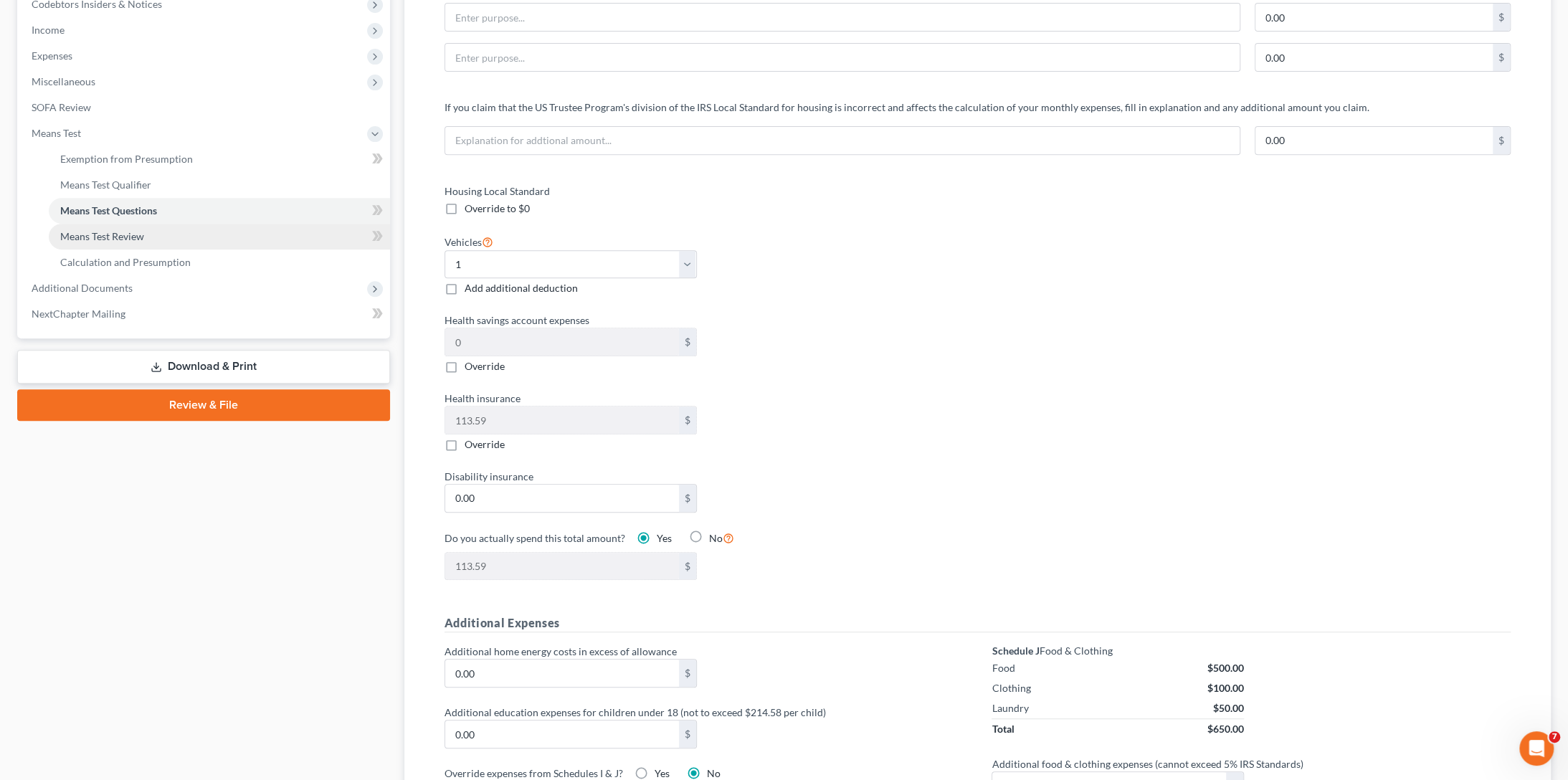
type input "0"
click at [90, 233] on span "Means Test Review" at bounding box center [102, 235] width 84 height 12
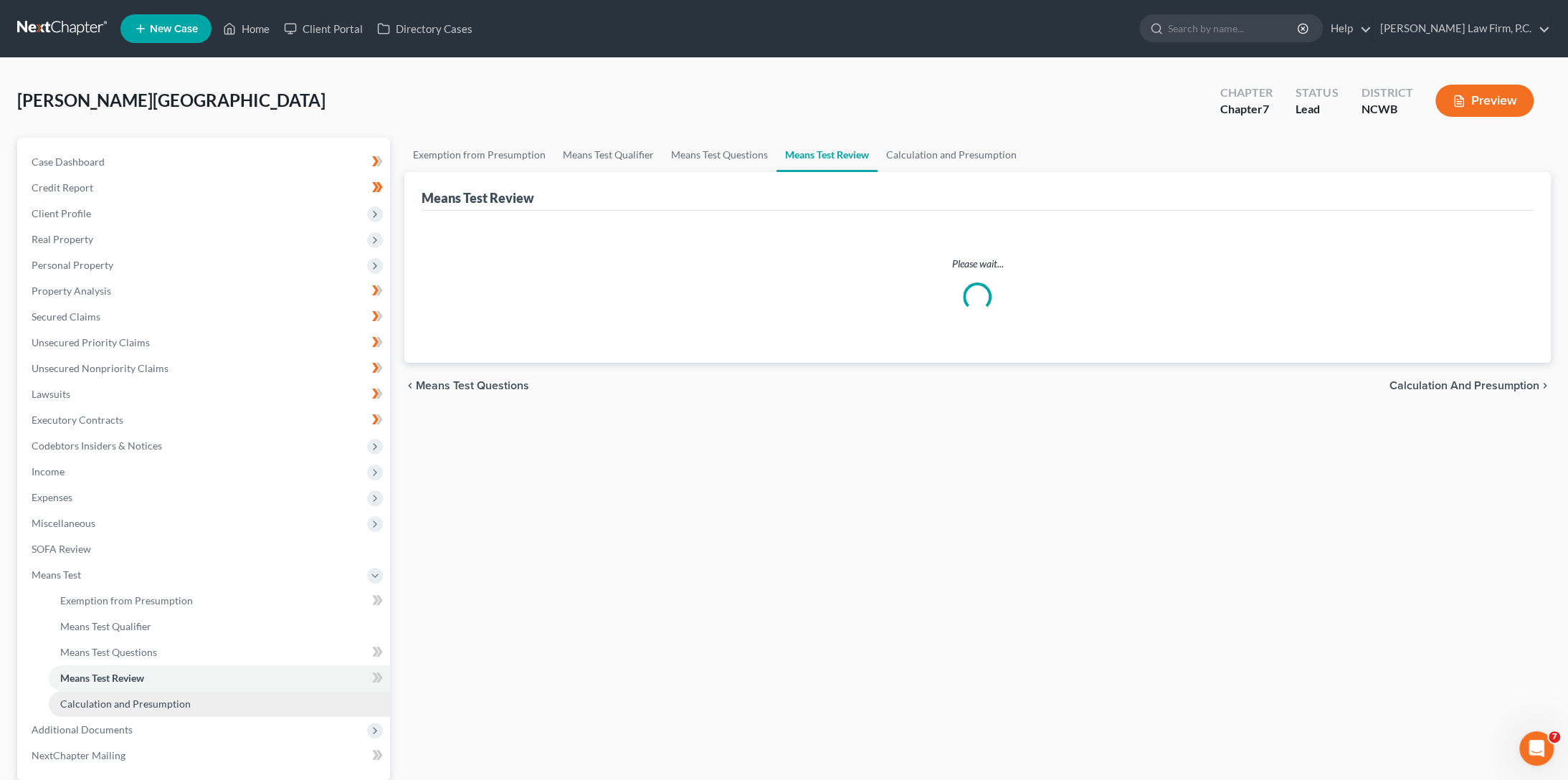
click at [103, 704] on span "Calculation and Presumption" at bounding box center [125, 703] width 130 height 12
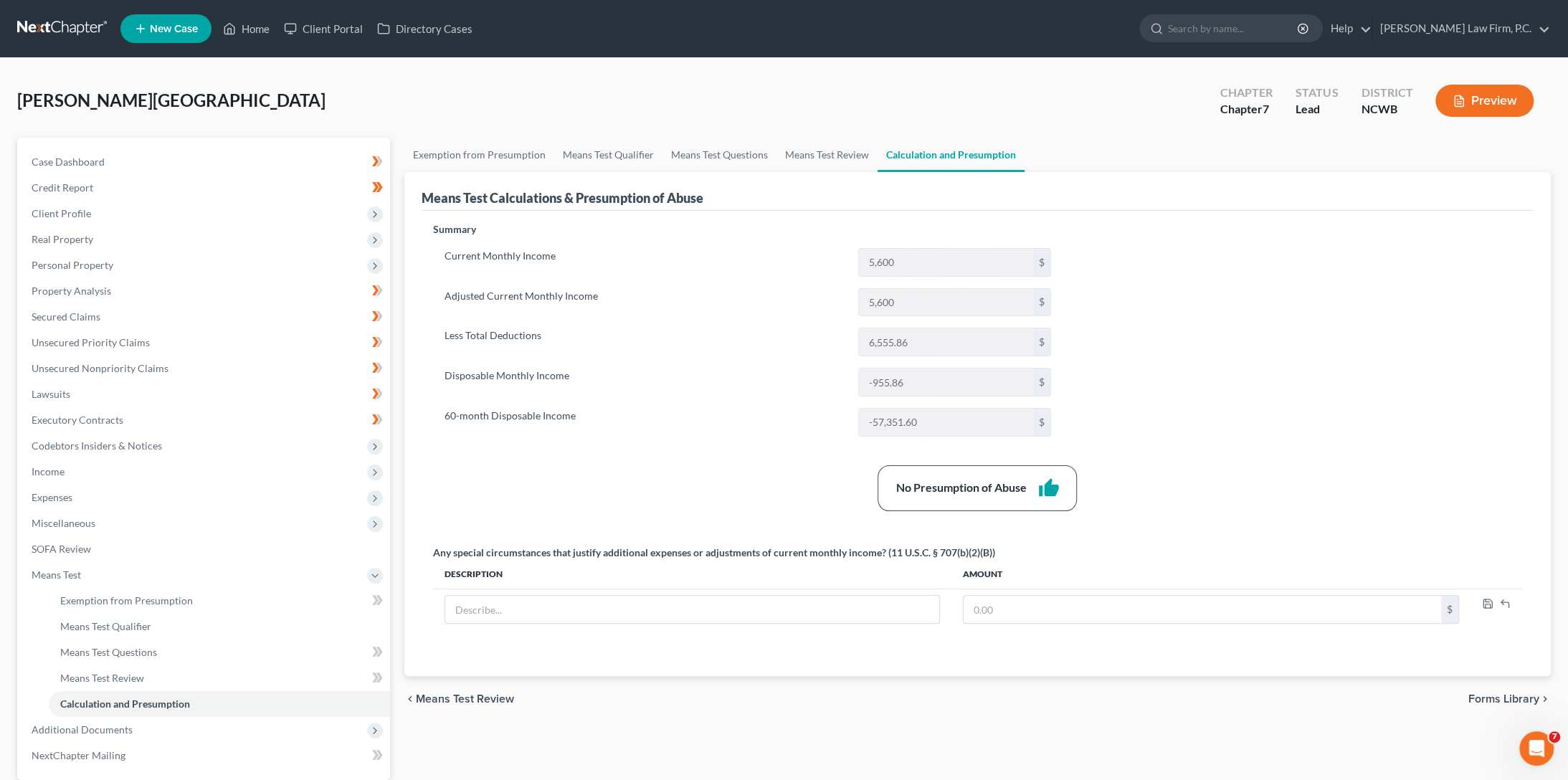
click at [1500, 92] on button "Preview" at bounding box center [1484, 100] width 98 height 32
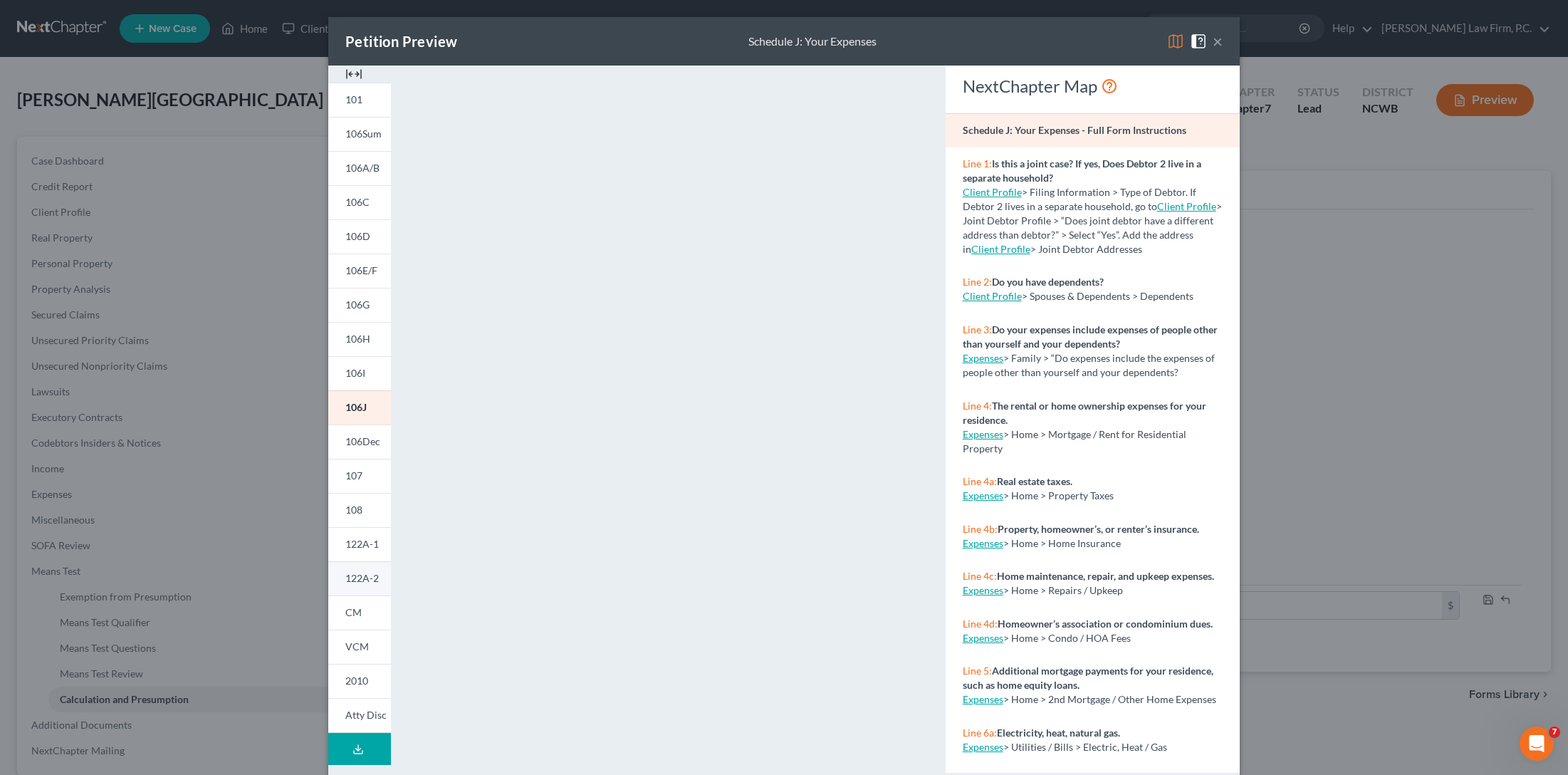
click at [350, 581] on span "122A-2" at bounding box center [362, 578] width 33 height 12
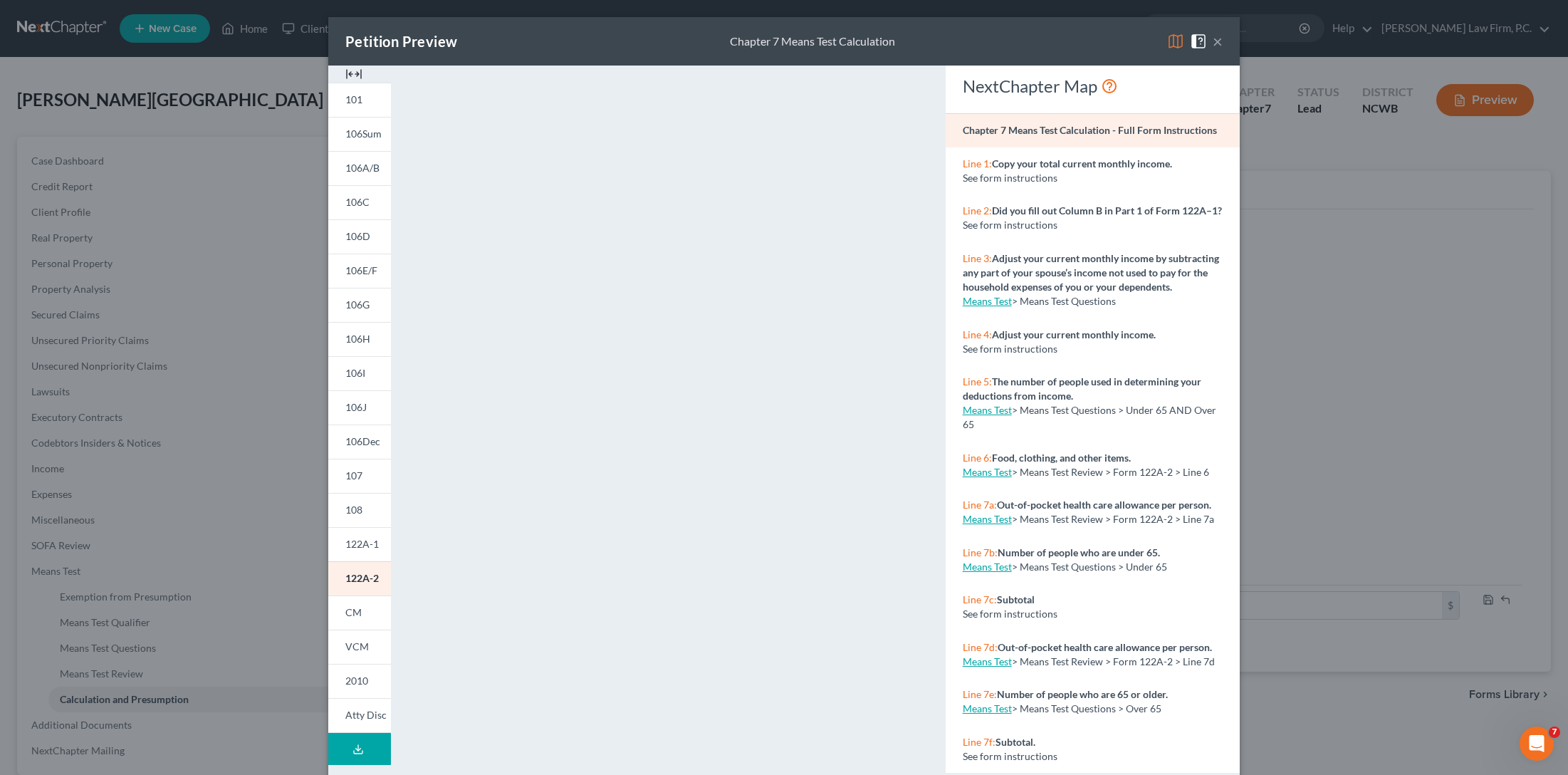
click at [1206, 46] on div "×" at bounding box center [1195, 41] width 55 height 17
click at [1213, 41] on button "×" at bounding box center [1218, 41] width 10 height 17
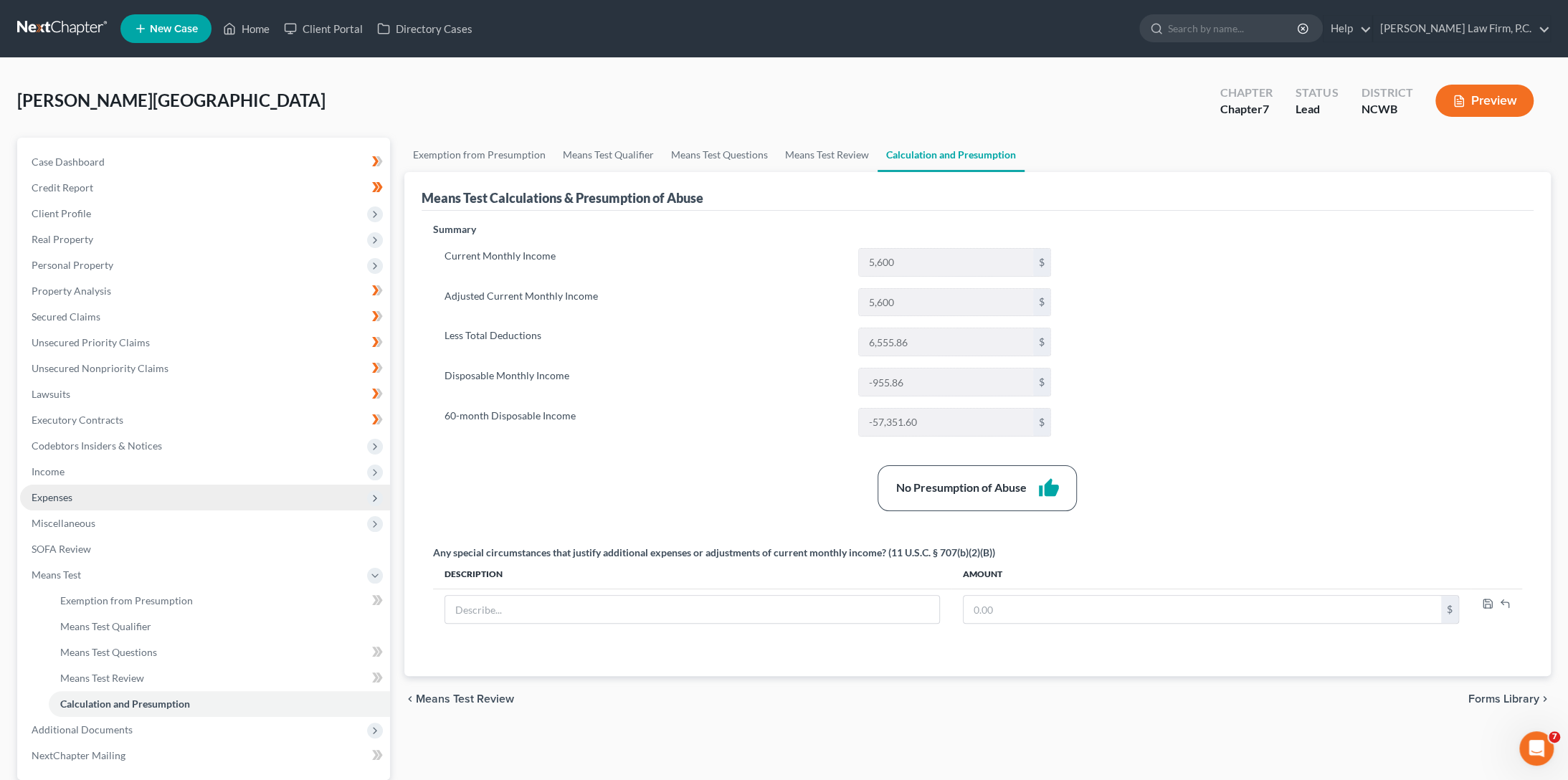
drag, startPoint x: 40, startPoint y: 492, endPoint x: 60, endPoint y: 490, distance: 20.1
click at [48, 490] on span "Expenses" at bounding box center [204, 497] width 370 height 25
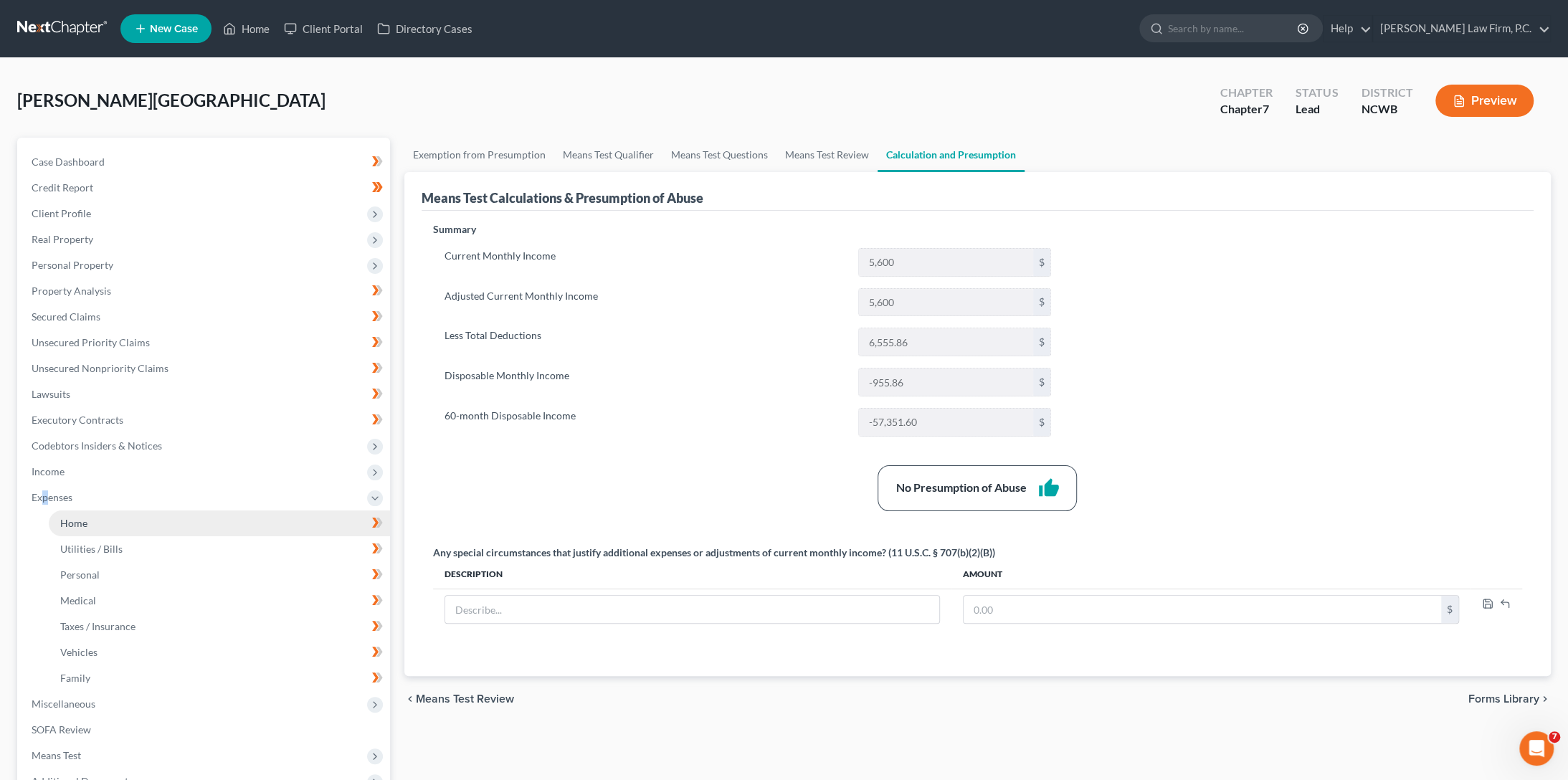
click at [79, 520] on span "Home" at bounding box center [73, 522] width 27 height 12
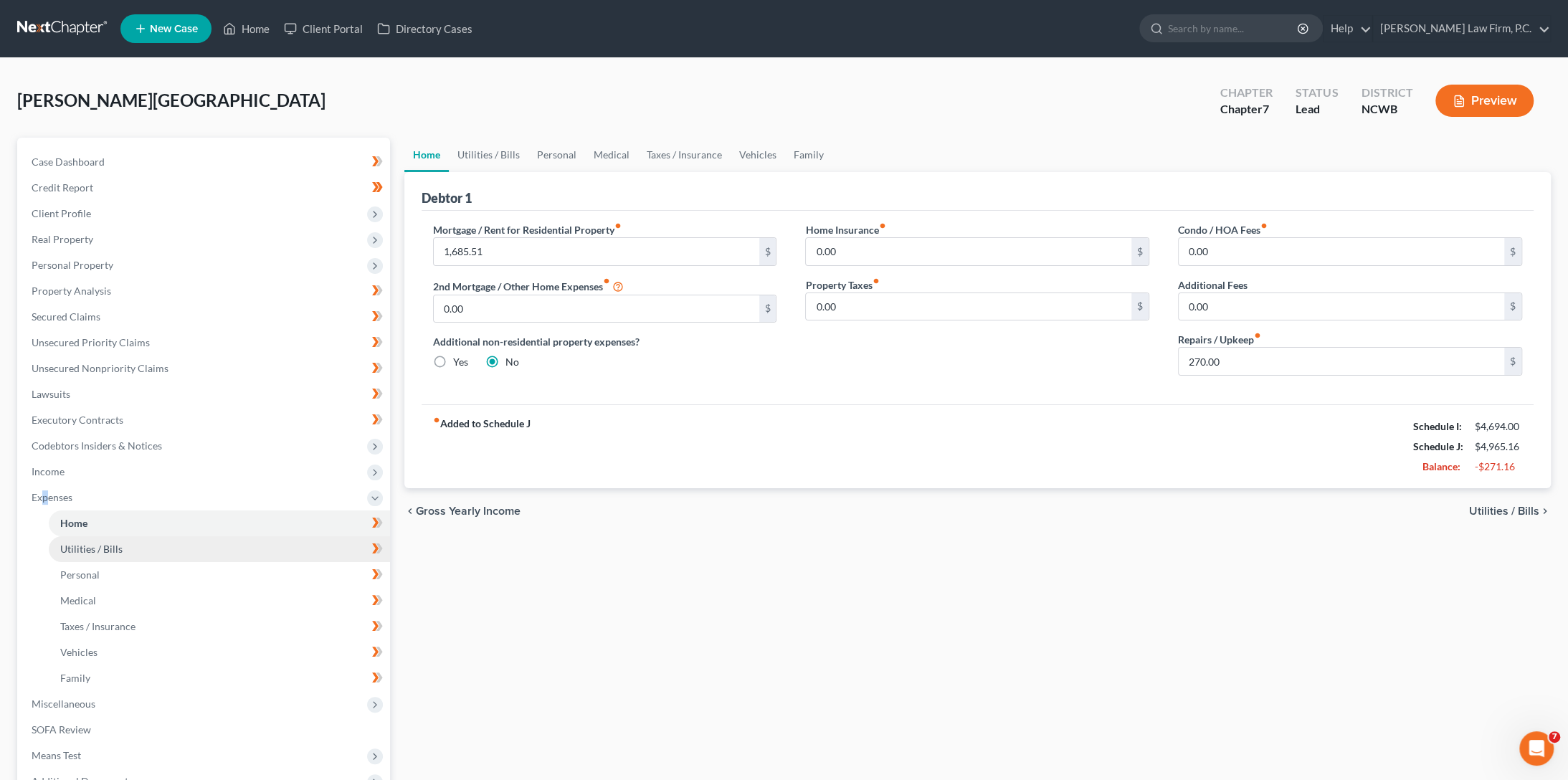
click at [93, 539] on link "Utilities / Bills" at bounding box center [219, 549] width 341 height 25
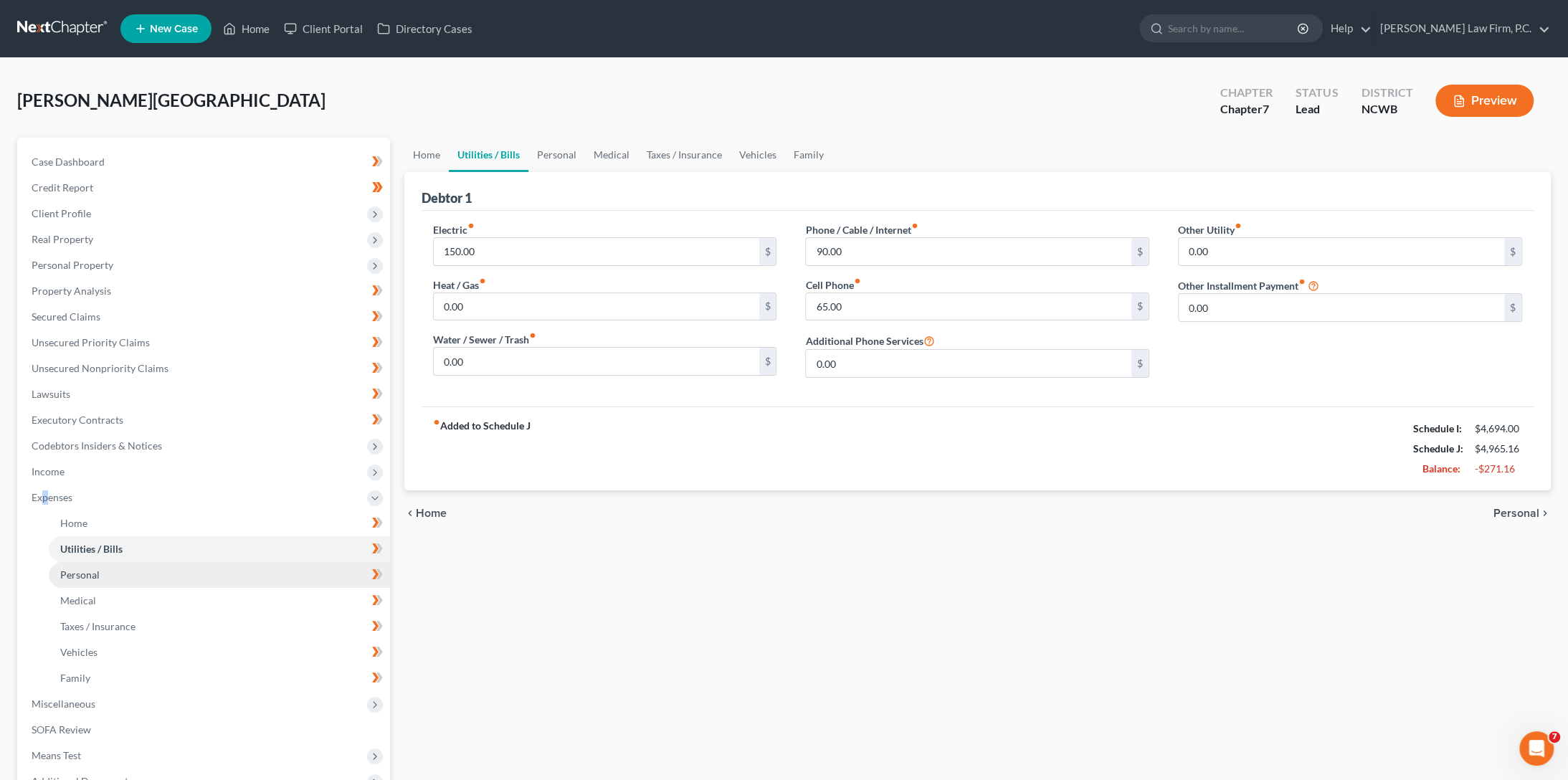
click at [71, 572] on span "Personal" at bounding box center [80, 574] width 39 height 12
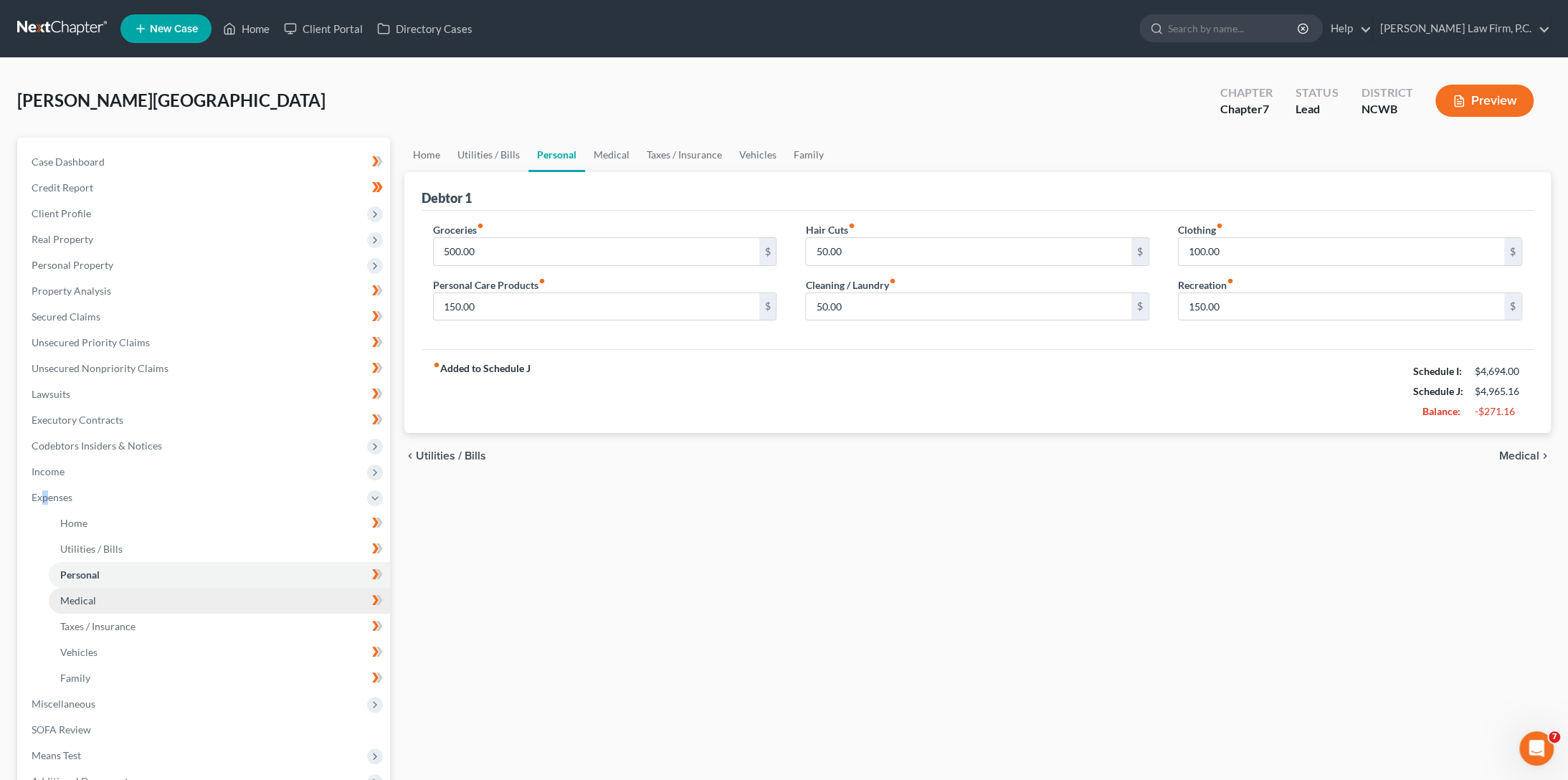
click at [80, 604] on span "Medical" at bounding box center [78, 600] width 36 height 12
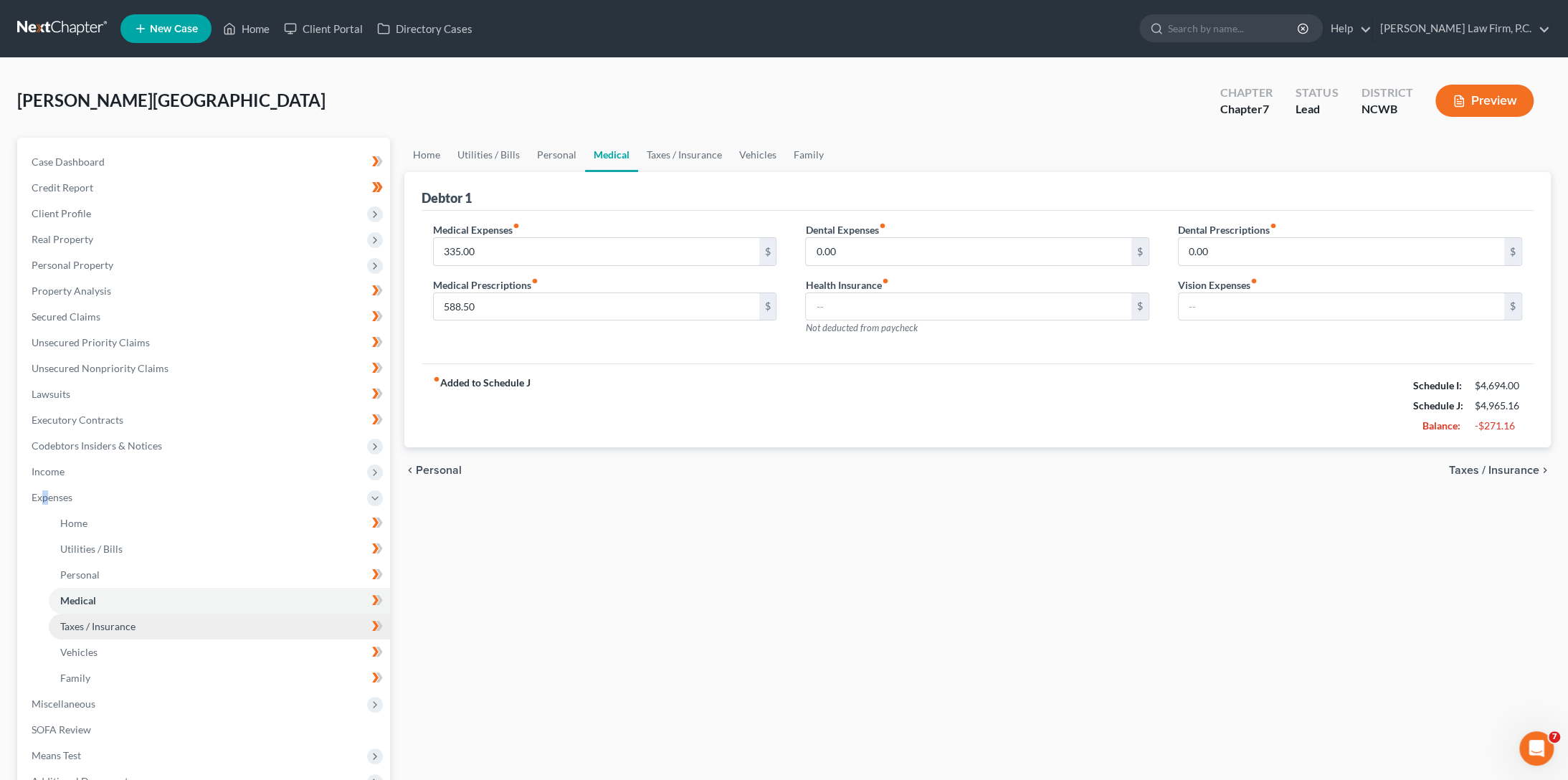
click at [78, 633] on link "Taxes / Insurance" at bounding box center [219, 626] width 341 height 25
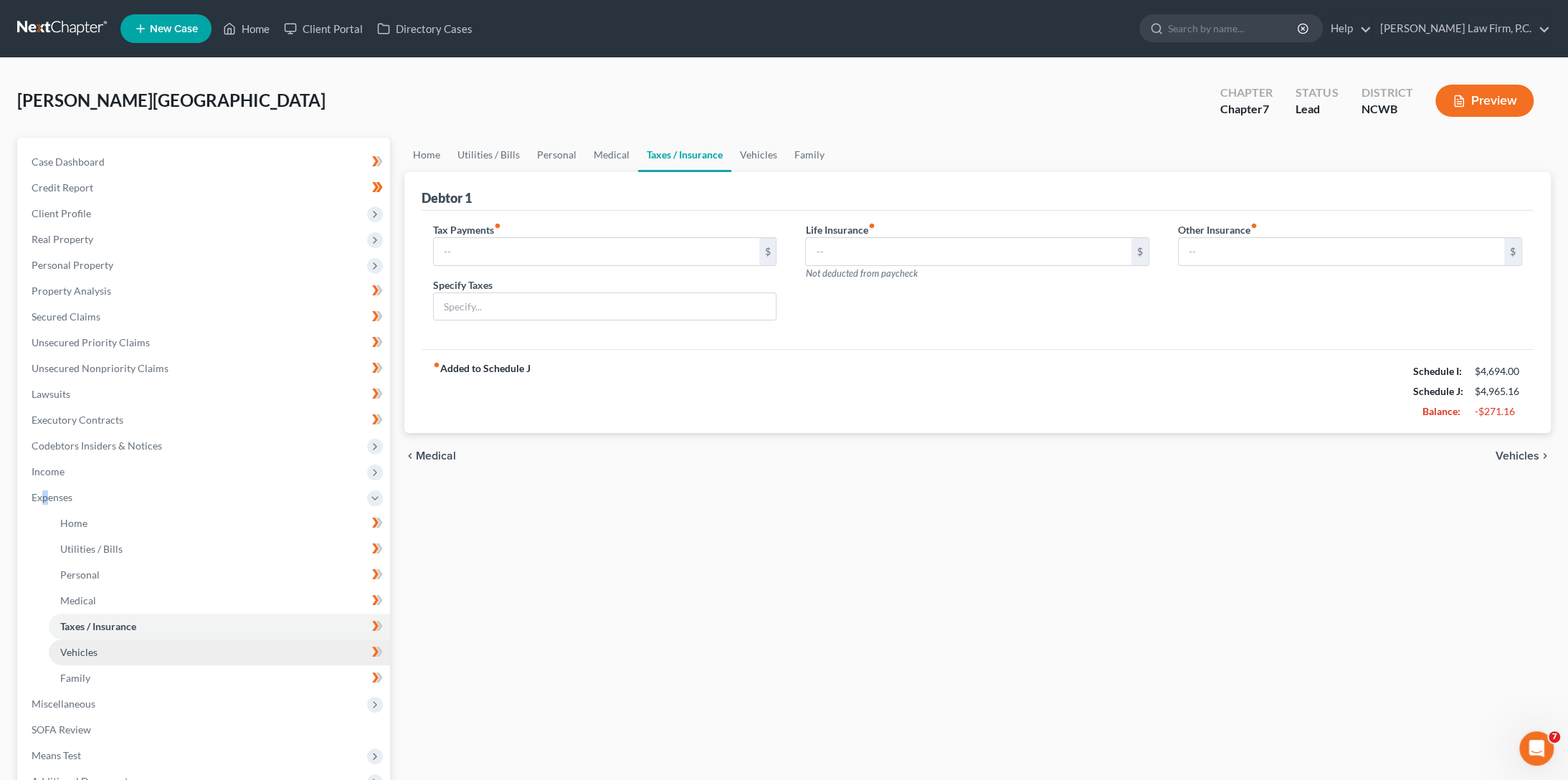
click at [74, 655] on span "Vehicles" at bounding box center [78, 651] width 37 height 12
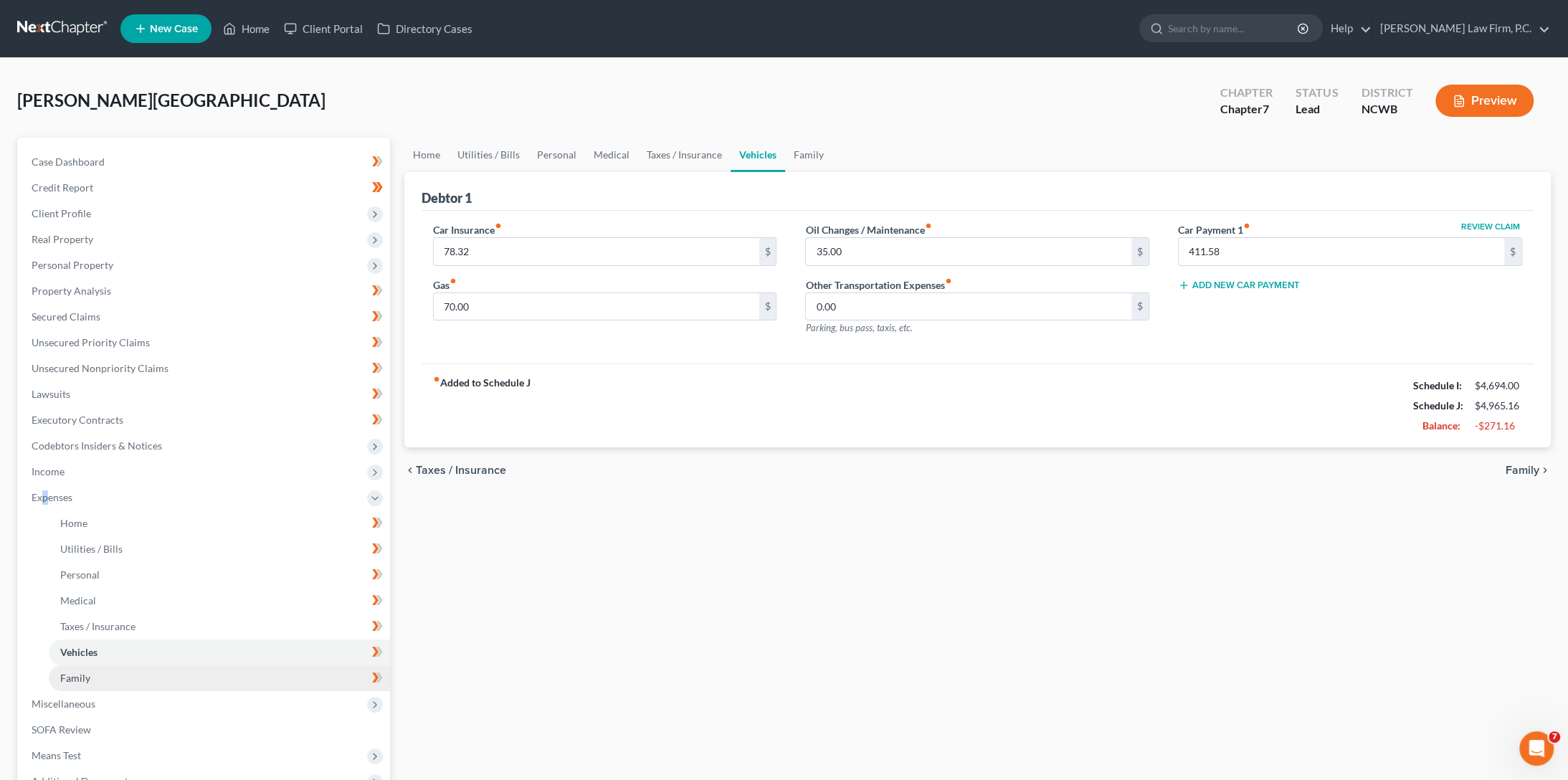
click at [68, 683] on span "Family" at bounding box center [75, 677] width 30 height 12
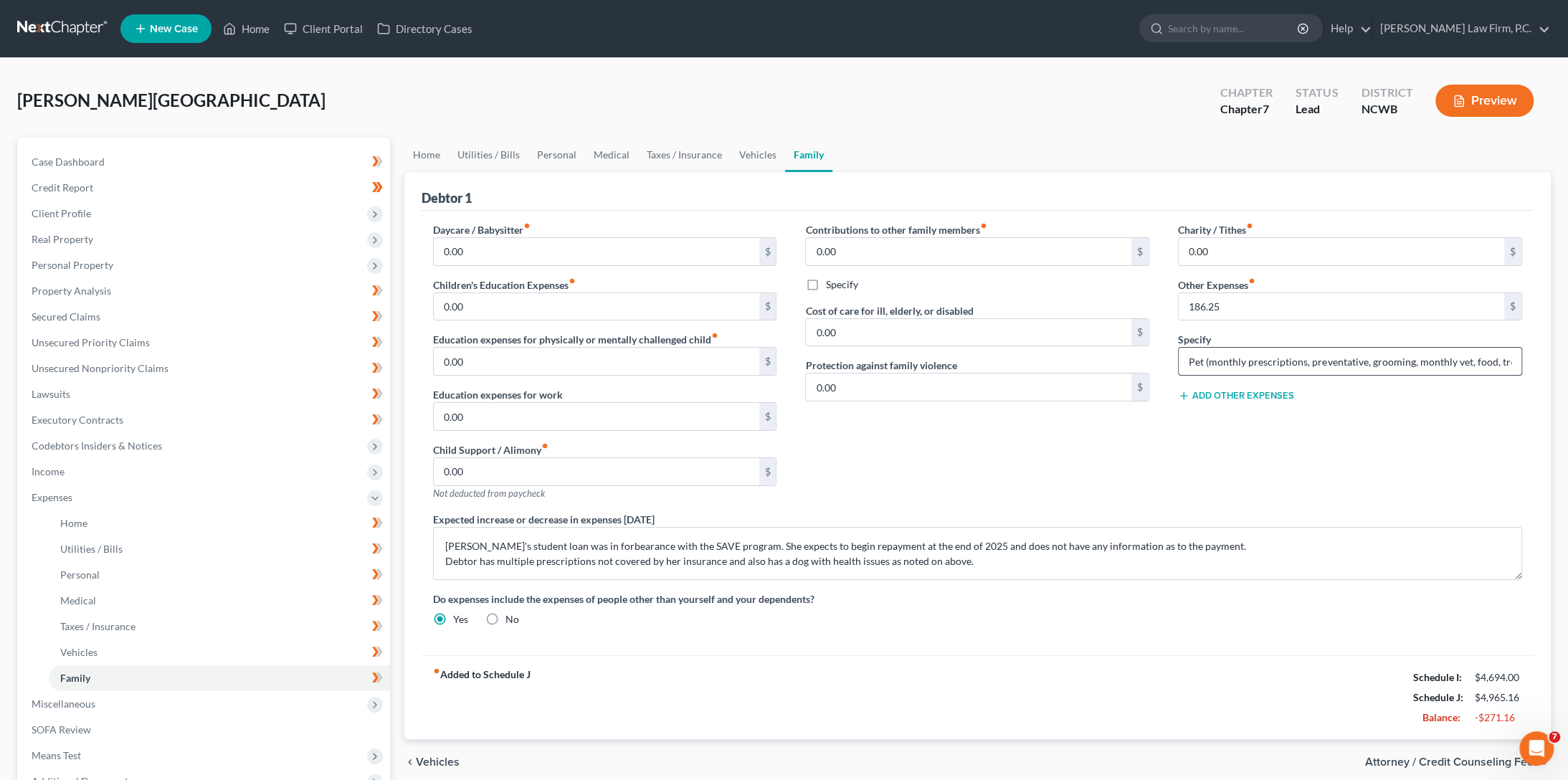
scroll to position [0, 13]
drag, startPoint x: 1262, startPoint y: 366, endPoint x: 1527, endPoint y: 365, distance: 265.0
click at [1527, 365] on div "Charity / Tithes fiber_manual_record 0.00 $ Other Expenses fiber_manual_record …" at bounding box center [1350, 367] width 373 height 290
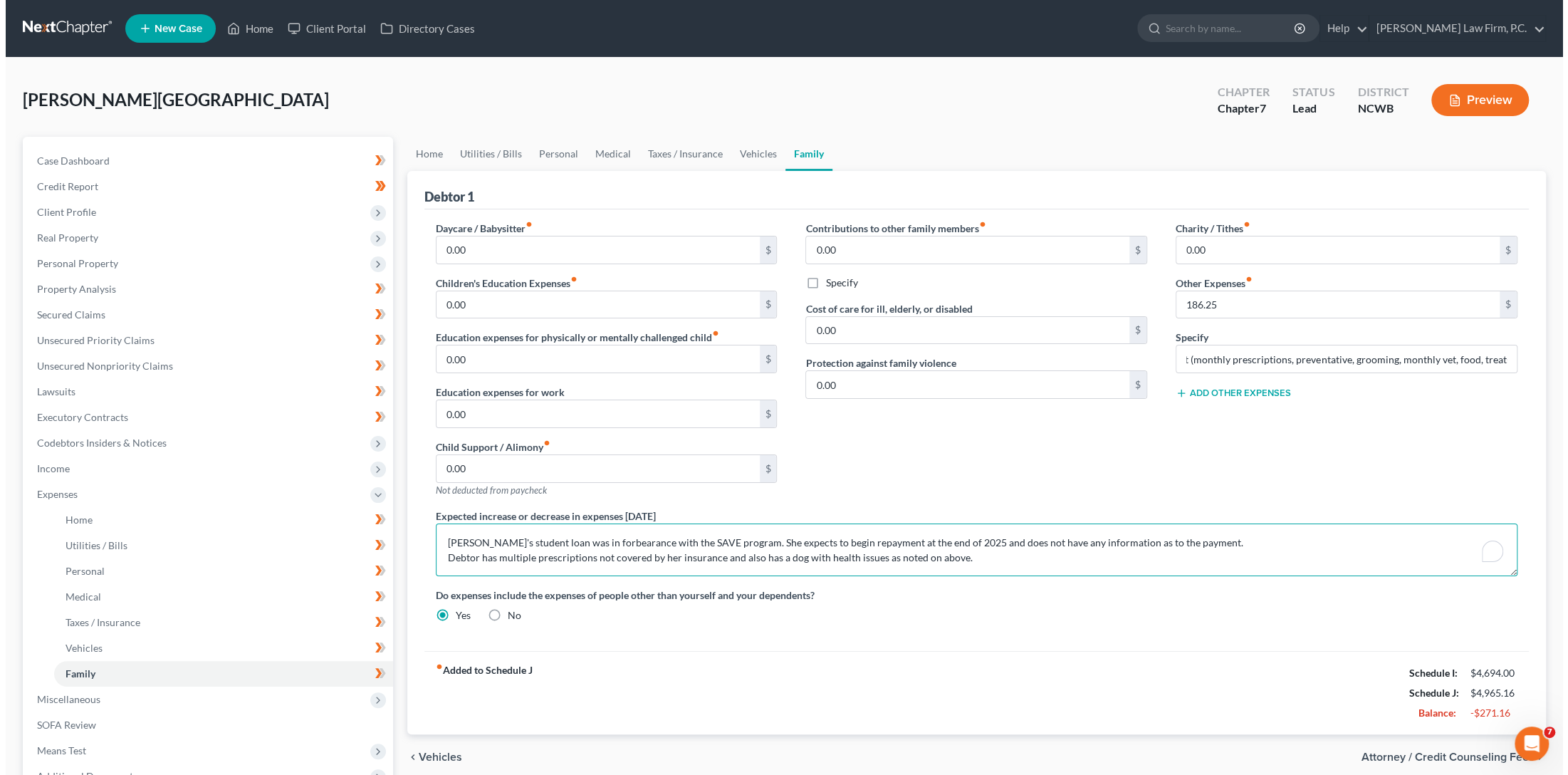
scroll to position [0, 0]
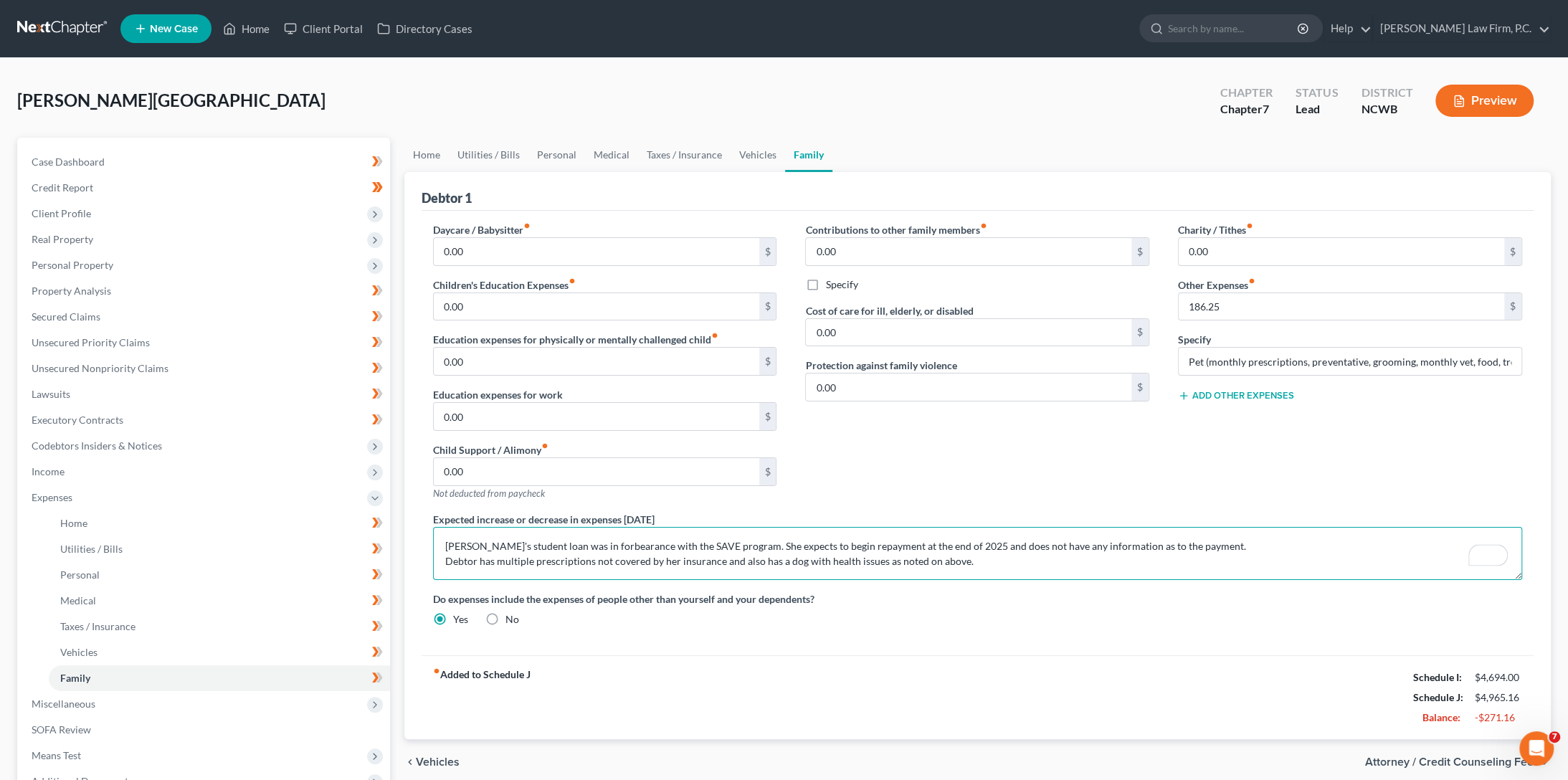
click at [996, 562] on textarea "[PERSON_NAME]'s student loan was in forbearance with the SAVE program. She expe…" at bounding box center [977, 553] width 1089 height 53
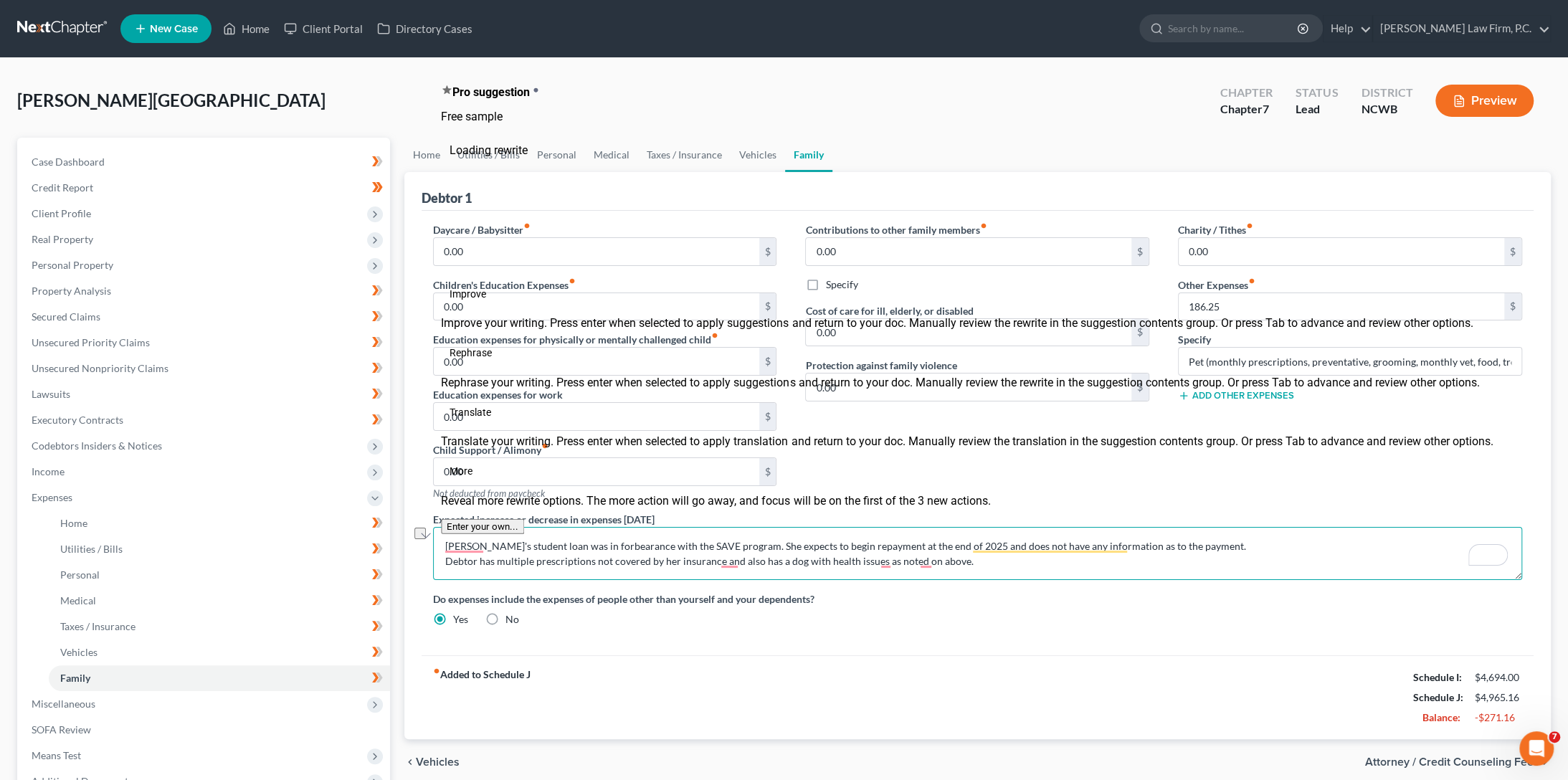
drag, startPoint x: 1233, startPoint y: 540, endPoint x: 441, endPoint y: 544, distance: 792.0
click at [441, 544] on textarea "[PERSON_NAME]'s student loan was in forbearance with the SAVE program. She expe…" at bounding box center [977, 553] width 1089 height 53
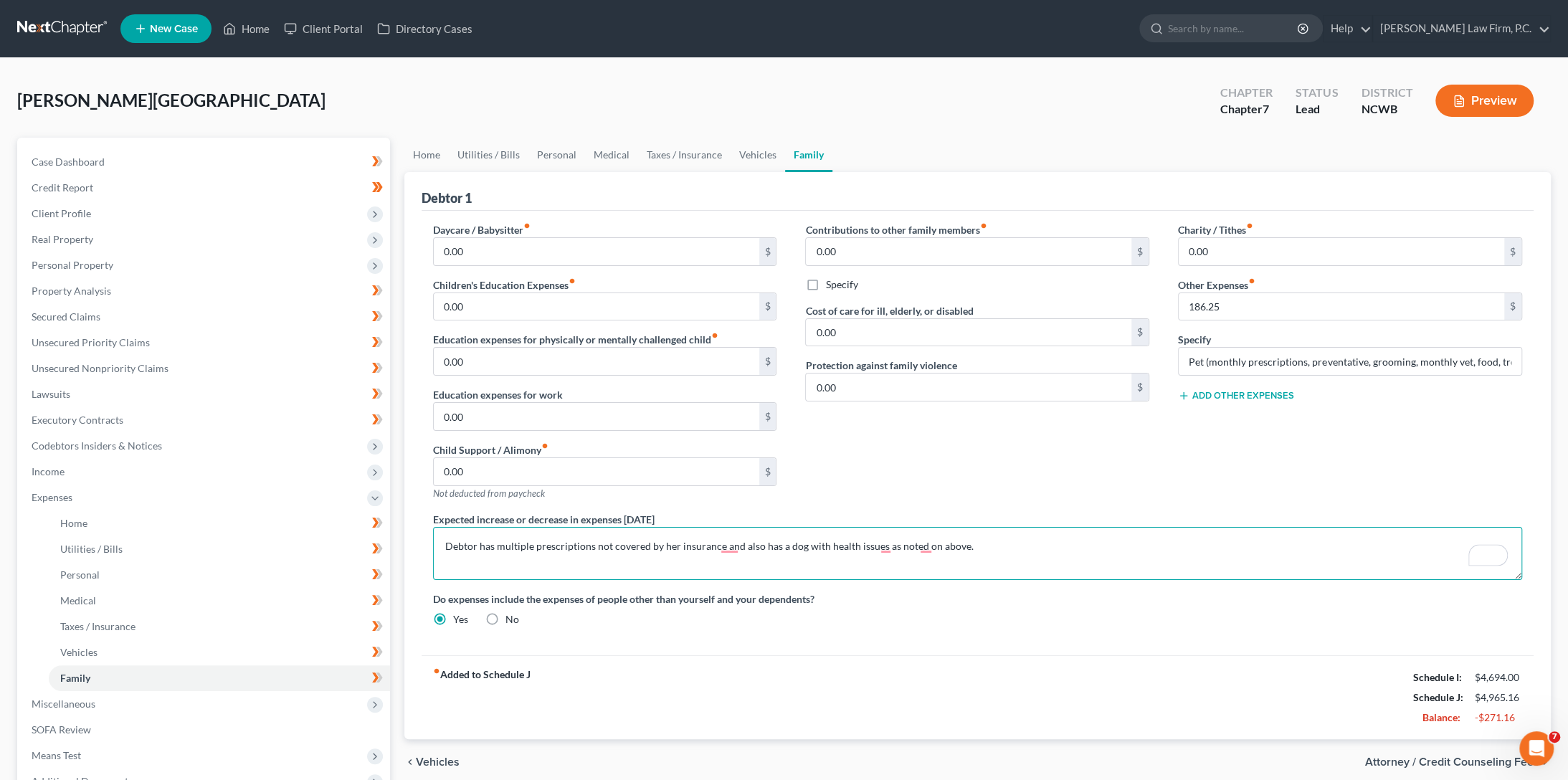
click at [1170, 559] on textarea "Debtor has multiple prescriptions not covered by her insurance and also has a d…" at bounding box center [977, 553] width 1089 height 53
type textarea "Debtor has multiple prescriptions not covered by her insurance and also has a d…"
click at [71, 582] on link "Personal" at bounding box center [219, 574] width 341 height 25
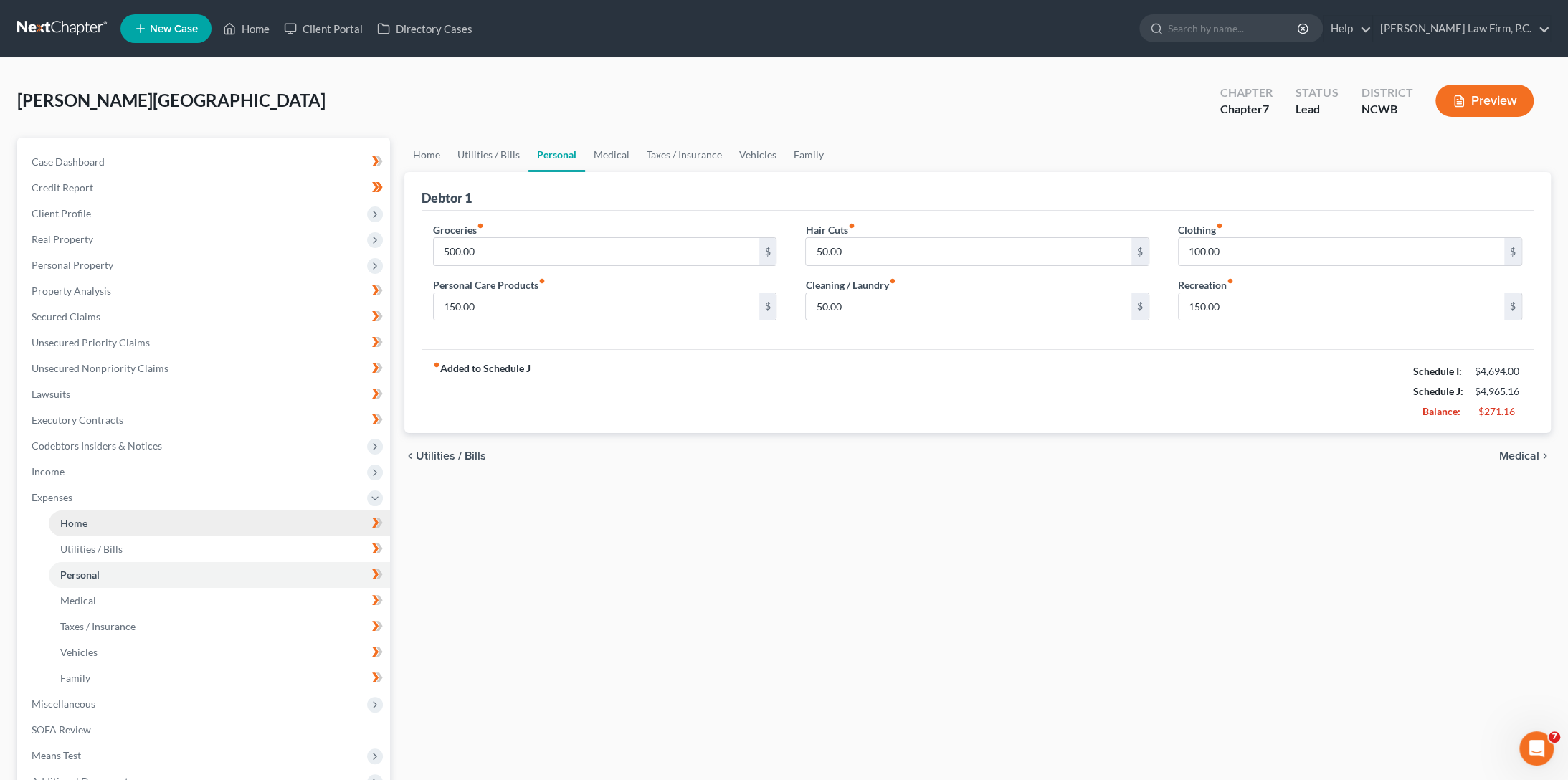
click at [76, 522] on span "Home" at bounding box center [73, 522] width 27 height 12
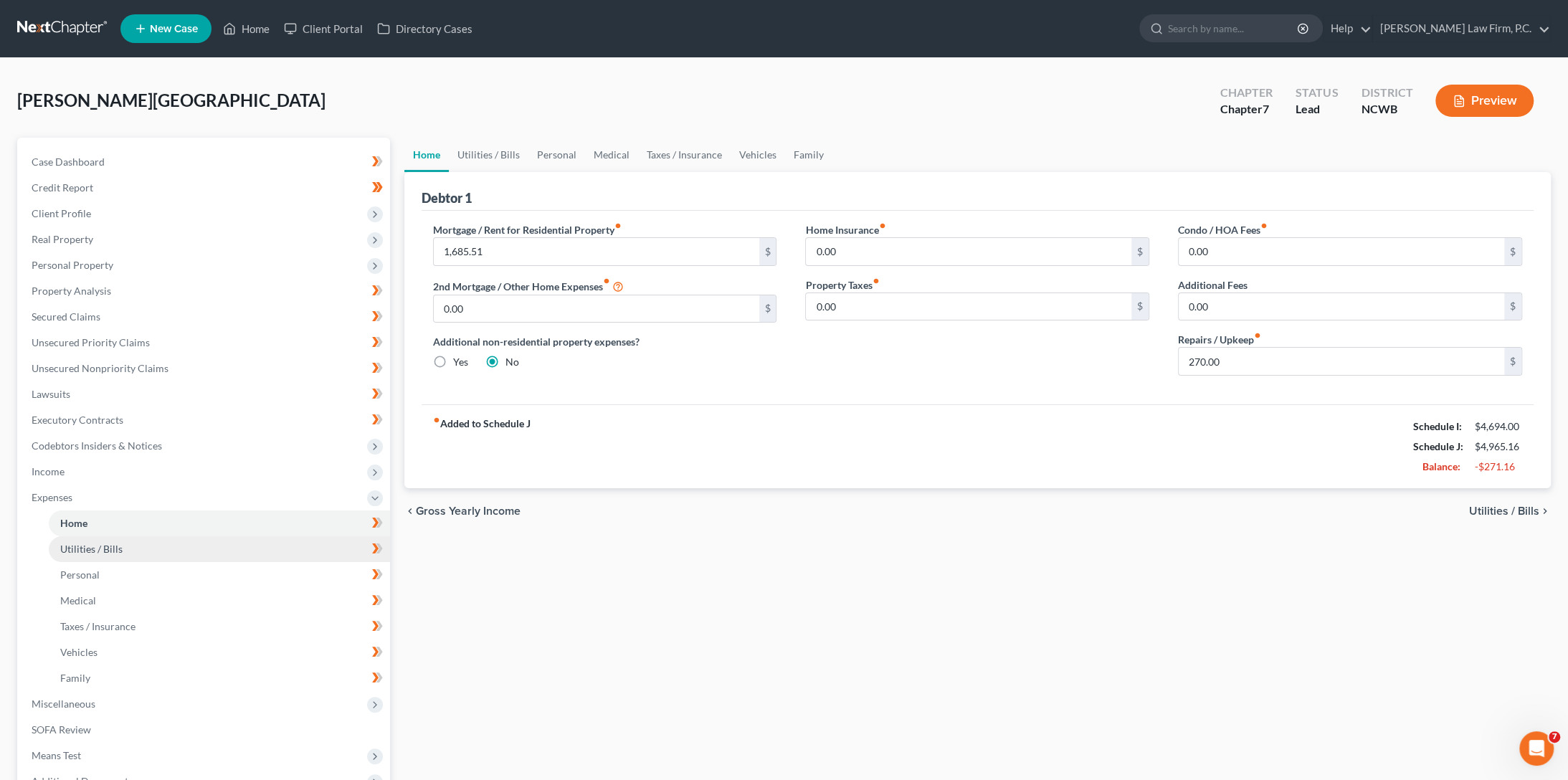
click at [61, 550] on span "Utilities / Bills" at bounding box center [91, 548] width 62 height 12
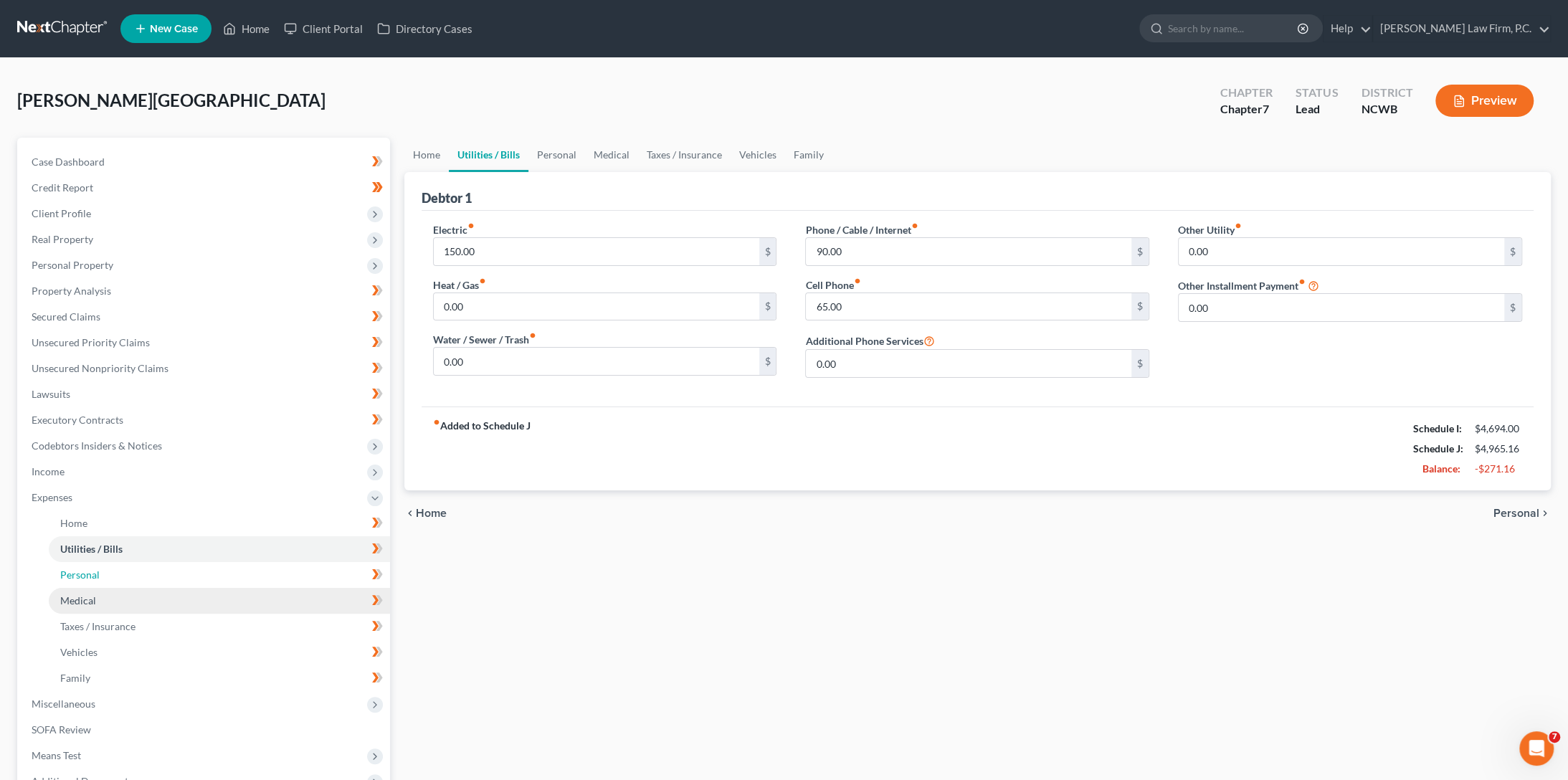
drag, startPoint x: 73, startPoint y: 573, endPoint x: 67, endPoint y: 588, distance: 16.2
click at [72, 572] on span "Personal" at bounding box center [80, 574] width 39 height 12
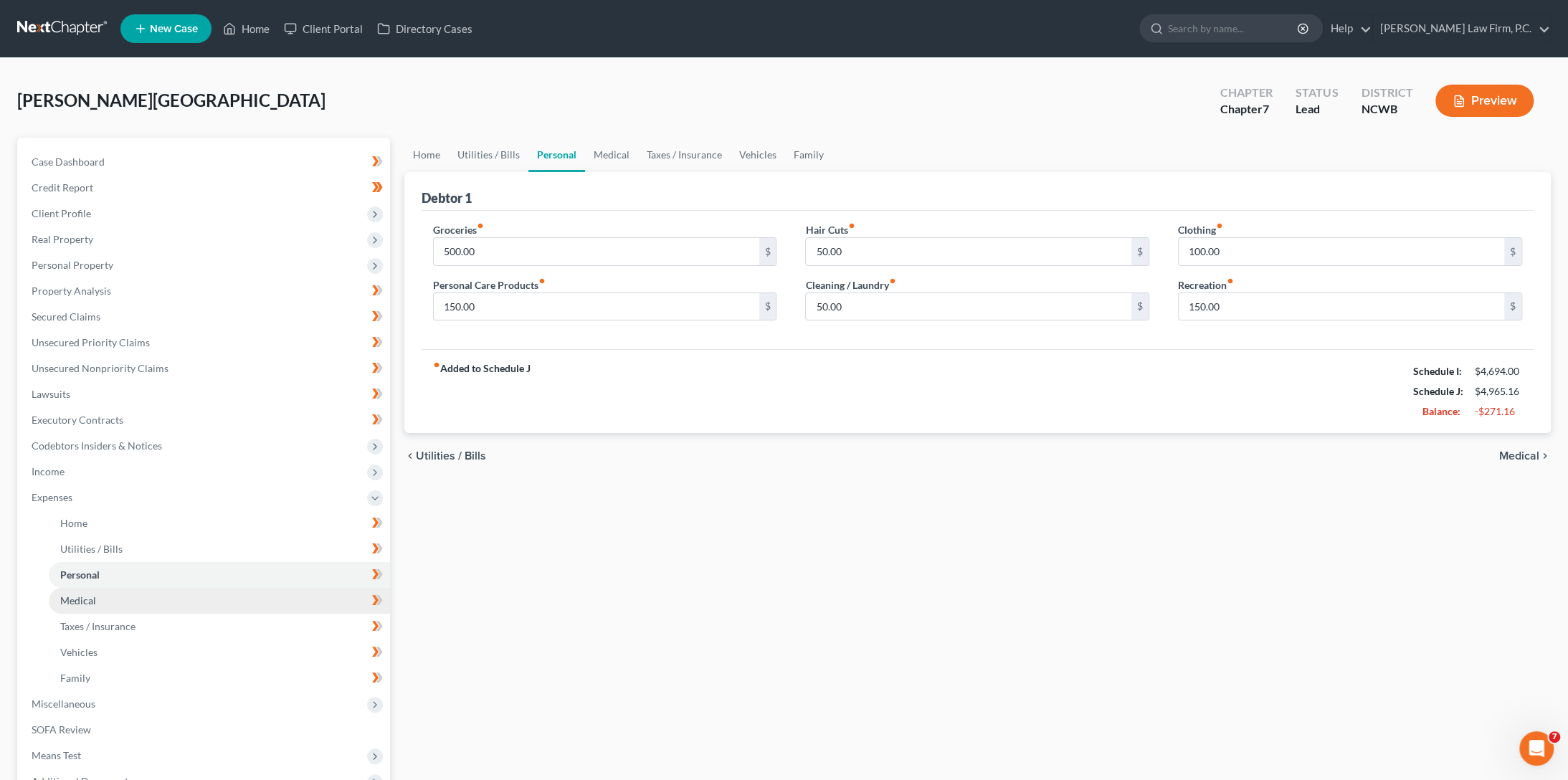
click at [69, 603] on span "Medical" at bounding box center [78, 600] width 36 height 12
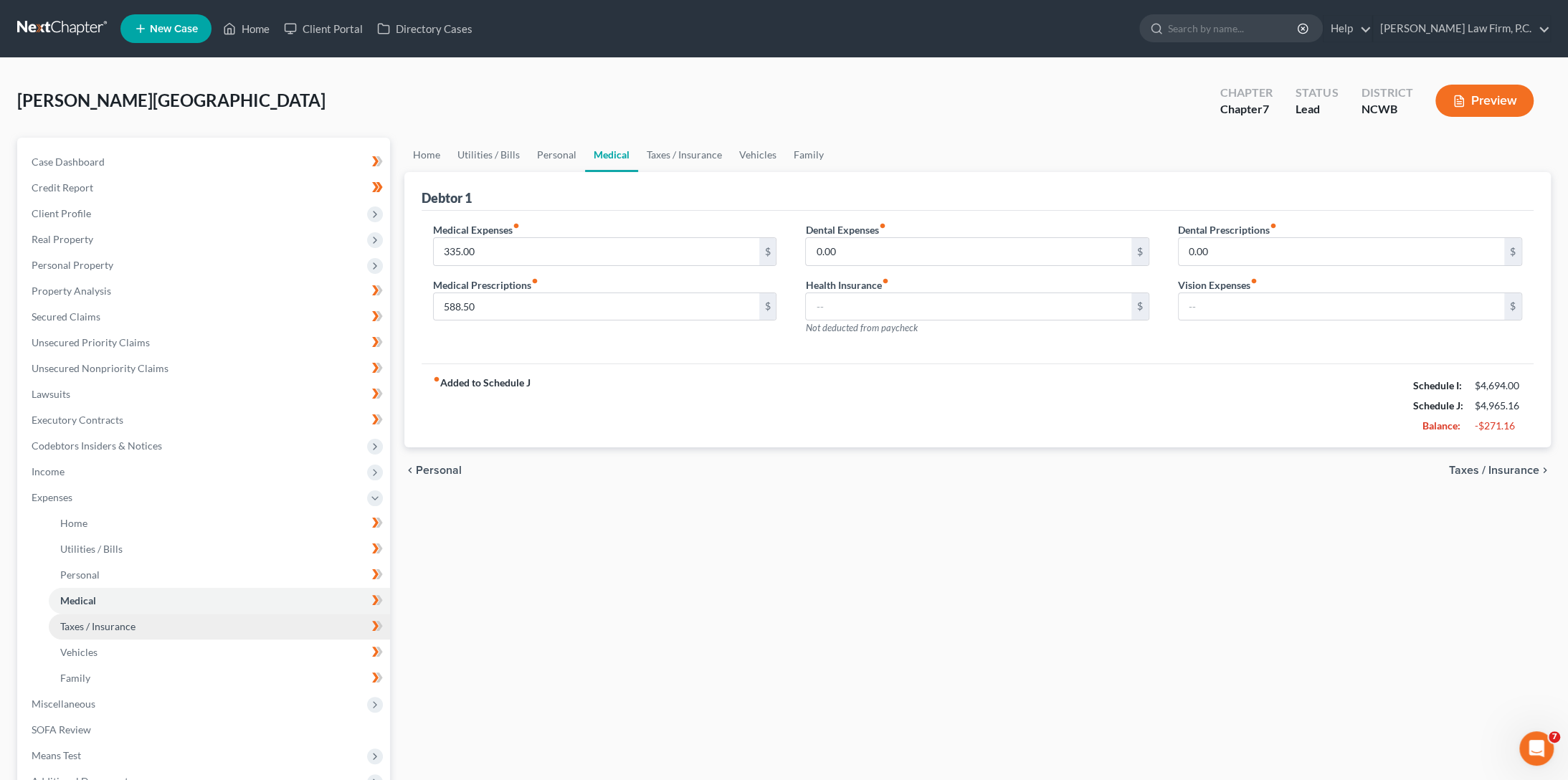
click at [71, 624] on span "Taxes / Insurance" at bounding box center [98, 626] width 75 height 12
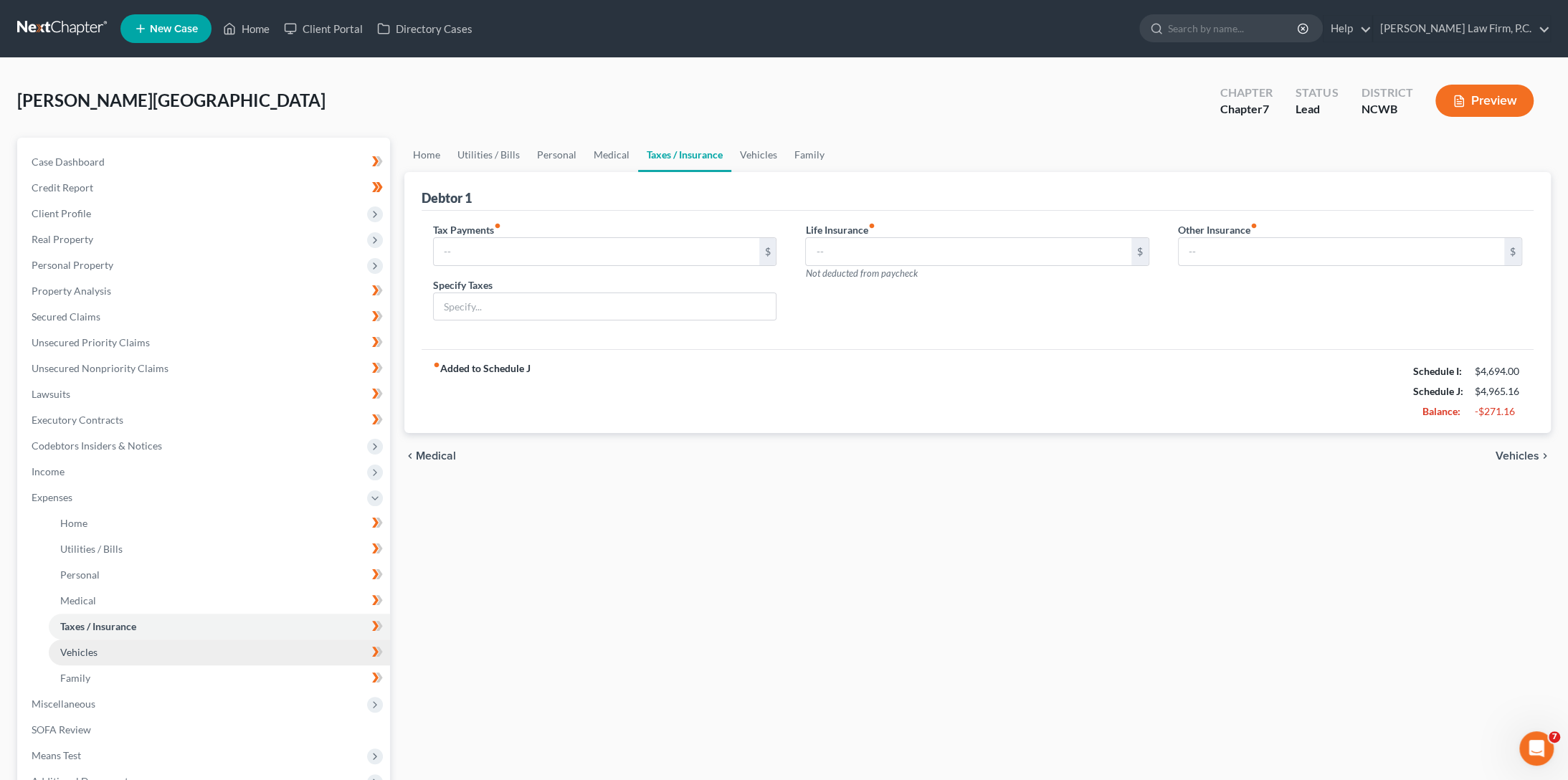
click at [66, 649] on span "Vehicles" at bounding box center [78, 651] width 37 height 12
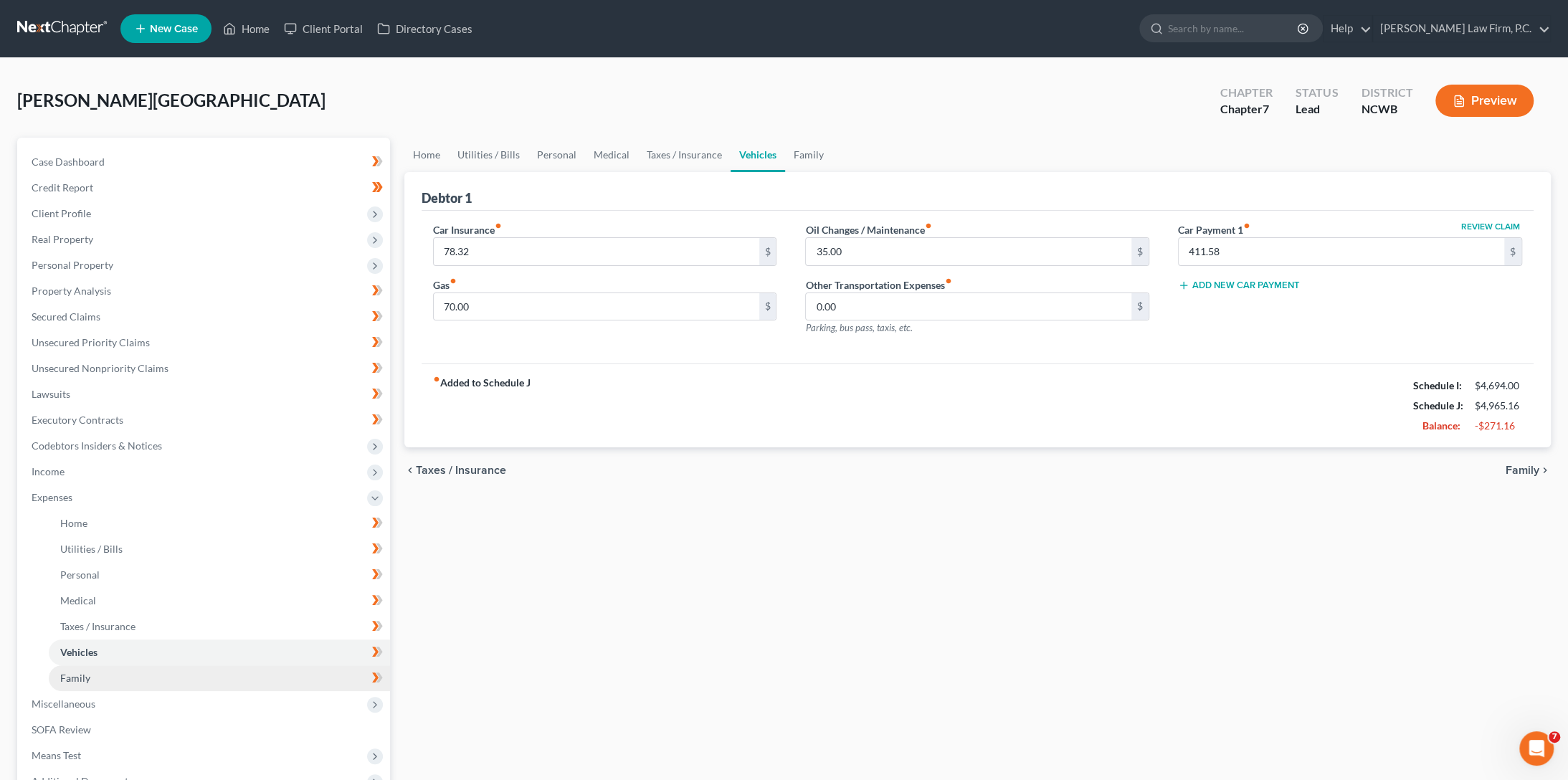
click at [66, 680] on span "Family" at bounding box center [75, 677] width 30 height 12
